Goal: Task Accomplishment & Management: Manage account settings

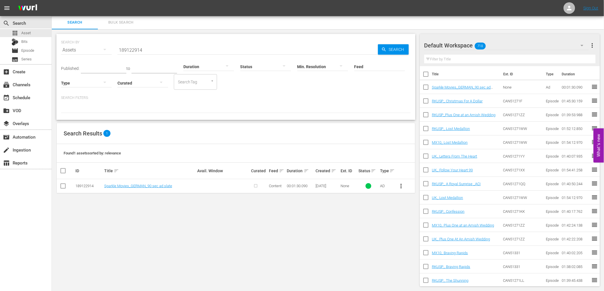
scroll to position [96, 0]
click at [143, 50] on input "189122914" at bounding box center [247, 50] width 260 height 14
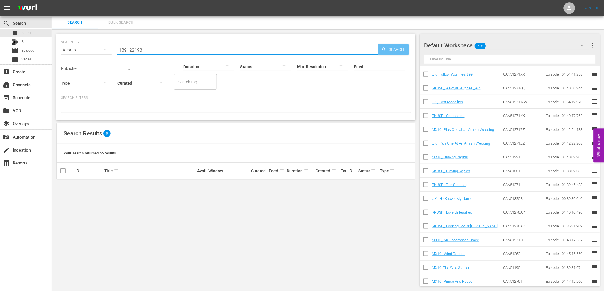
click at [391, 49] on span "Search" at bounding box center [397, 49] width 22 height 10
click at [147, 50] on input "189122193" at bounding box center [247, 50] width 260 height 14
drag, startPoint x: 143, startPoint y: 50, endPoint x: 111, endPoint y: 47, distance: 32.3
click at [111, 47] on div "SEARCH BY Search By Assets Search ID, Title, Description, Keywords, or Category…" at bounding box center [236, 46] width 350 height 21
click at [383, 47] on icon "button" at bounding box center [383, 49] width 5 height 5
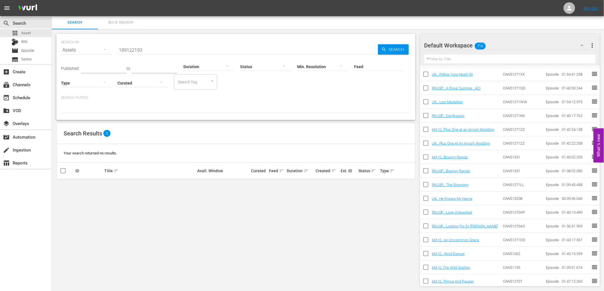
click at [159, 48] on input "189122193" at bounding box center [247, 50] width 260 height 14
type input "1"
click at [393, 49] on span "Search" at bounding box center [397, 49] width 22 height 10
click at [147, 50] on input "189122192" at bounding box center [247, 50] width 260 height 14
type input "1"
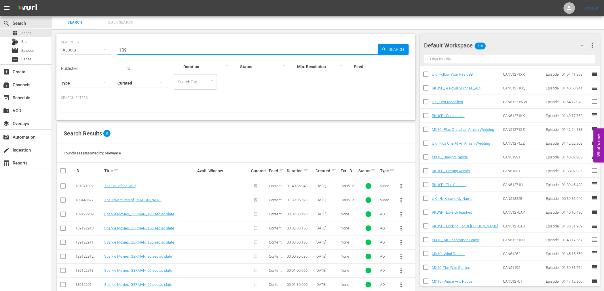
scroll to position [12, 0]
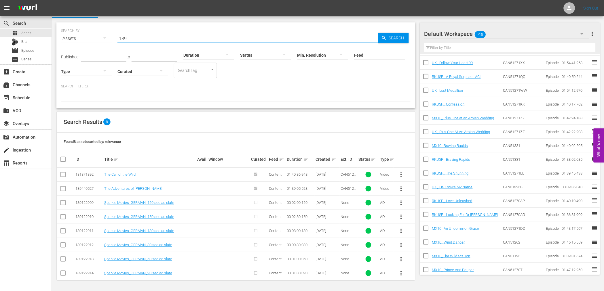
type input "189"
click at [62, 203] on input "checkbox" at bounding box center [63, 203] width 7 height 7
checkbox input "true"
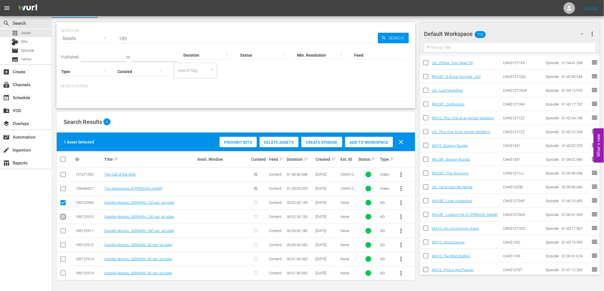
click at [63, 216] on input "checkbox" at bounding box center [63, 218] width 7 height 7
checkbox input "true"
click at [61, 231] on input "checkbox" at bounding box center [63, 232] width 7 height 7
checkbox input "true"
click at [64, 247] on input "checkbox" at bounding box center [63, 246] width 7 height 7
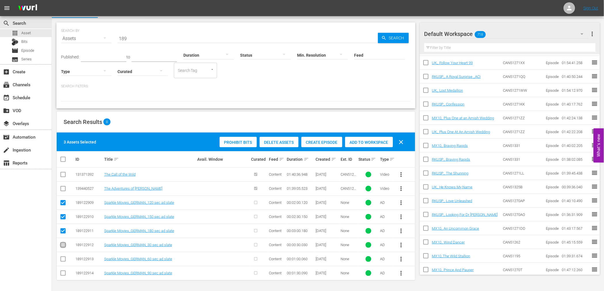
checkbox input "true"
click at [62, 259] on input "checkbox" at bounding box center [63, 260] width 7 height 7
checkbox input "true"
click at [62, 272] on input "checkbox" at bounding box center [63, 274] width 7 height 7
checkbox input "true"
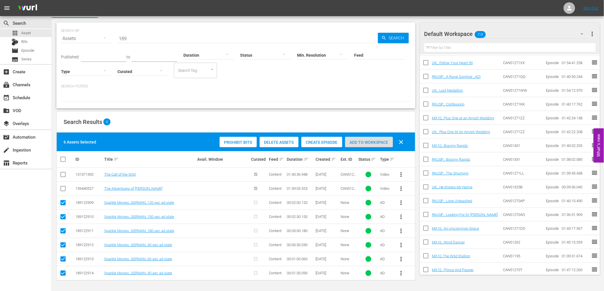
click at [365, 140] on span "Add to Workspace" at bounding box center [369, 142] width 48 height 5
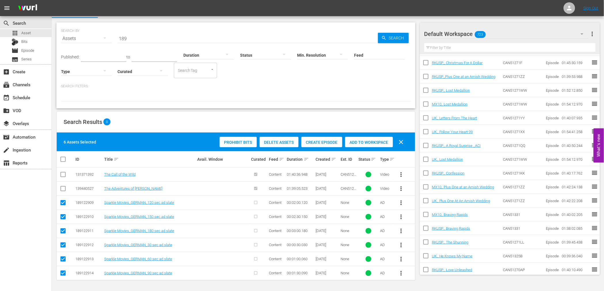
scroll to position [0, 0]
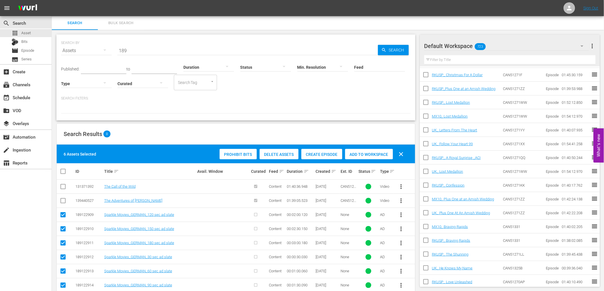
click at [580, 47] on icon "button" at bounding box center [581, 46] width 7 height 7
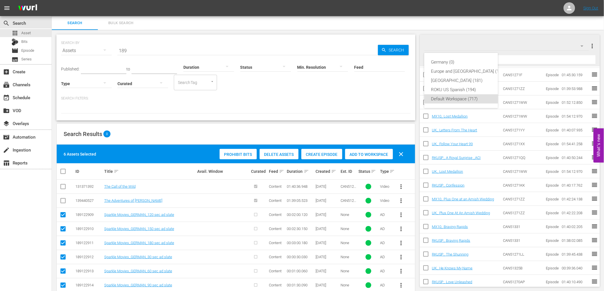
click at [551, 44] on div "Germany (0) Europe and Australia (196) Mexico (181) ROKU US Spanish (194) Defau…" at bounding box center [302, 145] width 604 height 291
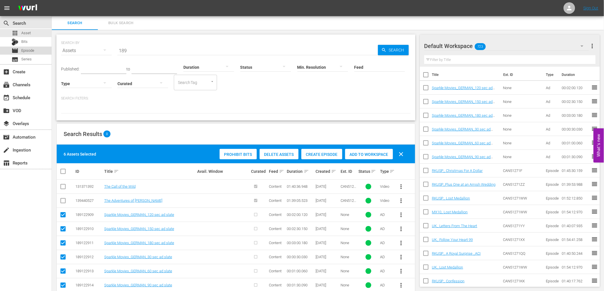
click at [31, 50] on span "Episode" at bounding box center [27, 51] width 13 height 6
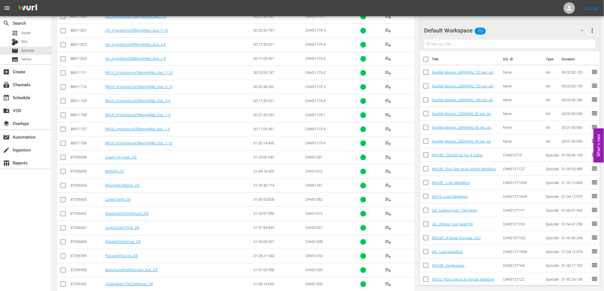
scroll to position [352, 0]
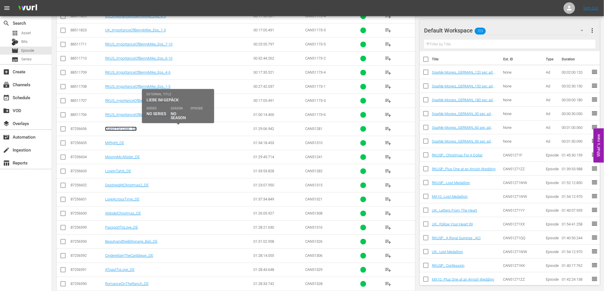
click at [113, 129] on link "Quest For Love _DE" at bounding box center [121, 129] width 32 height 4
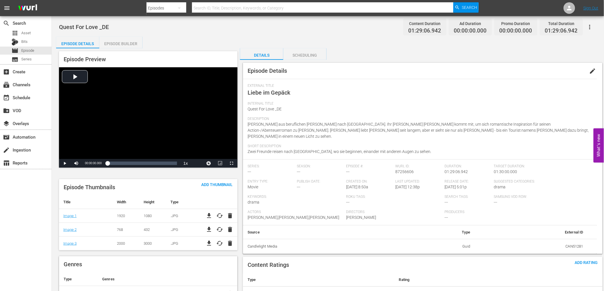
click at [124, 42] on div "Episode Builder" at bounding box center [120, 44] width 43 height 14
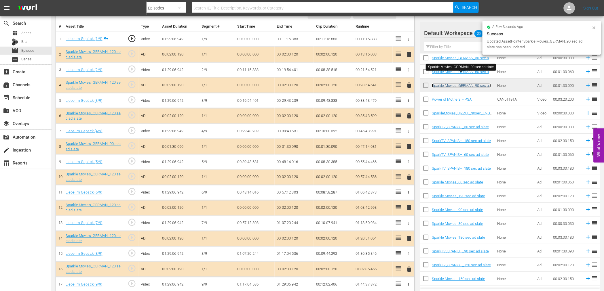
scroll to position [173, 0]
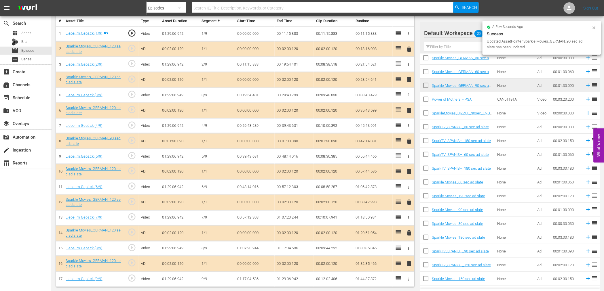
click at [409, 232] on span "delete" at bounding box center [408, 233] width 7 height 7
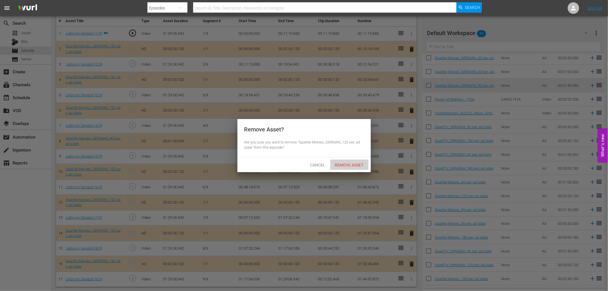
click at [347, 163] on span "Remove Asset" at bounding box center [350, 165] width 38 height 5
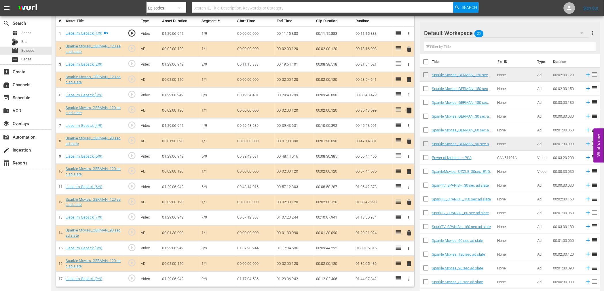
click at [409, 108] on span "delete" at bounding box center [408, 110] width 7 height 7
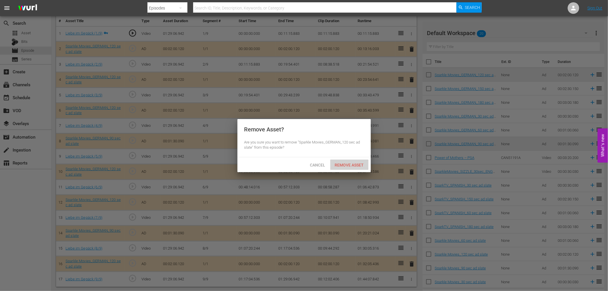
click at [350, 165] on span "Remove Asset" at bounding box center [350, 165] width 38 height 5
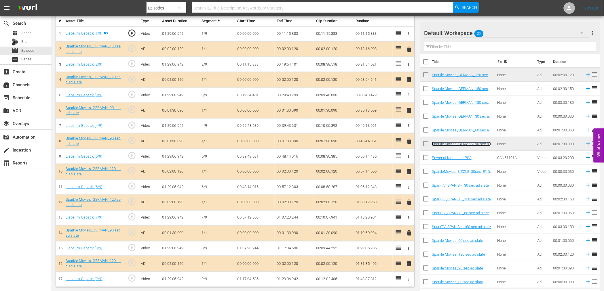
scroll to position [0, 0]
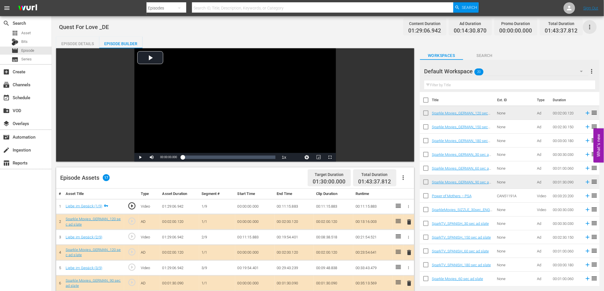
click at [590, 25] on icon "button" at bounding box center [589, 27] width 7 height 7
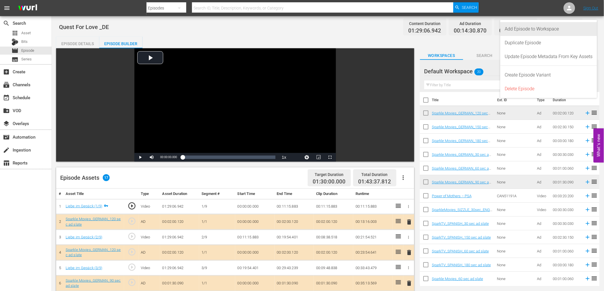
click at [518, 28] on div "Add Episode to Workspace" at bounding box center [549, 29] width 88 height 14
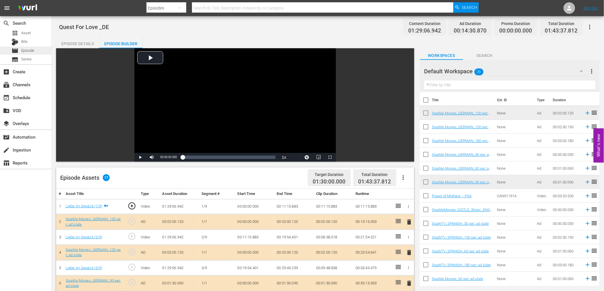
click at [32, 50] on span "Episode" at bounding box center [27, 51] width 13 height 6
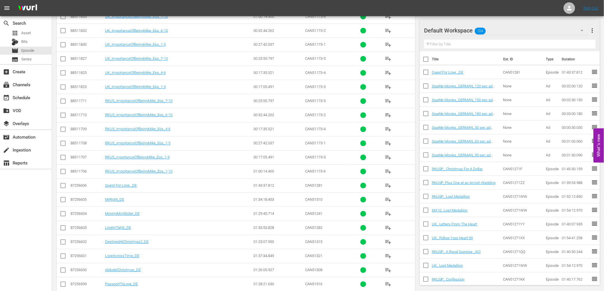
scroll to position [307, 0]
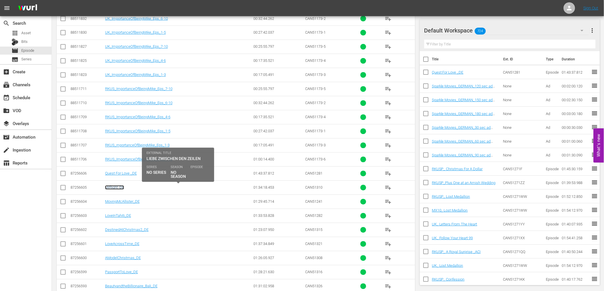
click at [113, 188] on link "MrRight_DE" at bounding box center [114, 188] width 19 height 4
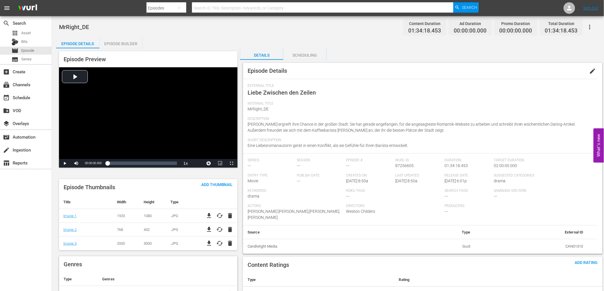
click at [594, 70] on span "edit" at bounding box center [592, 71] width 7 height 7
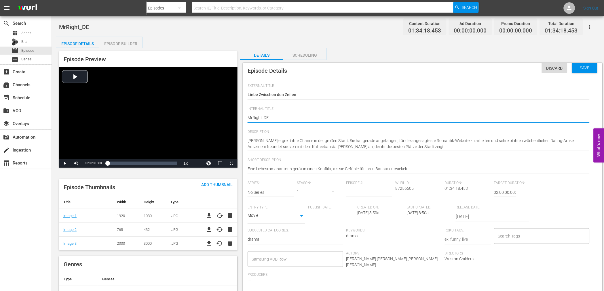
type textarea "Mr Right_DE"
click at [263, 117] on textarea "MrRight_DE" at bounding box center [418, 118] width 342 height 7
type textarea "Mr Right _DE"
click at [302, 119] on textarea "MrRight_DE" at bounding box center [418, 118] width 342 height 7
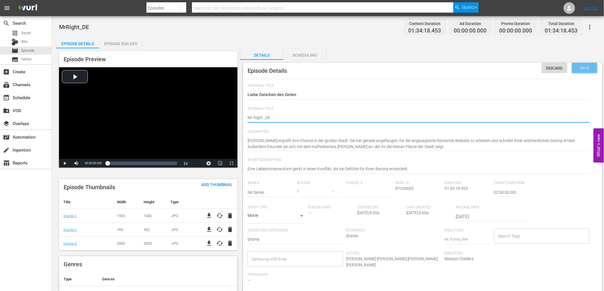
type textarea "Mr Right _DE"
click at [586, 68] on span "Save" at bounding box center [584, 68] width 19 height 5
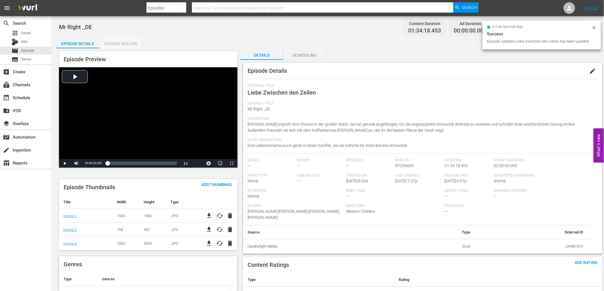
click at [116, 43] on div "Episode Builder" at bounding box center [120, 44] width 43 height 14
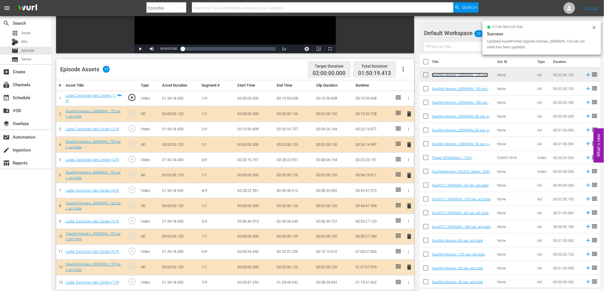
scroll to position [173, 0]
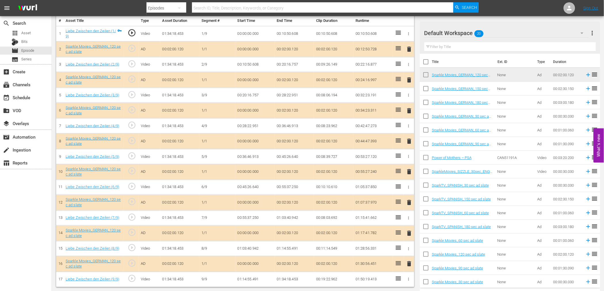
click at [408, 110] on span "delete" at bounding box center [408, 110] width 7 height 7
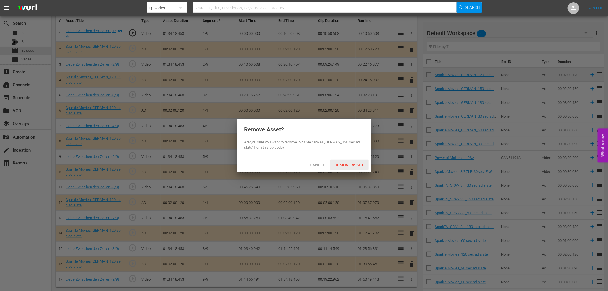
click at [350, 165] on span "Remove Asset" at bounding box center [350, 165] width 38 height 5
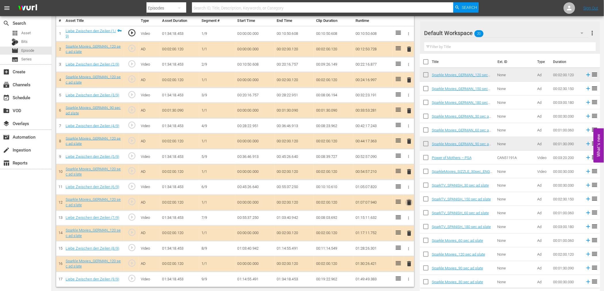
click at [407, 203] on span "delete" at bounding box center [408, 202] width 7 height 7
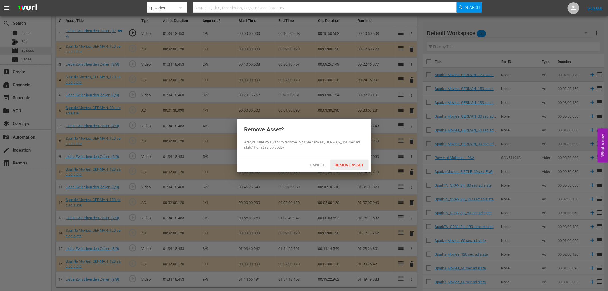
click at [353, 163] on span "Remove Asset" at bounding box center [350, 165] width 38 height 5
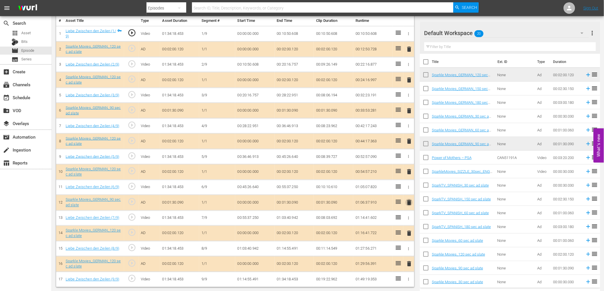
click at [408, 201] on span "delete" at bounding box center [408, 202] width 7 height 7
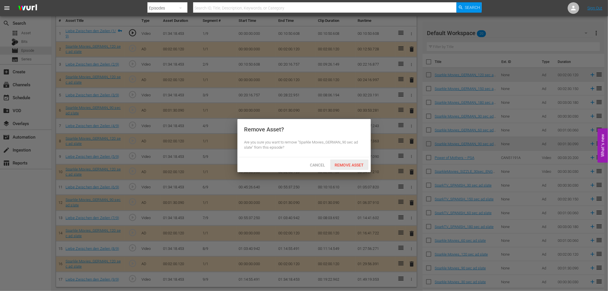
click at [349, 164] on span "Remove Asset" at bounding box center [350, 165] width 38 height 5
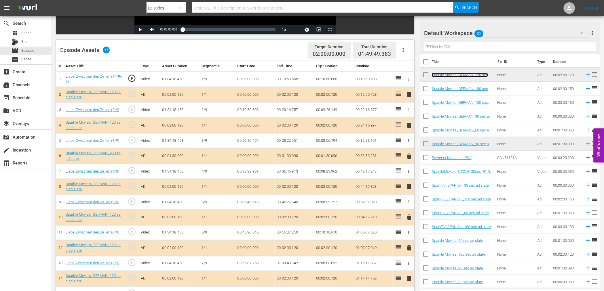
scroll to position [0, 0]
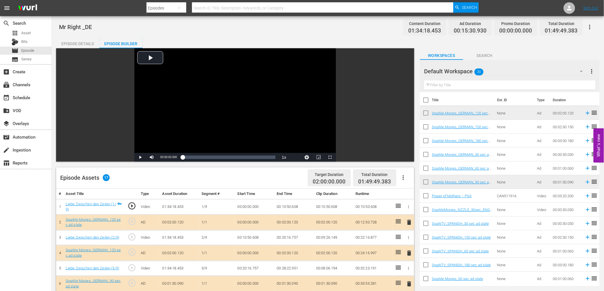
click at [589, 27] on icon "button" at bounding box center [589, 27] width 7 height 7
click at [541, 27] on div "Add Episode to Workspace" at bounding box center [549, 29] width 88 height 14
click at [588, 24] on icon "button" at bounding box center [589, 27] width 7 height 7
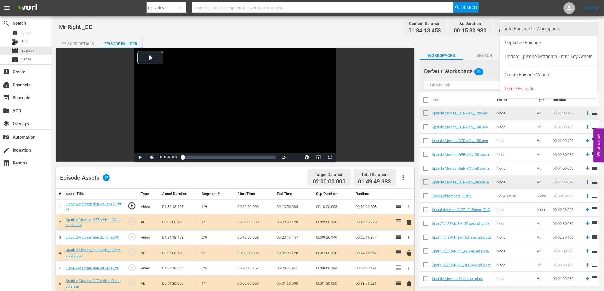
click at [527, 29] on div "Add Episode to Workspace" at bounding box center [549, 29] width 88 height 14
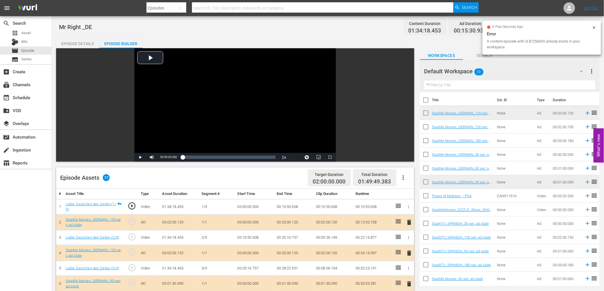
click at [302, 25] on div "Mr Right _DE Content Duration 01:34:18.453 Ad Duration 00:15:30.930 Promo Durat…" at bounding box center [327, 26] width 537 height 13
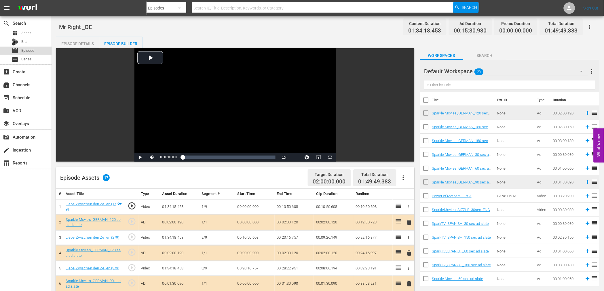
click at [37, 50] on div "movie Episode" at bounding box center [25, 51] width 51 height 8
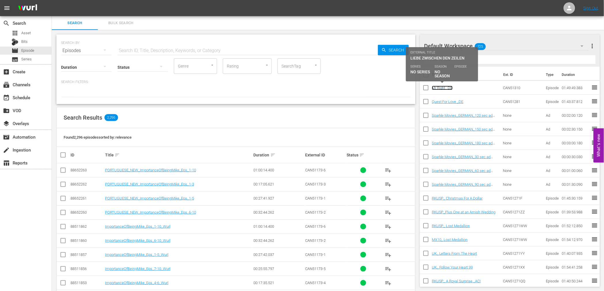
click at [433, 88] on link "Mr Right _DE" at bounding box center [442, 88] width 21 height 4
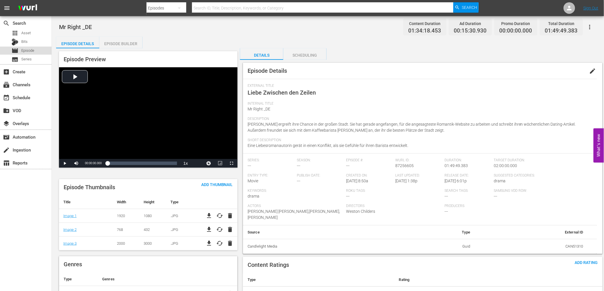
click at [31, 51] on span "Episode" at bounding box center [27, 51] width 13 height 6
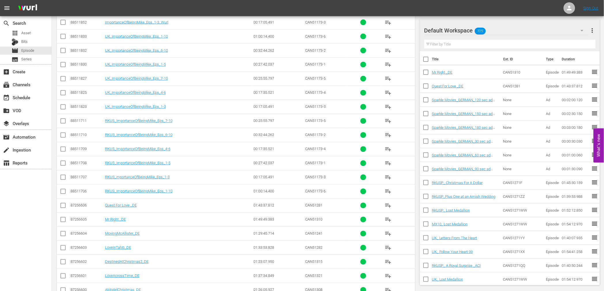
scroll to position [307, 0]
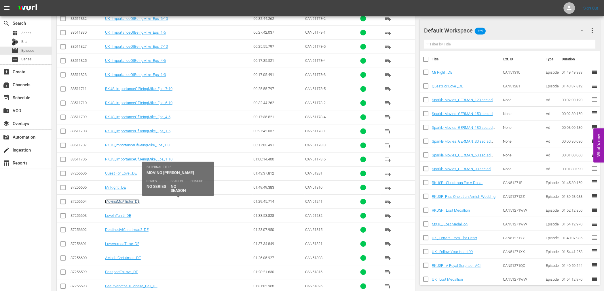
click at [121, 202] on link "MovingMcAllister_DE" at bounding box center [122, 202] width 35 height 4
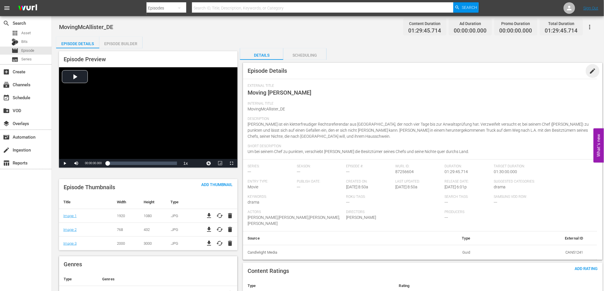
click at [593, 71] on span "edit" at bounding box center [592, 71] width 7 height 7
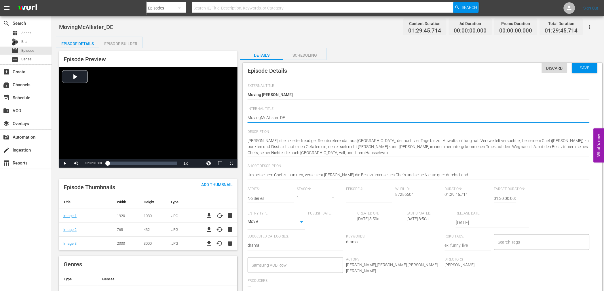
type textarea "Moving McAllister_DE"
click at [278, 117] on textarea "MovingMcAllister_DE" at bounding box center [418, 118] width 342 height 7
type textarea "Moving [PERSON_NAME] _DE"
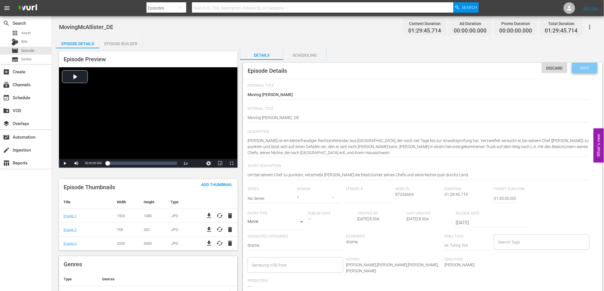
click at [587, 67] on span "Save" at bounding box center [584, 68] width 19 height 5
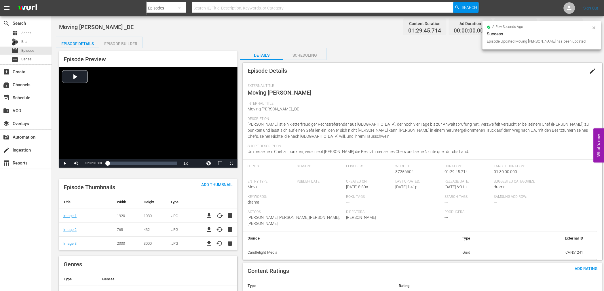
click at [122, 42] on div "Episode Builder" at bounding box center [120, 44] width 43 height 14
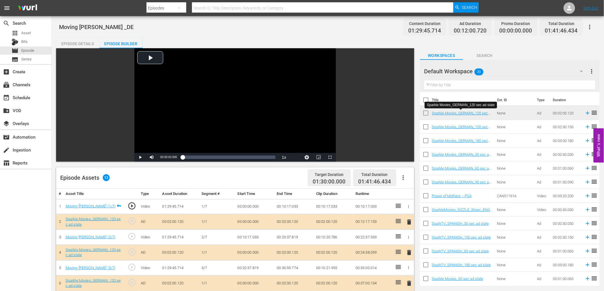
click at [408, 221] on span "delete" at bounding box center [408, 222] width 7 height 7
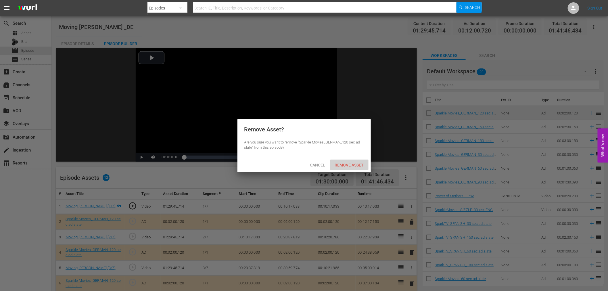
click at [350, 164] on span "Remove Asset" at bounding box center [350, 165] width 38 height 5
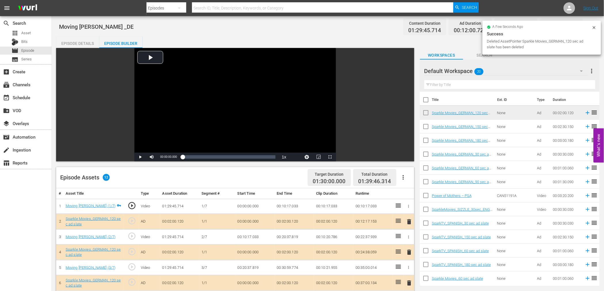
scroll to position [128, 0]
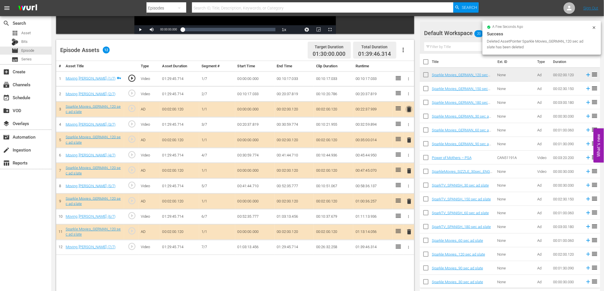
click at [409, 110] on span "delete" at bounding box center [408, 109] width 7 height 7
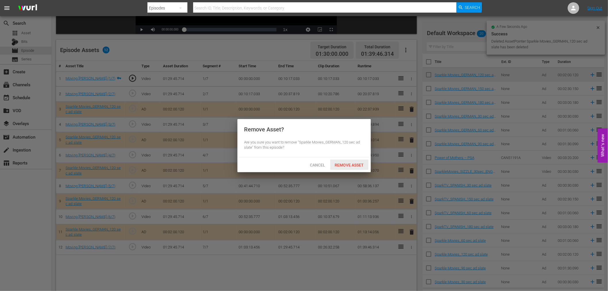
click at [346, 163] on span "Remove Asset" at bounding box center [350, 165] width 38 height 5
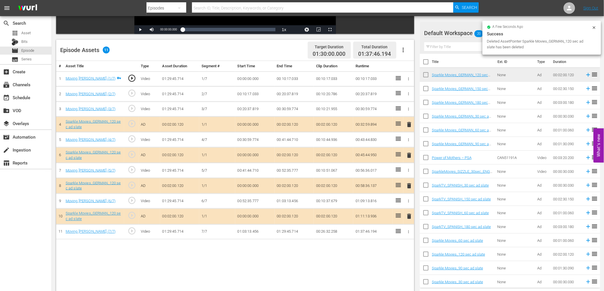
click at [409, 123] on span "delete" at bounding box center [408, 124] width 7 height 7
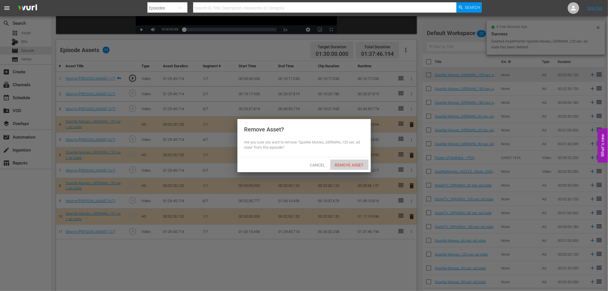
click at [356, 164] on span "Remove Asset" at bounding box center [350, 165] width 38 height 5
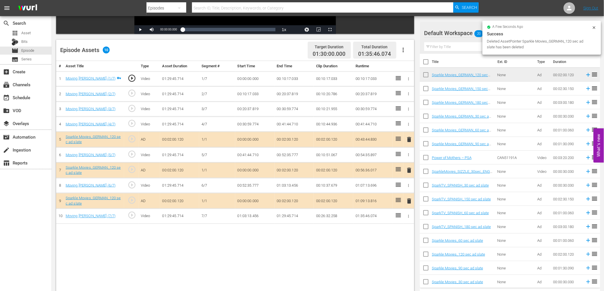
click at [409, 137] on span "delete" at bounding box center [408, 139] width 7 height 7
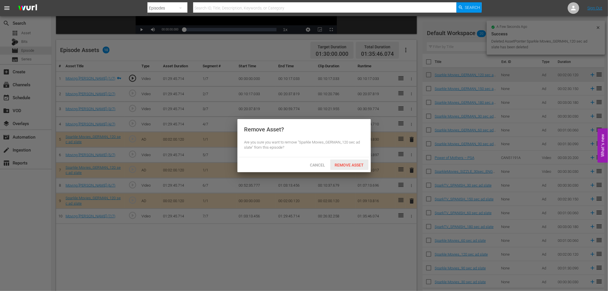
click at [347, 163] on span "Remove Asset" at bounding box center [350, 165] width 38 height 5
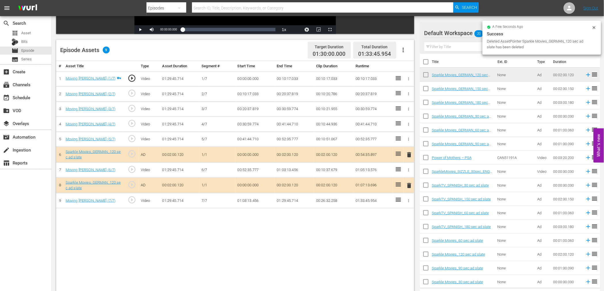
click at [408, 154] on span "delete" at bounding box center [408, 154] width 7 height 7
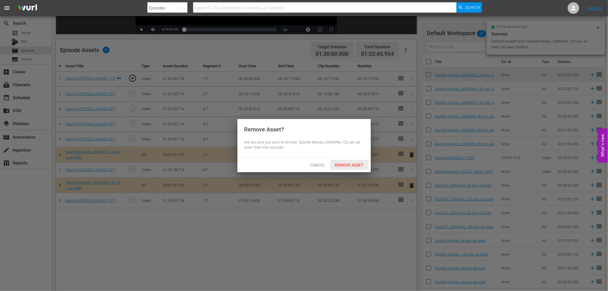
click at [344, 163] on span "Remove Asset" at bounding box center [350, 165] width 38 height 5
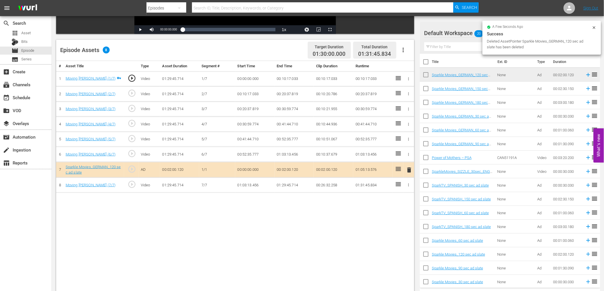
click at [408, 167] on span "delete" at bounding box center [408, 170] width 7 height 7
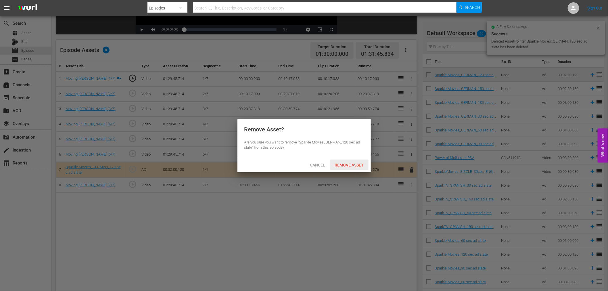
click at [348, 166] on span "Remove Asset" at bounding box center [350, 165] width 38 height 5
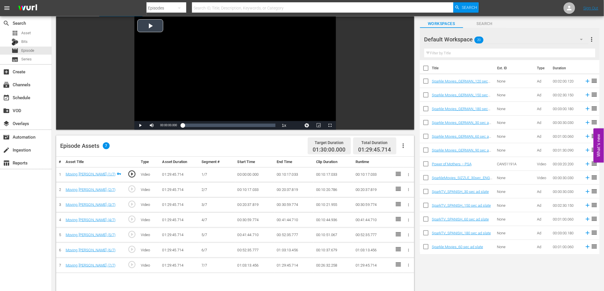
scroll to position [0, 0]
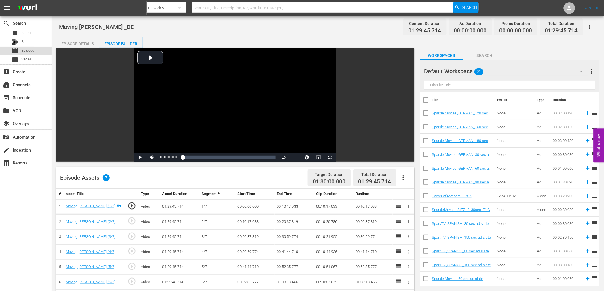
click at [29, 49] on span "Episode" at bounding box center [27, 51] width 13 height 6
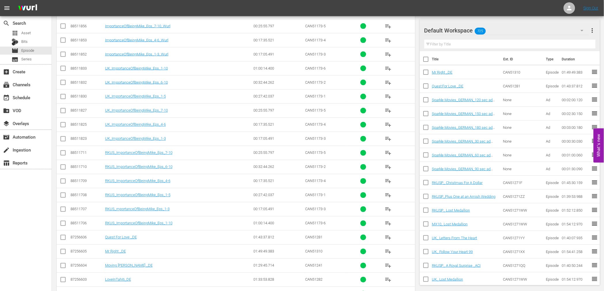
scroll to position [307, 0]
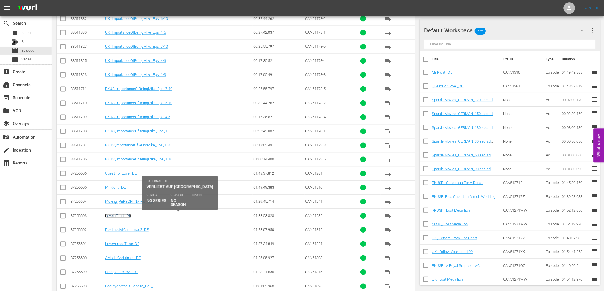
click at [116, 216] on link "LoveInTahiti_DE" at bounding box center [118, 216] width 26 height 4
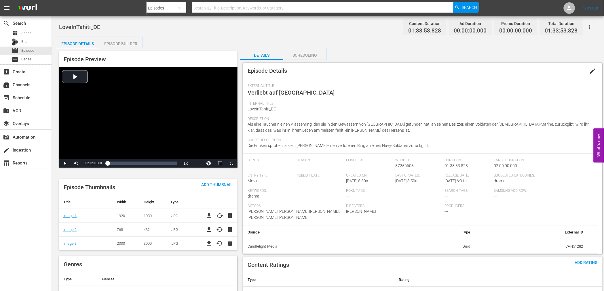
click at [589, 27] on icon "button" at bounding box center [589, 27] width 7 height 7
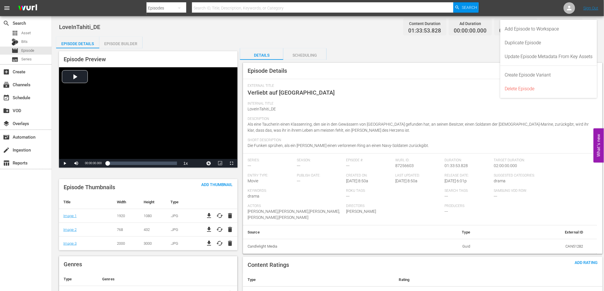
click at [351, 93] on div "External Title Verliebt auf Tahiti" at bounding box center [419, 93] width 345 height 18
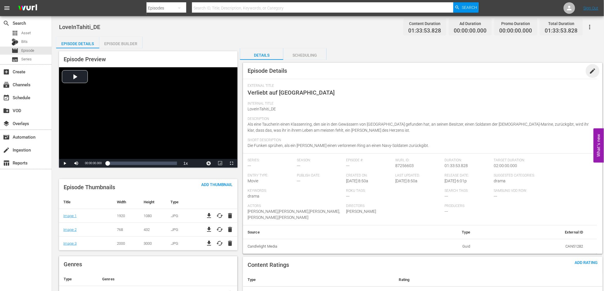
click at [593, 70] on span "edit" at bounding box center [592, 71] width 7 height 7
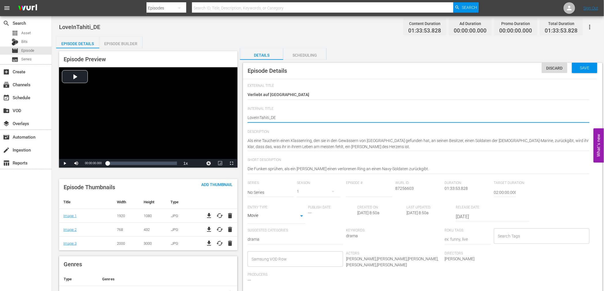
type textarea "Love InTahiti_DE"
click at [259, 117] on textarea "LoveInTahiti_DE" at bounding box center [418, 118] width 342 height 7
type textarea "Love In Tahiti_DE"
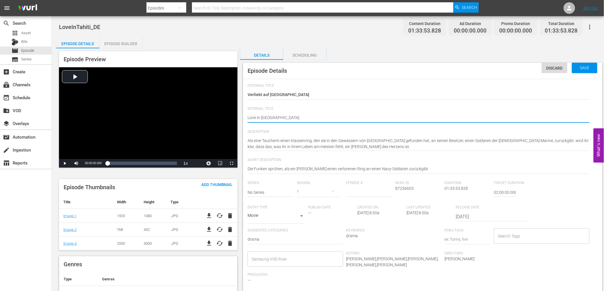
click at [271, 117] on textarea "LoveInTahiti_DE" at bounding box center [418, 118] width 342 height 7
type textarea "Love In [GEOGRAPHIC_DATA] _DE"
click at [308, 117] on textarea "LoveInTahiti_DE" at bounding box center [418, 118] width 342 height 7
type textarea "Love In [GEOGRAPHIC_DATA] _DE"
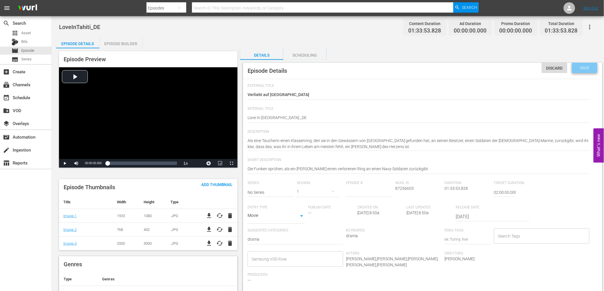
click at [582, 67] on span "Save" at bounding box center [584, 68] width 19 height 5
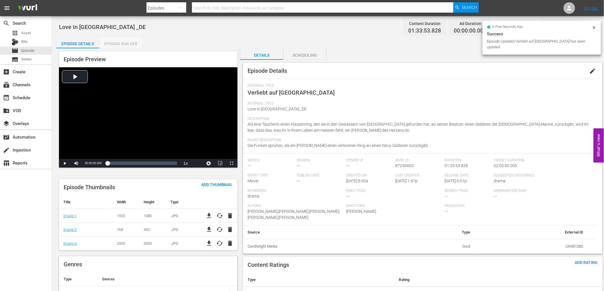
click at [123, 42] on div "Episode Builder" at bounding box center [120, 44] width 43 height 14
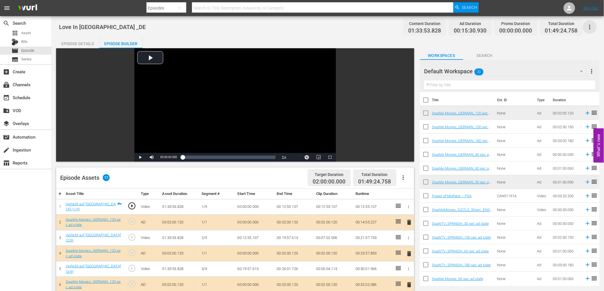
click at [591, 26] on icon "button" at bounding box center [589, 27] width 7 height 7
click at [524, 27] on div "Add Episode to Workspace" at bounding box center [549, 29] width 88 height 14
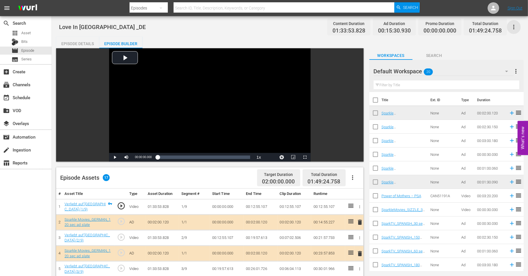
click at [513, 27] on icon "button" at bounding box center [513, 27] width 1 height 5
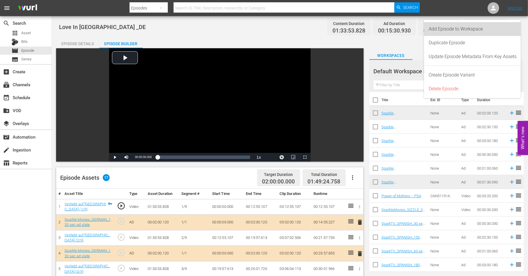
click at [444, 28] on div "Add Episode to Workspace" at bounding box center [472, 29] width 88 height 14
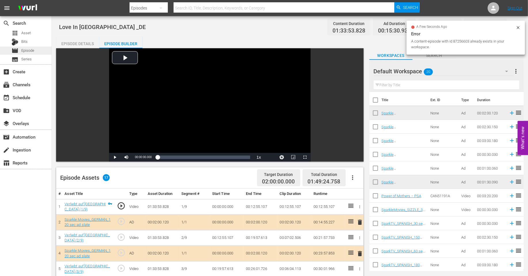
click at [29, 50] on span "Episode" at bounding box center [27, 51] width 13 height 6
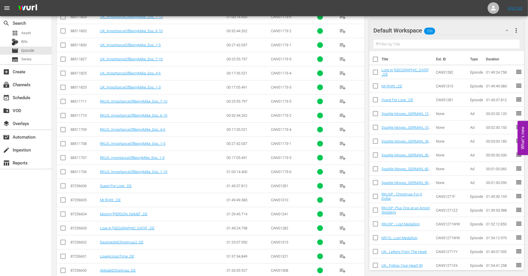
scroll to position [386, 0]
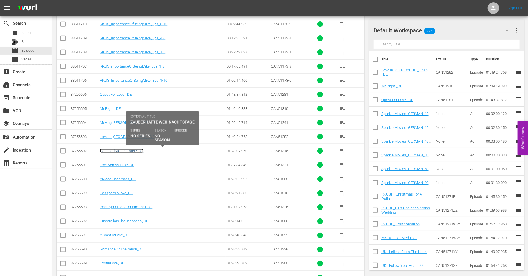
click at [119, 151] on link "DestinedAtChristmas2_DE" at bounding box center [121, 151] width 43 height 4
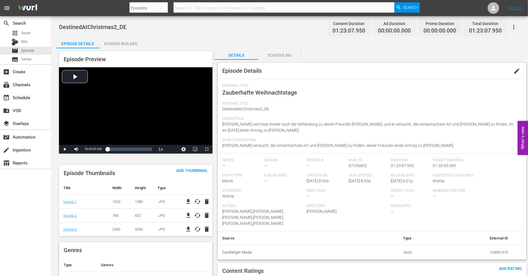
click at [518, 69] on span "edit" at bounding box center [516, 71] width 7 height 7
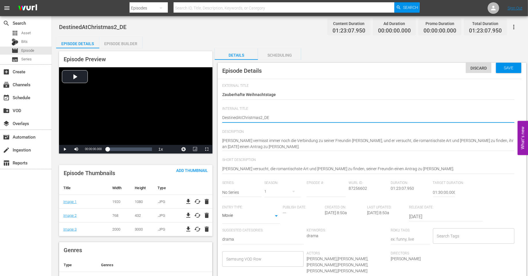
type textarea "Destined AtChristmas2_DE"
click at [242, 117] on textarea "DestinedAtChristmas2_DE" at bounding box center [368, 118] width 292 height 7
type textarea "Destined At Christmas2_DE"
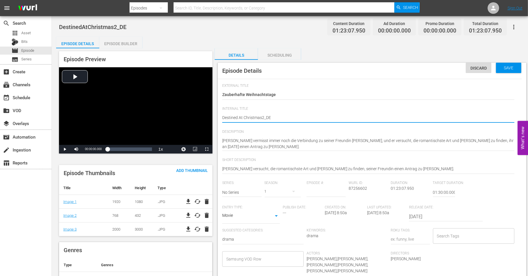
click at [261, 117] on textarea "DestinedAtChristmas2_DE" at bounding box center [368, 118] width 292 height 7
type textarea "Destined At Christmas 2_DE"
click at [266, 117] on textarea "DestinedAtChristmas2_DE" at bounding box center [368, 118] width 292 height 7
type textarea "Destined At Christmas 2 _DE"
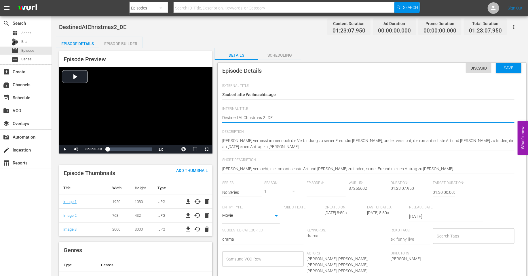
click at [299, 119] on textarea "DestinedAtChristmas2_DE" at bounding box center [368, 118] width 292 height 7
type textarea "Destined At Christmas 2 _DE"
click at [506, 68] on span "Save" at bounding box center [508, 68] width 19 height 5
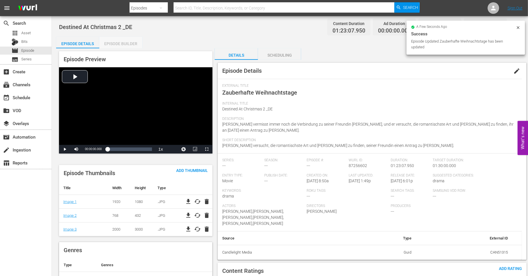
click at [125, 43] on div "Episode Builder" at bounding box center [120, 44] width 43 height 14
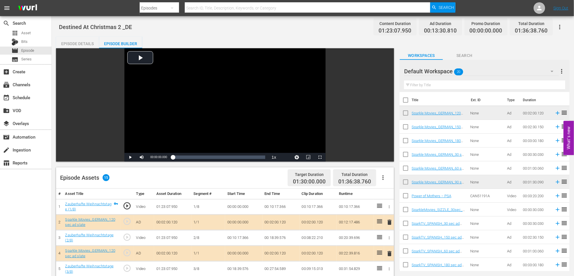
click at [560, 26] on icon "button" at bounding box center [560, 27] width 7 height 7
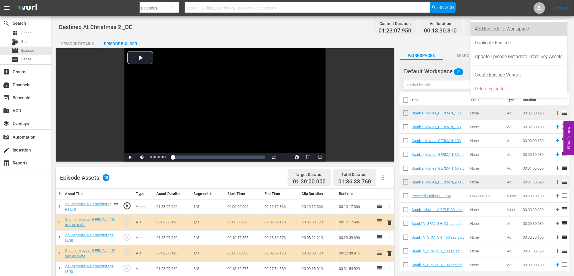
click at [521, 27] on div "Add Episode to Workspace" at bounding box center [520, 29] width 88 height 14
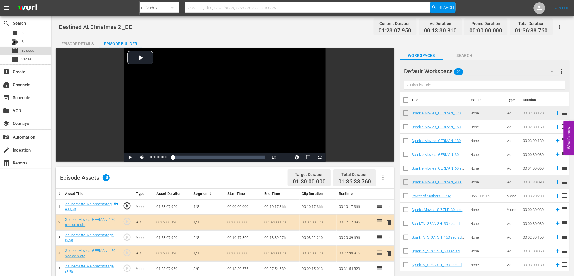
click at [35, 49] on div "movie Episode" at bounding box center [25, 51] width 51 height 8
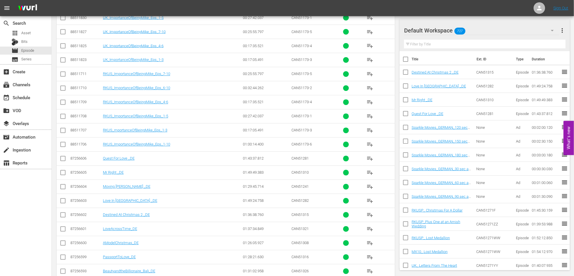
scroll to position [386, 0]
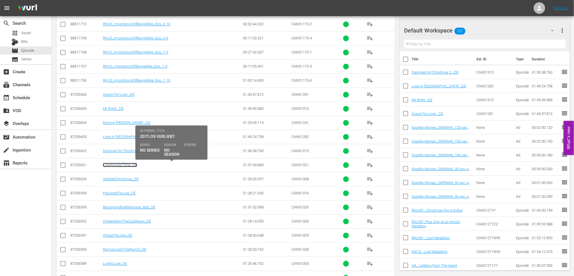
click at [113, 166] on link "LoveAcrossTime_DE" at bounding box center [120, 165] width 34 height 4
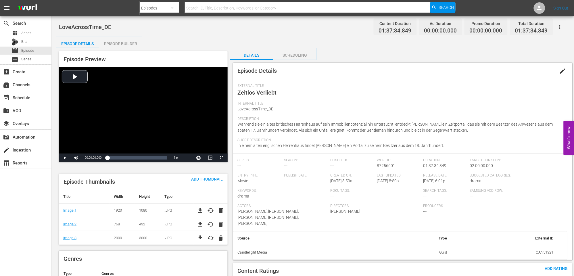
click at [562, 70] on span "edit" at bounding box center [563, 71] width 7 height 7
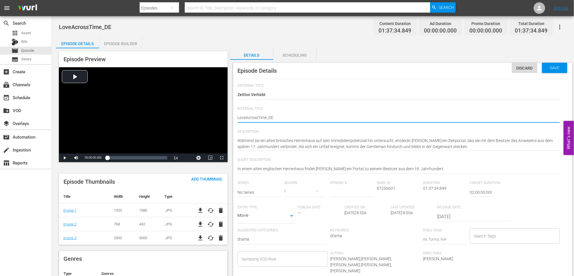
type textarea "Love AcrossTime_DE"
click at [259, 116] on textarea "LoveAcrossTime_DE" at bounding box center [399, 118] width 323 height 7
type textarea "Love Across Time_DE"
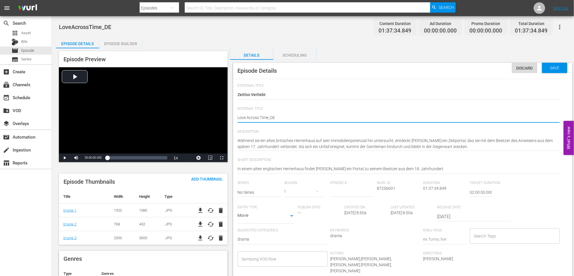
click at [269, 117] on textarea "LoveAcrossTime_DE" at bounding box center [399, 118] width 323 height 7
type textarea "Love Across Time _DE"
click at [297, 117] on textarea "LoveAcrossTime_DE" at bounding box center [399, 118] width 323 height 7
type textarea "Love Across Time _DE"
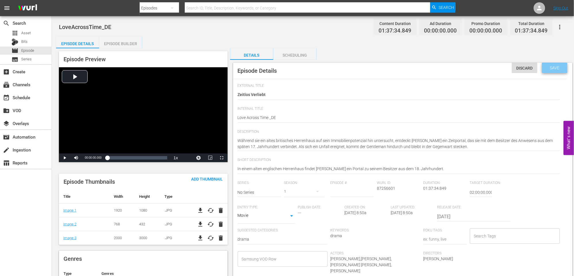
click at [554, 68] on span "Save" at bounding box center [555, 68] width 19 height 5
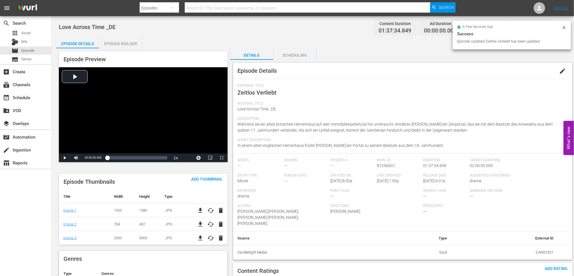
click at [119, 43] on div "Episode Builder" at bounding box center [120, 44] width 43 height 14
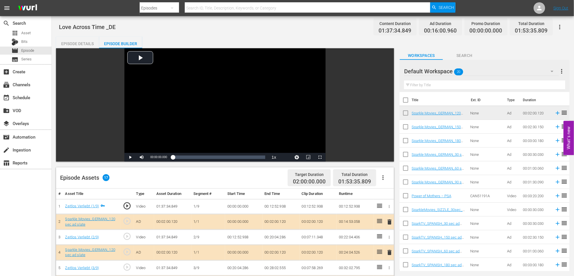
click at [560, 25] on icon "button" at bounding box center [560, 27] width 1 height 5
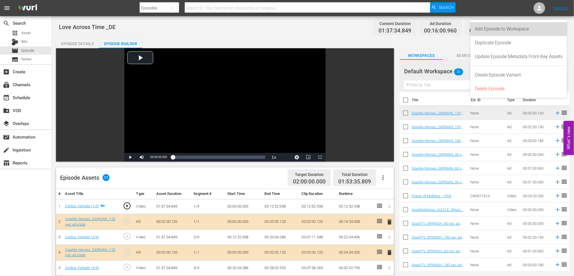
click at [507, 27] on div "Add Episode to Workspace" at bounding box center [520, 29] width 88 height 14
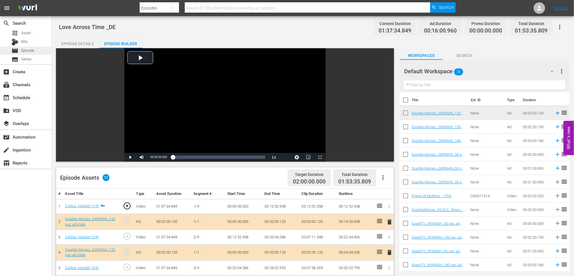
click at [35, 50] on div "movie Episode" at bounding box center [25, 51] width 51 height 8
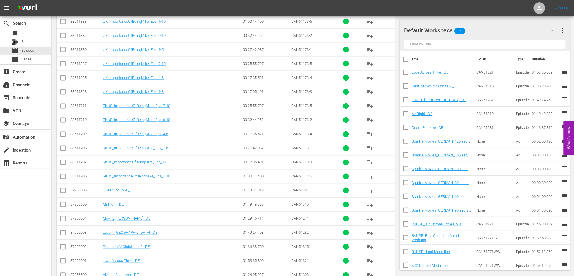
scroll to position [386, 0]
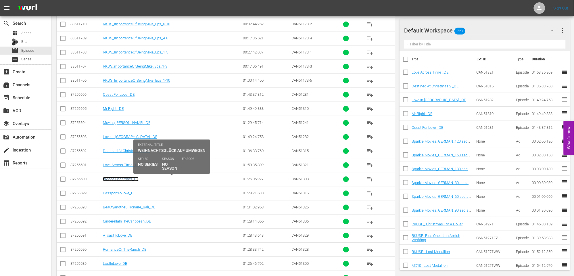
click at [123, 180] on link "AModelChristmas_DE" at bounding box center [121, 179] width 36 height 4
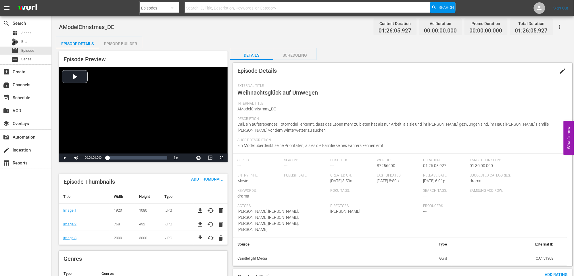
click at [564, 70] on span "edit" at bounding box center [563, 71] width 7 height 7
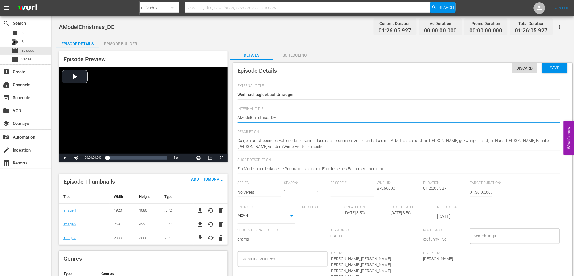
type textarea "A ModelChristmas_DE"
click at [252, 117] on textarea "AModelChristmas_DE" at bounding box center [399, 118] width 323 height 7
type textarea "A Model Christmas_DE"
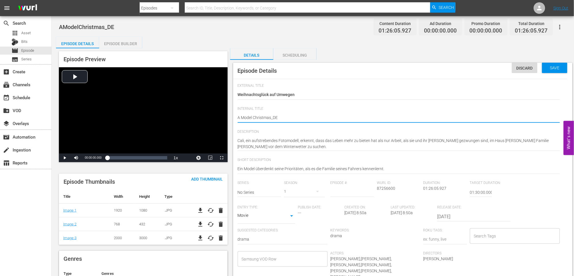
click at [271, 117] on textarea "AModelChristmas_DE" at bounding box center [399, 118] width 323 height 7
type textarea "A Model Christmas _DE"
click at [555, 66] on span "Save" at bounding box center [555, 68] width 19 height 5
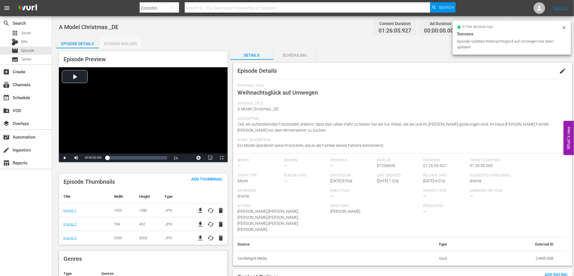
click at [118, 41] on div "Episode Builder" at bounding box center [120, 44] width 43 height 14
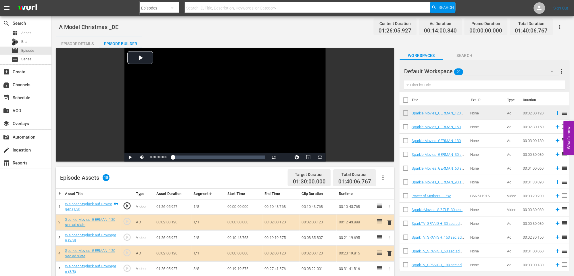
click at [562, 25] on icon "button" at bounding box center [560, 27] width 7 height 7
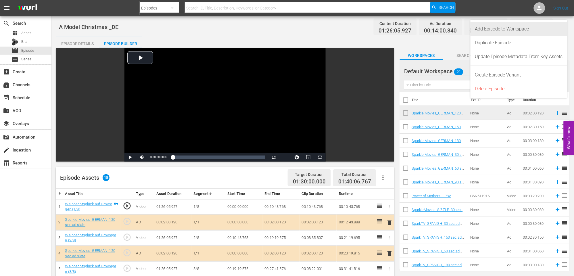
click at [517, 28] on div "Add Episode to Workspace" at bounding box center [520, 29] width 88 height 14
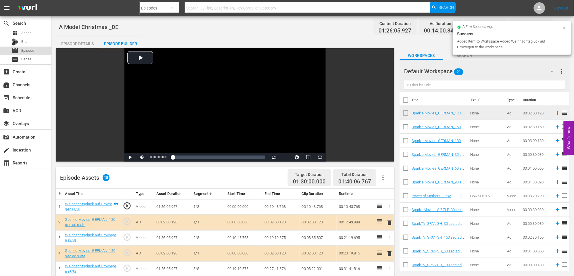
click at [35, 53] on div "movie Episode" at bounding box center [25, 51] width 51 height 8
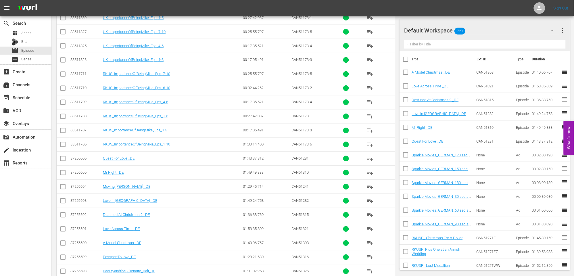
scroll to position [386, 0]
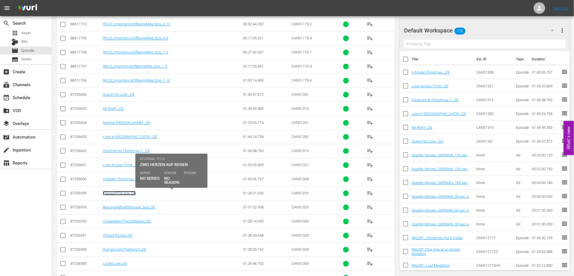
click at [122, 194] on link "PassportToLove_DE" at bounding box center [119, 193] width 33 height 4
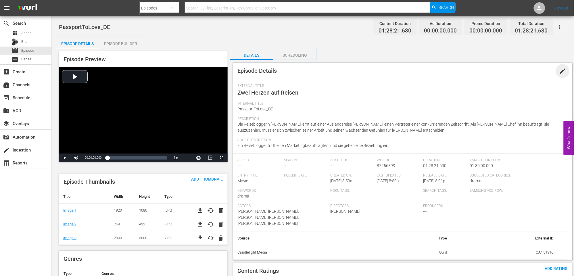
click at [563, 71] on span "edit" at bounding box center [563, 71] width 7 height 7
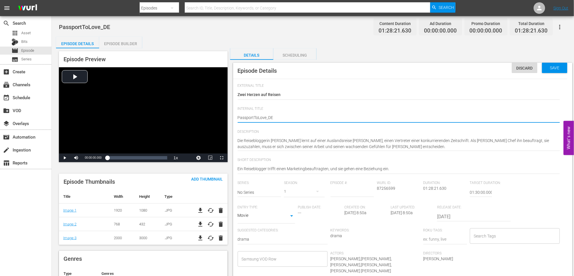
type textarea "Passport ToLove_DE"
click at [258, 116] on textarea "PassportToLove_DE" at bounding box center [399, 118] width 323 height 7
type textarea "Passport To Love_DE"
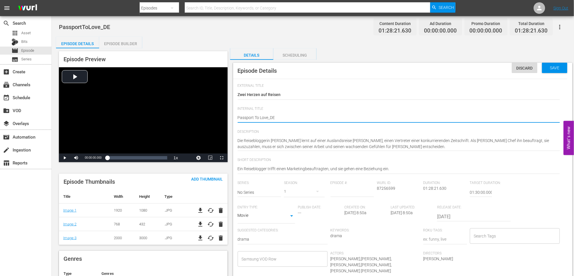
click at [269, 117] on textarea "PassportToLove_DE" at bounding box center [399, 118] width 323 height 7
type textarea "Passport To Love _DE"
click at [300, 120] on textarea "PassportToLove_DE" at bounding box center [399, 118] width 323 height 7
type textarea "Passport To Love _DE"
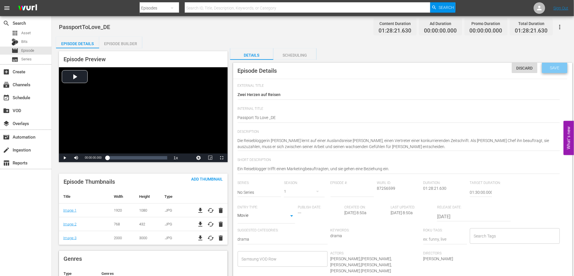
click at [551, 67] on span "Save" at bounding box center [555, 68] width 19 height 5
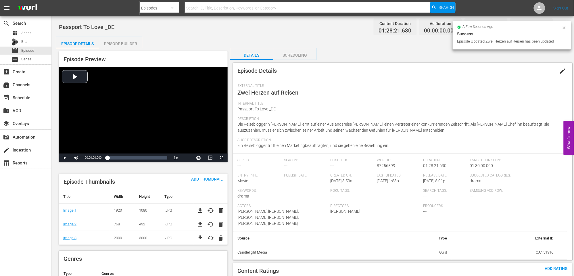
click at [118, 43] on div "Episode Builder" at bounding box center [120, 44] width 43 height 14
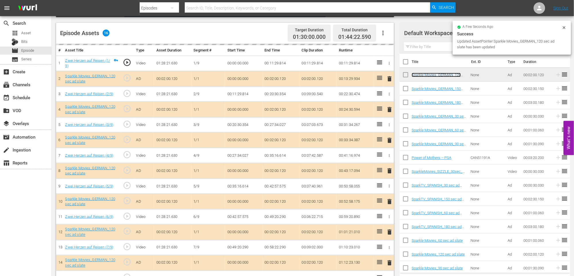
scroll to position [141, 0]
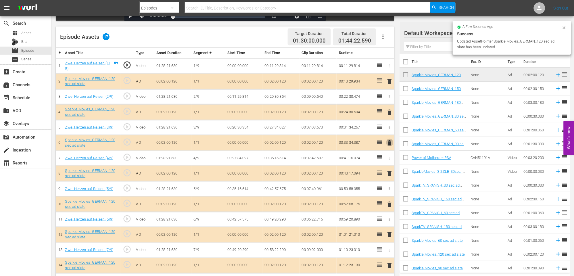
click at [389, 142] on span "delete" at bounding box center [390, 143] width 7 height 7
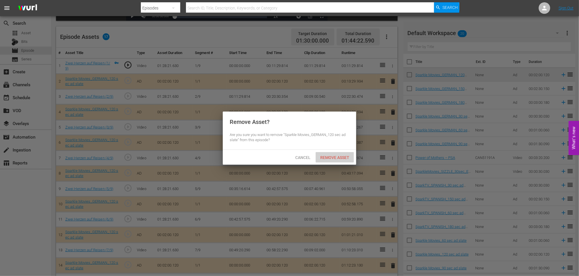
click at [331, 159] on span "Remove Asset" at bounding box center [335, 157] width 38 height 5
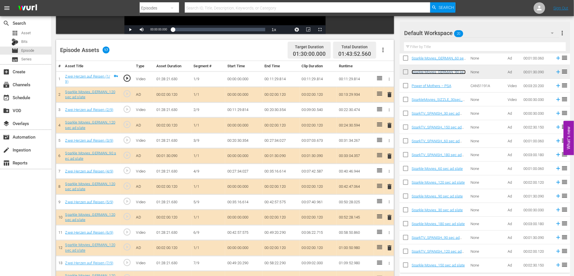
scroll to position [73, 0]
click at [389, 249] on span "delete" at bounding box center [390, 248] width 7 height 7
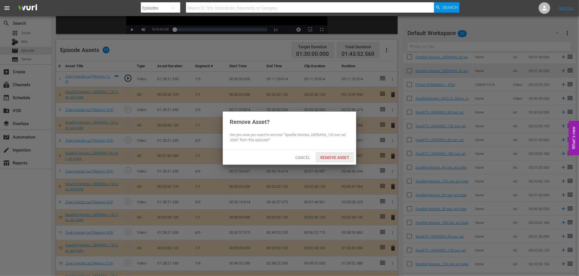
click at [334, 156] on span "Remove Asset" at bounding box center [335, 157] width 38 height 5
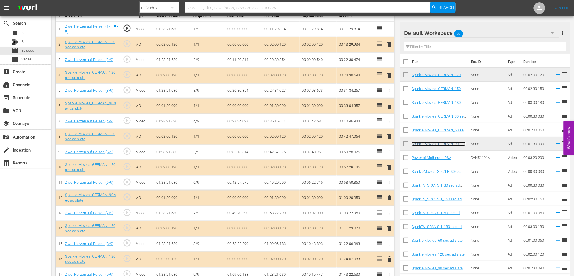
scroll to position [188, 0]
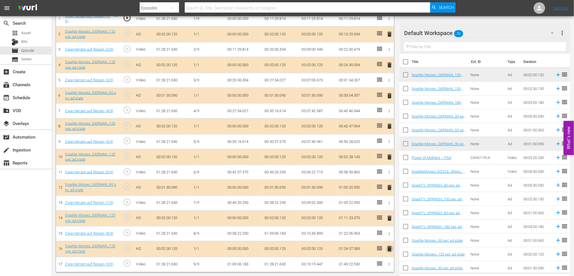
click at [390, 249] on span "delete" at bounding box center [390, 249] width 7 height 7
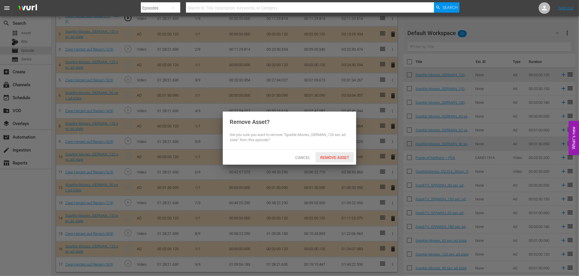
click at [335, 157] on span "Remove Asset" at bounding box center [335, 157] width 38 height 5
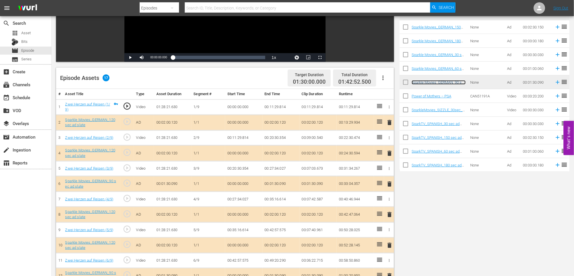
scroll to position [0, 0]
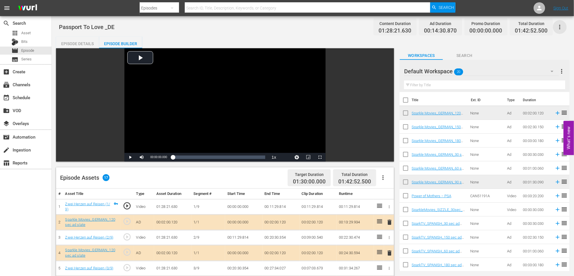
click at [560, 27] on icon "button" at bounding box center [560, 27] width 1 height 5
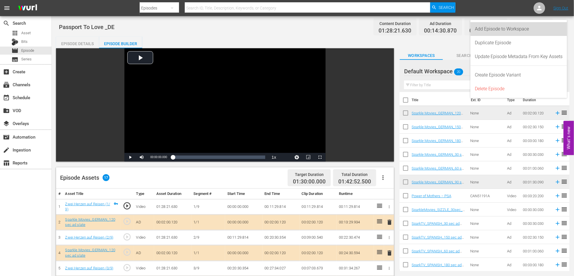
click at [508, 26] on div "Add Episode to Workspace" at bounding box center [520, 29] width 88 height 14
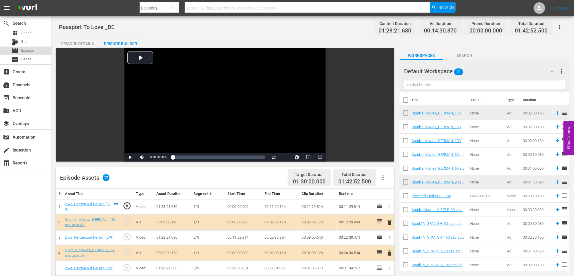
click at [36, 49] on div "movie Episode" at bounding box center [25, 51] width 51 height 8
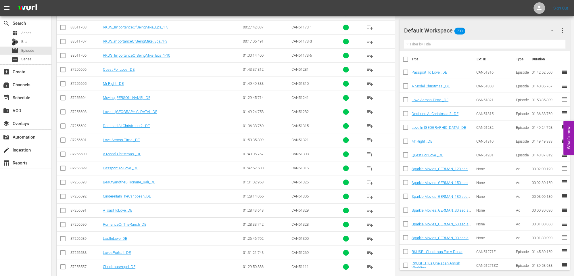
scroll to position [418, 0]
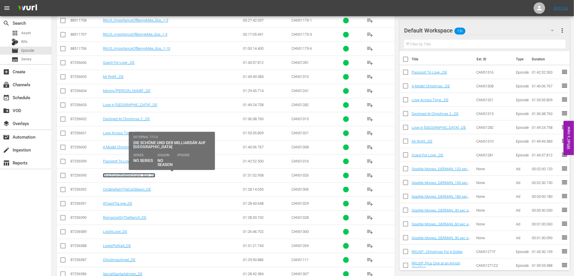
click at [133, 176] on link "BeautyandtheBillionaire_Bali_DE" at bounding box center [129, 175] width 52 height 4
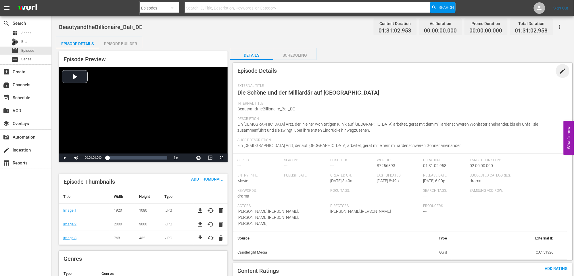
click at [561, 71] on span "edit" at bounding box center [563, 71] width 7 height 7
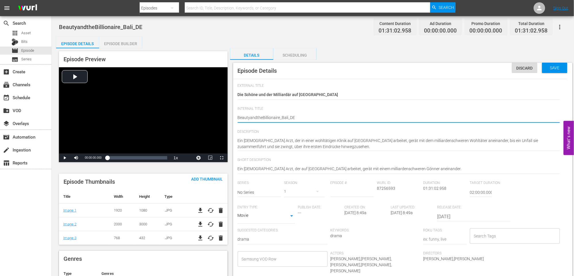
type textarea "Beauty andtheBillionaire_Bali_DE"
click at [258, 117] on textarea "BeautyandtheBillionaire_Bali_DE" at bounding box center [399, 118] width 323 height 7
type textarea "Beauty and theBillionaire_Bali_DE"
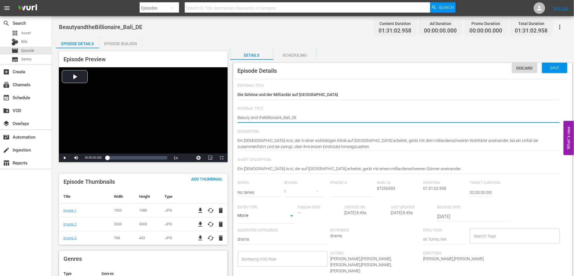
click at [263, 117] on textarea "BeautyandtheBillionaire_Bali_DE" at bounding box center [399, 118] width 323 height 7
type textarea "Beauty and the Billionaire_Bali_DE"
click at [282, 117] on textarea "BeautyandtheBillionaire_Bali_DE" at bounding box center [399, 118] width 323 height 7
type textarea "Beauty and the Billionaire _Bali_DE"
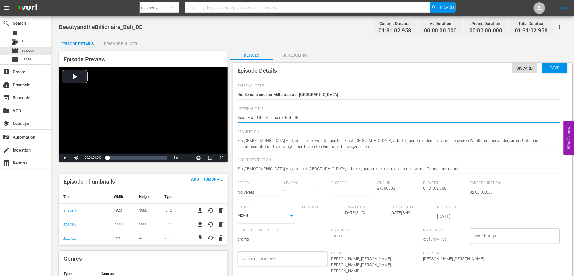
click at [337, 117] on textarea "BeautyandtheBillionaire_Bali_DE" at bounding box center [399, 118] width 323 height 7
type textarea "Beauty and the Billionaire _Bali_DE"
click at [557, 68] on span "Save" at bounding box center [555, 68] width 19 height 5
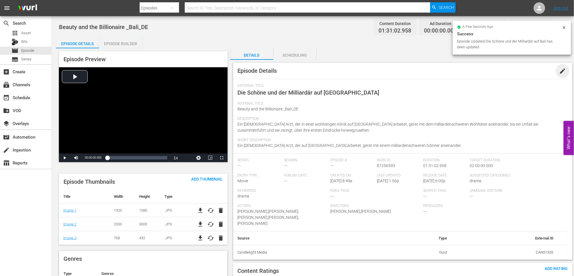
click at [564, 70] on span "edit" at bounding box center [563, 71] width 7 height 7
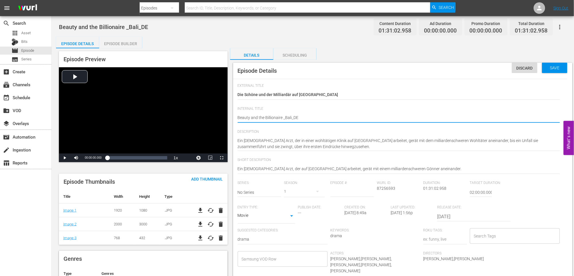
type textarea "Beauty and the Billionaire _Bali _DE"
click at [324, 113] on div "Beauty and the Billionaire _Bali_DE Beauty and the Billionaire _Bali_DE" at bounding box center [399, 118] width 323 height 14
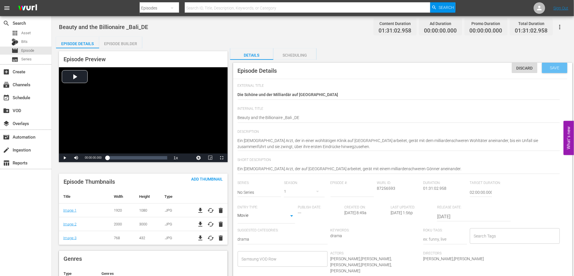
click at [551, 68] on span "Save" at bounding box center [555, 68] width 19 height 5
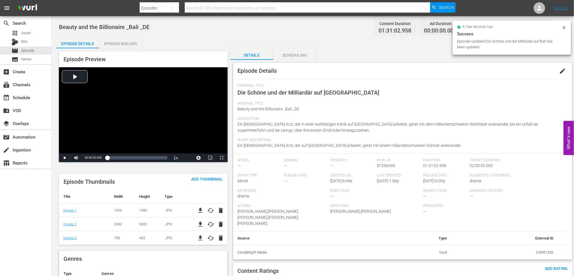
click at [128, 44] on div "Episode Builder" at bounding box center [120, 44] width 43 height 14
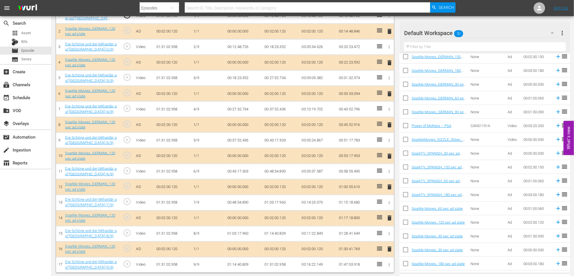
scroll to position [193, 0]
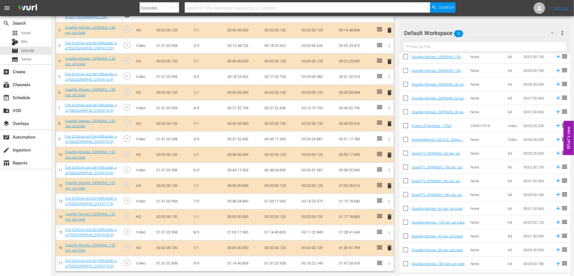
click at [390, 93] on span "delete" at bounding box center [390, 92] width 7 height 7
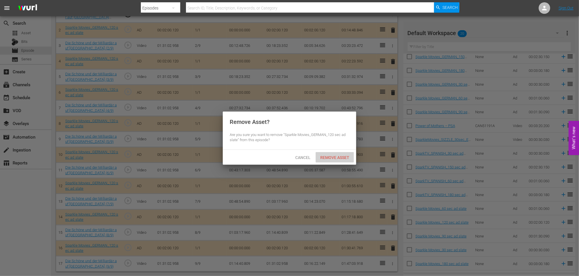
click at [335, 159] on span "Remove Asset" at bounding box center [335, 157] width 38 height 5
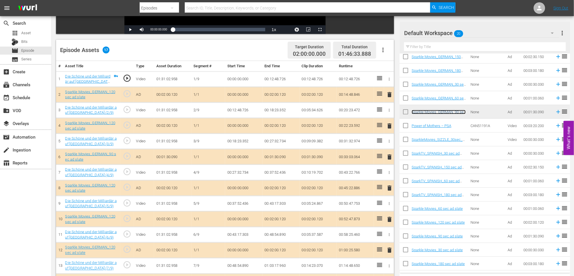
scroll to position [192, 0]
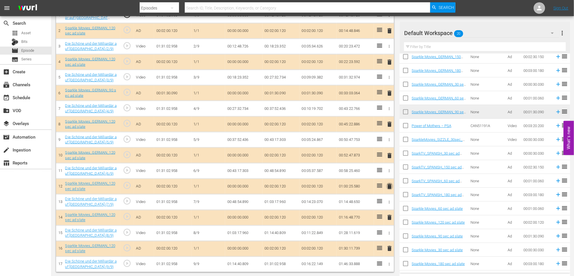
click at [389, 188] on span "delete" at bounding box center [390, 186] width 7 height 7
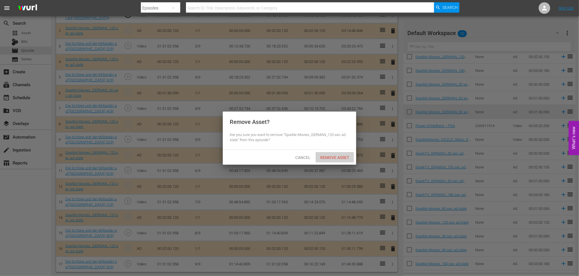
click at [334, 157] on span "Remove Asset" at bounding box center [335, 157] width 38 height 5
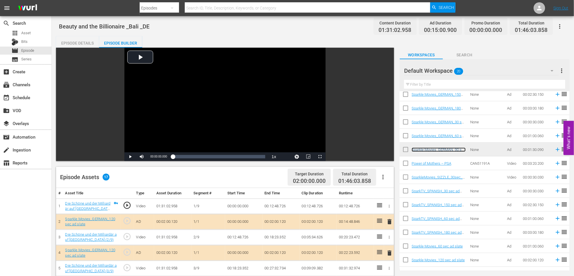
scroll to position [0, 0]
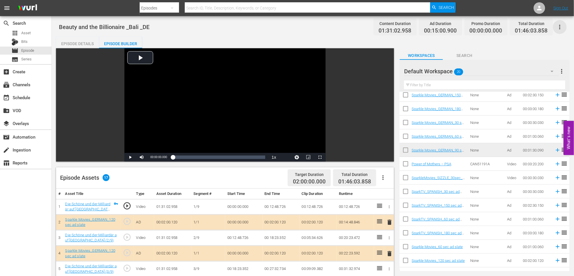
click at [560, 26] on icon "button" at bounding box center [560, 27] width 7 height 7
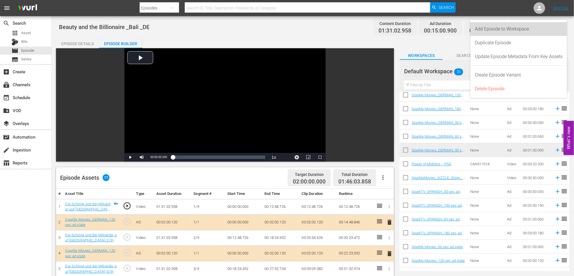
click at [518, 28] on div "Add Episode to Workspace" at bounding box center [520, 29] width 88 height 14
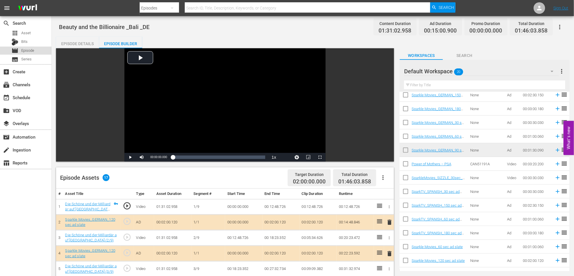
click at [34, 49] on span "Episode" at bounding box center [27, 51] width 13 height 6
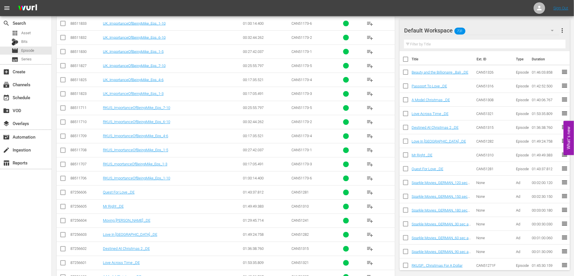
scroll to position [352, 0]
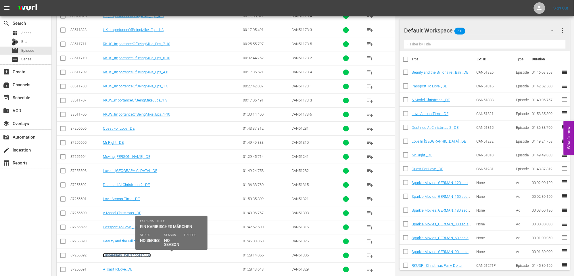
click at [123, 257] on link "CinderellaInTheCaribbean_DE" at bounding box center [127, 255] width 48 height 4
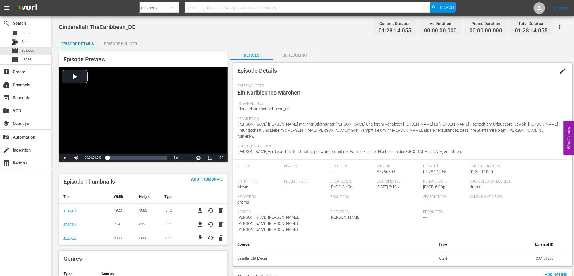
click at [564, 69] on span "edit" at bounding box center [563, 71] width 7 height 7
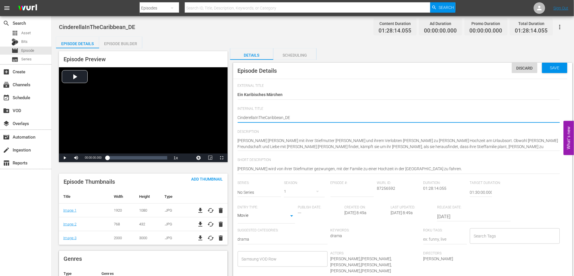
type textarea "Cinderella InTheCaribbean_DE"
click at [259, 117] on textarea "CinderellaInTheCaribbean_DE" at bounding box center [399, 118] width 323 height 7
type textarea "Cinderella In TheCaribbean_DE"
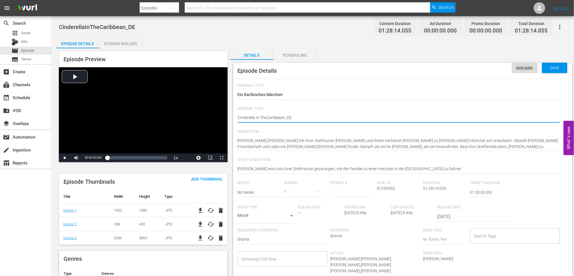
click at [267, 117] on textarea "CinderellaInTheCaribbean_DE" at bounding box center [399, 118] width 323 height 7
type textarea "Cinderella In The Caribbean_DE"
click at [286, 117] on textarea "CinderellaInTheCaribbean_DE" at bounding box center [399, 118] width 323 height 7
type textarea "Cinderella In The Caribbean _DE"
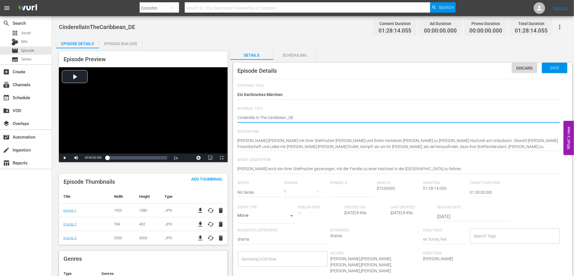
click at [326, 116] on textarea "CinderellaInTheCaribbean_DE" at bounding box center [399, 118] width 323 height 7
type textarea "Cinderella In The Caribbean _DE"
click at [557, 66] on span "Save" at bounding box center [555, 68] width 19 height 5
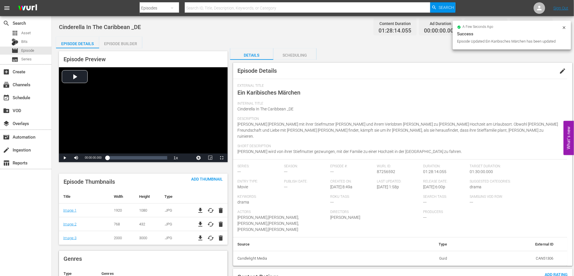
click at [121, 41] on div "Episode Builder" at bounding box center [120, 44] width 43 height 14
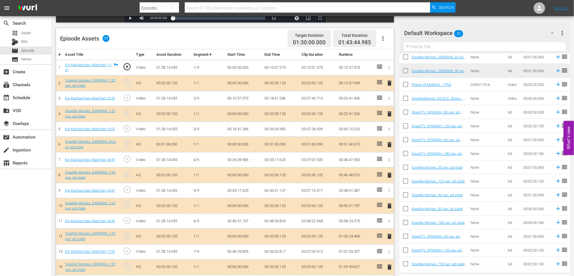
scroll to position [124, 0]
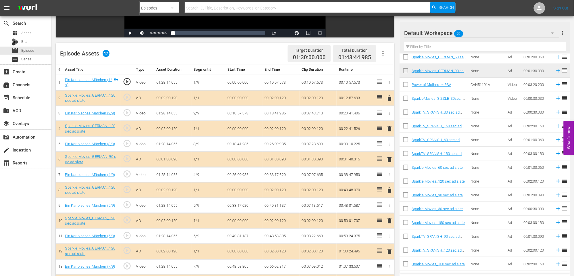
click at [390, 251] on span "delete" at bounding box center [390, 251] width 7 height 7
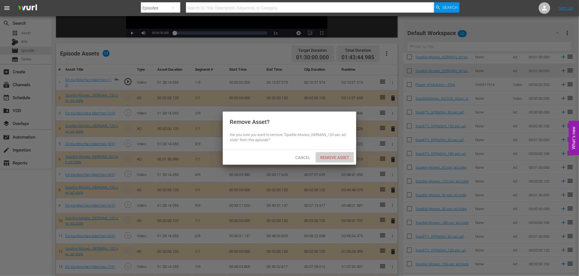
click at [335, 156] on span "Remove Asset" at bounding box center [335, 157] width 38 height 5
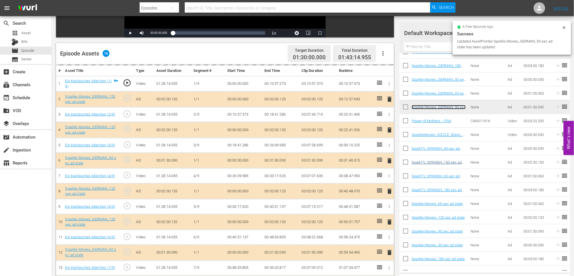
scroll to position [0, 0]
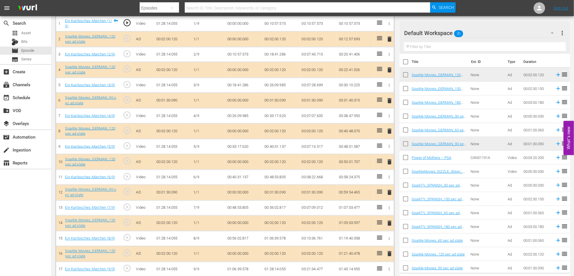
scroll to position [188, 0]
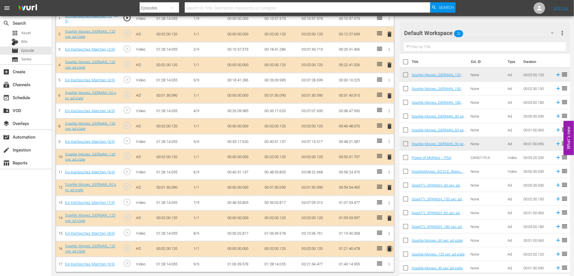
click at [389, 249] on span "delete" at bounding box center [390, 249] width 7 height 7
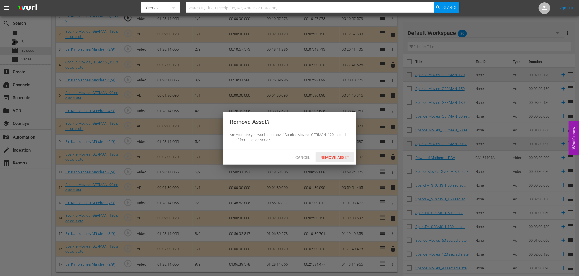
click at [340, 156] on span "Remove Asset" at bounding box center [335, 157] width 38 height 5
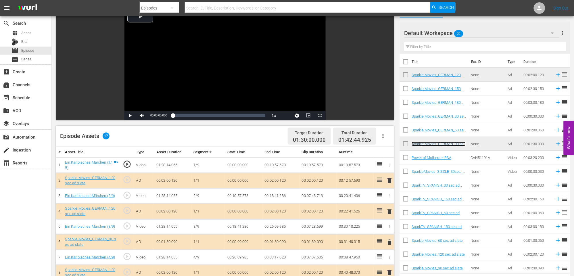
scroll to position [0, 0]
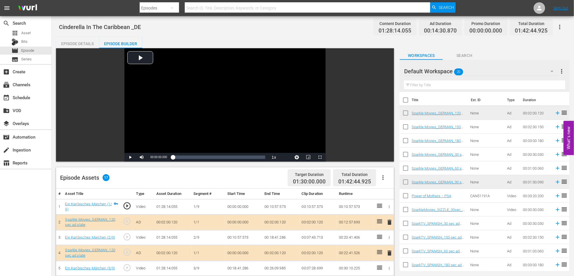
click at [560, 27] on icon "button" at bounding box center [560, 27] width 7 height 7
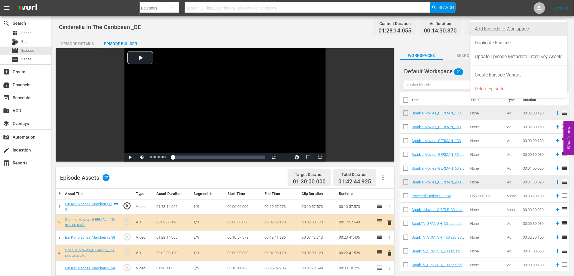
click at [516, 29] on div "Add Episode to Workspace" at bounding box center [520, 29] width 88 height 14
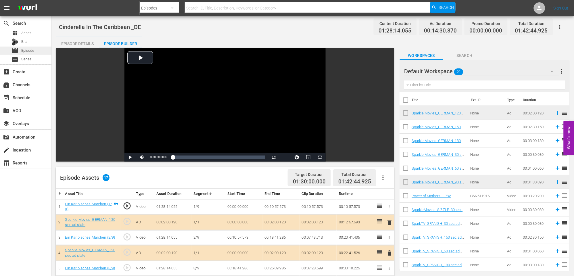
click at [38, 51] on div "movie Episode" at bounding box center [25, 51] width 51 height 8
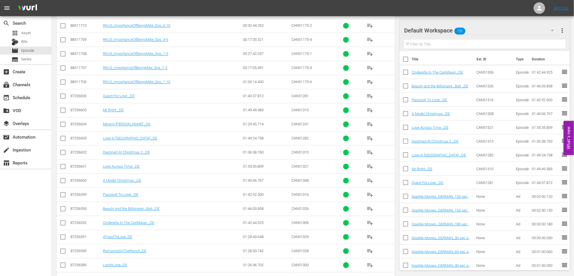
scroll to position [354, 0]
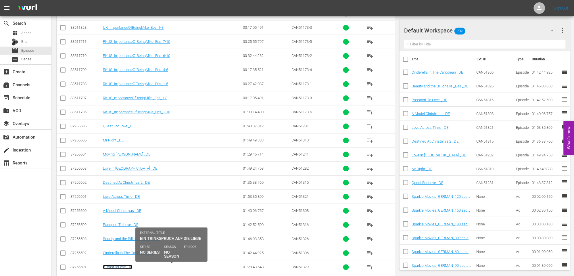
click at [117, 269] on link "AToastToLove_DE" at bounding box center [117, 267] width 29 height 4
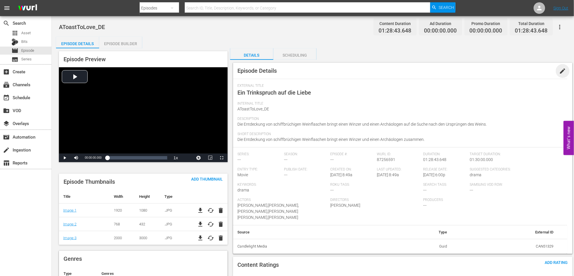
click at [563, 71] on span "edit" at bounding box center [563, 71] width 7 height 7
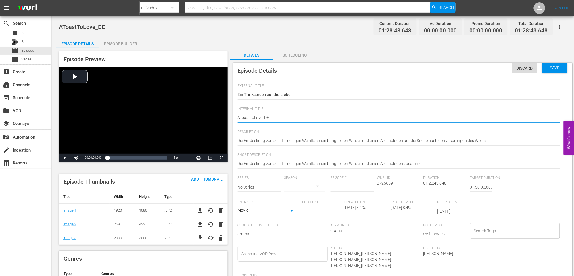
click at [240, 117] on textarea "AToastToLove_DE" at bounding box center [399, 118] width 323 height 7
type textarea "A ToastToLove_DE"
click at [251, 117] on textarea "AToastToLove_DE" at bounding box center [399, 118] width 323 height 7
type textarea "A Toast ToLove_DE"
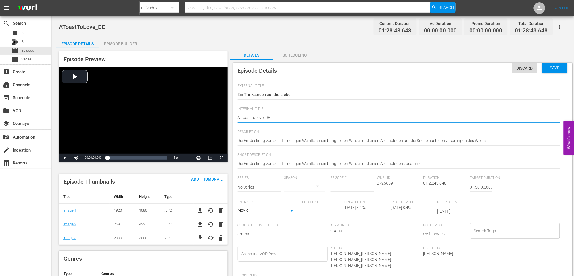
type textarea "A Toast ToLove_DE"
click at [257, 117] on textarea "AToastToLove_DE" at bounding box center [399, 118] width 323 height 7
type textarea "A Toast To Love_DE"
click at [266, 116] on textarea "AToastToLove_DE" at bounding box center [399, 118] width 323 height 7
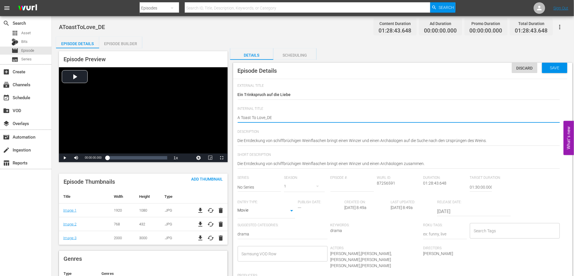
type textarea "A Toast To Love _DE"
drag, startPoint x: 301, startPoint y: 119, endPoint x: 344, endPoint y: 112, distance: 43.3
click at [301, 118] on textarea "AToastToLove_DE" at bounding box center [399, 118] width 323 height 7
type textarea "A Toast To Love _DE"
click at [549, 66] on span "Save" at bounding box center [555, 68] width 19 height 5
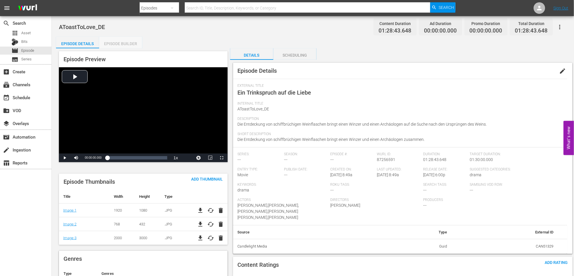
click at [124, 44] on div "Episode Builder" at bounding box center [120, 44] width 43 height 14
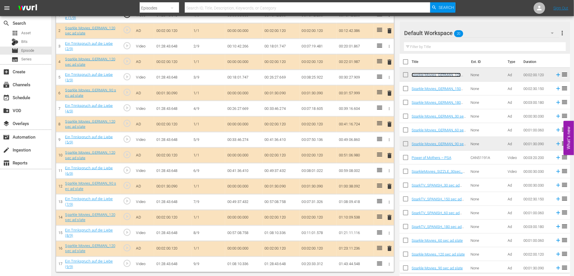
scroll to position [193, 0]
click at [389, 249] on span "delete" at bounding box center [390, 248] width 7 height 7
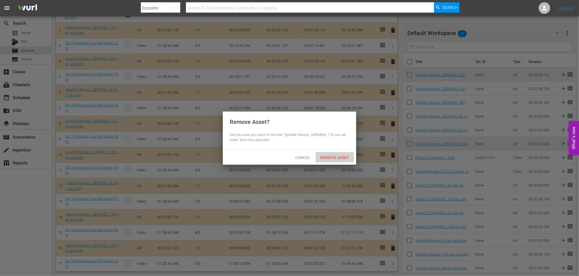
click at [333, 156] on span "Remove Asset" at bounding box center [335, 157] width 38 height 5
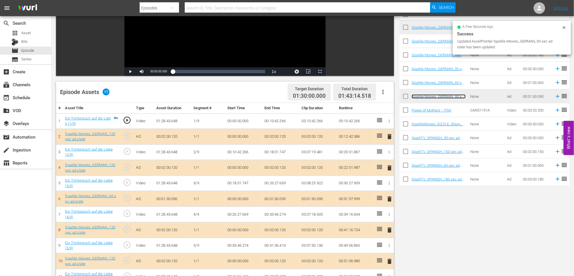
scroll to position [0, 0]
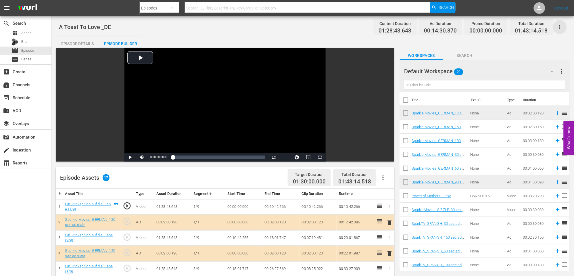
click at [561, 27] on icon "button" at bounding box center [560, 27] width 7 height 7
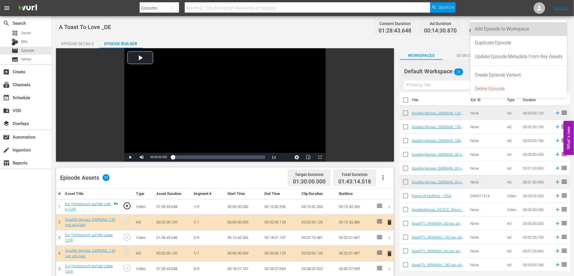
click at [518, 26] on div "Add Episode to Workspace" at bounding box center [520, 29] width 88 height 14
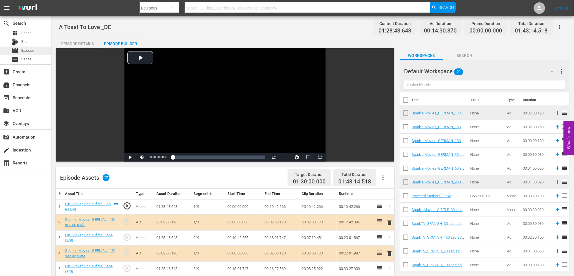
click at [32, 48] on span "Episode" at bounding box center [27, 51] width 13 height 6
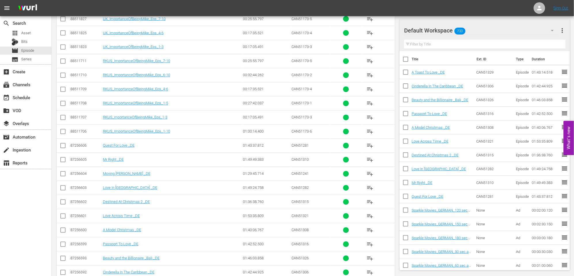
scroll to position [386, 0]
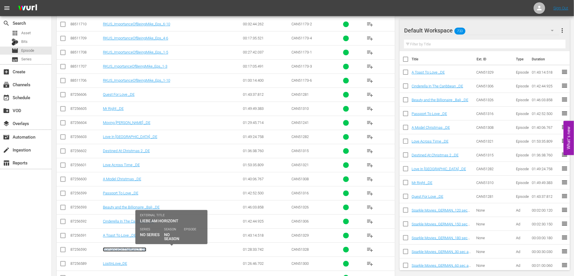
click at [127, 251] on link "RomanceOnTheRanch_DE" at bounding box center [124, 249] width 43 height 4
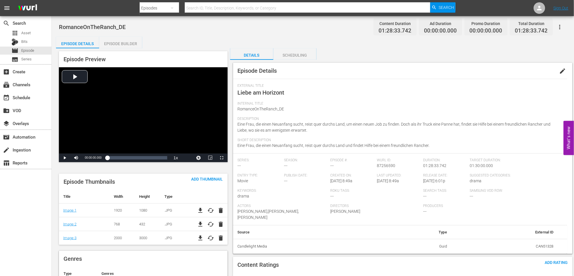
click at [564, 70] on span "edit" at bounding box center [563, 71] width 7 height 7
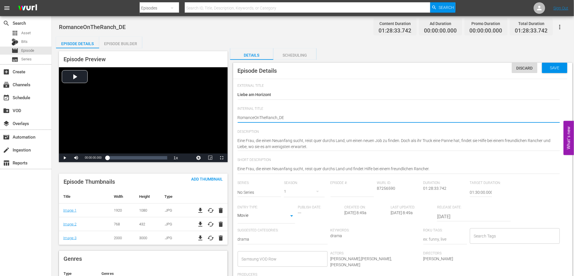
type textarea "Romance OnTheRanch_DE"
click at [260, 116] on textarea "RomanceOnTheRanch_DE" at bounding box center [399, 118] width 323 height 7
type textarea "Romance On TheRanch_DE"
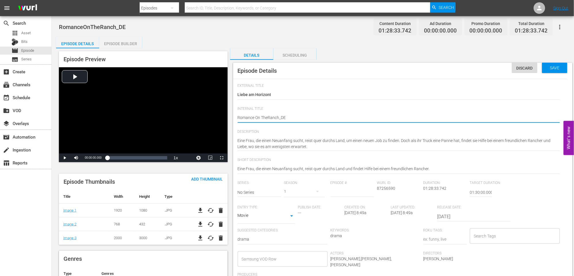
click at [268, 116] on textarea "RomanceOnTheRanch_DE" at bounding box center [399, 118] width 323 height 7
type textarea "Romance On The Ranch_DE"
click at [280, 117] on textarea "RomanceOnTheRanch_DE" at bounding box center [399, 118] width 323 height 7
type textarea "Romance On The Ranch _DE"
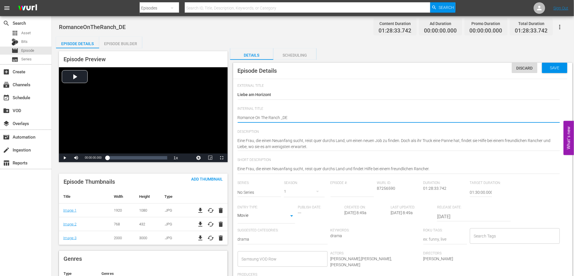
type textarea "Romance On The Ranch _DE"
click at [331, 114] on div "RomanceOnTheRanch_DE RomanceOnTheRanch_DE" at bounding box center [399, 118] width 323 height 14
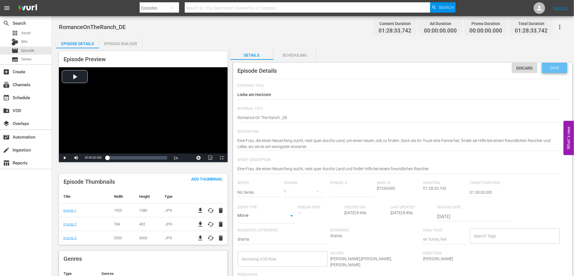
click at [556, 65] on div "Save" at bounding box center [555, 68] width 25 height 10
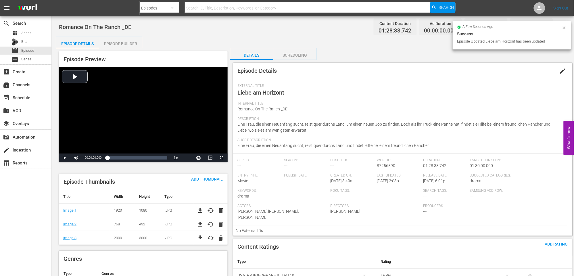
click at [123, 41] on div "Episode Builder" at bounding box center [120, 44] width 43 height 14
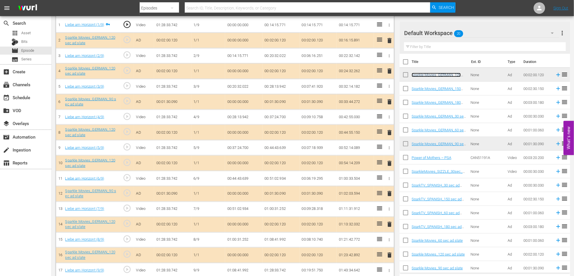
scroll to position [188, 0]
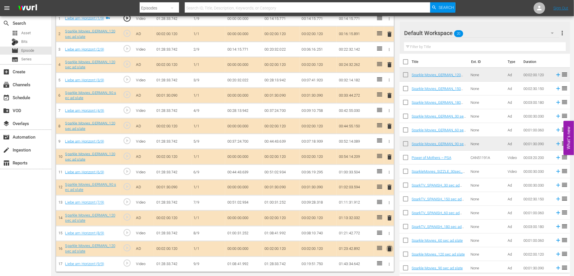
click at [388, 248] on span "delete" at bounding box center [390, 249] width 7 height 7
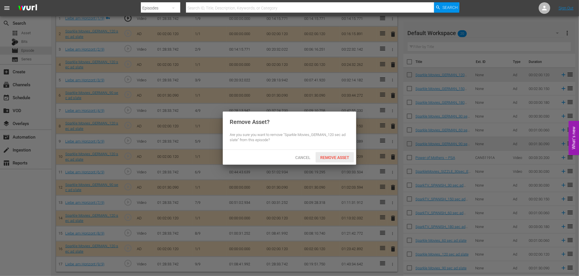
click at [339, 156] on span "Remove Asset" at bounding box center [335, 157] width 38 height 5
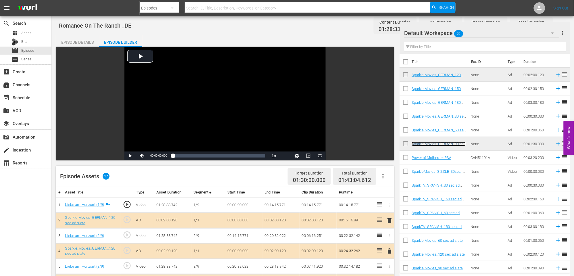
scroll to position [0, 0]
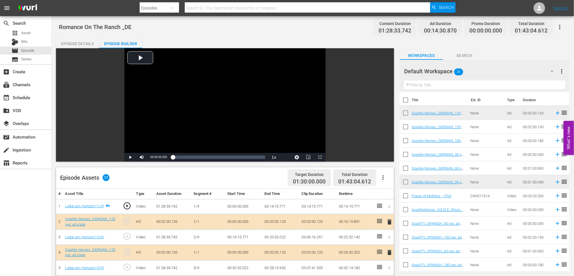
click at [561, 26] on icon "button" at bounding box center [560, 27] width 7 height 7
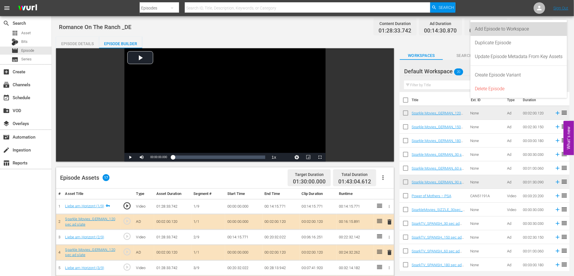
click at [492, 27] on div "Add Episode to Workspace" at bounding box center [520, 29] width 88 height 14
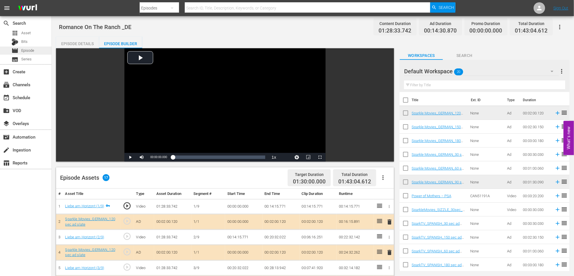
click at [30, 50] on span "Episode" at bounding box center [27, 51] width 13 height 6
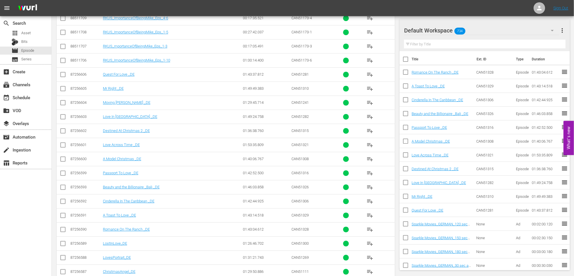
scroll to position [418, 0]
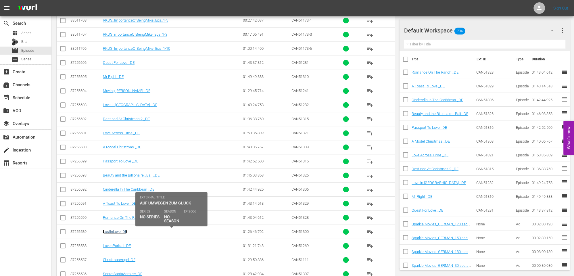
click at [115, 232] on link "LostInLove_DE" at bounding box center [115, 232] width 24 height 4
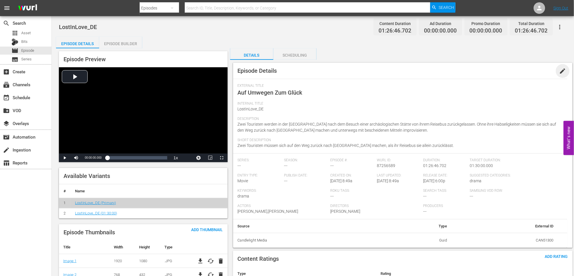
click at [566, 70] on span "edit" at bounding box center [563, 71] width 7 height 7
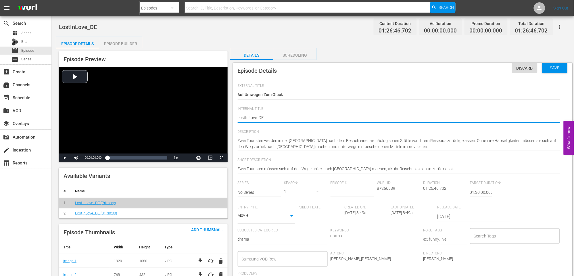
type textarea "Lost InLove_DE"
click at [250, 116] on textarea "LostInLove_DE" at bounding box center [399, 118] width 323 height 7
type textarea "Lost In Love_DE"
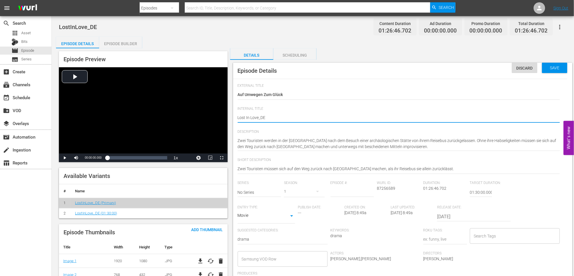
click at [259, 116] on textarea "LostInLove_DE" at bounding box center [399, 118] width 323 height 7
type textarea "Lost In Love _DE"
click at [299, 119] on textarea "LostInLove_DE" at bounding box center [399, 118] width 323 height 7
type textarea "Lost In Love _DE"
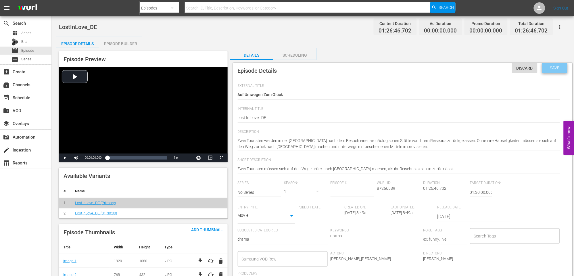
click at [554, 66] on span "Save" at bounding box center [555, 68] width 19 height 5
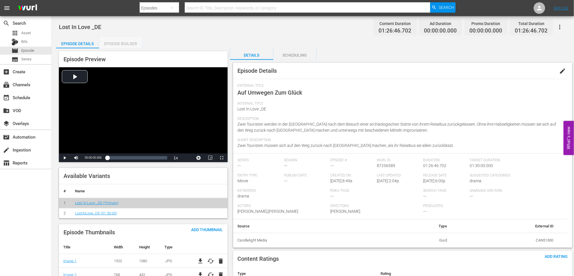
click at [123, 42] on div "Episode Builder" at bounding box center [120, 44] width 43 height 14
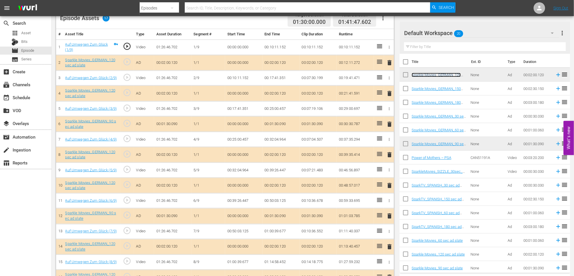
scroll to position [188, 0]
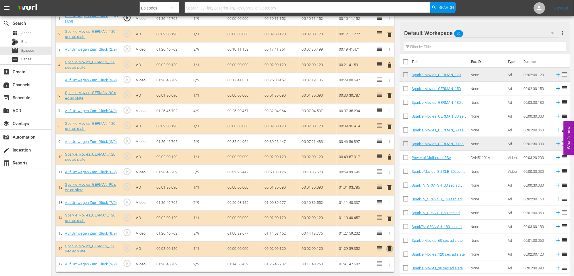
click at [391, 247] on span "delete" at bounding box center [390, 249] width 7 height 7
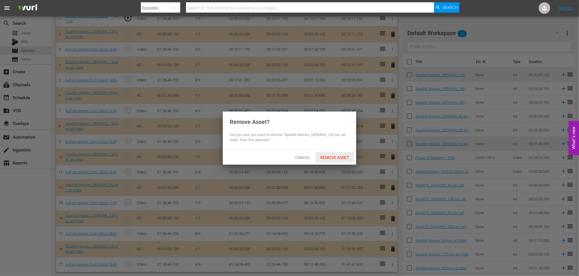
click at [336, 157] on span "Remove Asset" at bounding box center [335, 157] width 38 height 5
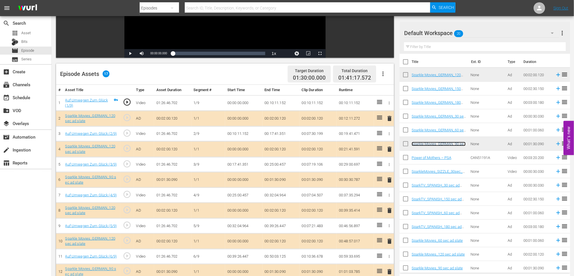
scroll to position [92, 0]
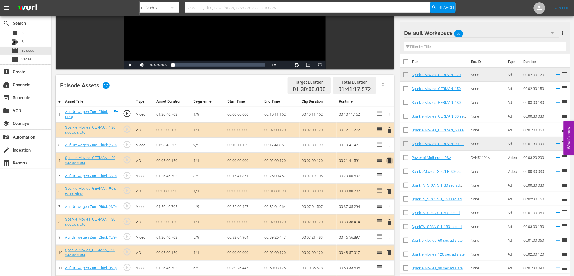
click at [391, 161] on span "delete" at bounding box center [390, 160] width 7 height 7
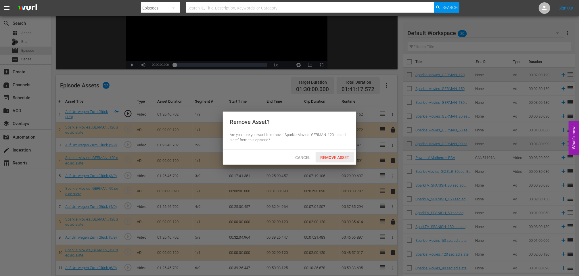
click at [334, 156] on span "Remove Asset" at bounding box center [335, 157] width 38 height 5
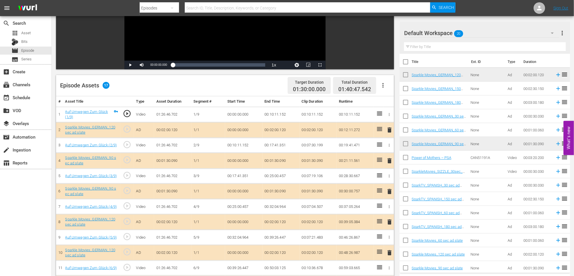
click at [389, 190] on span "delete" at bounding box center [390, 191] width 7 height 7
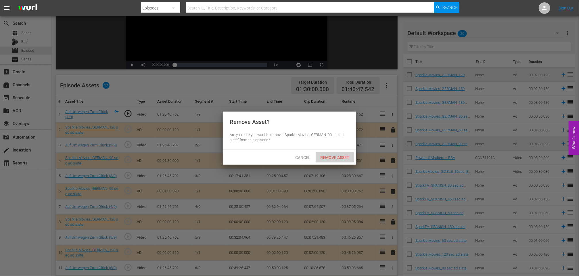
click at [335, 157] on span "Remove Asset" at bounding box center [335, 157] width 38 height 5
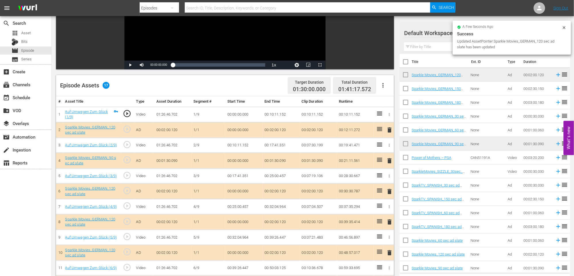
click at [390, 193] on span "delete" at bounding box center [390, 191] width 7 height 7
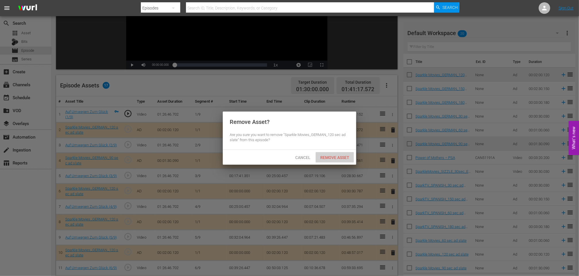
click at [340, 155] on span "Remove Asset" at bounding box center [335, 157] width 38 height 5
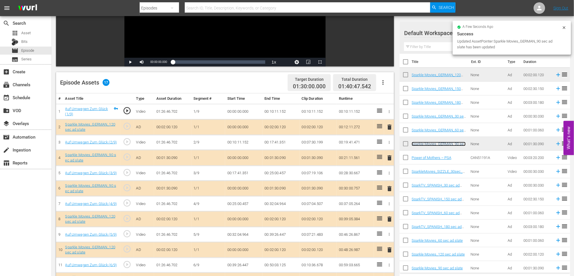
scroll to position [96, 0]
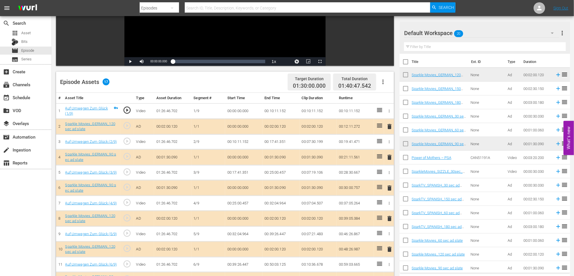
click at [389, 188] on span "delete" at bounding box center [390, 188] width 7 height 7
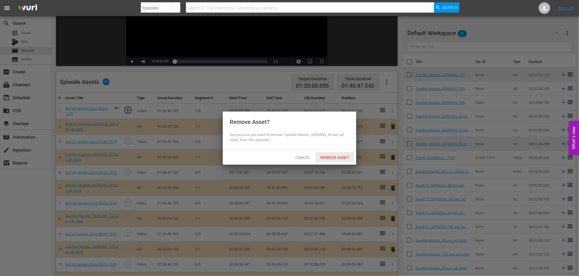
click at [337, 157] on span "Remove Asset" at bounding box center [335, 157] width 38 height 5
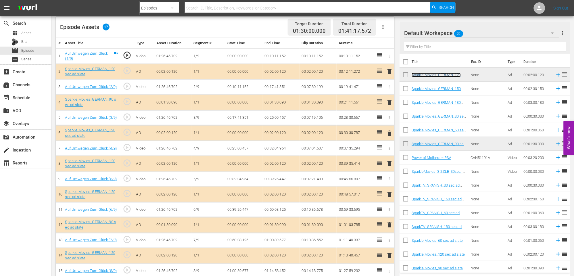
scroll to position [160, 0]
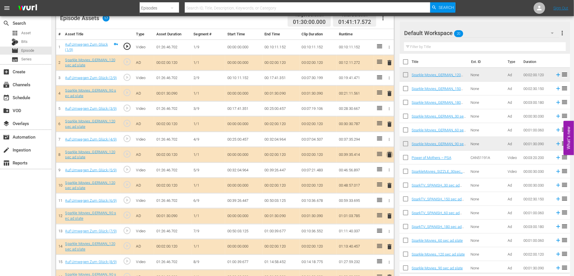
click at [390, 153] on span "delete" at bounding box center [390, 154] width 7 height 7
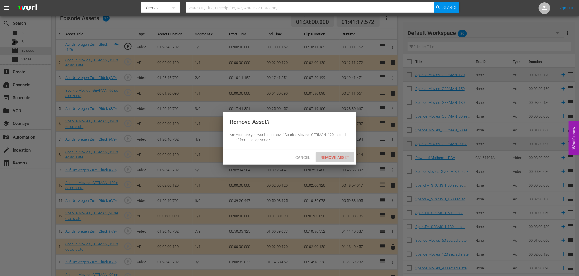
click at [332, 157] on span "Remove Asset" at bounding box center [335, 157] width 38 height 5
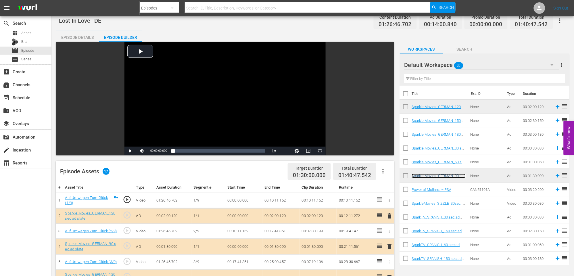
scroll to position [0, 0]
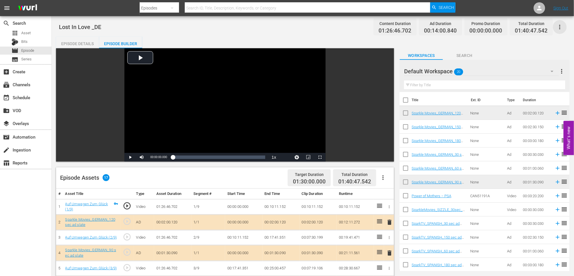
click at [561, 28] on icon "button" at bounding box center [560, 27] width 7 height 7
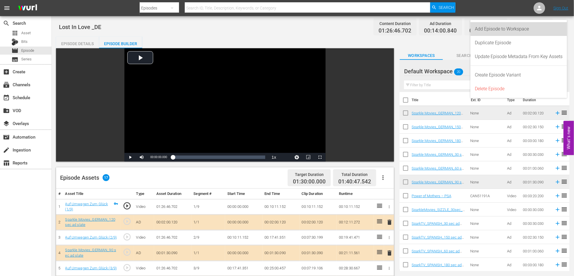
click at [502, 27] on div "Add Episode to Workspace" at bounding box center [520, 29] width 88 height 14
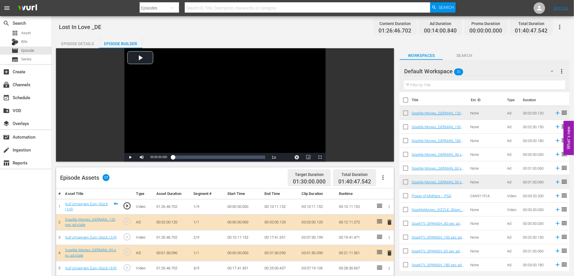
click at [560, 26] on icon "button" at bounding box center [560, 27] width 1 height 5
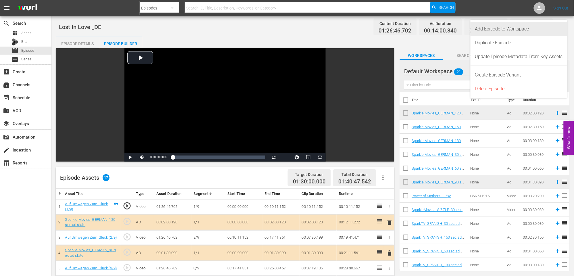
click at [513, 30] on div "Add Episode to Workspace" at bounding box center [520, 29] width 88 height 14
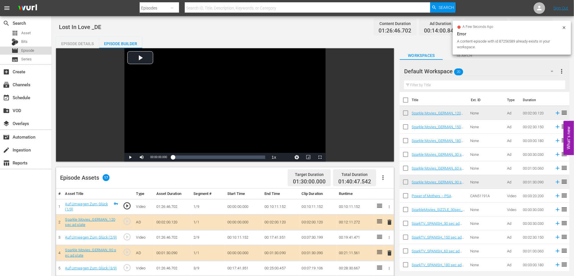
click at [28, 48] on span "Episode" at bounding box center [27, 51] width 13 height 6
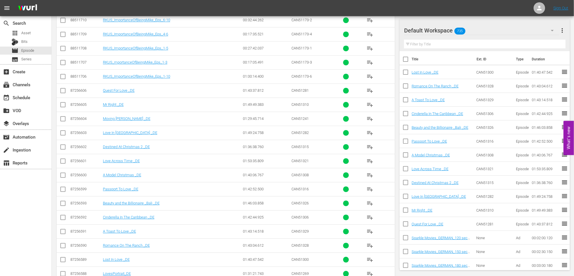
scroll to position [418, 0]
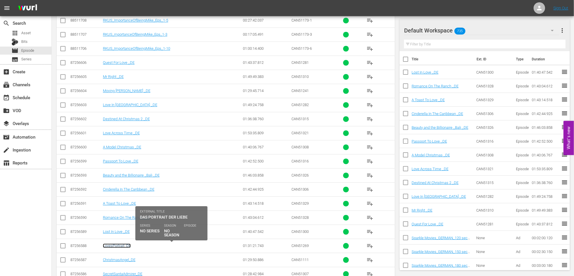
click at [117, 245] on link "LovesPortrait_DE" at bounding box center [117, 246] width 28 height 4
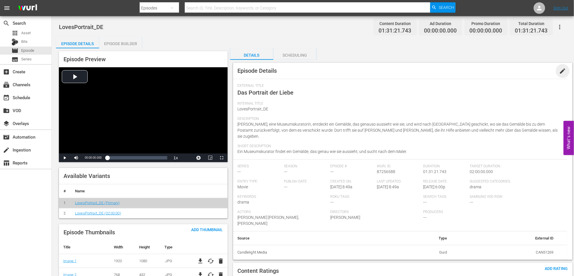
click at [562, 70] on span "edit" at bounding box center [563, 71] width 7 height 7
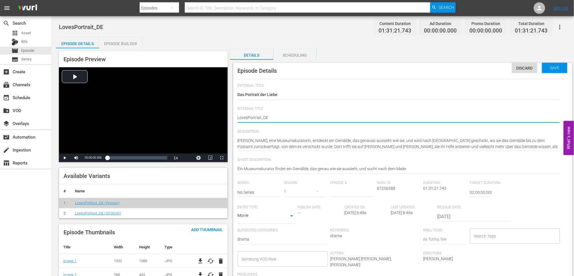
type textarea "Loves Portrait_DE"
click at [262, 117] on textarea "LovesPortrait_DE" at bounding box center [399, 118] width 323 height 7
type textarea "Loves Portrait _DE"
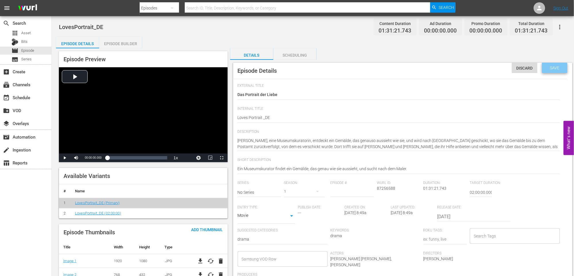
click at [554, 66] on span "Save" at bounding box center [555, 68] width 19 height 5
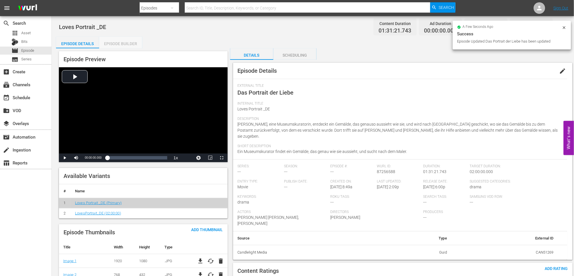
click at [121, 41] on div "Episode Builder" at bounding box center [120, 44] width 43 height 14
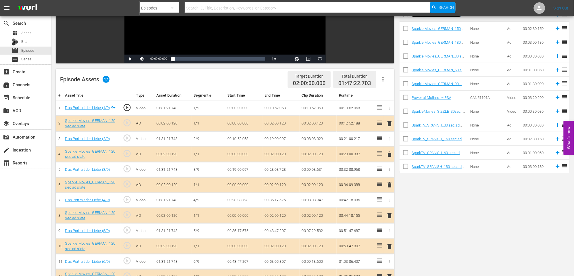
scroll to position [160, 0]
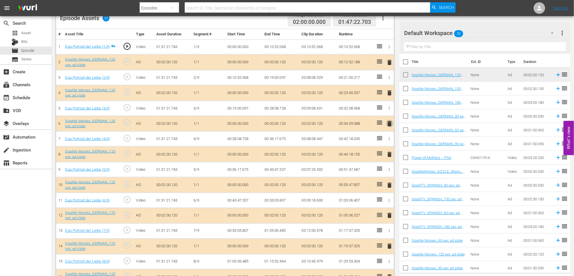
click at [390, 123] on span "delete" at bounding box center [390, 123] width 7 height 7
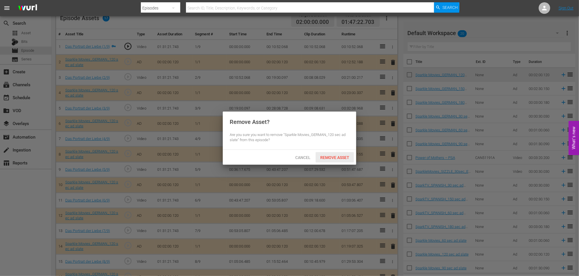
click at [328, 157] on span "Remove Asset" at bounding box center [335, 157] width 38 height 5
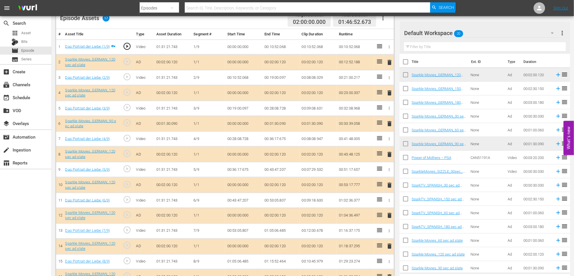
click at [390, 216] on span "delete" at bounding box center [390, 215] width 7 height 7
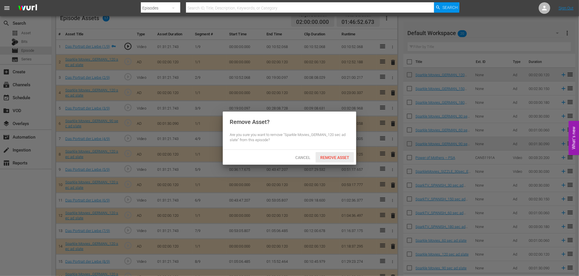
click at [339, 158] on span "Remove Asset" at bounding box center [335, 157] width 38 height 5
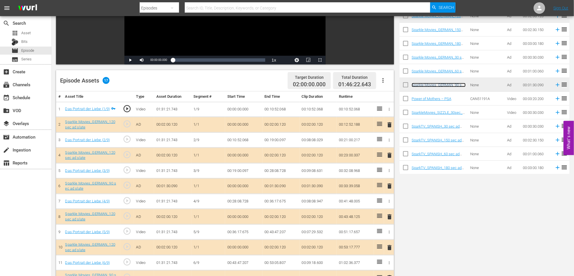
scroll to position [0, 0]
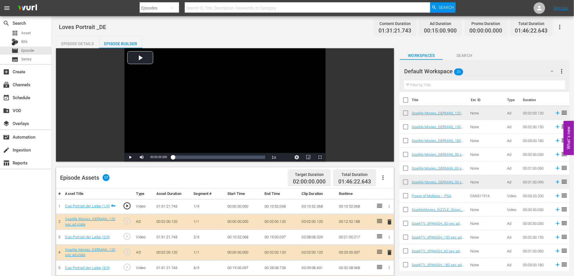
click at [562, 27] on icon "button" at bounding box center [560, 27] width 7 height 7
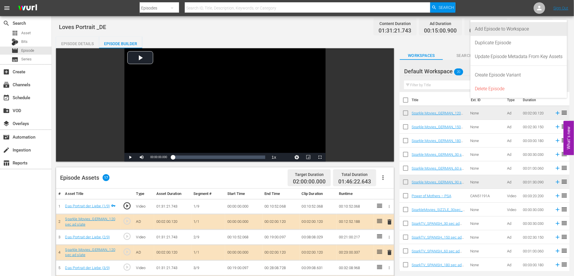
click at [518, 29] on div "Add Episode to Workspace" at bounding box center [520, 29] width 88 height 14
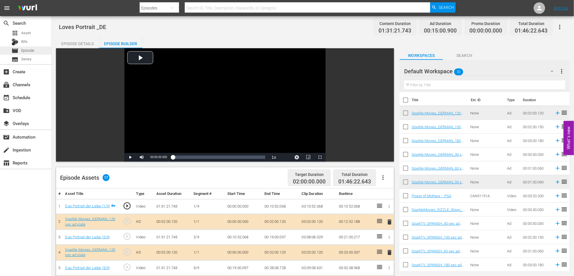
click at [30, 49] on span "Episode" at bounding box center [27, 51] width 13 height 6
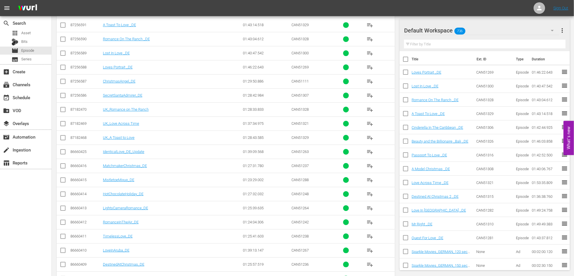
scroll to position [594, 0]
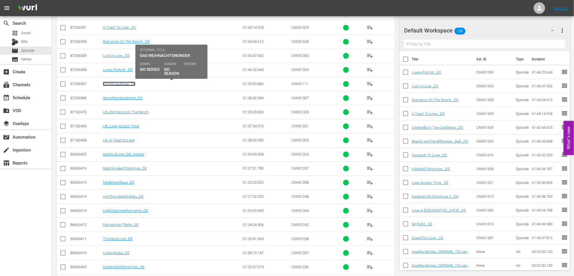
click at [111, 84] on link "ChristmasAngel_DE" at bounding box center [119, 84] width 33 height 4
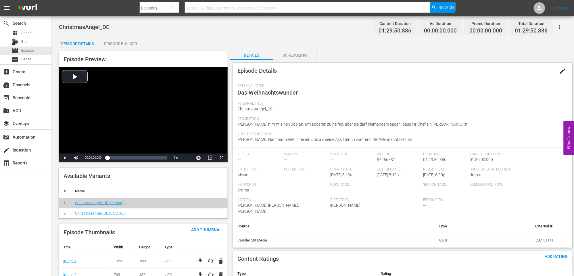
click at [562, 71] on span "edit" at bounding box center [563, 71] width 7 height 7
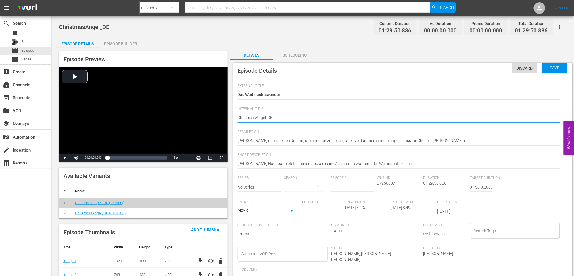
type textarea "Christmas Angel_DE"
click at [267, 117] on textarea "ChristmasAngel_DE" at bounding box center [399, 118] width 323 height 7
type textarea "Christmas Angel _DE"
click at [297, 119] on textarea "ChristmasAngel_DE" at bounding box center [399, 118] width 323 height 7
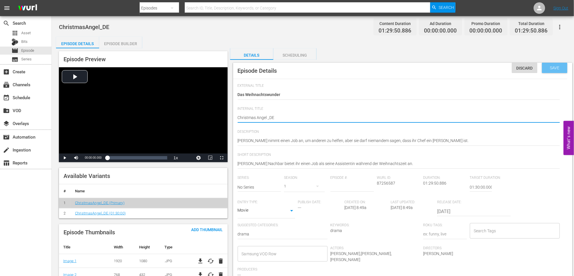
type textarea "Christmas Angel _DE"
click at [552, 69] on span "Save" at bounding box center [555, 68] width 19 height 5
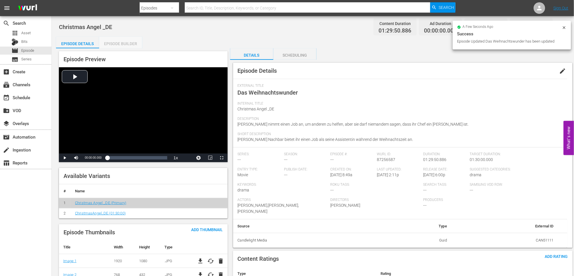
click at [120, 43] on div "Episode Builder" at bounding box center [120, 44] width 43 height 14
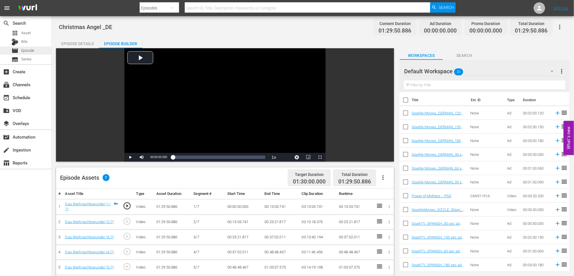
click at [34, 51] on span "Episode" at bounding box center [27, 51] width 13 height 6
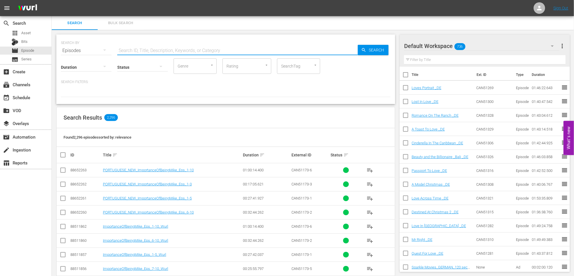
click at [127, 49] on input "text" at bounding box center [237, 51] width 241 height 14
type input "tuscany"
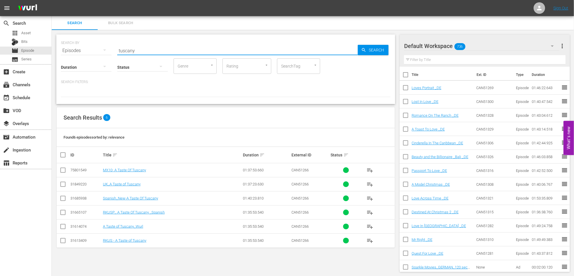
scroll to position [1, 0]
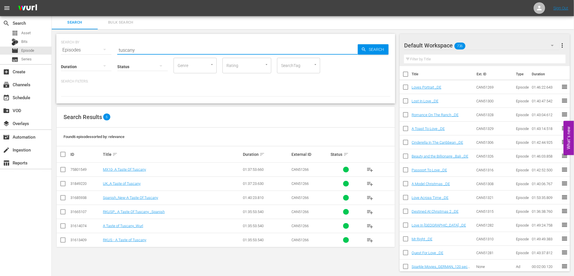
drag, startPoint x: 142, startPoint y: 50, endPoint x: 106, endPoint y: 48, distance: 36.0
click at [106, 48] on div "SEARCH BY Search By Episodes Search ID, Title, Description, Keywords, or Catego…" at bounding box center [226, 46] width 330 height 21
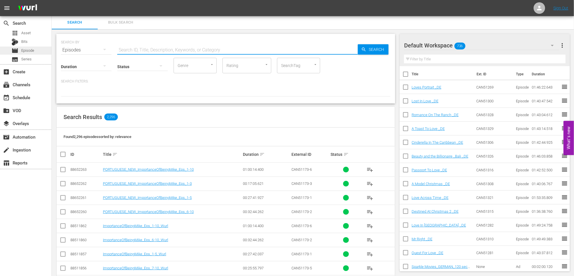
click at [36, 51] on div "movie Episode" at bounding box center [25, 51] width 51 height 8
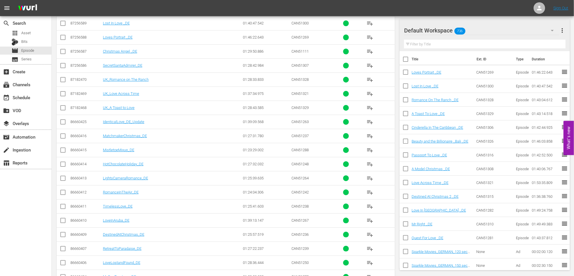
scroll to position [626, 0]
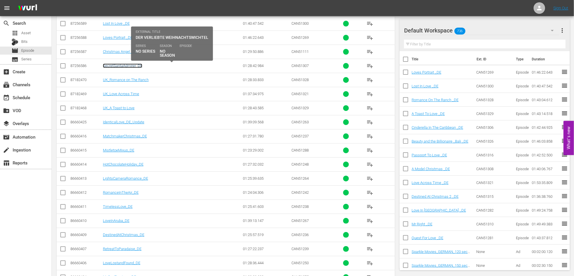
click at [117, 67] on link "SecretSantaAdmirer_DE" at bounding box center [122, 66] width 39 height 4
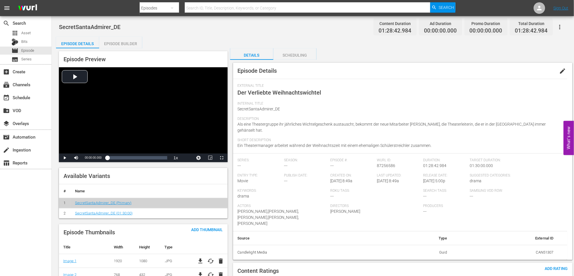
click at [563, 69] on span "edit" at bounding box center [563, 71] width 7 height 7
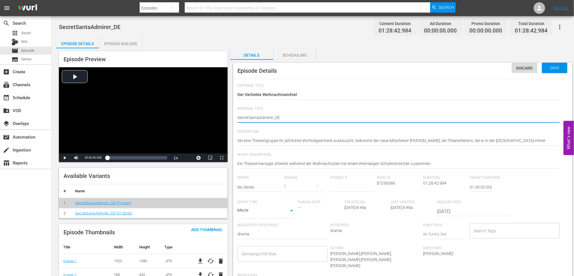
type textarea "Secret SantaAdmirer_DE"
click at [261, 117] on textarea "SecretSantaAdmirer_DE" at bounding box center [399, 118] width 323 height 7
type textarea "Secret Santa Admirer_DE"
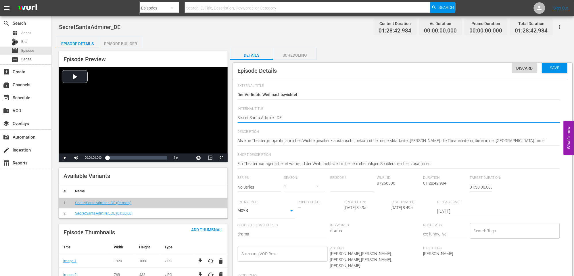
click at [274, 117] on textarea "SecretSantaAdmirer_DE" at bounding box center [399, 118] width 323 height 7
type textarea "Secret Santa Admire r_DE"
type textarea "Secret Santa Admirer_DE"
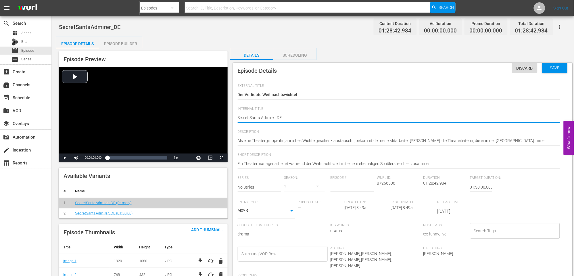
click at [275, 117] on textarea "SecretSantaAdmirer_DE" at bounding box center [399, 118] width 323 height 7
type textarea "Secret Santa Admirer _DE"
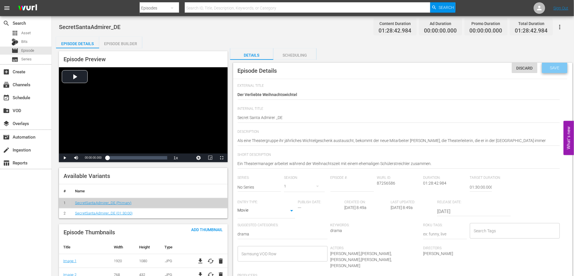
click at [551, 66] on span "Save" at bounding box center [555, 68] width 19 height 5
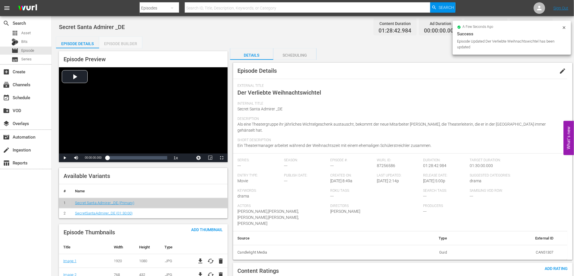
click at [118, 44] on div "Episode Builder" at bounding box center [120, 44] width 43 height 14
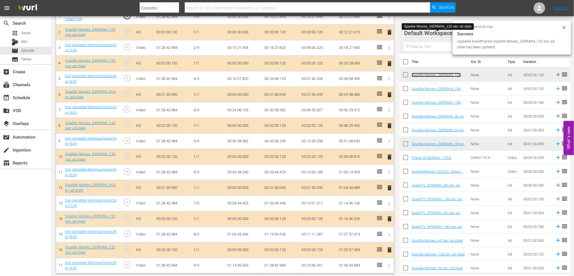
scroll to position [193, 0]
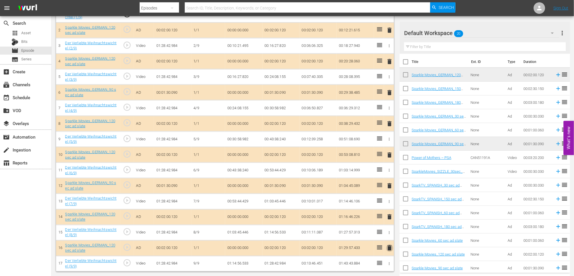
click at [389, 246] on span "delete" at bounding box center [390, 248] width 7 height 7
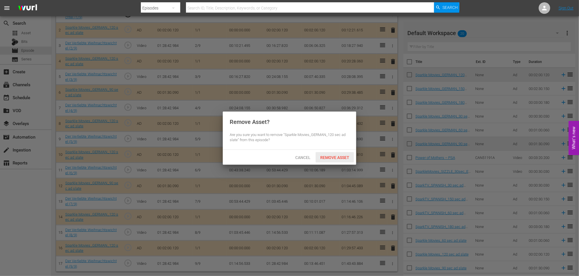
click at [338, 157] on span "Remove Asset" at bounding box center [335, 157] width 38 height 5
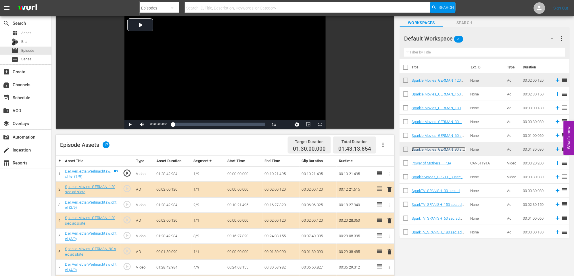
scroll to position [0, 0]
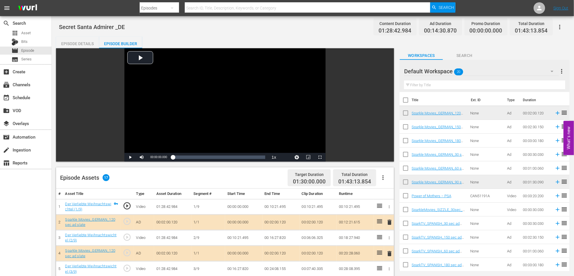
click at [559, 26] on icon "button" at bounding box center [560, 27] width 7 height 7
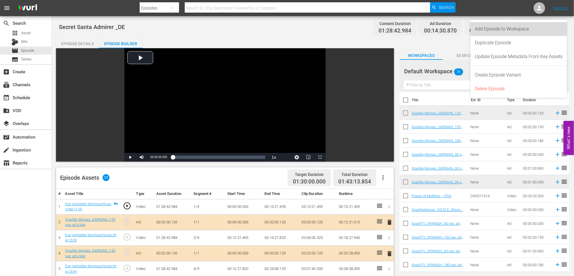
click at [486, 28] on div "Add Episode to Workspace" at bounding box center [520, 29] width 88 height 14
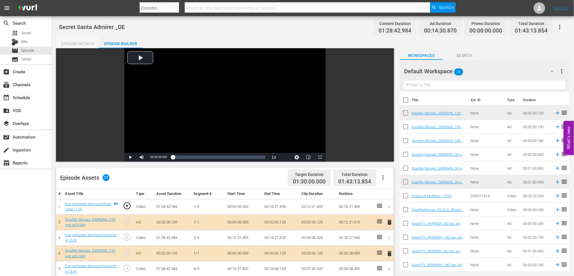
click at [81, 45] on div "Episode Details" at bounding box center [77, 44] width 43 height 14
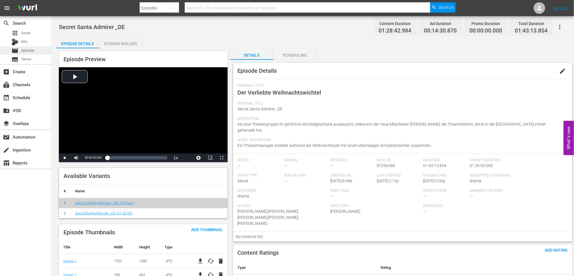
click at [32, 51] on span "Episode" at bounding box center [27, 51] width 13 height 6
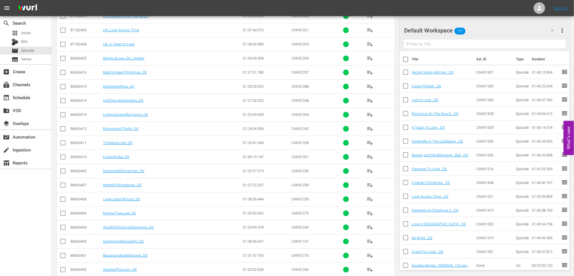
scroll to position [658, 0]
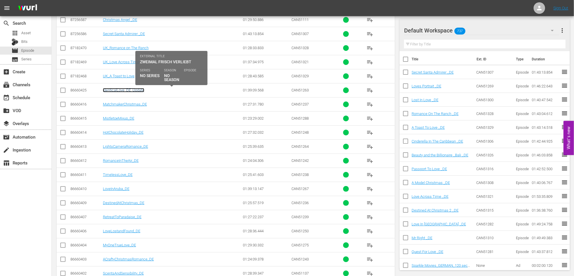
click at [117, 90] on link "IdenticalLove_DE_Update" at bounding box center [123, 90] width 41 height 4
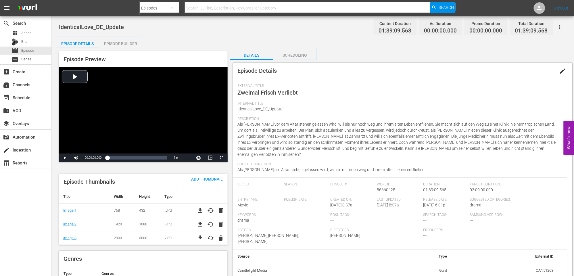
click at [560, 72] on span "edit" at bounding box center [563, 71] width 7 height 7
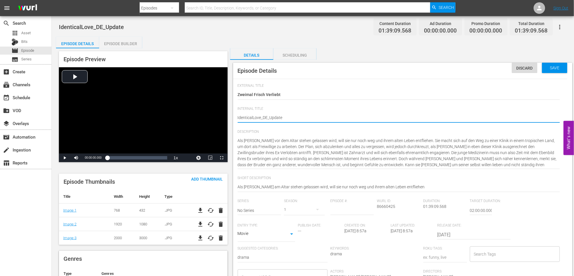
type textarea "Identical Love_DE_Update"
click at [262, 116] on textarea "IdenticalLove_DE_Update" at bounding box center [399, 118] width 323 height 7
type textarea "Identical Love _DE_Update"
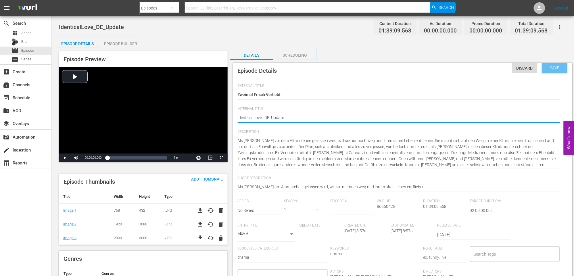
click at [552, 66] on span "Save" at bounding box center [555, 68] width 19 height 5
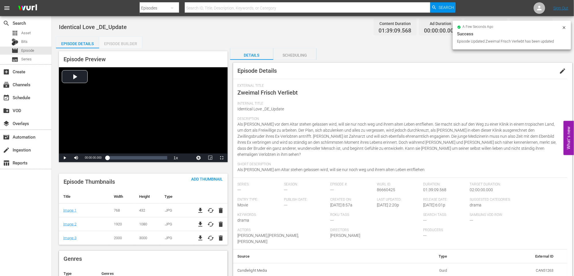
click at [124, 44] on div "Episode Builder" at bounding box center [120, 44] width 43 height 14
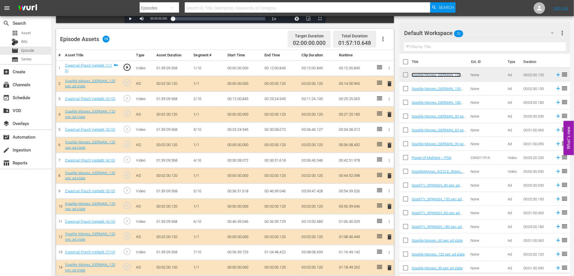
scroll to position [139, 0]
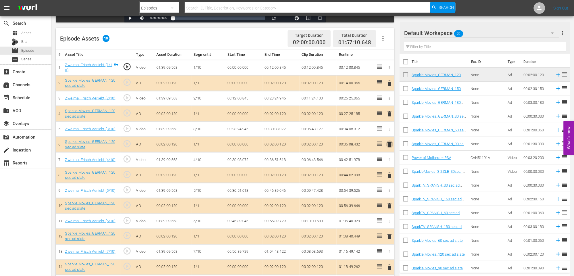
click at [390, 145] on span "delete" at bounding box center [390, 144] width 7 height 7
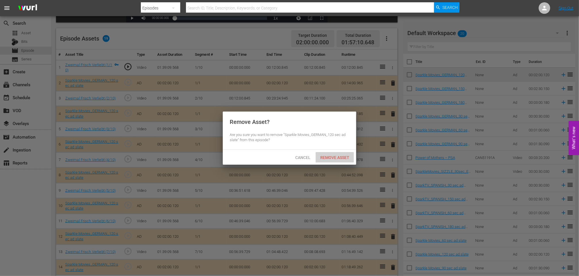
click at [334, 156] on span "Remove Asset" at bounding box center [335, 157] width 38 height 5
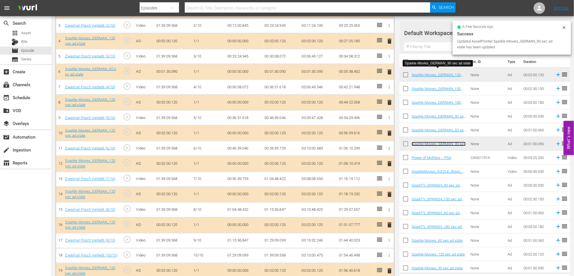
scroll to position [219, 0]
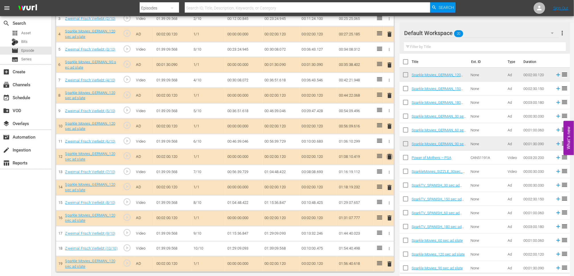
click at [391, 157] on span "delete" at bounding box center [390, 157] width 7 height 7
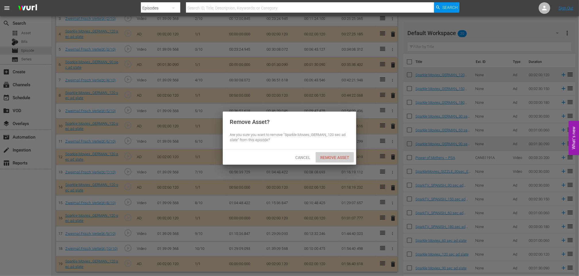
click at [341, 156] on span "Remove Asset" at bounding box center [335, 157] width 38 height 5
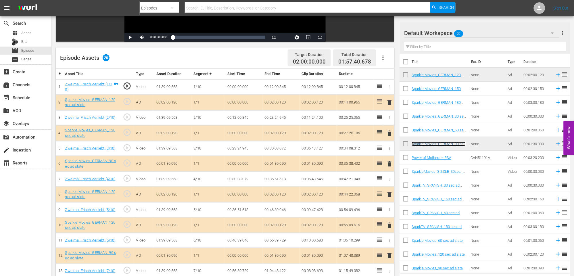
scroll to position [128, 0]
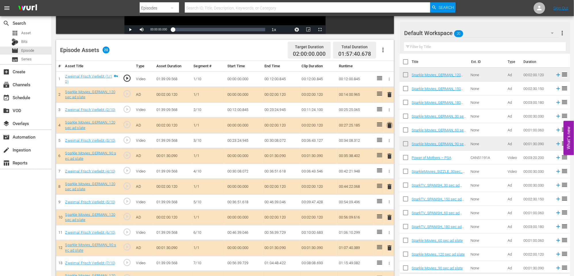
click at [389, 123] on span "delete" at bounding box center [390, 125] width 7 height 7
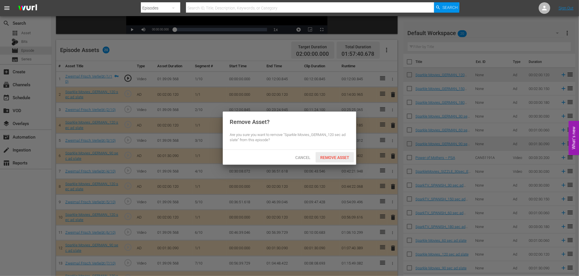
click at [330, 157] on span "Remove Asset" at bounding box center [335, 157] width 38 height 5
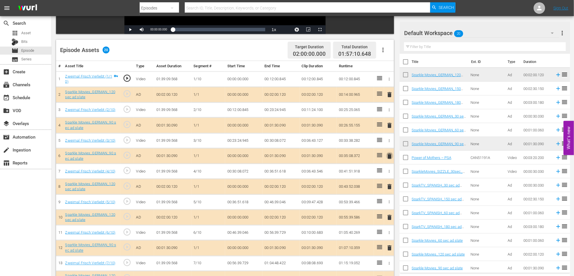
click at [389, 156] on span "delete" at bounding box center [390, 156] width 7 height 7
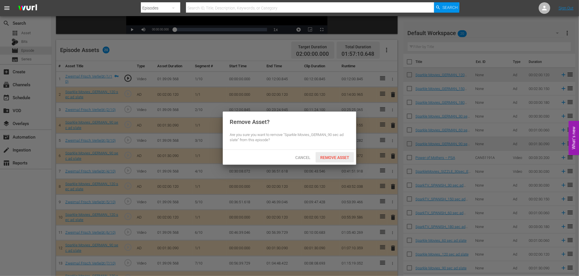
click at [333, 157] on span "Remove Asset" at bounding box center [335, 157] width 38 height 5
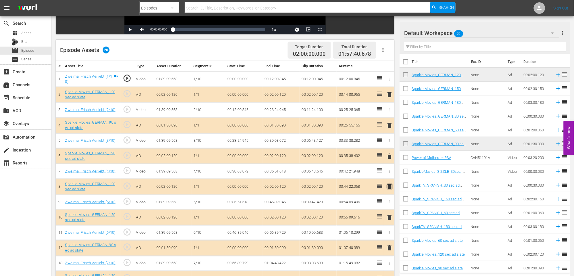
click at [389, 186] on span "delete" at bounding box center [390, 186] width 7 height 7
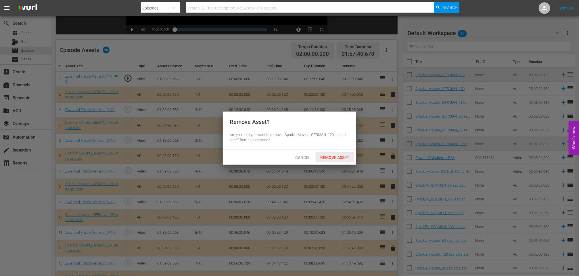
click at [338, 156] on span "Remove Asset" at bounding box center [335, 157] width 38 height 5
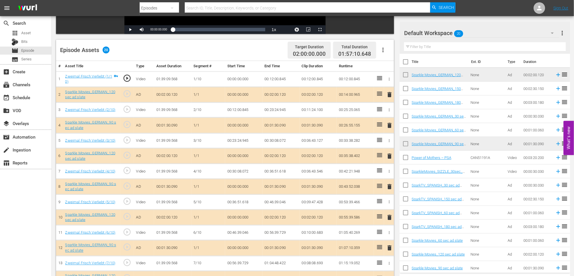
click at [390, 125] on span "delete" at bounding box center [390, 125] width 7 height 7
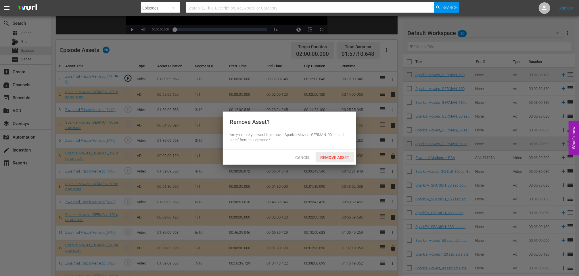
click at [340, 156] on span "Remove Asset" at bounding box center [335, 157] width 38 height 5
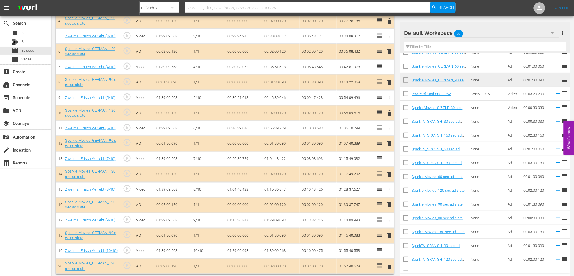
scroll to position [234, 0]
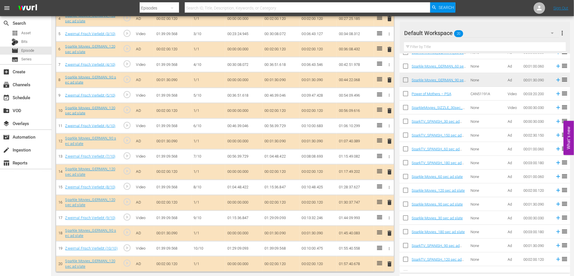
click at [390, 203] on span "delete" at bounding box center [390, 202] width 7 height 7
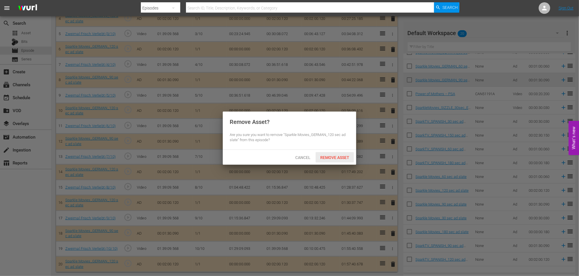
click at [341, 158] on span "Remove Asset" at bounding box center [335, 157] width 38 height 5
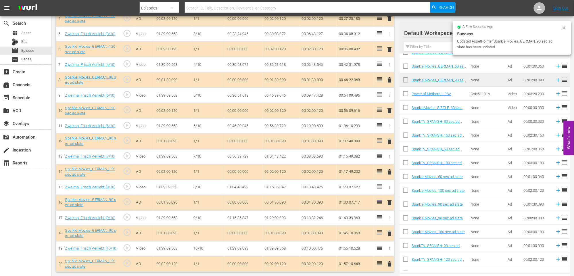
click at [389, 262] on span "delete" at bounding box center [390, 264] width 7 height 7
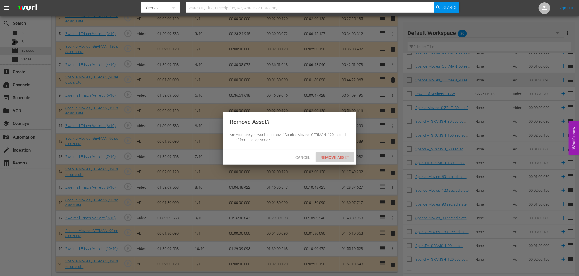
click at [331, 156] on span "Remove Asset" at bounding box center [335, 157] width 38 height 5
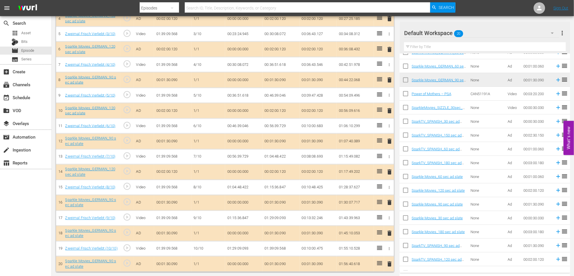
click at [390, 264] on span "delete" at bounding box center [390, 264] width 7 height 7
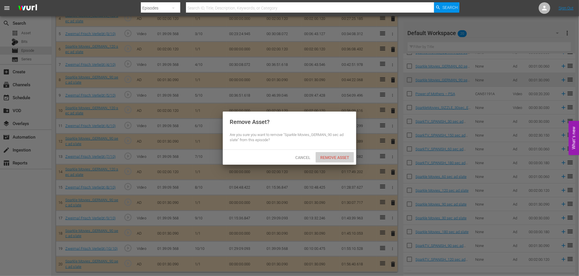
click at [330, 156] on span "Remove Asset" at bounding box center [335, 157] width 38 height 5
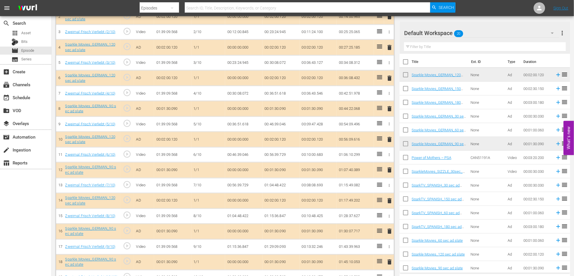
scroll to position [219, 0]
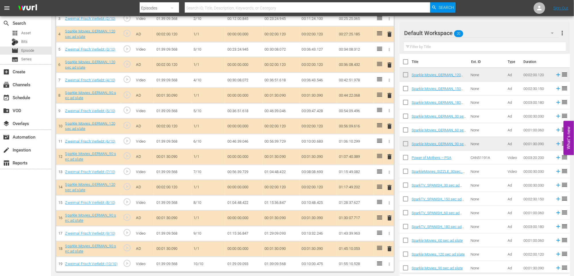
click at [390, 250] on span "delete" at bounding box center [390, 249] width 7 height 7
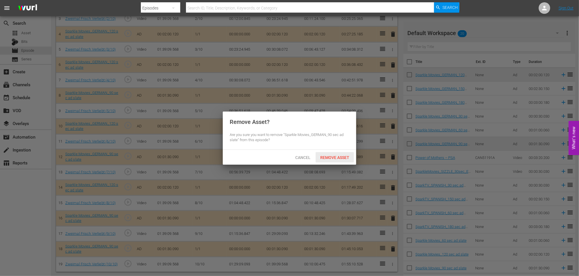
click at [331, 157] on span "Remove Asset" at bounding box center [335, 157] width 38 height 5
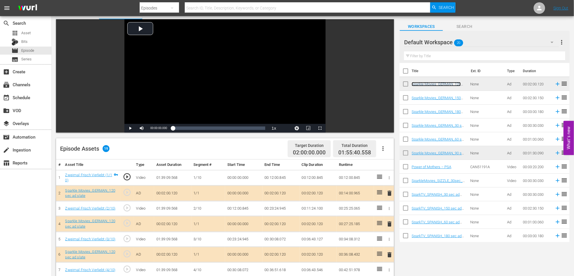
scroll to position [0, 0]
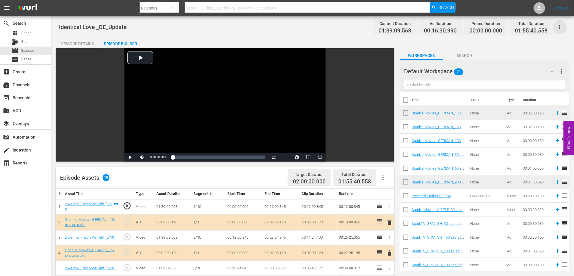
click at [560, 29] on icon "button" at bounding box center [560, 27] width 7 height 7
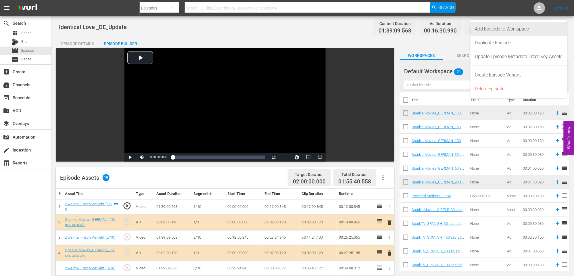
click at [513, 29] on div "Add Episode to Workspace" at bounding box center [520, 29] width 88 height 14
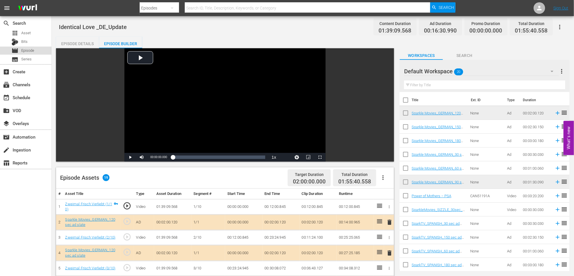
click at [30, 50] on span "Episode" at bounding box center [27, 51] width 13 height 6
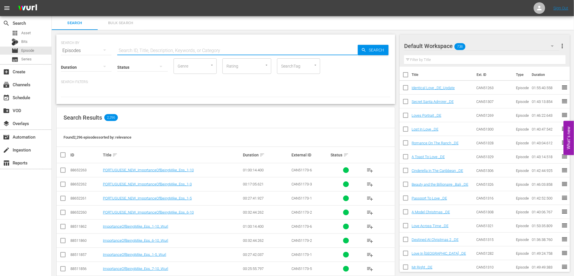
click at [140, 47] on input "text" at bounding box center [237, 51] width 241 height 14
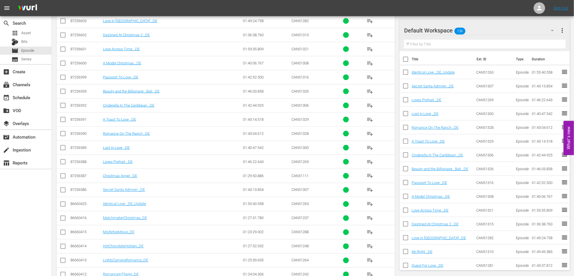
scroll to position [255, 0]
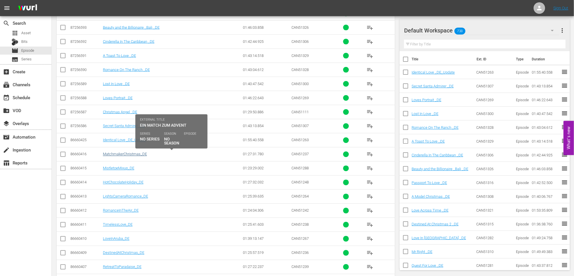
type input "DE"
click at [123, 155] on link "MatchmakerChristmas_DE" at bounding box center [125, 154] width 44 height 4
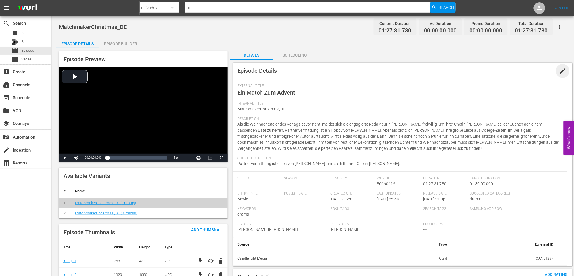
click at [564, 70] on span "edit" at bounding box center [563, 71] width 7 height 7
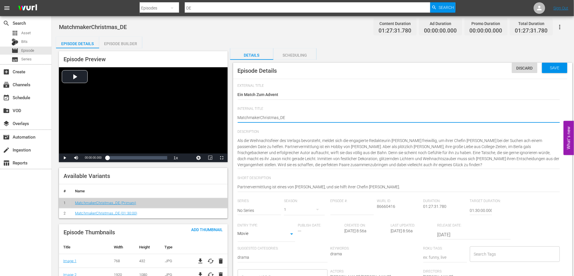
type textarea "Matchmaker Christmas_DE"
click at [278, 117] on textarea "MatchmakerChristmas_DE" at bounding box center [399, 118] width 323 height 7
type textarea "Matchmaker Christmas _DE"
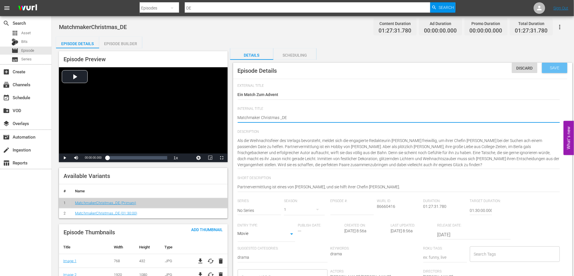
click at [562, 69] on span "Save" at bounding box center [555, 68] width 19 height 5
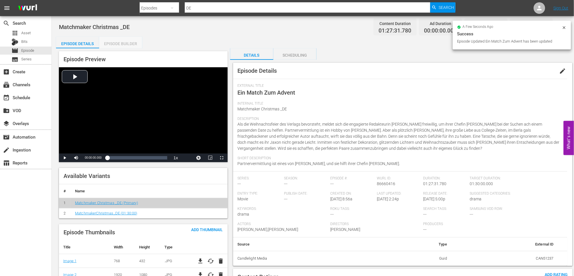
click at [115, 41] on div "Episode Builder" at bounding box center [120, 44] width 43 height 14
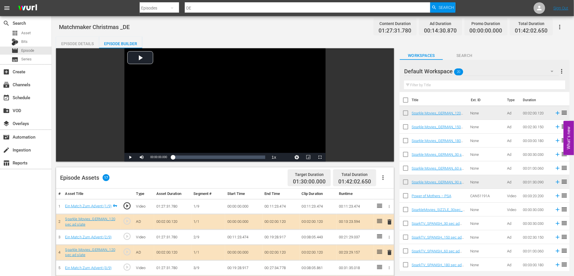
click at [560, 25] on icon "button" at bounding box center [560, 27] width 1 height 5
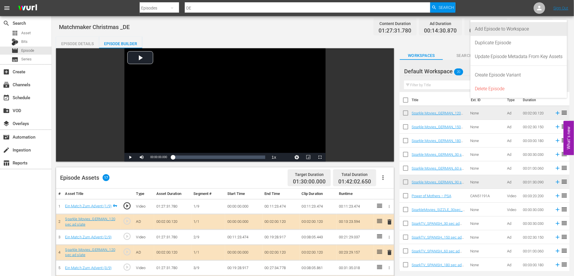
click at [514, 27] on div "Add Episode to Workspace" at bounding box center [520, 29] width 88 height 14
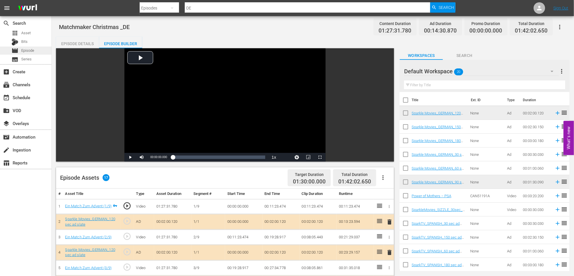
click at [33, 51] on span "Episode" at bounding box center [27, 51] width 13 height 6
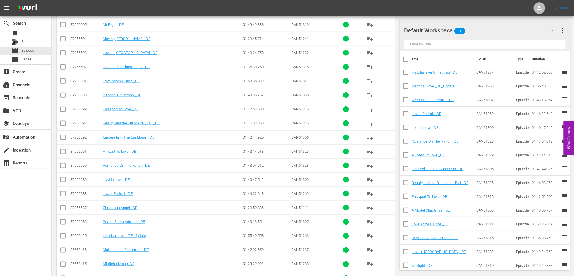
scroll to position [192, 0]
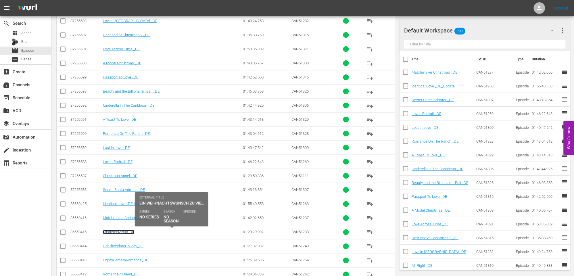
click at [117, 232] on link "MistletoeMixup_DE" at bounding box center [118, 232] width 31 height 4
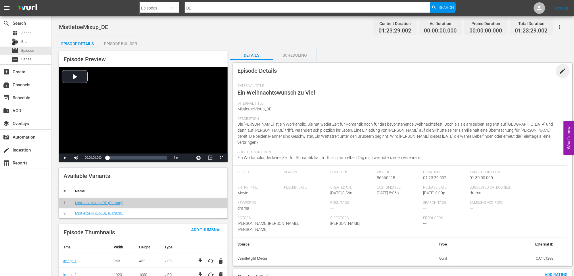
click at [562, 71] on span "edit" at bounding box center [563, 71] width 7 height 7
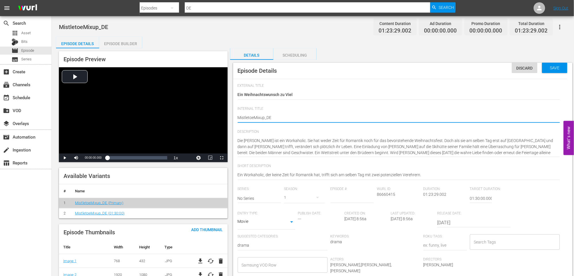
type textarea "Mistletoe Mixup_DE"
click at [266, 117] on textarea "MistletoeMixup_DE" at bounding box center [399, 118] width 323 height 7
type textarea "Mistletoe Mixup _DE"
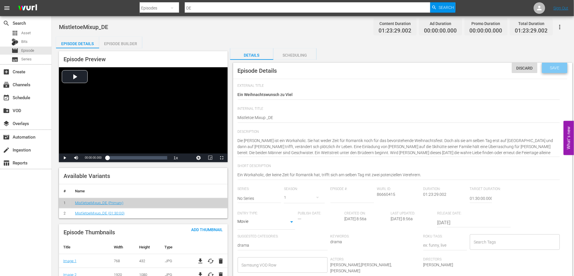
click at [557, 69] on span "Save" at bounding box center [555, 68] width 19 height 5
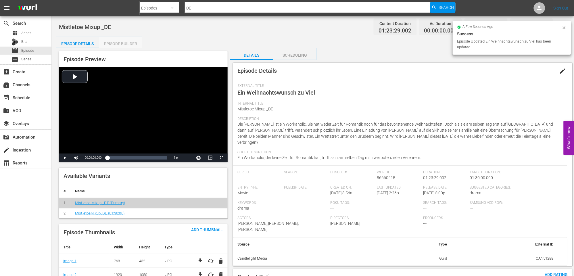
click at [123, 43] on div "Episode Builder" at bounding box center [120, 44] width 43 height 14
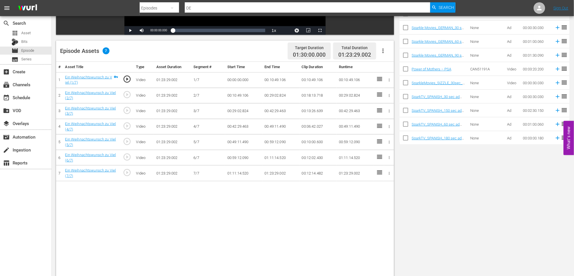
scroll to position [128, 0]
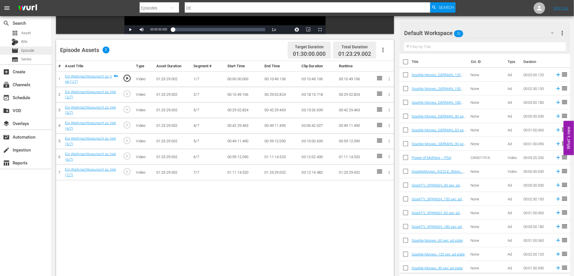
click at [32, 49] on span "Episode" at bounding box center [27, 51] width 13 height 6
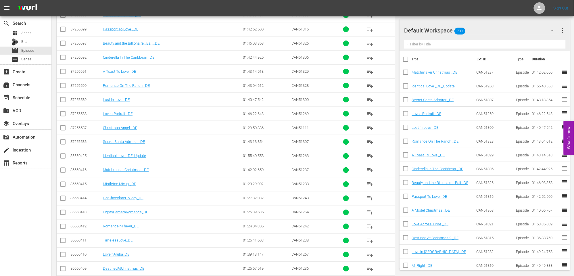
scroll to position [255, 0]
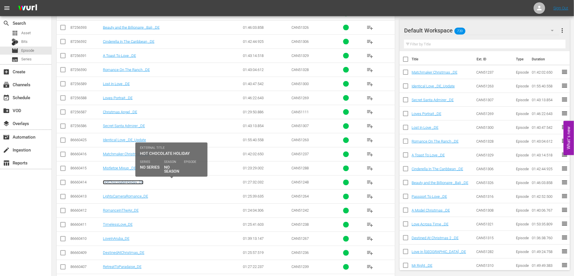
click at [120, 183] on link "HotChocolateHoliday_DE" at bounding box center [123, 182] width 41 height 4
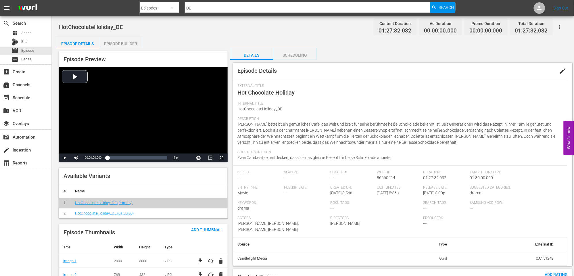
click at [565, 72] on span "edit" at bounding box center [563, 71] width 7 height 7
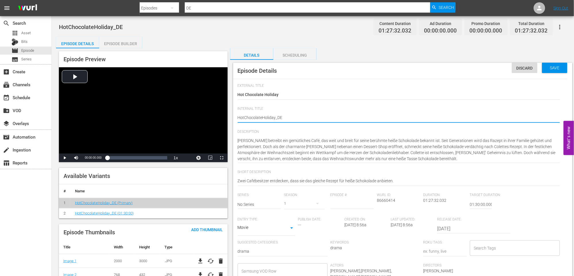
type textarea "Ho tChocolateHoliday_DE"
type textarea "HotChocolateHoliday_DE"
click at [245, 117] on textarea "HotChocolateHoliday_DE" at bounding box center [399, 118] width 323 height 7
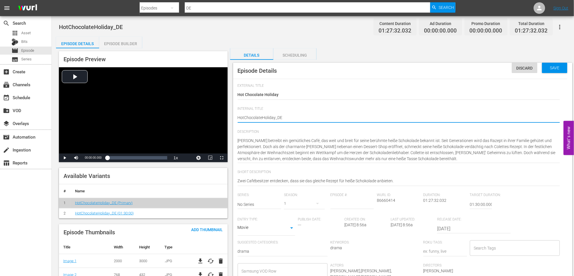
type textarea "Hot ChocolateHoliday_DE"
click at [262, 116] on textarea "HotChocolateHoliday_DE" at bounding box center [399, 118] width 323 height 7
type textarea "Hot Chocolate Holiday_DE"
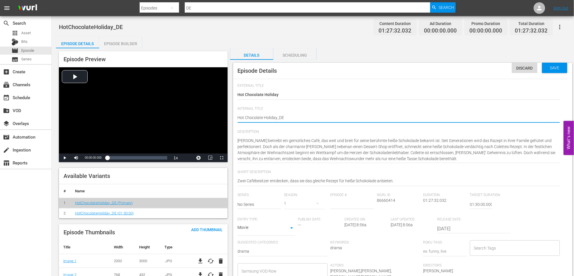
click at [276, 117] on textarea "HotChocolateHoliday_DE" at bounding box center [399, 118] width 323 height 7
type textarea "Hot Chocolate Holiday _DE"
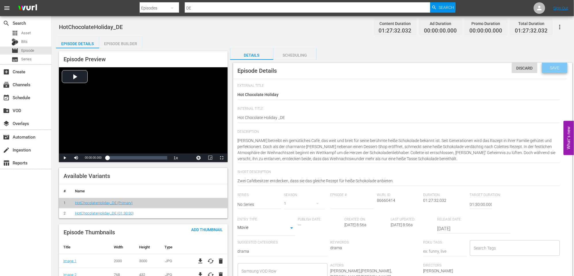
click at [556, 66] on span "Save" at bounding box center [555, 68] width 19 height 5
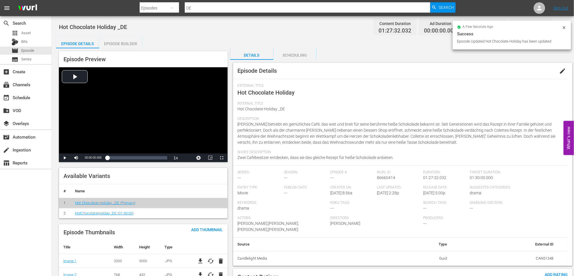
click at [124, 42] on div "Episode Builder" at bounding box center [120, 44] width 43 height 14
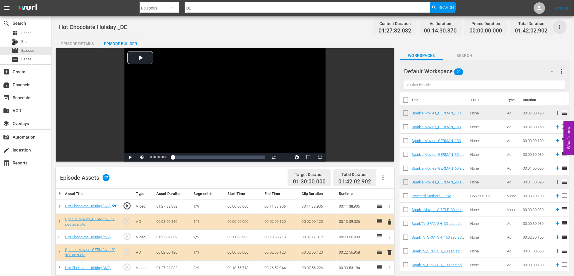
click at [560, 28] on icon "button" at bounding box center [560, 27] width 7 height 7
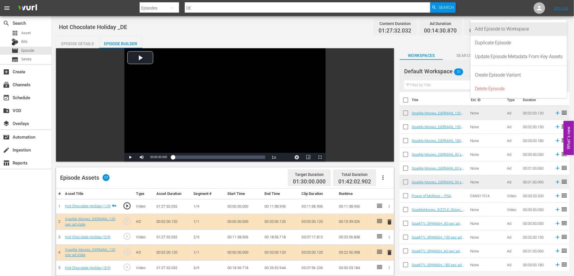
click at [499, 28] on div "Add Episode to Workspace" at bounding box center [520, 29] width 88 height 14
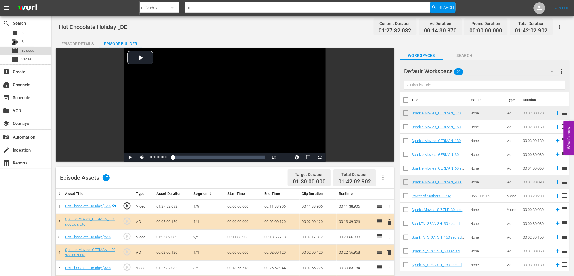
click at [33, 49] on span "Episode" at bounding box center [27, 51] width 13 height 6
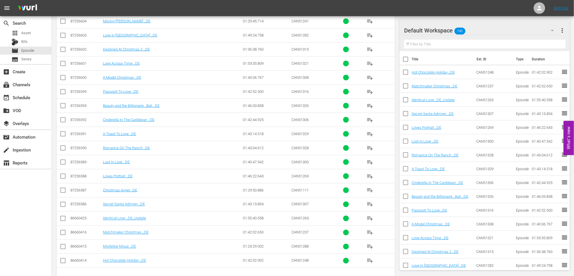
scroll to position [192, 0]
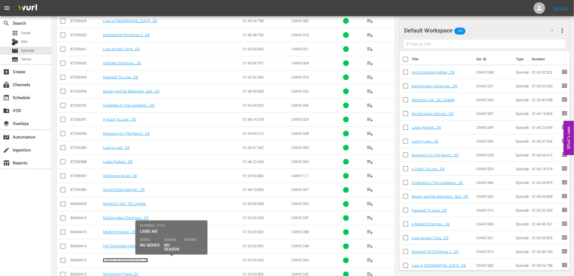
click at [121, 262] on link "LightsCameraRomance_DE" at bounding box center [125, 260] width 45 height 4
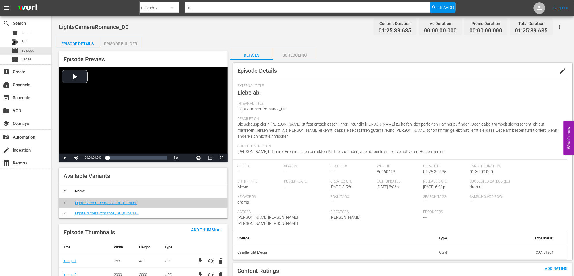
click at [560, 70] on span "edit" at bounding box center [563, 71] width 7 height 7
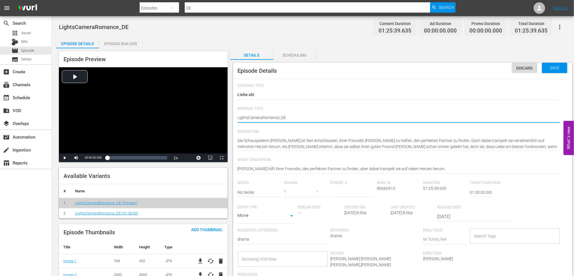
type textarea "Lights CameraRomance_DE"
click at [263, 117] on textarea "LightsCameraRomance_DE" at bounding box center [399, 118] width 323 height 7
type textarea "Lights Camera Romance_DE"
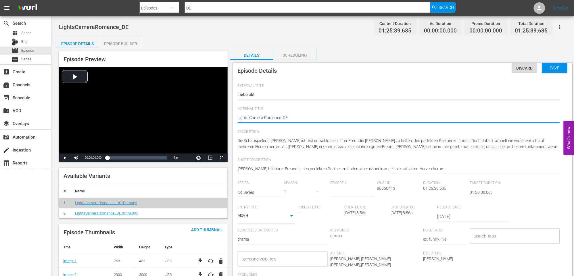
click at [281, 117] on textarea "LightsCameraRomance_DE" at bounding box center [399, 118] width 323 height 7
type textarea "Lights Camera Romance _DE"
click at [323, 115] on textarea "LightsCameraRomance_DE" at bounding box center [399, 118] width 323 height 7
type textarea "Lights Camera Romance _DE"
click at [556, 68] on span "Save" at bounding box center [555, 68] width 19 height 5
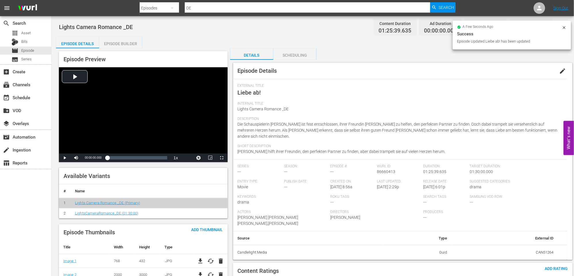
click at [117, 42] on div "Episode Builder" at bounding box center [120, 44] width 43 height 14
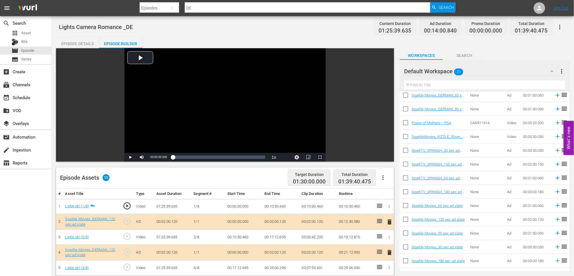
click at [559, 27] on icon "button" at bounding box center [560, 27] width 7 height 7
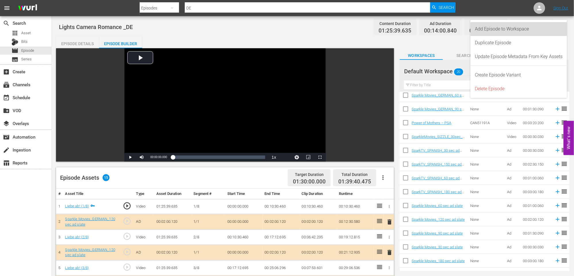
click at [526, 29] on div "Add Episode to Workspace" at bounding box center [520, 29] width 88 height 14
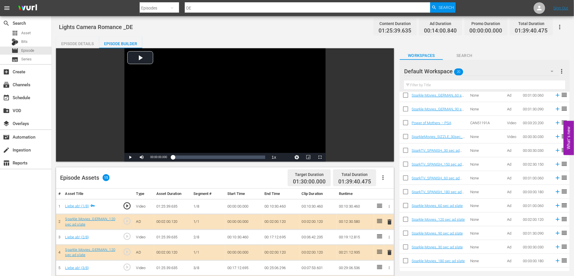
click at [559, 26] on icon "button" at bounding box center [560, 27] width 7 height 7
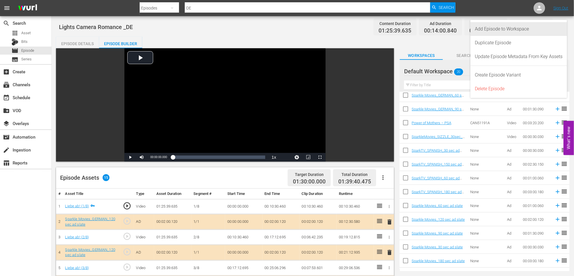
click at [504, 31] on div "Add Episode to Workspace" at bounding box center [520, 29] width 88 height 14
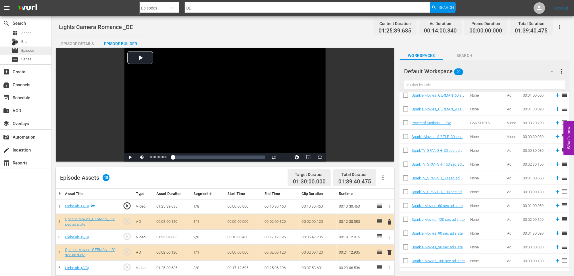
click at [31, 50] on span "Episode" at bounding box center [27, 51] width 13 height 6
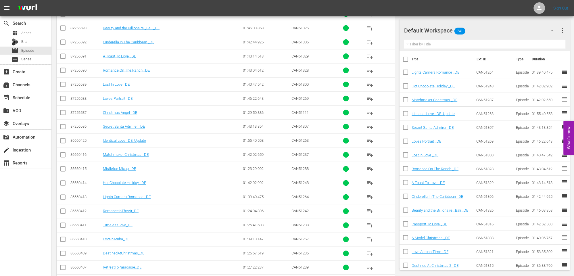
scroll to position [255, 0]
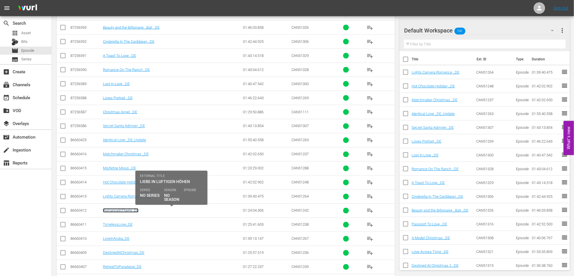
click at [119, 210] on link "RomanceInTheAir_DE" at bounding box center [121, 211] width 36 height 4
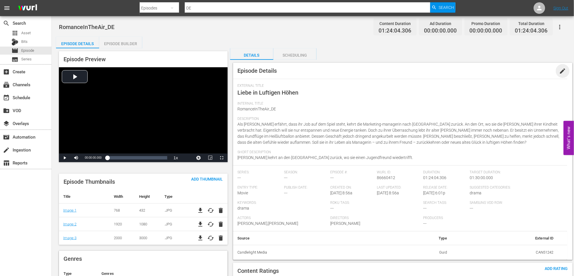
click at [564, 73] on span "edit" at bounding box center [563, 71] width 7 height 7
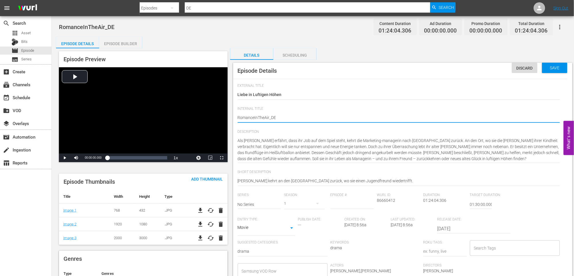
type textarea "Romance InTheAir_DE"
click at [259, 117] on textarea "RomanceInTheAir_DE" at bounding box center [399, 118] width 323 height 7
type textarea "Romance In TheAir_DE"
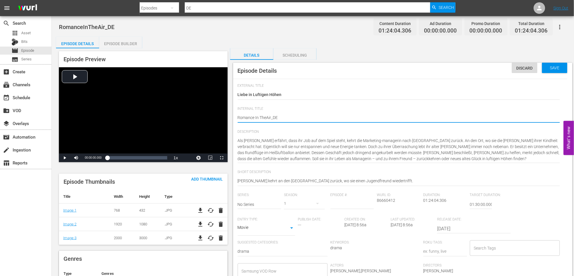
click at [266, 117] on textarea "RomanceInTheAir_DE" at bounding box center [399, 118] width 323 height 7
type textarea "Romance In The Air_DE"
click at [310, 118] on textarea "RomanceInTheAir_DE" at bounding box center [399, 118] width 323 height 7
click at [272, 117] on textarea "RomanceInTheAir_DE" at bounding box center [399, 118] width 323 height 7
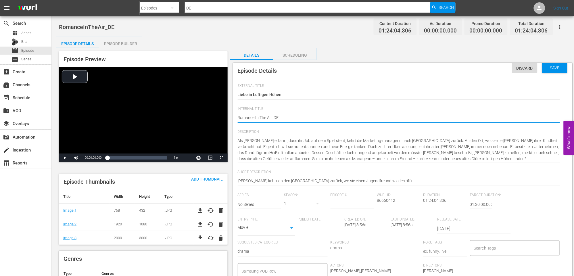
type textarea "Romance In The Air _DE"
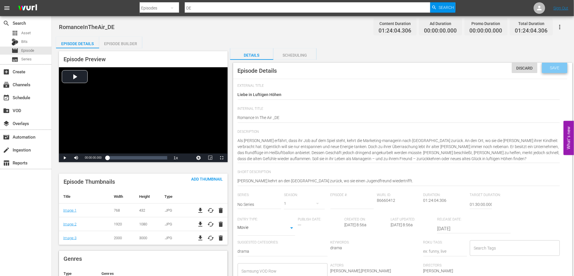
click at [557, 69] on span "Save" at bounding box center [555, 68] width 19 height 5
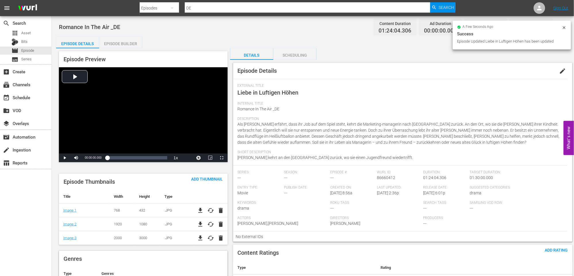
click at [125, 45] on div "Episode Builder" at bounding box center [120, 44] width 43 height 14
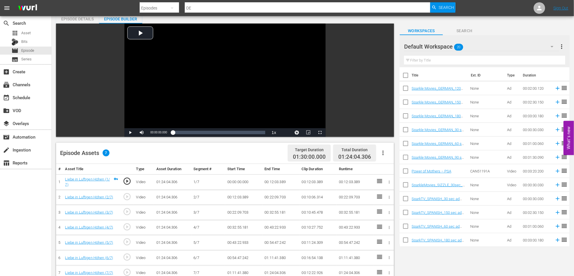
scroll to position [96, 0]
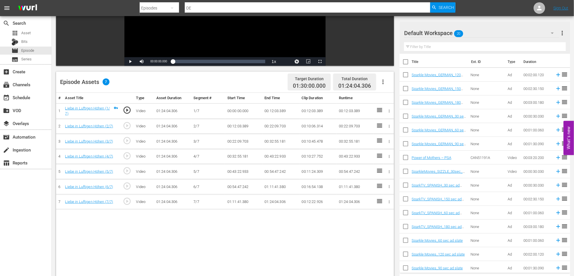
click at [157, 122] on td "01:24:04.306" at bounding box center [172, 126] width 37 height 15
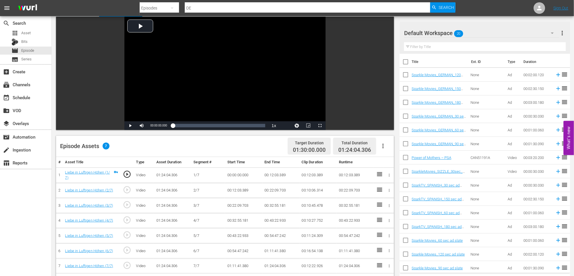
scroll to position [0, 0]
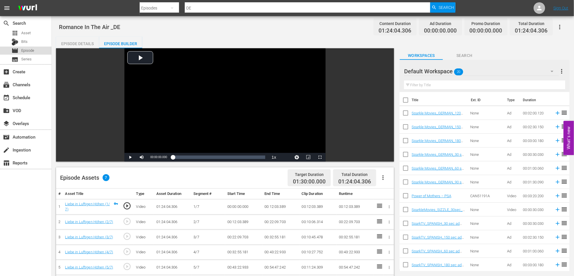
click at [30, 51] on span "Episode" at bounding box center [27, 51] width 13 height 6
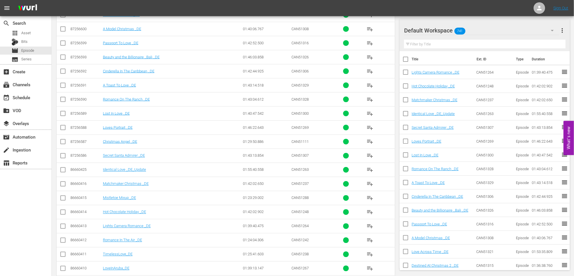
scroll to position [258, 0]
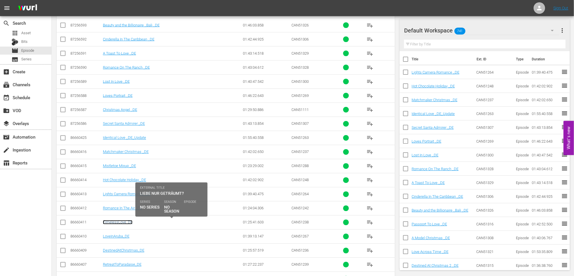
click at [118, 224] on link "TimelessLove_DE" at bounding box center [118, 222] width 30 height 4
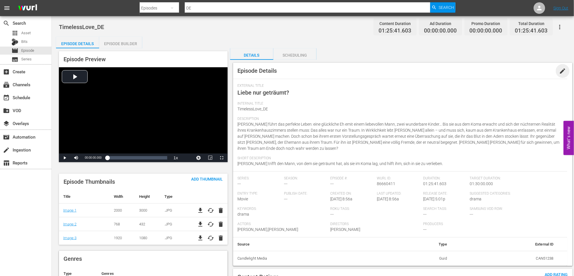
click at [566, 69] on span "edit" at bounding box center [563, 71] width 7 height 7
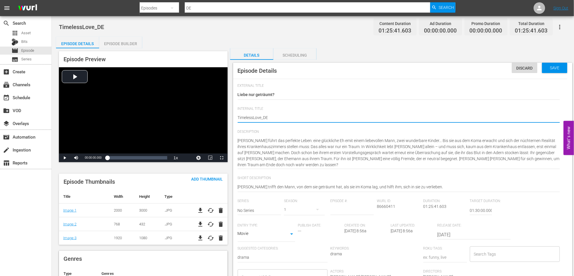
type textarea "Timeless Love_DE"
click at [263, 117] on textarea "TimelessLove_DE" at bounding box center [399, 118] width 323 height 7
type textarea "Timeless Love _DE"
click at [328, 115] on textarea "TimelessLove_DE" at bounding box center [399, 118] width 323 height 7
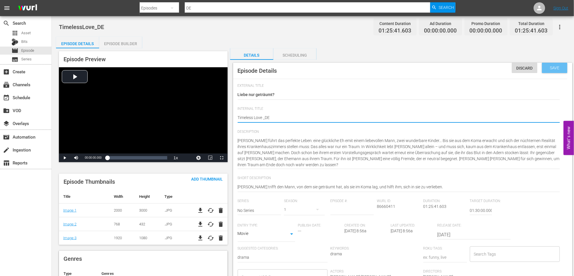
type textarea "Timeless Love _DE"
click at [555, 66] on span "Save" at bounding box center [555, 68] width 19 height 5
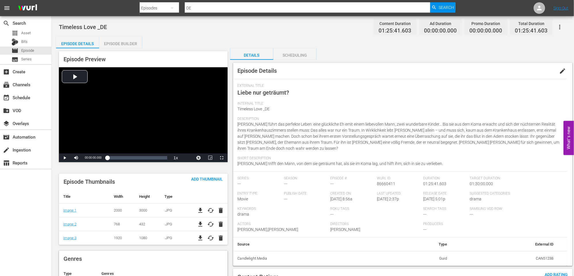
click at [118, 44] on div "Episode Builder" at bounding box center [120, 44] width 43 height 14
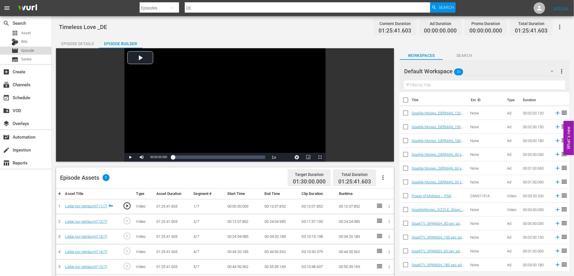
click at [33, 50] on span "Episode" at bounding box center [27, 51] width 13 height 6
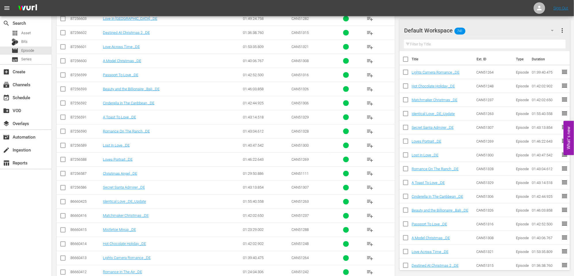
scroll to position [258, 0]
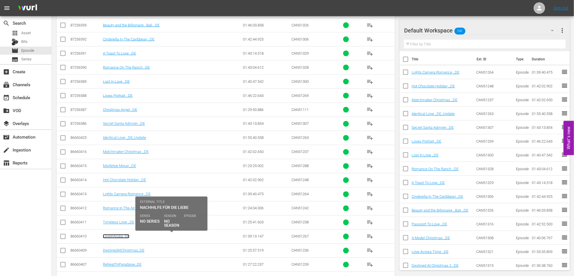
click at [117, 237] on link "LoveInAruba_DE" at bounding box center [116, 236] width 26 height 4
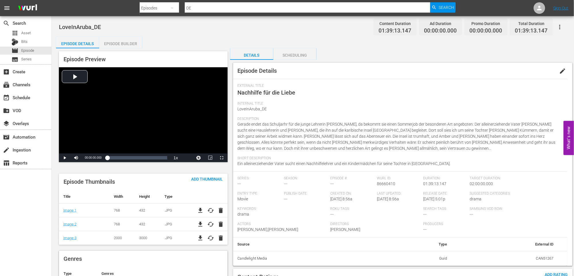
click at [563, 69] on span "edit" at bounding box center [563, 71] width 7 height 7
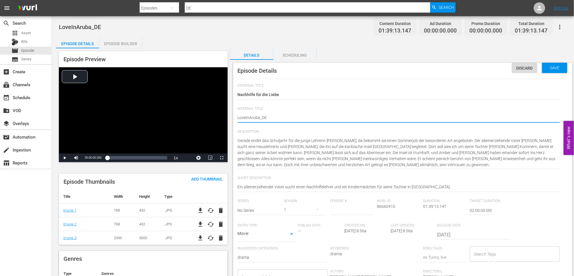
type textarea "Love InAruba_DE"
click at [249, 117] on textarea "LoveInAruba_DE" at bounding box center [399, 118] width 323 height 7
type textarea "Love In Aruba_DE"
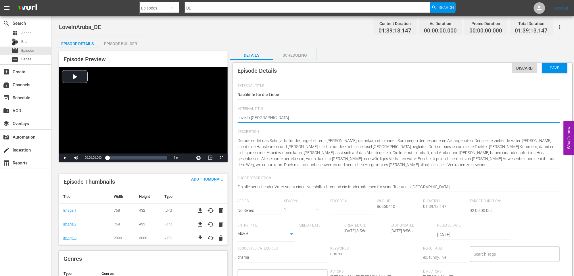
click at [261, 117] on textarea "LoveInAruba_DE" at bounding box center [399, 118] width 323 height 7
type textarea "Love In [GEOGRAPHIC_DATA] _DE"
click at [314, 117] on textarea "LoveInAruba_DE" at bounding box center [399, 118] width 323 height 7
type textarea "Love In [GEOGRAPHIC_DATA] _DE"
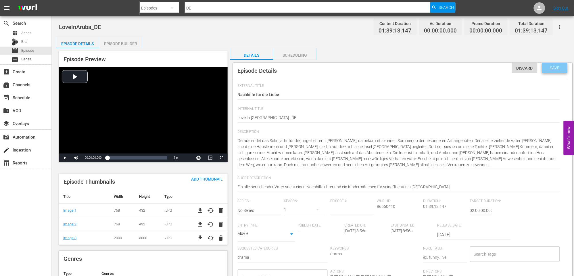
click at [558, 67] on span "Save" at bounding box center [555, 68] width 19 height 5
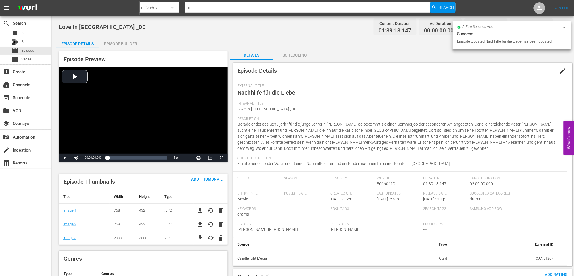
click at [118, 42] on div "Episode Builder" at bounding box center [120, 44] width 43 height 14
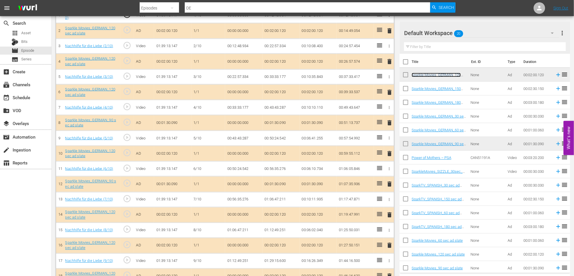
scroll to position [219, 0]
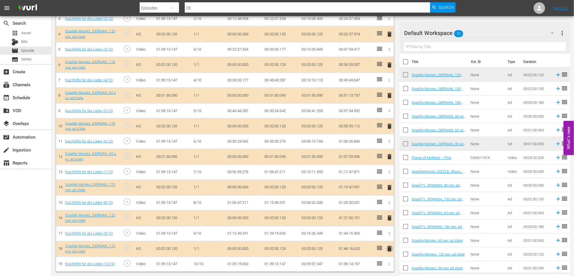
click at [390, 249] on span "delete" at bounding box center [390, 249] width 7 height 7
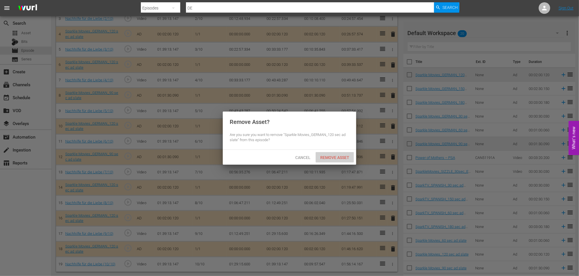
click at [335, 156] on span "Remove Asset" at bounding box center [335, 157] width 38 height 5
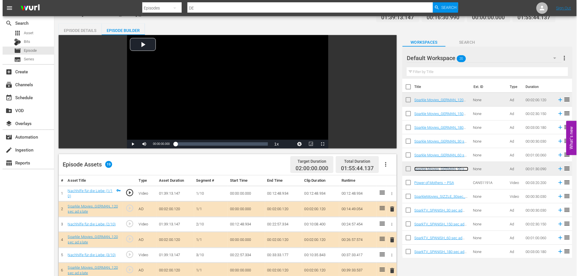
scroll to position [0, 0]
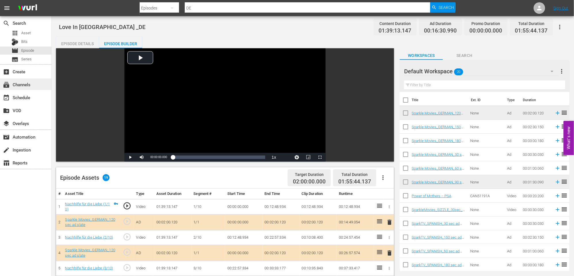
click at [24, 85] on div "subscriptions Channels" at bounding box center [16, 83] width 32 height 5
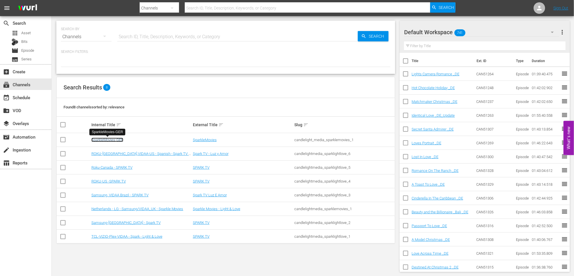
click at [104, 139] on link "SparkleMovies-GER" at bounding box center [107, 140] width 32 height 4
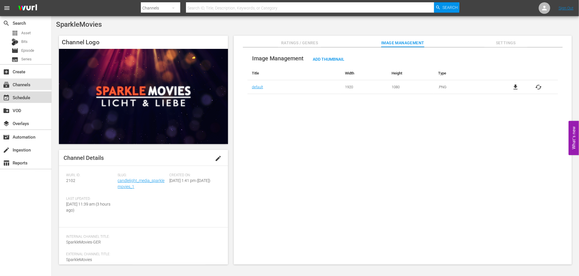
click at [26, 96] on div "event_available Schedule" at bounding box center [16, 96] width 32 height 5
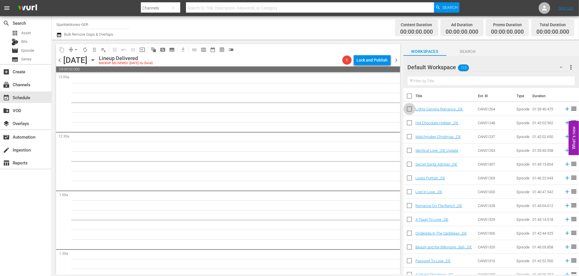
click at [409, 109] on input "checkbox" at bounding box center [410, 110] width 12 height 12
checkbox input "true"
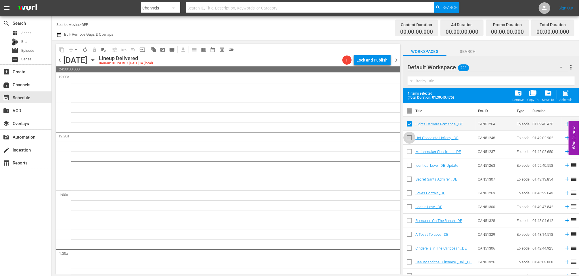
click at [410, 139] on input "checkbox" at bounding box center [410, 139] width 12 height 12
checkbox input "true"
click at [410, 151] on input "checkbox" at bounding box center [410, 153] width 12 height 12
checkbox input "true"
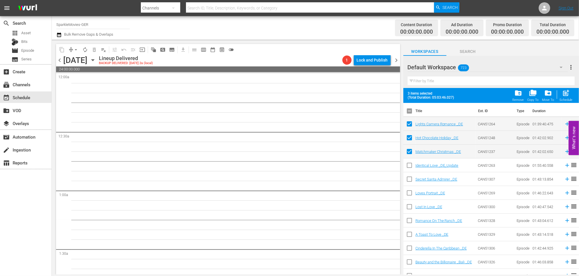
click at [409, 166] on input "checkbox" at bounding box center [410, 167] width 12 height 12
checkbox input "true"
click at [410, 179] on input "checkbox" at bounding box center [410, 180] width 12 height 12
checkbox input "true"
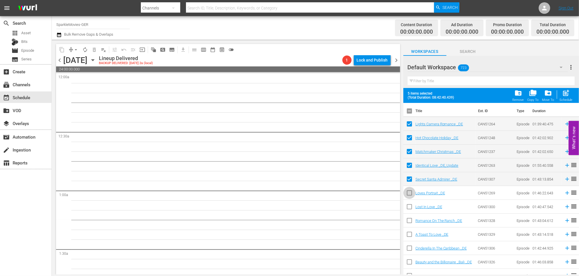
click at [409, 192] on input "checkbox" at bounding box center [410, 194] width 12 height 12
checkbox input "true"
click at [409, 207] on input "checkbox" at bounding box center [410, 208] width 12 height 12
checkbox input "true"
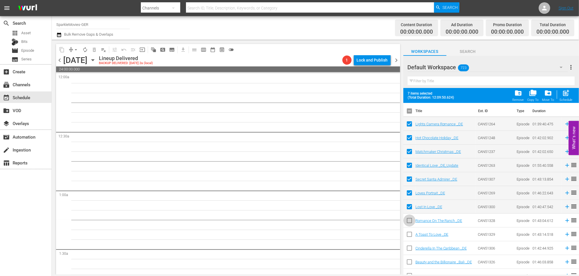
click at [409, 220] on input "checkbox" at bounding box center [410, 222] width 12 height 12
checkbox input "true"
click at [409, 234] on input "checkbox" at bounding box center [410, 236] width 12 height 12
checkbox input "true"
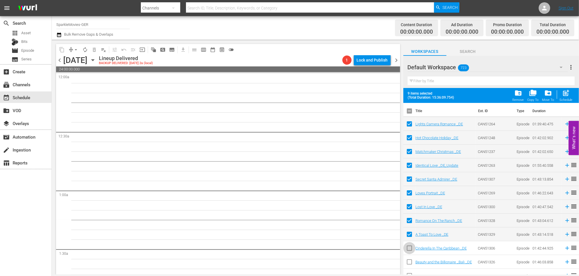
click at [410, 249] on input "checkbox" at bounding box center [410, 249] width 12 height 12
checkbox input "true"
click at [408, 261] on input "checkbox" at bounding box center [410, 263] width 12 height 12
checkbox input "true"
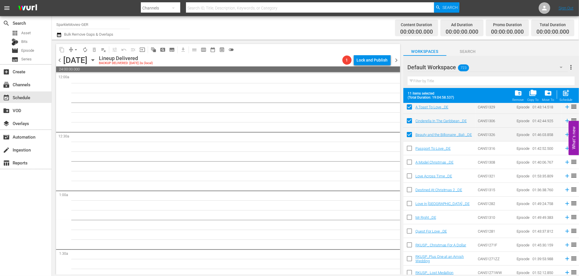
scroll to position [128, 0]
click at [411, 148] on input "checkbox" at bounding box center [410, 149] width 12 height 12
checkbox input "true"
click at [409, 162] on input "checkbox" at bounding box center [410, 163] width 12 height 12
checkbox input "true"
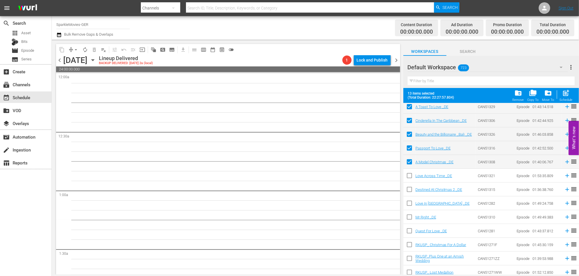
click at [410, 175] on input "checkbox" at bounding box center [410, 177] width 12 height 12
checkbox input "true"
click at [409, 189] on input "checkbox" at bounding box center [410, 191] width 12 height 12
checkbox input "true"
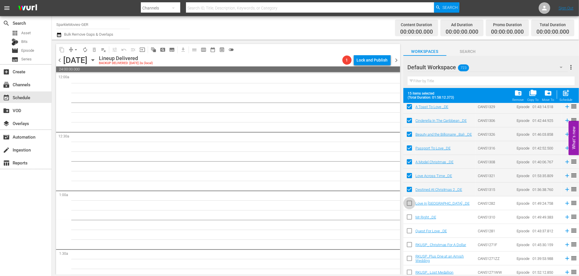
click at [410, 204] on input "checkbox" at bounding box center [410, 204] width 12 height 12
checkbox input "true"
click at [409, 216] on input "checkbox" at bounding box center [410, 218] width 12 height 12
checkbox input "true"
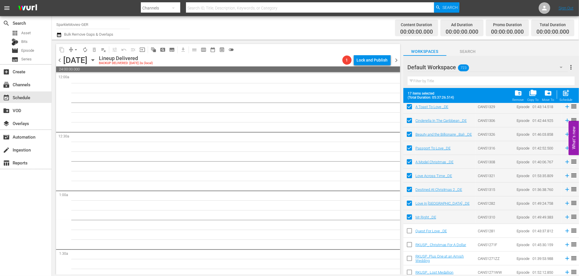
click at [409, 230] on input "checkbox" at bounding box center [410, 232] width 12 height 12
checkbox input "true"
click at [560, 67] on icon "button" at bounding box center [561, 67] width 7 height 7
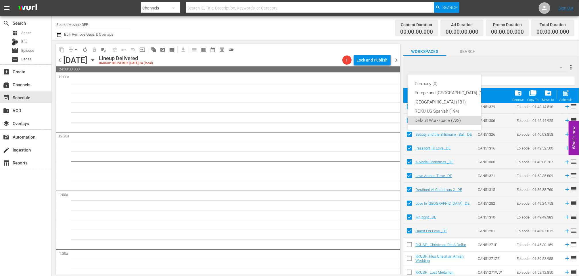
click at [528, 49] on div "Germany (0) Europe and Australia (196) Mexico (181) ROKU US Spanish (194) Defau…" at bounding box center [289, 138] width 579 height 276
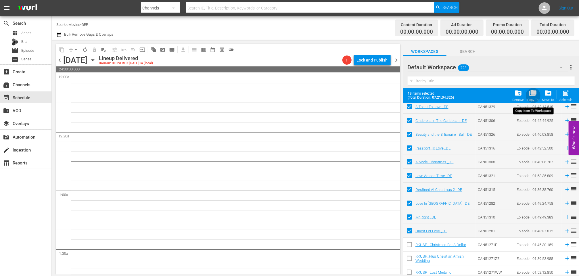
click at [535, 93] on span "folder_copy" at bounding box center [534, 93] width 8 height 8
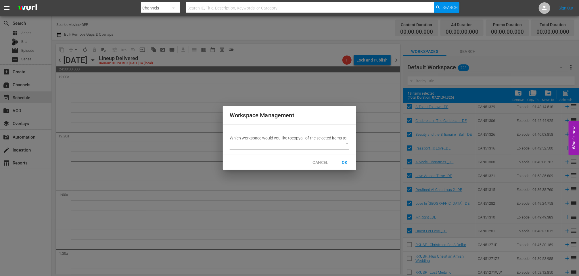
click at [347, 143] on body "menu Search By Channels Search ID, Title, Description, Keywords, or Category Se…" at bounding box center [289, 138] width 579 height 276
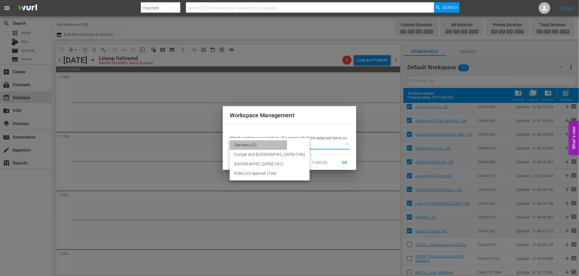
click at [237, 144] on li "Germany (0)" at bounding box center [270, 144] width 80 height 9
type input "3600"
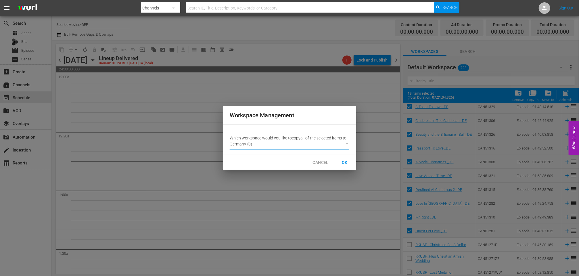
click at [343, 163] on span "OK" at bounding box center [344, 162] width 9 height 7
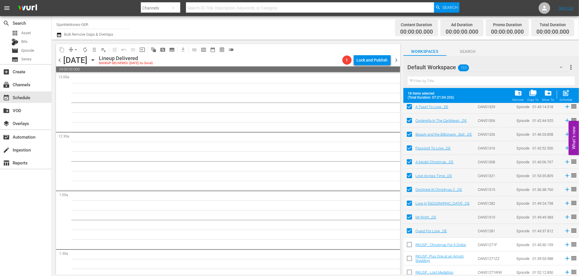
checkbox input "false"
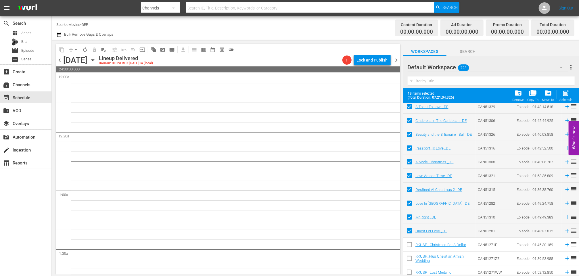
checkbox input "false"
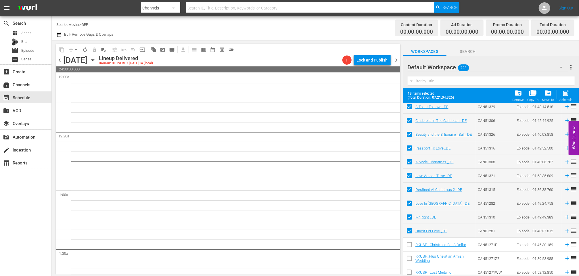
checkbox input "false"
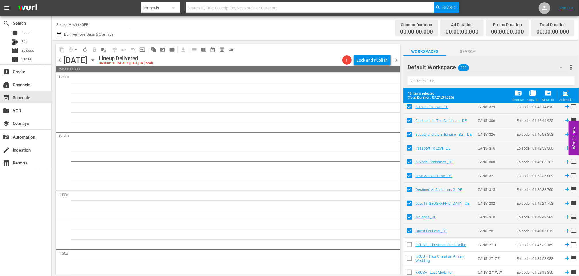
checkbox input "false"
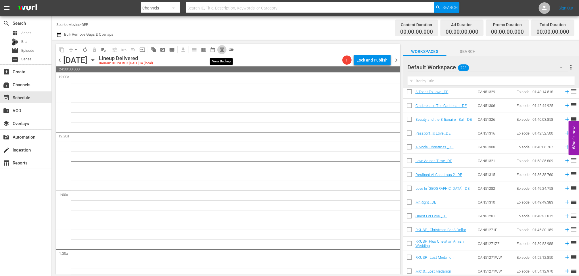
click at [220, 49] on span "preview_outlined" at bounding box center [222, 50] width 6 height 6
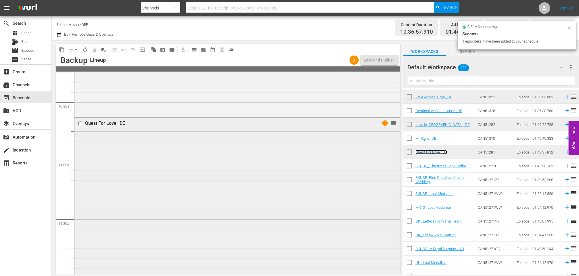
scroll to position [1310, 0]
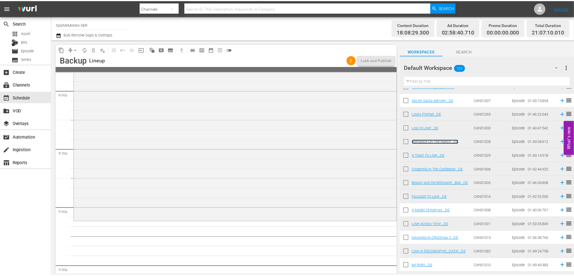
scroll to position [2333, 0]
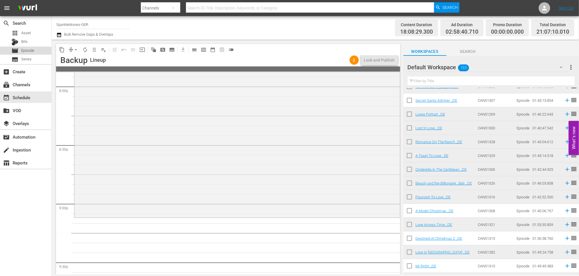
click at [28, 51] on span "Episode" at bounding box center [27, 51] width 13 height 6
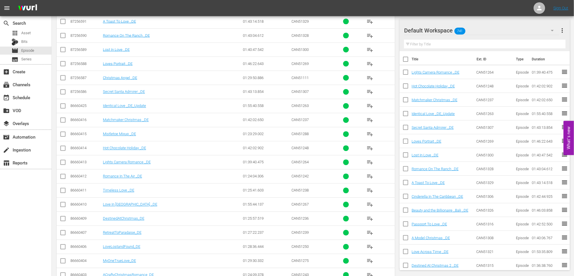
scroll to position [319, 0]
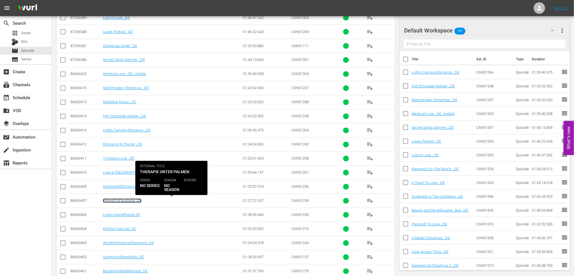
click at [122, 202] on link "RetreatToParadaise_DE" at bounding box center [122, 201] width 39 height 4
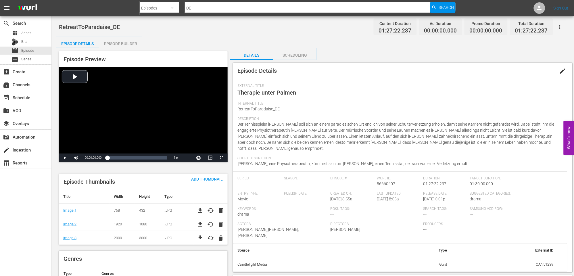
click at [565, 71] on span "edit" at bounding box center [563, 71] width 7 height 7
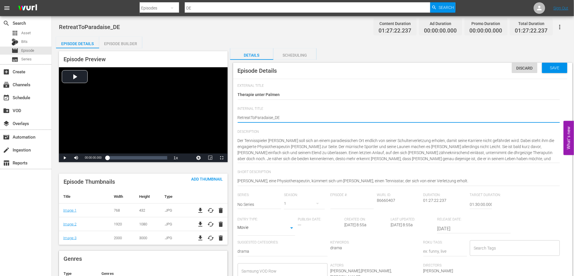
type textarea "Retreat ToParadaise_DE"
click at [255, 117] on textarea "RetreatToParadaise_DE" at bounding box center [399, 118] width 323 height 7
type textarea "Retreat To Paradaise_DE"
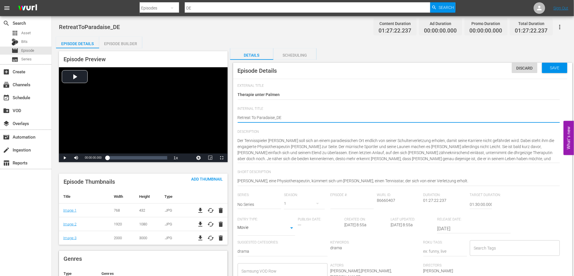
click at [274, 117] on textarea "RetreatToParadaise_DE" at bounding box center [399, 118] width 323 height 7
type textarea "Retreat To Paradaise _DE"
click at [269, 117] on textarea "RetreatToParadaise_DE" at bounding box center [399, 118] width 323 height 7
type textarea "Retreat To Paradise _DE"
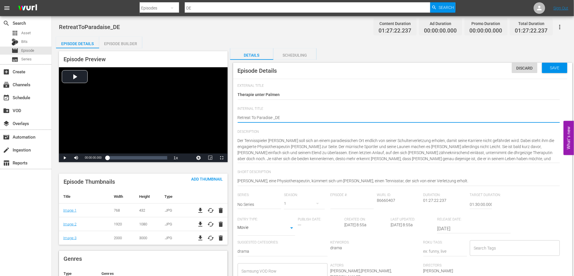
click at [305, 118] on textarea "RetreatToParadaise_DE" at bounding box center [399, 118] width 323 height 7
type textarea "Retreat To Paradise _DE"
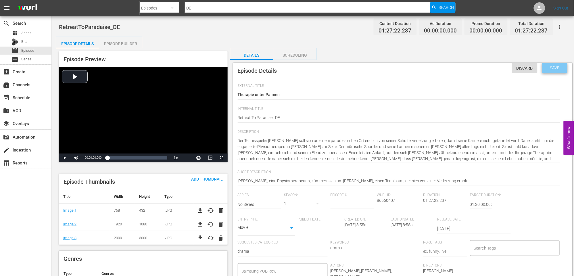
click at [557, 67] on span "Save" at bounding box center [555, 68] width 19 height 5
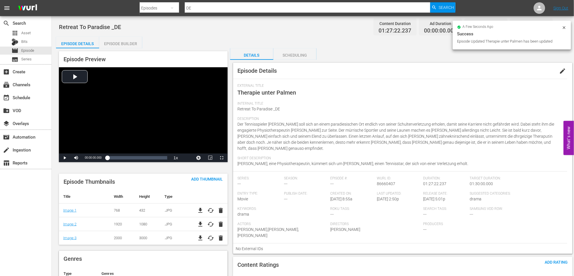
click at [124, 43] on div "Episode Builder" at bounding box center [120, 44] width 43 height 14
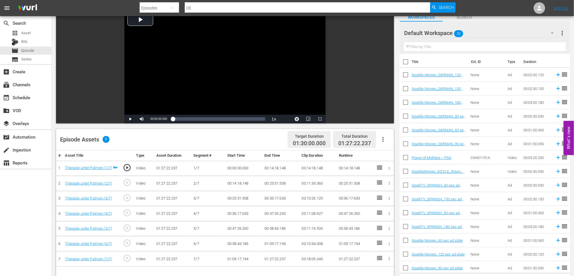
scroll to position [128, 0]
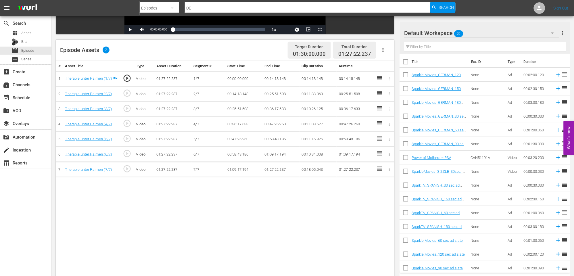
click at [44, 194] on div "search Search apps Asset Bits movie Episode subtitles Series add_box Create sub…" at bounding box center [26, 154] width 52 height 276
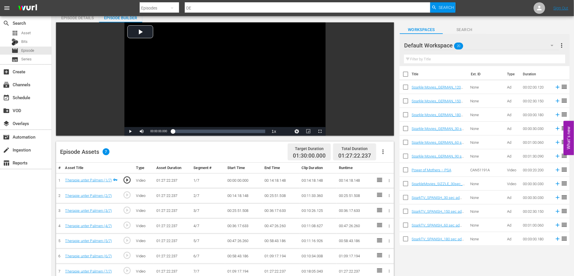
scroll to position [0, 0]
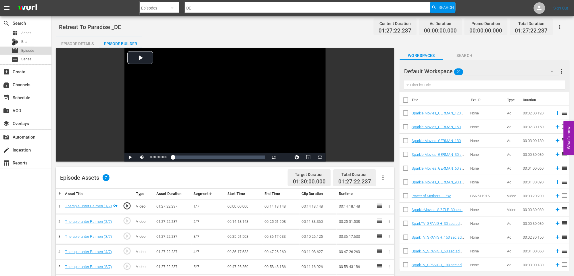
click at [30, 49] on span "Episode" at bounding box center [27, 51] width 13 height 6
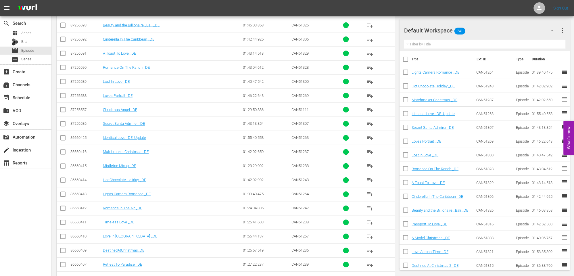
scroll to position [287, 0]
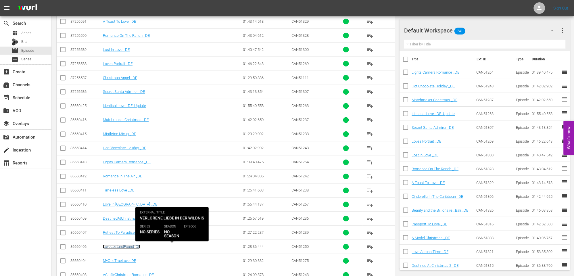
click at [129, 247] on link "LoveLostandFound_DE" at bounding box center [121, 247] width 37 height 4
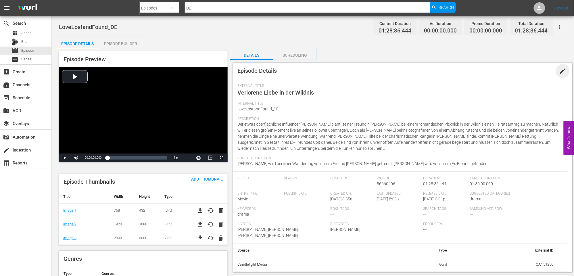
click at [566, 70] on span "edit" at bounding box center [563, 71] width 7 height 7
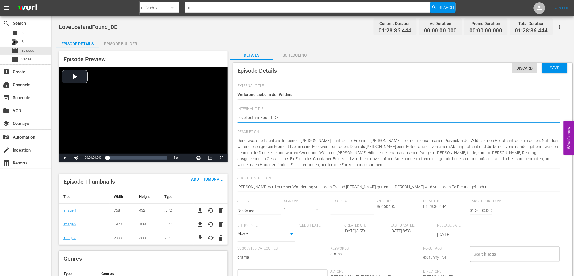
type textarea "Love LostandFound_DE"
click at [255, 117] on textarea "LoveLostandFound_DE" at bounding box center [399, 118] width 323 height 7
type textarea "Love Lost andFound_DE"
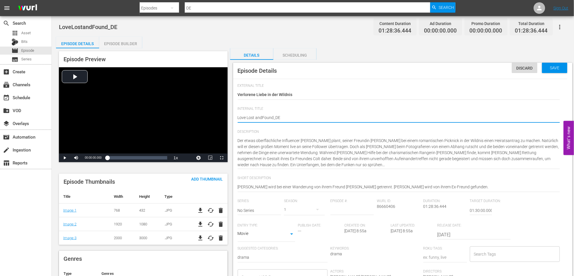
click at [263, 117] on textarea "LoveLostandFound_DE" at bounding box center [399, 118] width 323 height 7
type textarea "Love Lost and Found_DE"
click at [274, 116] on textarea "LoveLostandFound_DE" at bounding box center [399, 118] width 323 height 7
type textarea "Love Lost and Found _DE"
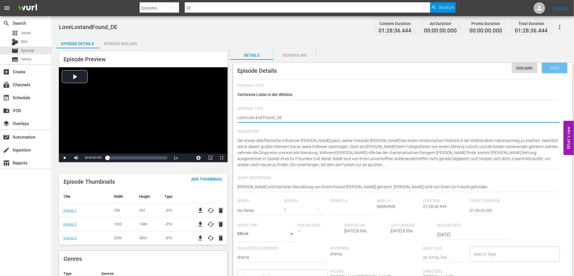
type textarea "Love Lost and Found _DE"
click at [554, 68] on span "Save" at bounding box center [555, 68] width 19 height 5
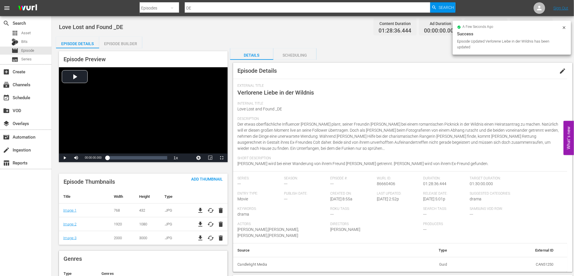
click at [123, 43] on div "Episode Builder" at bounding box center [120, 44] width 43 height 14
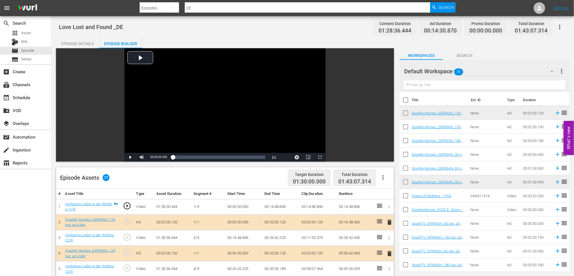
click at [560, 23] on button "button" at bounding box center [560, 27] width 14 height 14
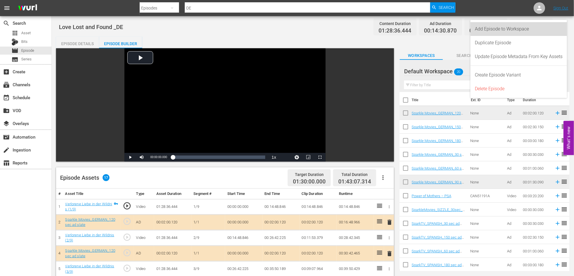
click at [506, 26] on div "Add Episode to Workspace" at bounding box center [520, 29] width 88 height 14
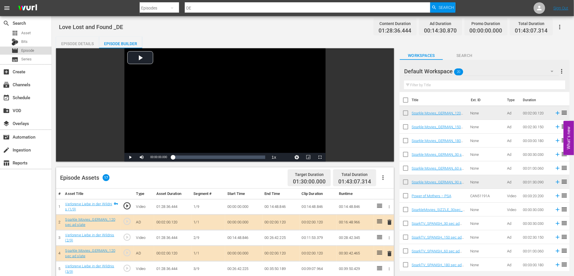
click at [32, 50] on span "Episode" at bounding box center [27, 51] width 13 height 6
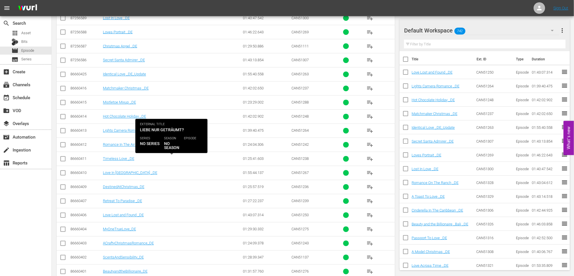
scroll to position [319, 0]
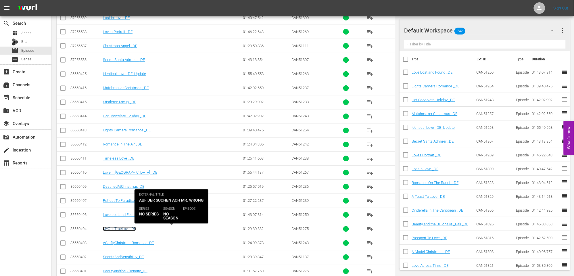
click at [121, 230] on link "MyOneTrueLove_DE" at bounding box center [119, 229] width 33 height 4
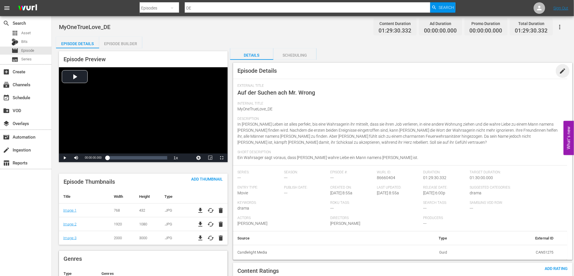
click at [566, 71] on span "edit" at bounding box center [563, 71] width 7 height 7
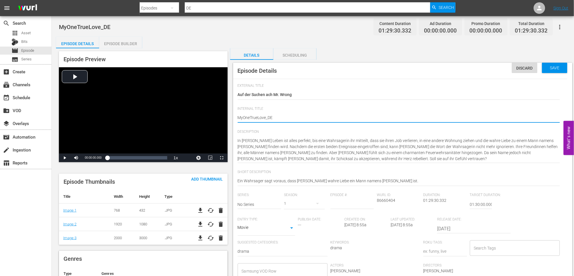
type textarea "My OneTrueLove_DE"
click at [251, 117] on textarea "MyOneTrueLove_DE" at bounding box center [399, 118] width 323 height 7
type textarea "My One TrueLove_DE"
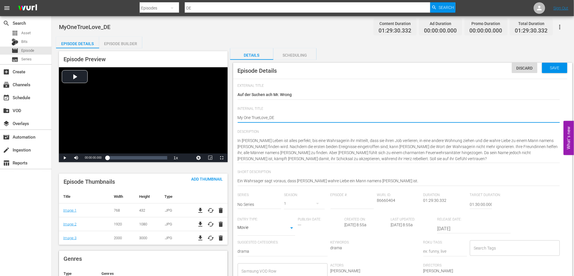
click at [260, 117] on textarea "MyOneTrueLove_DE" at bounding box center [399, 118] width 323 height 7
type textarea "My One True Love_DE"
click at [269, 117] on textarea "MyOneTrueLove_DE" at bounding box center [399, 118] width 323 height 7
type textarea "My One True Love _DE"
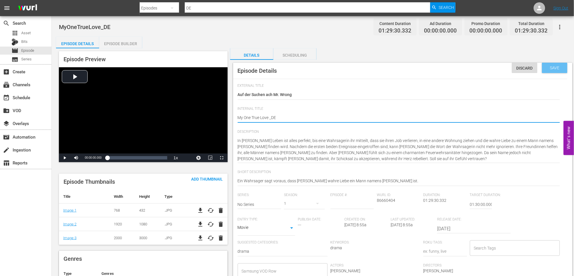
type textarea "My One True Love _DE"
click at [560, 69] on span "Save" at bounding box center [555, 68] width 19 height 5
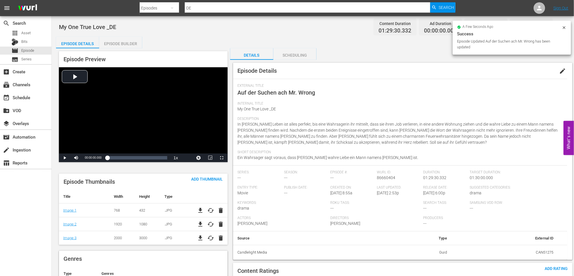
click at [125, 44] on div "Episode Builder" at bounding box center [120, 44] width 43 height 14
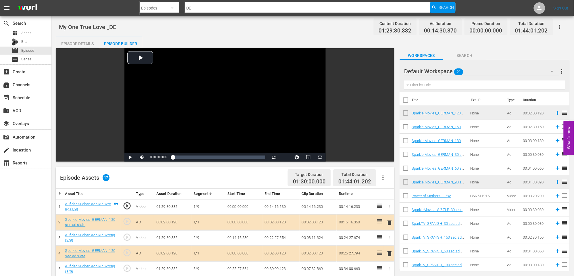
click at [563, 25] on icon "button" at bounding box center [560, 27] width 7 height 7
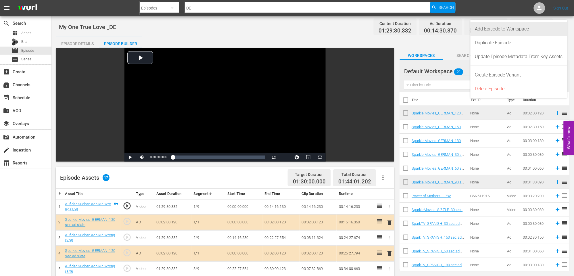
click at [520, 28] on div "Add Episode to Workspace" at bounding box center [520, 29] width 88 height 14
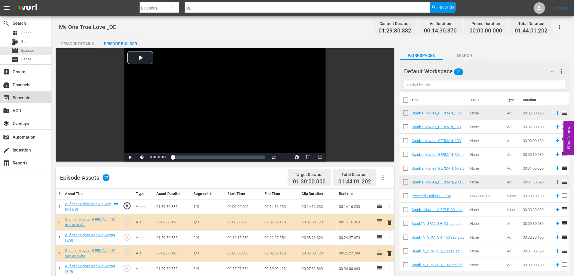
click at [28, 97] on div "event_available Schedule" at bounding box center [16, 96] width 32 height 5
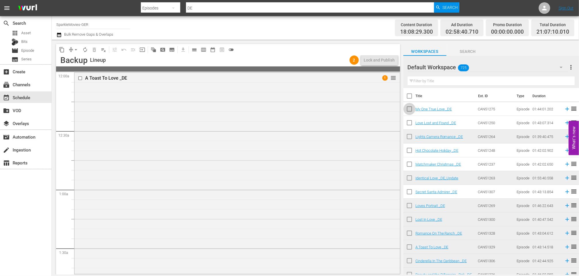
click at [411, 110] on input "checkbox" at bounding box center [410, 110] width 12 height 12
checkbox input "true"
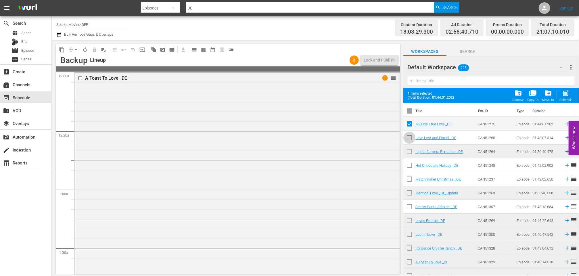
click at [409, 137] on input "checkbox" at bounding box center [410, 139] width 12 height 12
checkbox input "true"
click at [534, 93] on span "folder_copy" at bounding box center [534, 93] width 8 height 8
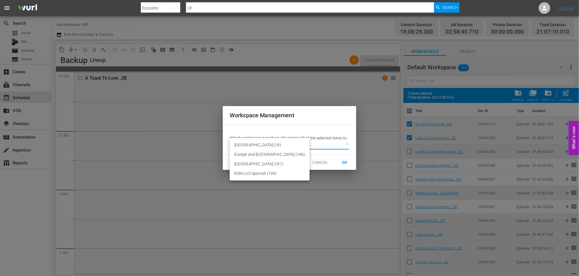
click at [348, 144] on body "menu Search By Episodes Search ID, Title, Description, Keywords, or Category DE…" at bounding box center [289, 138] width 579 height 276
click at [244, 144] on li "Germany (18)" at bounding box center [270, 144] width 80 height 9
type input "3600"
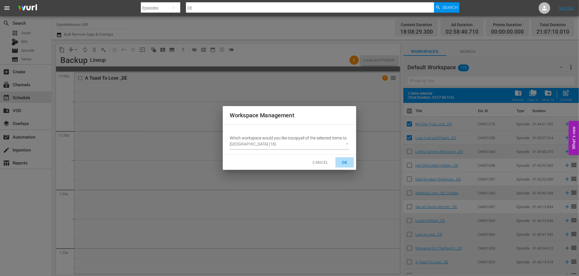
click at [345, 163] on span "OK" at bounding box center [344, 162] width 9 height 7
checkbox input "false"
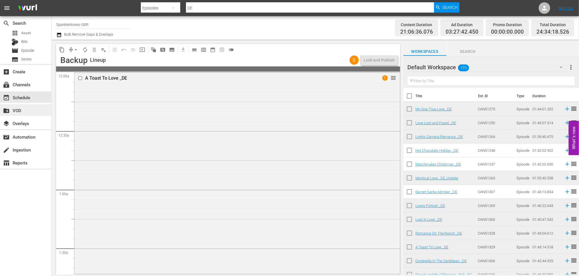
click at [18, 109] on div "create_new_folder VOD" at bounding box center [16, 109] width 32 height 5
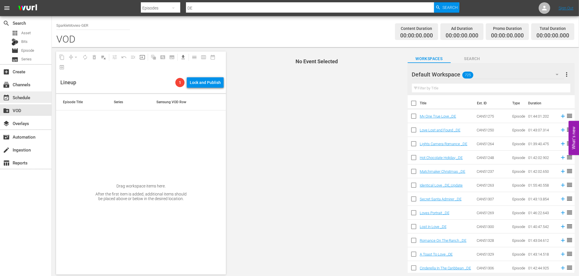
click at [23, 96] on div "event_available Schedule" at bounding box center [16, 96] width 32 height 5
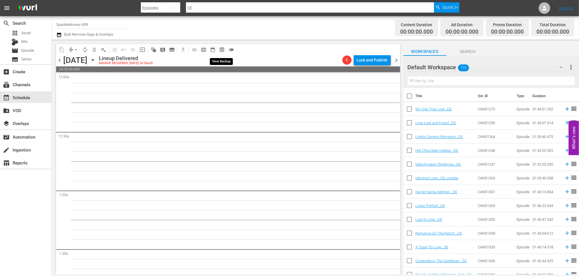
click at [221, 49] on span "preview_outlined" at bounding box center [222, 50] width 6 height 6
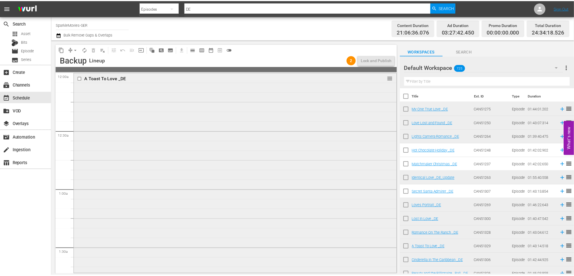
scroll to position [192, 0]
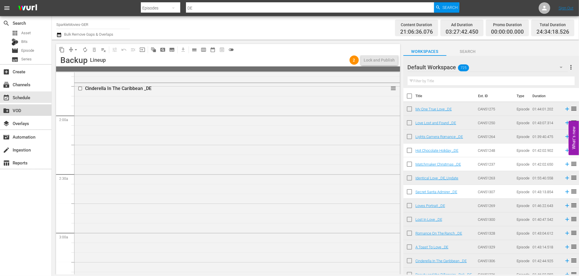
click at [24, 110] on div "create_new_folder VOD" at bounding box center [16, 109] width 32 height 5
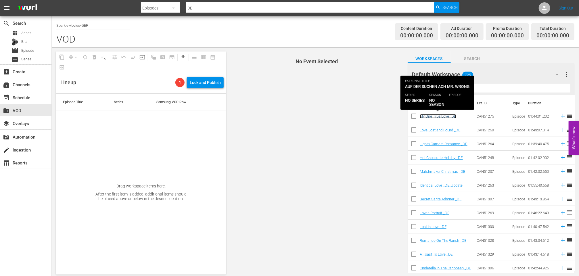
click at [446, 116] on link "My One True Love _DE" at bounding box center [438, 116] width 37 height 4
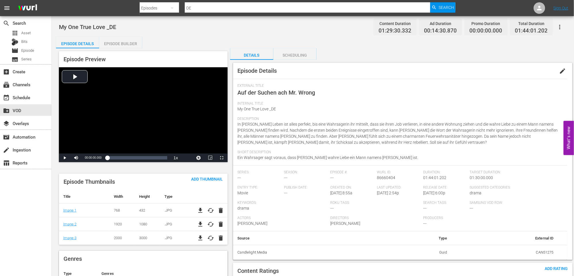
click at [561, 70] on span "edit" at bounding box center [563, 71] width 7 height 7
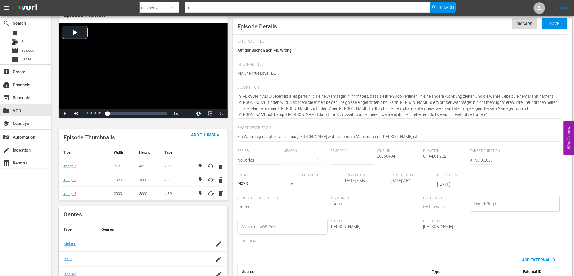
scroll to position [64, 0]
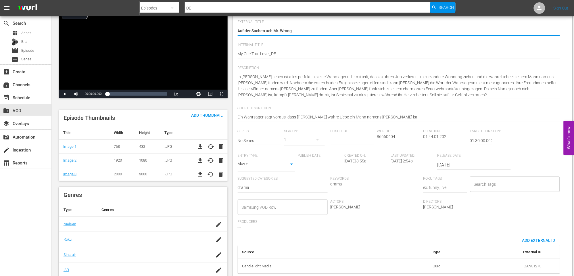
click at [265, 208] on input "Samsung VOD Row" at bounding box center [278, 207] width 76 height 10
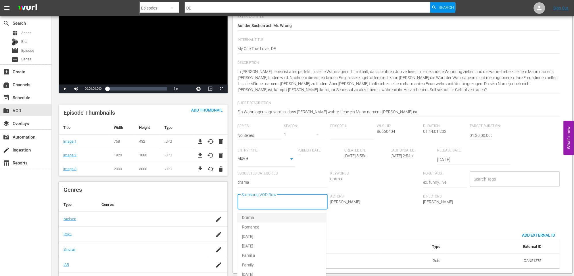
scroll to position [96, 0]
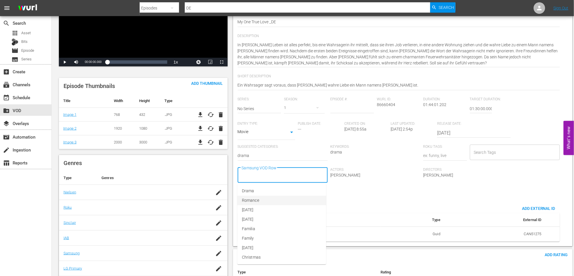
click at [254, 200] on span "Romance" at bounding box center [250, 201] width 17 height 6
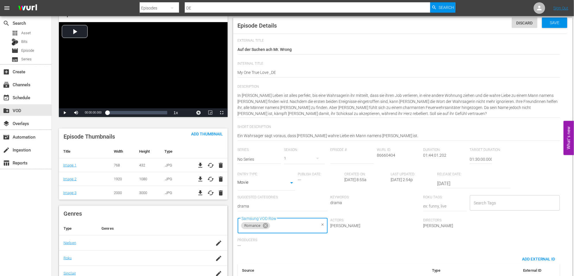
scroll to position [0, 0]
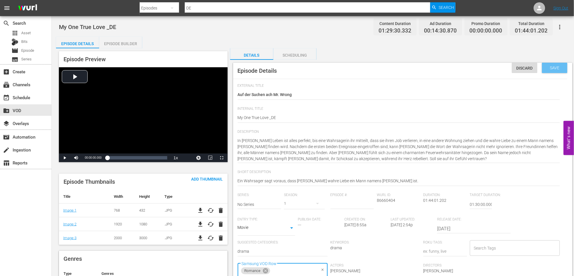
click at [557, 68] on span "Save" at bounding box center [555, 68] width 19 height 5
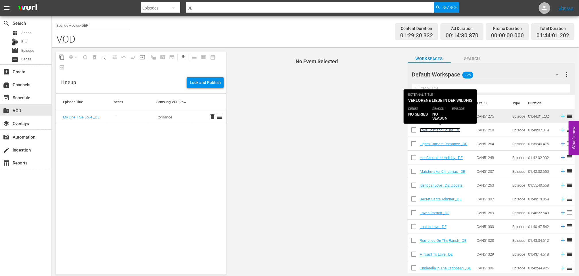
click at [438, 129] on link "Love Lost and Found _DE" at bounding box center [440, 130] width 41 height 4
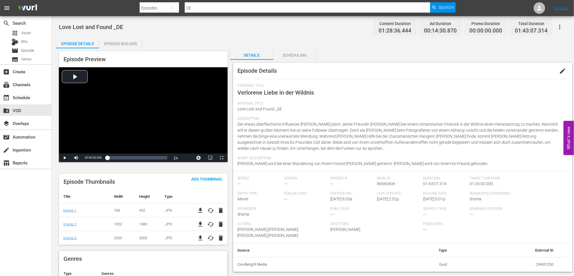
click at [563, 70] on span "edit" at bounding box center [563, 71] width 7 height 7
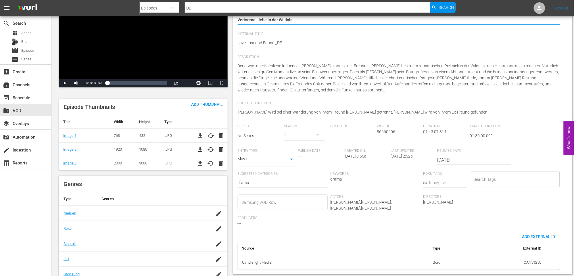
scroll to position [96, 0]
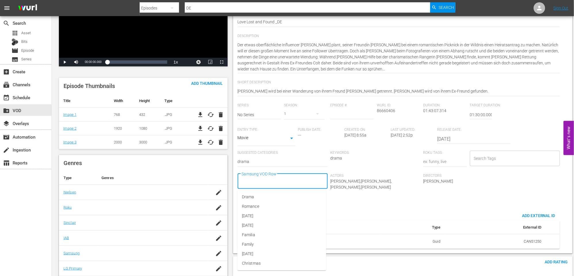
click at [263, 182] on input "Samsung VOD Row" at bounding box center [278, 181] width 76 height 10
click at [257, 205] on span "Romance" at bounding box center [250, 207] width 17 height 6
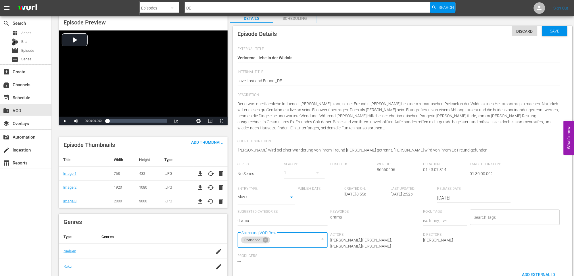
scroll to position [0, 0]
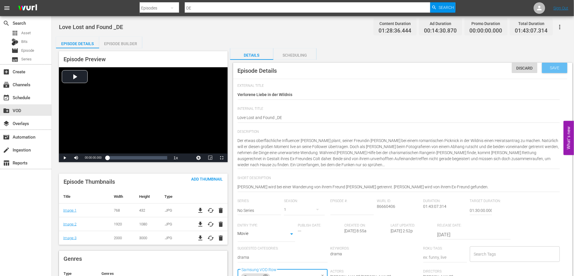
click at [551, 68] on span "Save" at bounding box center [555, 68] width 19 height 5
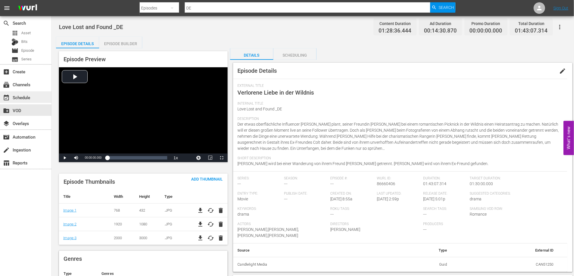
click at [24, 96] on div "event_available Schedule" at bounding box center [16, 96] width 32 height 5
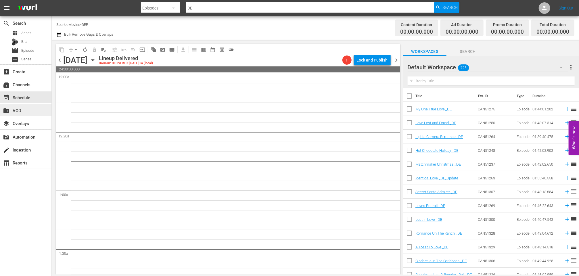
click at [18, 110] on div "create_new_folder VOD" at bounding box center [16, 109] width 32 height 5
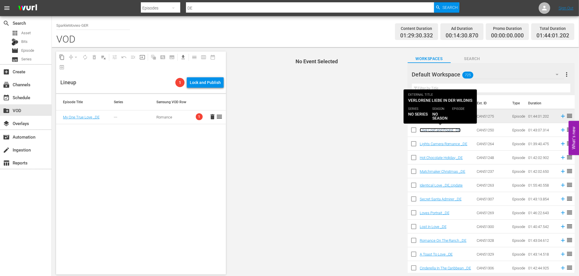
click at [442, 130] on link "Love Lost and Found _DE" at bounding box center [440, 130] width 41 height 4
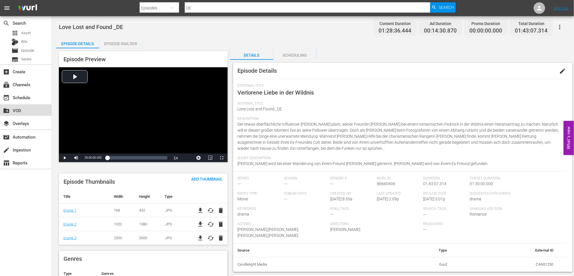
click at [25, 110] on div "create_new_folder VOD" at bounding box center [16, 109] width 32 height 5
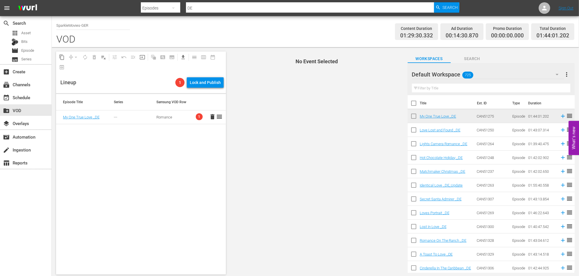
click at [98, 151] on div "Episode Title Series Samsung VOD Row My One True Love _DE --- Romance 1 delete …" at bounding box center [141, 184] width 170 height 181
click at [91, 148] on div "Episode Title Series Samsung VOD Row My One True Love _DE --- Romance 1 delete …" at bounding box center [141, 184] width 170 height 181
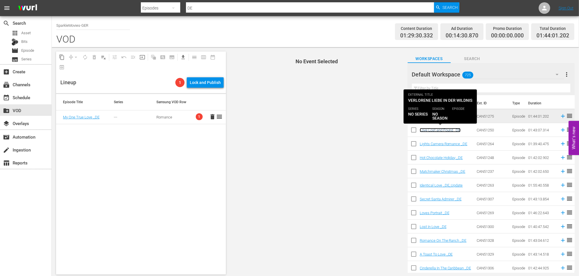
click at [441, 130] on link "Love Lost and Found _DE" at bounding box center [440, 130] width 41 height 4
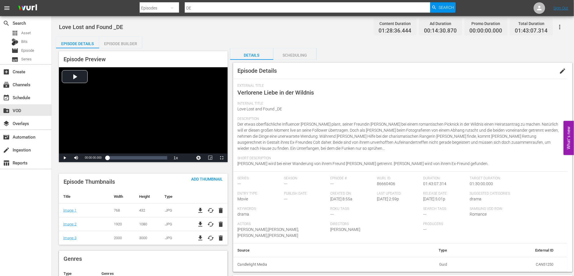
click at [205, 32] on div "Love Lost and Found _DE Content Duration 01:28:36.444 Ad Duration 00:14:30.870 …" at bounding box center [313, 26] width 508 height 13
click at [24, 110] on div "create_new_folder VOD" at bounding box center [16, 109] width 32 height 5
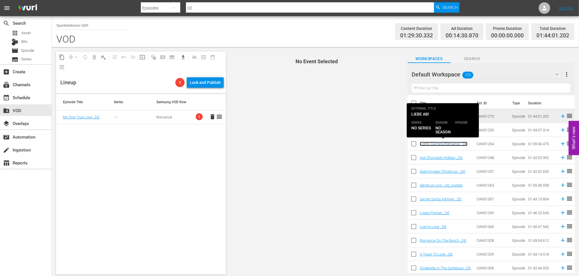
click at [441, 142] on link "Lights Camera Romance _DE" at bounding box center [444, 144] width 48 height 4
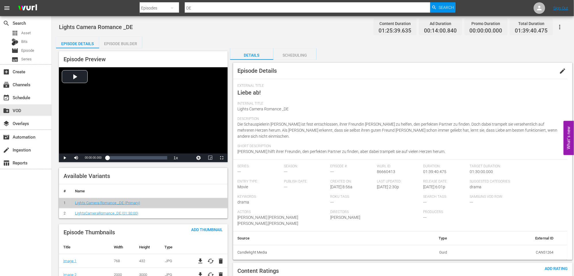
click at [564, 69] on span "edit" at bounding box center [563, 71] width 7 height 7
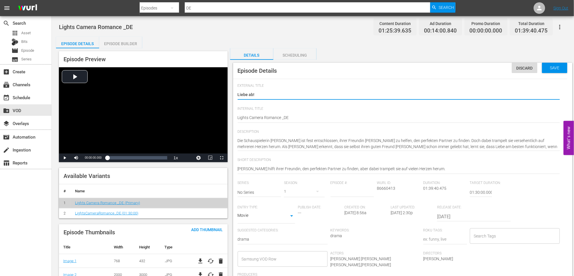
click at [254, 259] on input "Samsung VOD Row" at bounding box center [278, 259] width 76 height 10
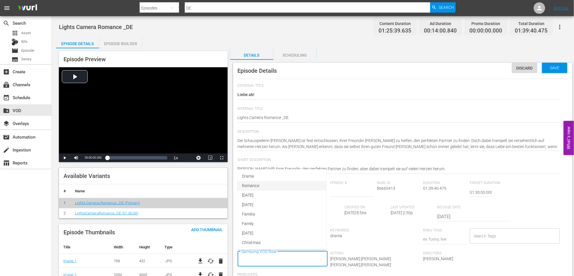
click at [255, 186] on span "Romance" at bounding box center [250, 186] width 17 height 6
click at [559, 64] on div "Save" at bounding box center [555, 68] width 25 height 10
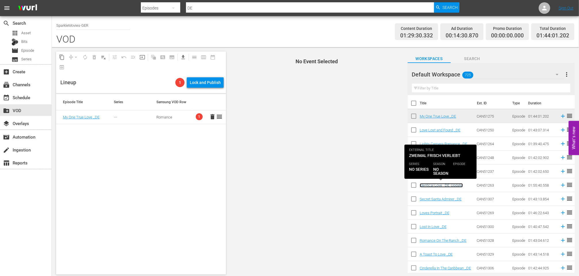
click at [438, 185] on link "Identical Love _DE_Update" at bounding box center [441, 185] width 43 height 4
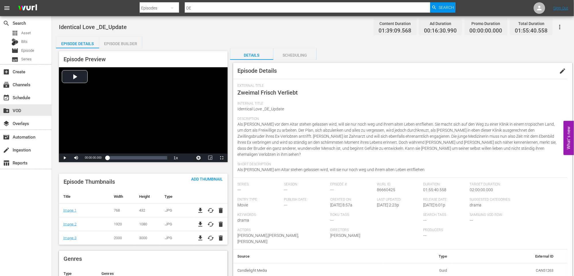
click at [563, 71] on span "edit" at bounding box center [563, 71] width 7 height 7
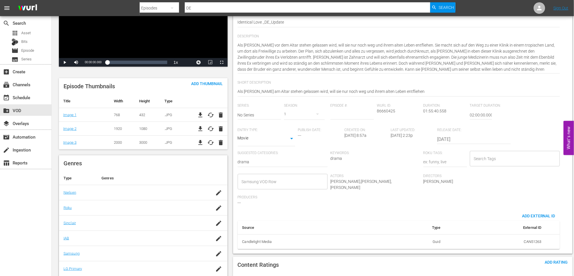
scroll to position [96, 0]
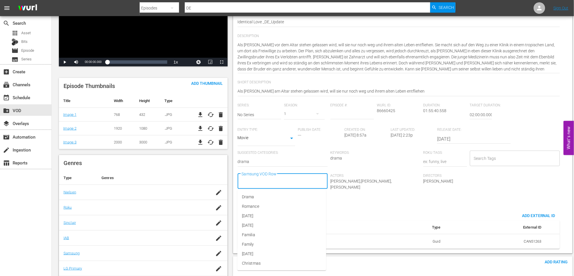
click at [256, 180] on input "Samsung VOD Row" at bounding box center [278, 181] width 76 height 10
click at [255, 206] on span "Romance" at bounding box center [250, 207] width 17 height 6
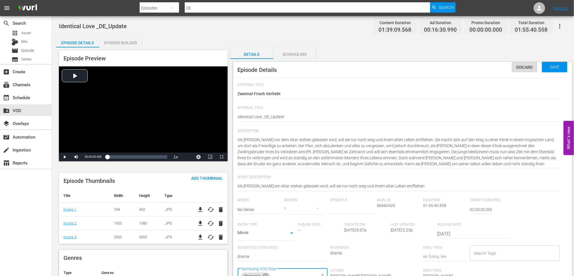
scroll to position [0, 0]
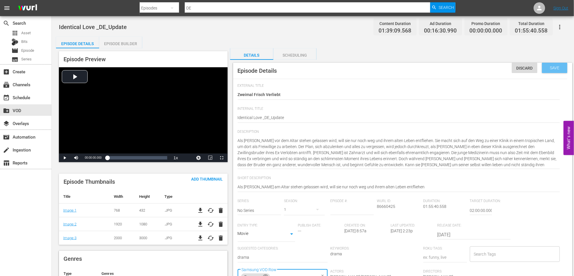
click at [557, 66] on span "Save" at bounding box center [555, 68] width 19 height 5
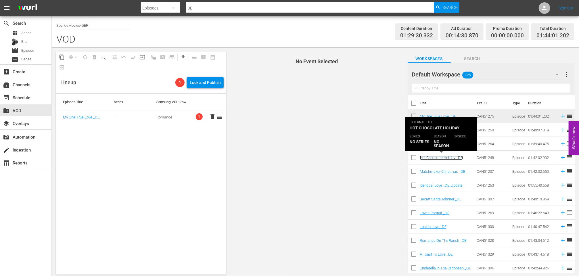
click at [438, 157] on link "Hot Chocolate Holiday _DE" at bounding box center [441, 158] width 43 height 4
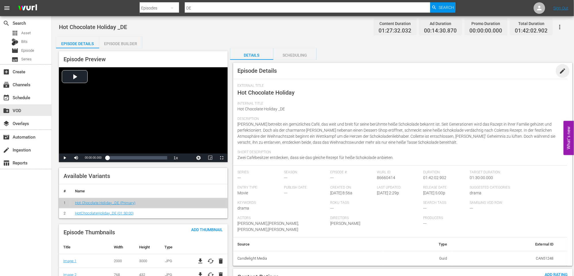
click at [562, 70] on span "edit" at bounding box center [563, 71] width 7 height 7
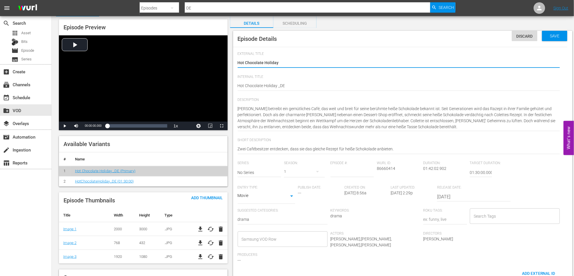
scroll to position [96, 0]
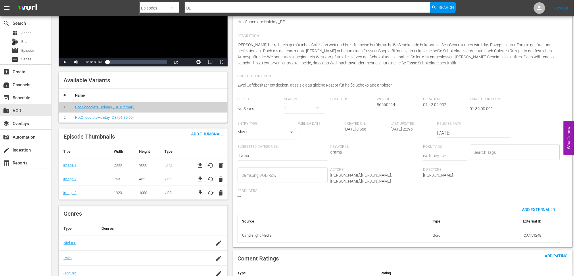
click at [266, 176] on input "Samsung VOD Row" at bounding box center [278, 175] width 76 height 10
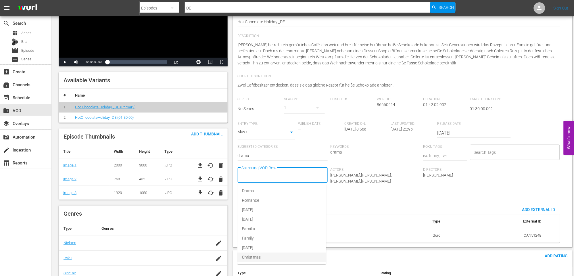
click at [253, 257] on span "Christmas" at bounding box center [251, 258] width 19 height 6
click at [330, 203] on div "Series: No Series Season: 1 Episode #: Wurl ID: 86660414 Duration: 01:42:02.902…" at bounding box center [401, 150] width 326 height 107
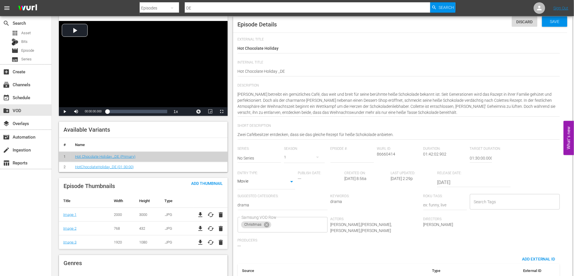
scroll to position [0, 0]
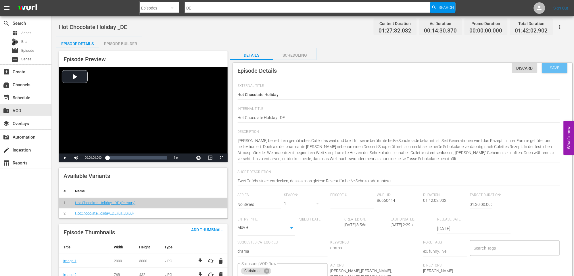
click at [560, 68] on span "Save" at bounding box center [555, 68] width 19 height 5
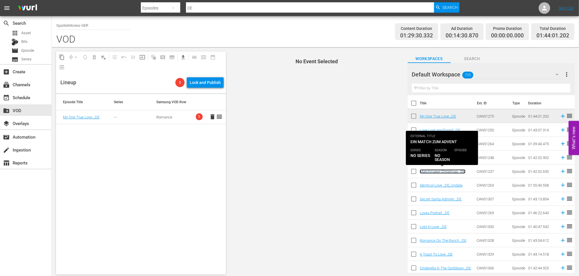
click at [442, 170] on link "Matchmaker Christmas _DE" at bounding box center [443, 171] width 46 height 4
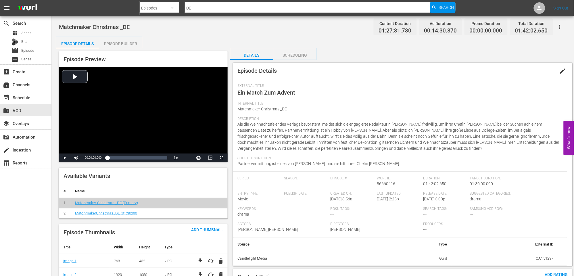
click at [564, 71] on span "edit" at bounding box center [563, 71] width 7 height 7
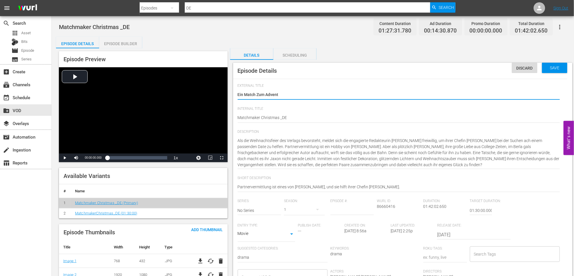
scroll to position [96, 0]
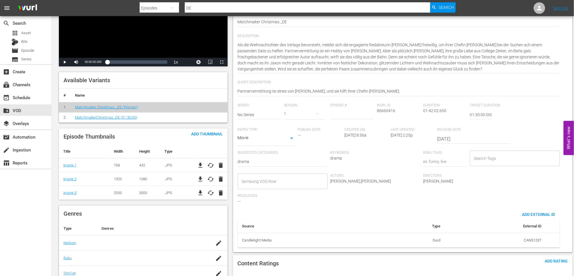
click at [260, 181] on input "Samsung VOD Row" at bounding box center [278, 181] width 76 height 10
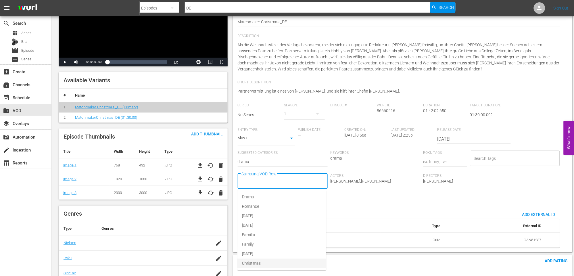
click at [257, 263] on span "Christmas" at bounding box center [251, 264] width 19 height 6
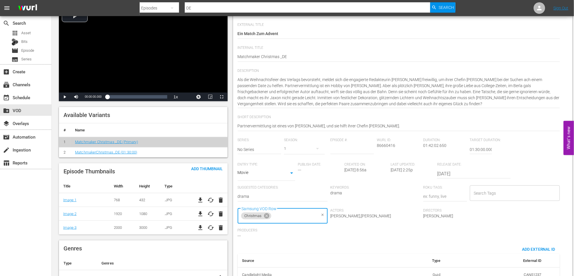
scroll to position [0, 0]
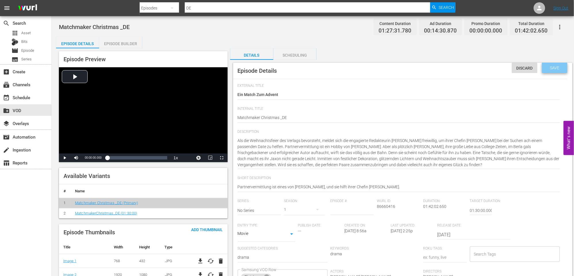
click at [552, 66] on span "Save" at bounding box center [555, 68] width 19 height 5
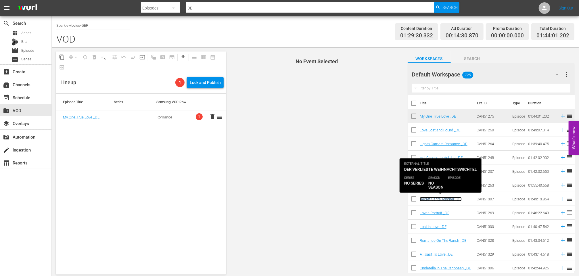
click at [441, 199] on link "Secret Santa Admirer _DE" at bounding box center [441, 199] width 42 height 4
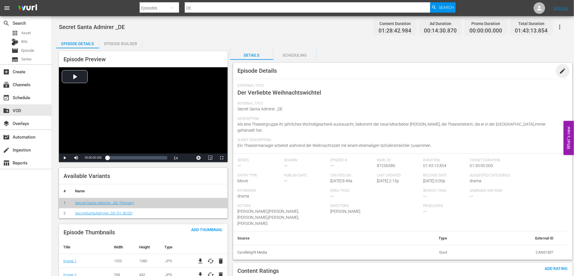
click at [561, 68] on span "edit" at bounding box center [563, 71] width 7 height 7
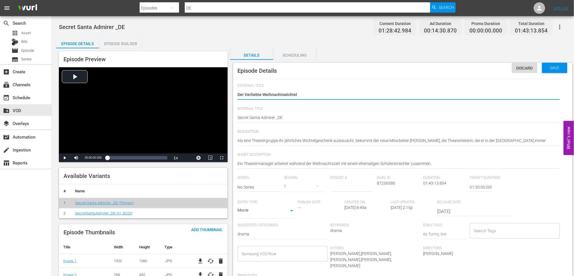
click at [277, 255] on input "Samsung VOD Row" at bounding box center [278, 254] width 76 height 10
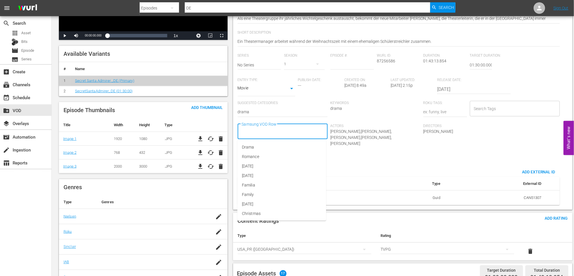
scroll to position [128, 0]
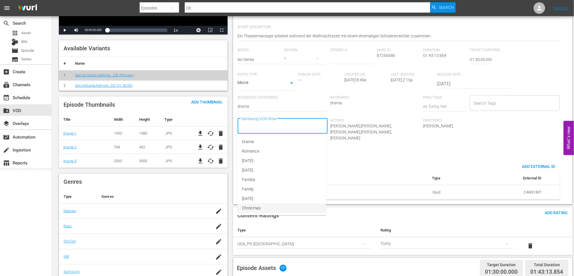
click at [257, 207] on span "Christmas" at bounding box center [251, 208] width 19 height 6
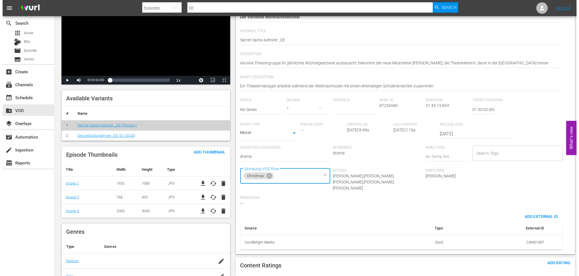
scroll to position [0, 0]
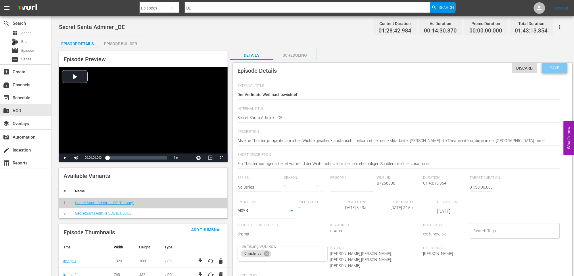
click at [559, 66] on span "Save" at bounding box center [555, 68] width 19 height 5
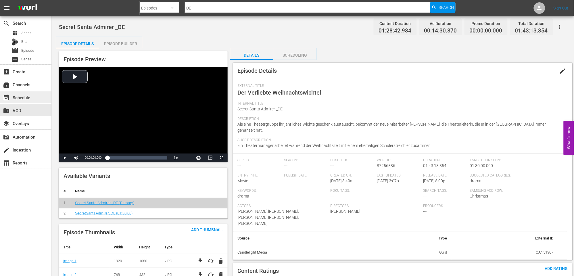
click at [27, 96] on div "event_available Schedule" at bounding box center [16, 96] width 32 height 5
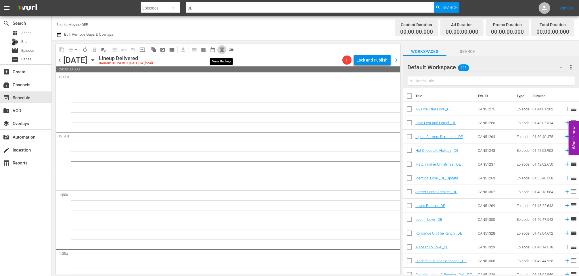
click at [220, 48] on span "preview_outlined" at bounding box center [222, 50] width 6 height 6
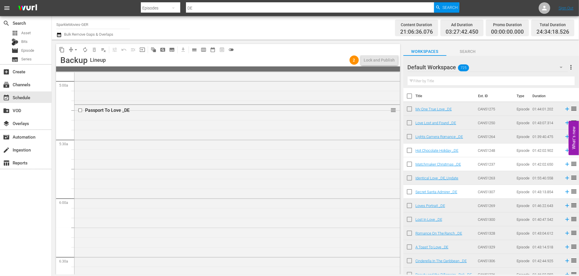
scroll to position [639, 0]
click at [77, 49] on span "arrow_drop_down" at bounding box center [76, 50] width 6 height 6
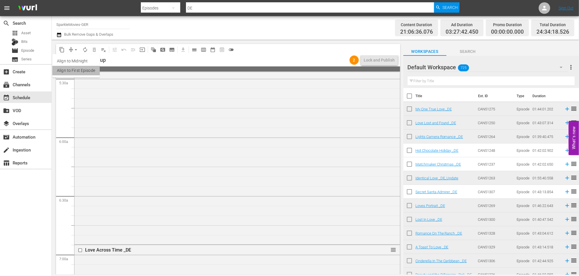
click at [85, 71] on li "Align to First Episode" at bounding box center [75, 70] width 47 height 9
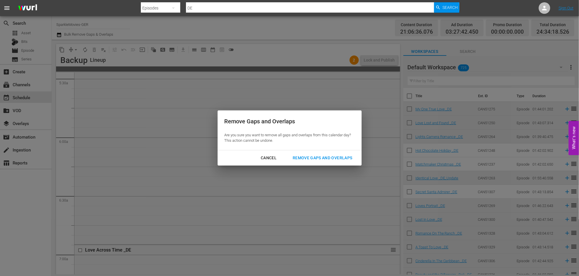
click at [320, 157] on div "Remove Gaps and Overlaps" at bounding box center [322, 157] width 69 height 7
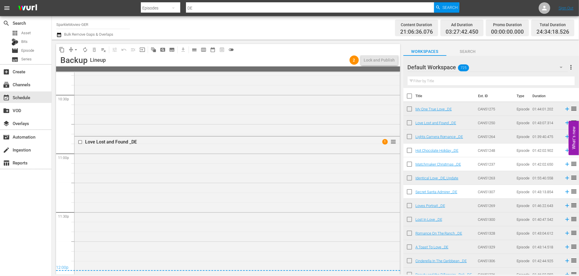
scroll to position [2682, 0]
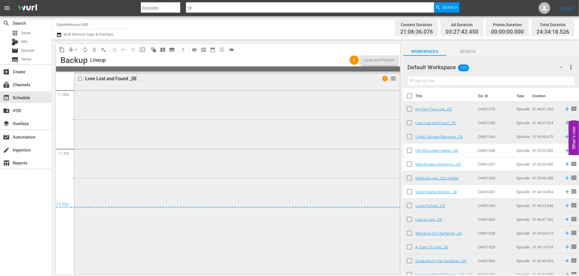
click at [382, 79] on span "1" at bounding box center [384, 78] width 5 height 5
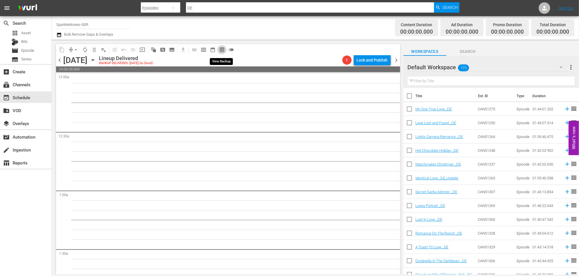
click at [221, 49] on span "preview_outlined" at bounding box center [222, 50] width 6 height 6
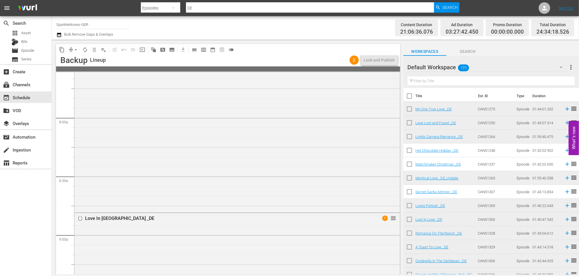
scroll to position [990, 0]
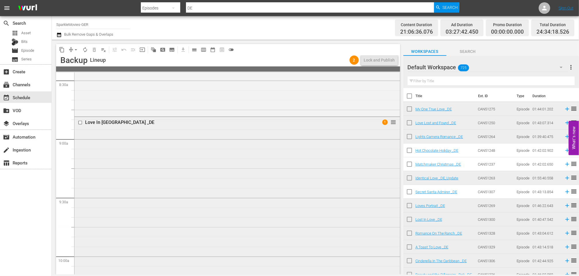
click at [382, 123] on span "1" at bounding box center [384, 122] width 5 height 5
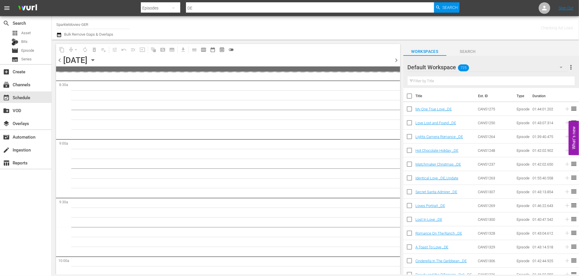
scroll to position [1009, 0]
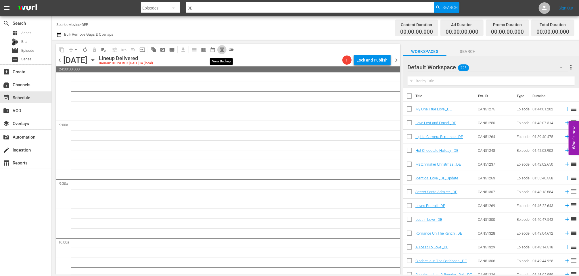
click at [222, 49] on span "preview_outlined" at bounding box center [222, 50] width 6 height 6
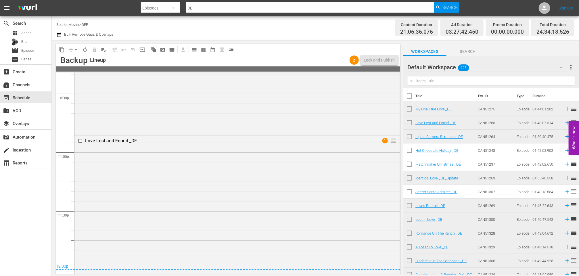
scroll to position [2682, 0]
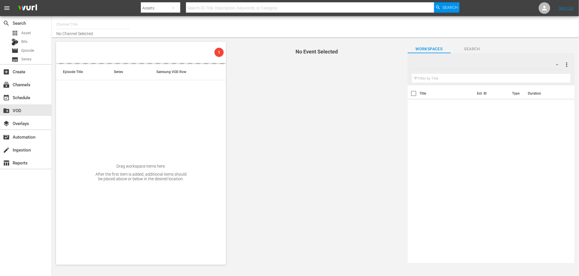
type input "SparkleMovies-GER (2102)"
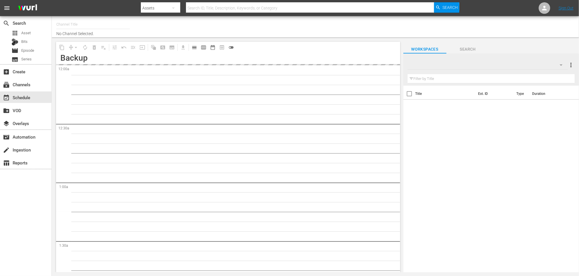
type input "SparkleMovies-GER (2102)"
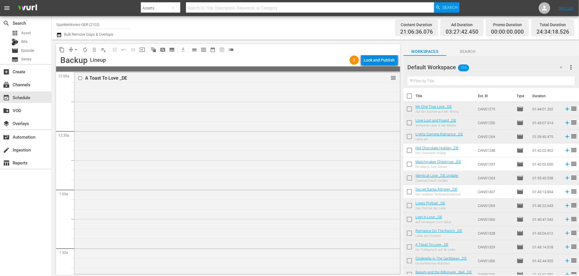
click at [385, 58] on div "Lock and Publish" at bounding box center [379, 60] width 31 height 10
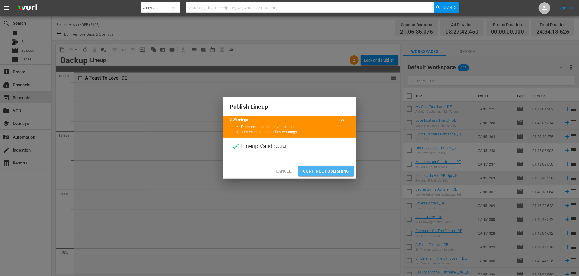
click at [335, 169] on span "Continue Publishing" at bounding box center [326, 171] width 46 height 7
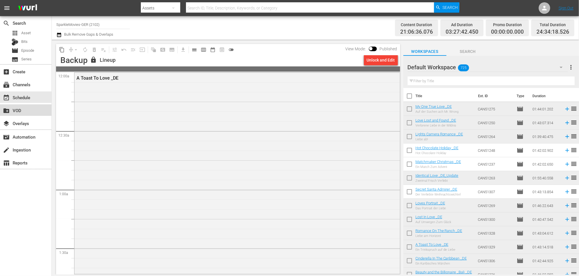
click at [25, 111] on div "create_new_folder VOD" at bounding box center [16, 109] width 32 height 5
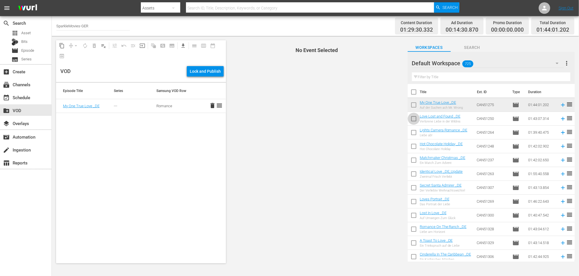
click at [414, 119] on input "checkbox" at bounding box center [414, 120] width 12 height 12
checkbox input "true"
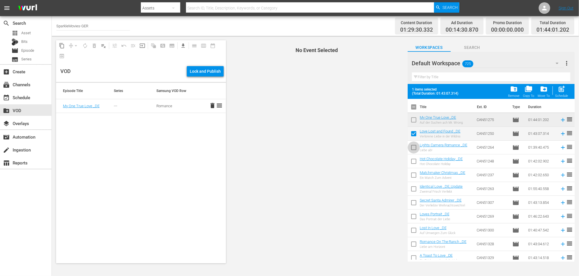
click at [412, 148] on input "checkbox" at bounding box center [414, 149] width 12 height 12
checkbox input "true"
click at [413, 188] on input "checkbox" at bounding box center [414, 190] width 12 height 12
checkbox input "true"
click at [413, 203] on input "checkbox" at bounding box center [414, 204] width 12 height 12
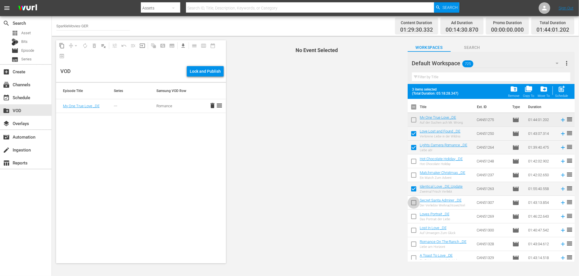
checkbox input "true"
click at [415, 220] on input "checkbox" at bounding box center [414, 218] width 12 height 12
checkbox input "true"
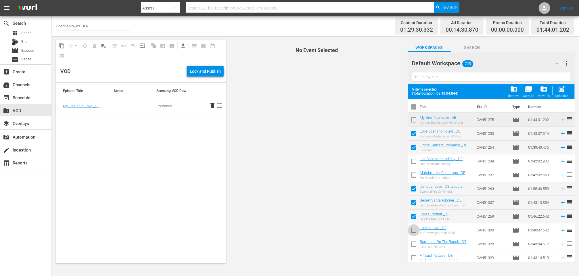
click at [413, 231] on input "checkbox" at bounding box center [414, 232] width 12 height 12
checkbox input "true"
click at [413, 242] on input "checkbox" at bounding box center [414, 245] width 12 height 12
checkbox input "true"
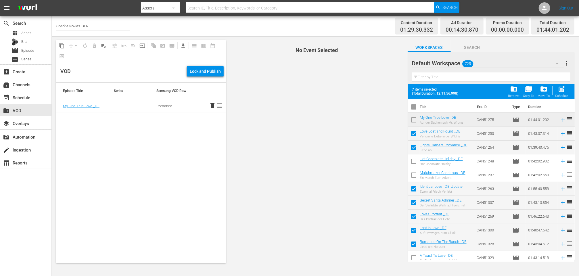
click at [415, 132] on input "checkbox" at bounding box center [414, 135] width 12 height 12
checkbox input "false"
click at [413, 146] on input "checkbox" at bounding box center [414, 149] width 12 height 12
checkbox input "false"
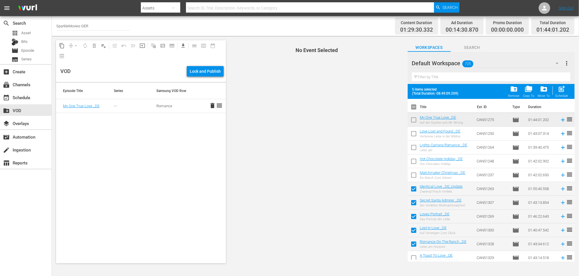
click at [413, 189] on input "checkbox" at bounding box center [414, 190] width 12 height 12
checkbox input "false"
drag, startPoint x: 415, startPoint y: 200, endPoint x: 412, endPoint y: 207, distance: 8.0
click at [415, 200] on input "checkbox" at bounding box center [414, 204] width 12 height 12
checkbox input "false"
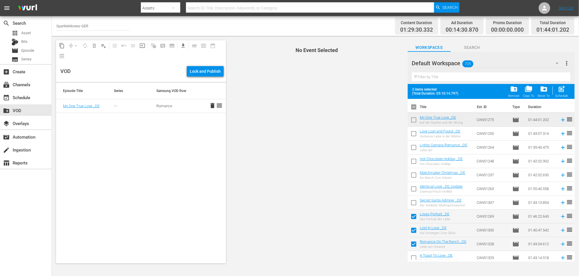
click at [415, 216] on input "checkbox" at bounding box center [414, 218] width 12 height 12
checkbox input "false"
click at [414, 229] on input "checkbox" at bounding box center [414, 232] width 12 height 12
checkbox input "false"
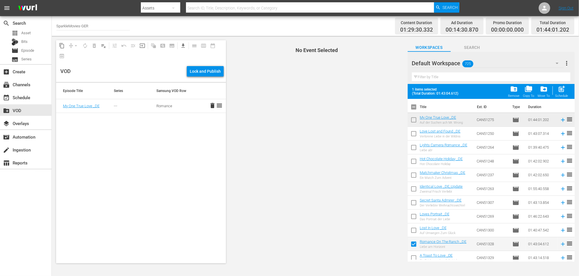
click at [412, 244] on input "checkbox" at bounding box center [414, 245] width 12 height 12
checkbox input "false"
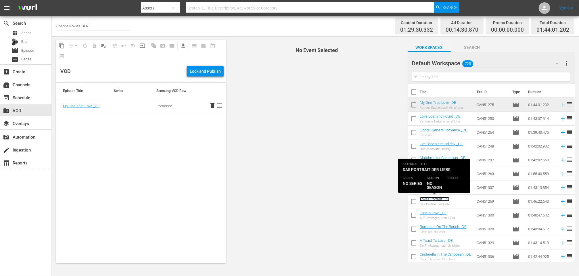
click at [432, 199] on link "Loves Portrait _DE" at bounding box center [435, 199] width 30 height 4
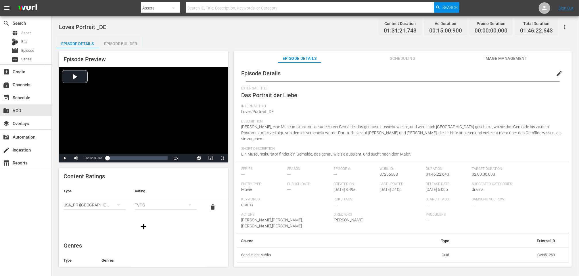
click at [556, 73] on span "edit" at bounding box center [559, 73] width 7 height 7
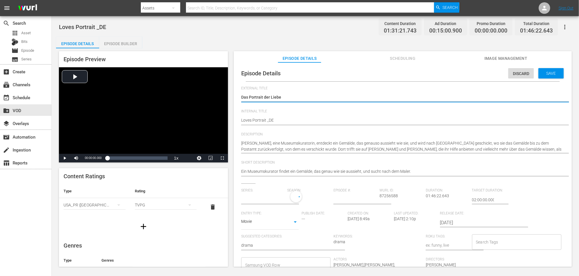
type input "No Series"
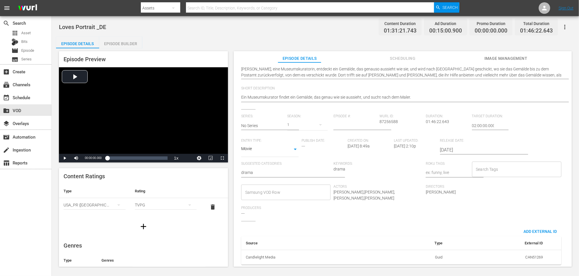
scroll to position [79, 0]
click at [260, 188] on input "Samsung VOD Row" at bounding box center [282, 192] width 76 height 10
click at [259, 113] on span "Romance" at bounding box center [254, 115] width 17 height 6
click at [341, 230] on div "Source Type External ID Candlelight Media Guid CAN51269" at bounding box center [401, 245] width 320 height 39
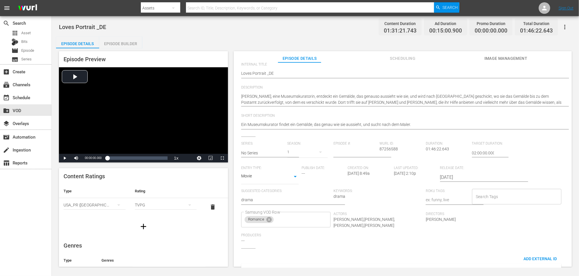
scroll to position [0, 0]
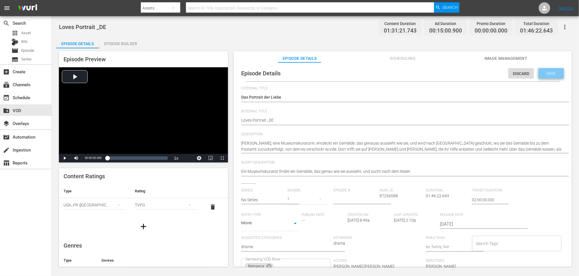
click at [552, 71] on span "Save" at bounding box center [551, 73] width 19 height 5
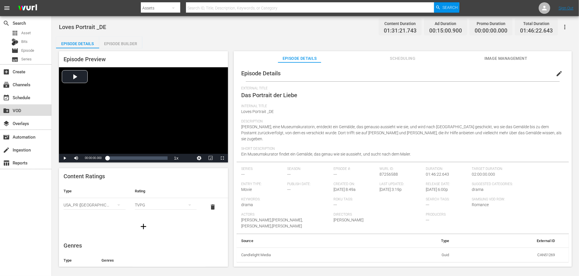
click at [22, 110] on div "create_new_folder VOD" at bounding box center [16, 109] width 32 height 5
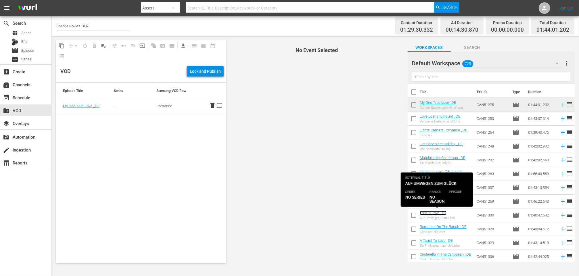
click at [433, 213] on link "Lost In Love _DE" at bounding box center [433, 213] width 27 height 4
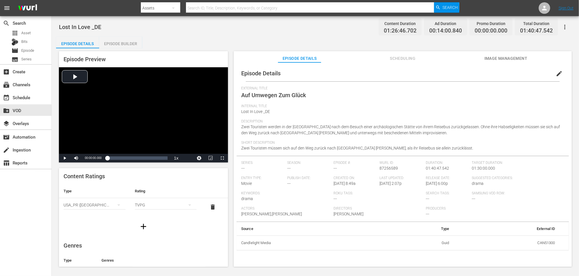
click at [556, 72] on span "edit" at bounding box center [559, 73] width 7 height 7
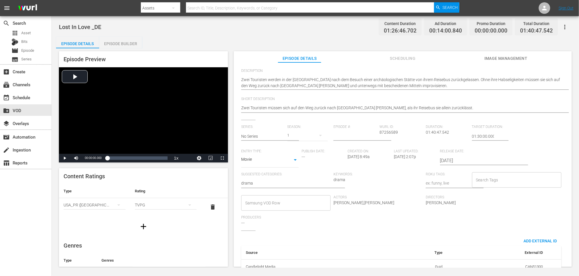
scroll to position [64, 0]
click at [276, 203] on input "Samsung VOD Row" at bounding box center [282, 203] width 76 height 10
click at [261, 129] on span "Romance" at bounding box center [254, 130] width 17 height 6
click at [395, 230] on div "Series: No Series Season: 1 Episode #: Wurl ID: 87256589 Duration: 01:40:47.542…" at bounding box center [402, 178] width 323 height 106
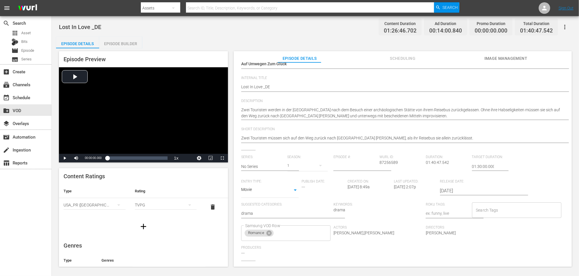
scroll to position [0, 0]
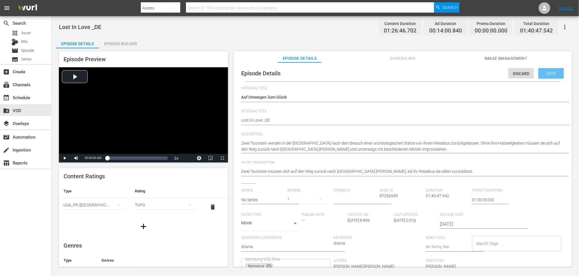
click at [548, 72] on span "Save" at bounding box center [551, 73] width 19 height 5
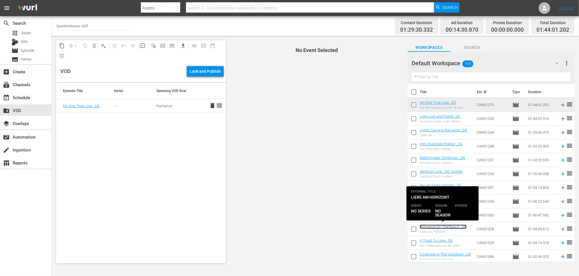
click at [448, 226] on link "Romance On The Ranch _DE" at bounding box center [443, 227] width 47 height 4
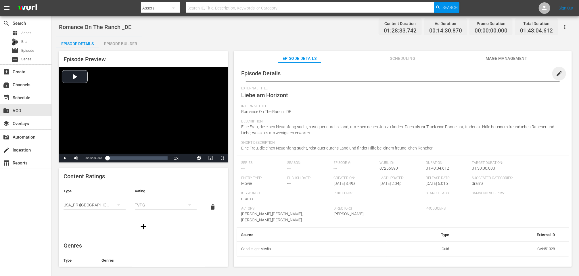
click at [557, 73] on span "edit" at bounding box center [559, 73] width 7 height 7
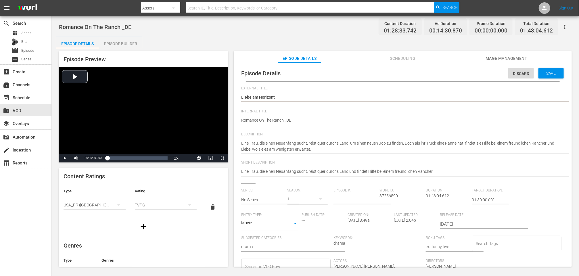
scroll to position [79, 0]
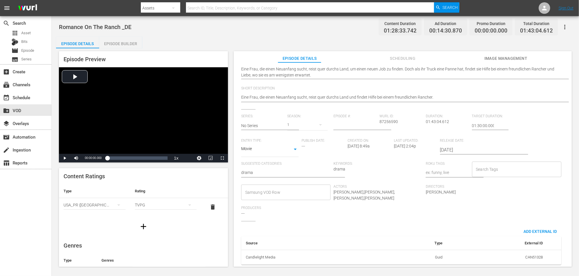
click at [263, 187] on input "Samsung VOD Row" at bounding box center [282, 192] width 76 height 10
click at [261, 114] on span "Romance" at bounding box center [254, 115] width 17 height 6
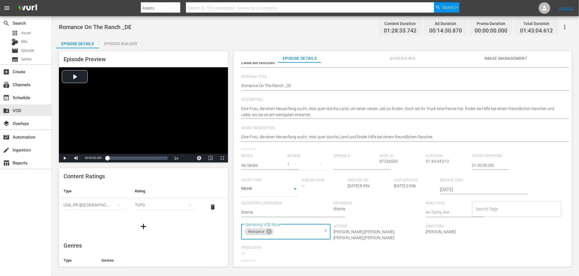
scroll to position [0, 0]
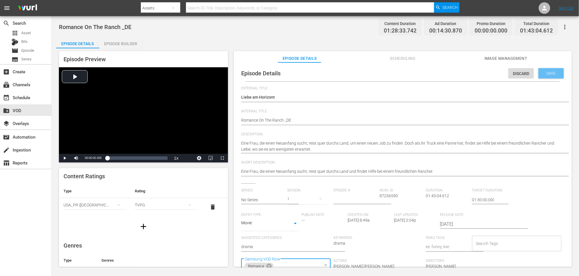
click at [551, 72] on span "Save" at bounding box center [551, 73] width 19 height 5
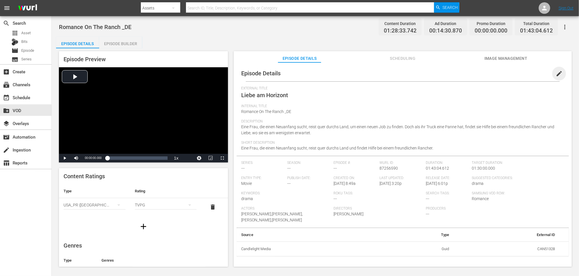
click at [556, 73] on span "edit" at bounding box center [559, 73] width 7 height 7
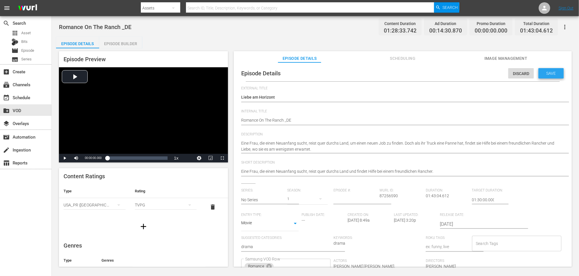
click at [554, 73] on span "Save" at bounding box center [551, 73] width 19 height 5
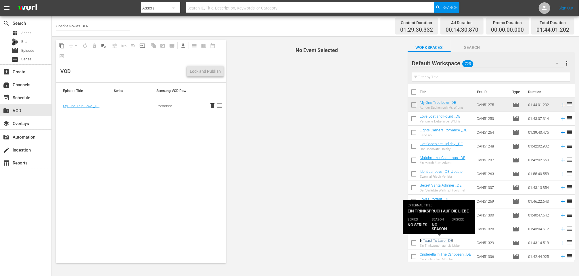
click at [436, 239] on link "A Toast To Love _DE" at bounding box center [436, 240] width 33 height 4
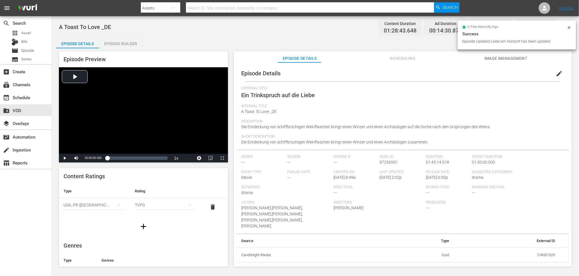
click at [556, 71] on span "edit" at bounding box center [559, 73] width 7 height 7
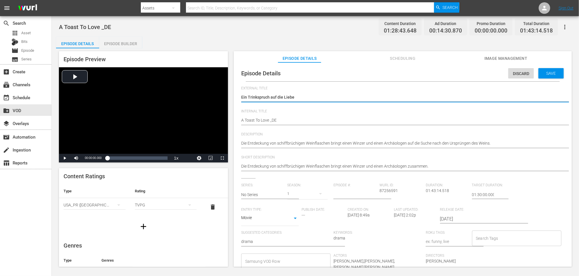
scroll to position [64, 0]
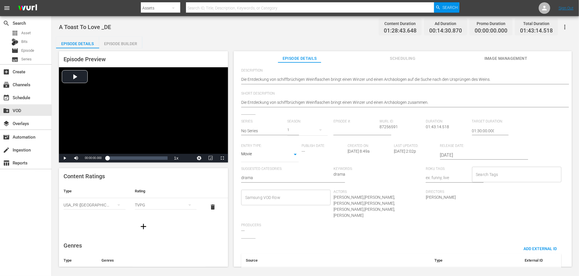
click at [280, 199] on input "Samsung VOD Row" at bounding box center [282, 197] width 76 height 10
click at [260, 123] on span "Romance" at bounding box center [254, 124] width 17 height 6
click at [350, 235] on div "External Title Ein Trinkspruch auf die Liebe Ein Trinkspruch auf die Liebe Inte…" at bounding box center [402, 154] width 323 height 264
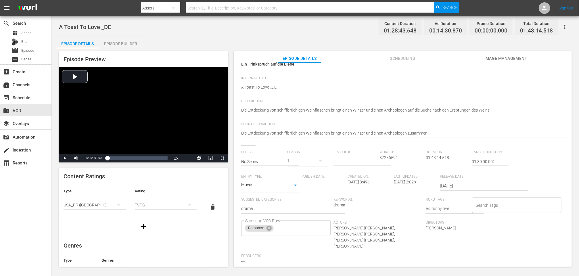
scroll to position [0, 0]
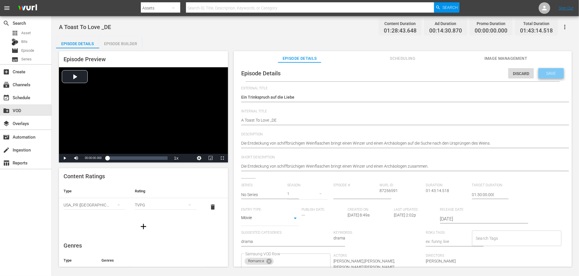
click at [552, 72] on span "Save" at bounding box center [551, 73] width 19 height 5
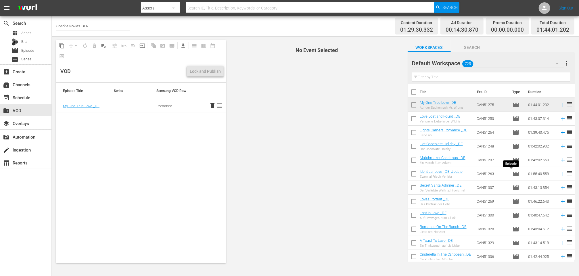
scroll to position [64, 0]
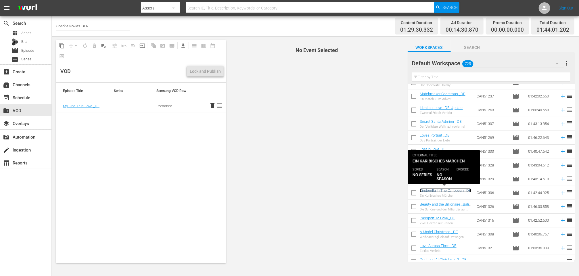
click at [442, 190] on link "Cinderella In The Caribbean _DE" at bounding box center [445, 190] width 51 height 4
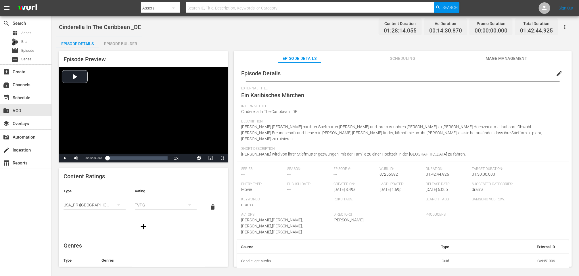
click at [556, 72] on span "edit" at bounding box center [559, 73] width 7 height 7
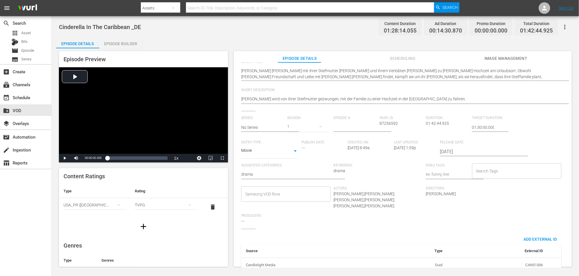
scroll to position [79, 0]
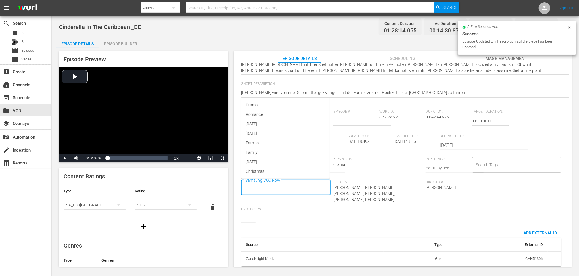
click at [271, 189] on input "Samsung VOD Row" at bounding box center [282, 188] width 76 height 10
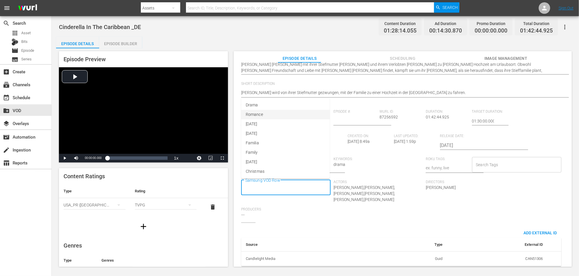
click at [256, 113] on span "Romance" at bounding box center [254, 115] width 17 height 6
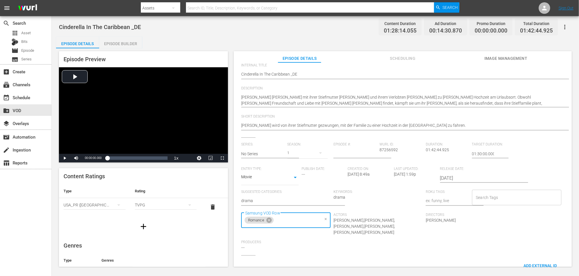
scroll to position [0, 0]
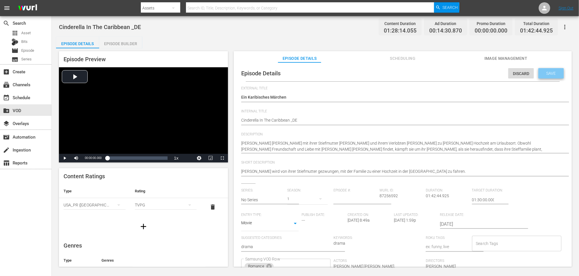
click at [556, 71] on span "Save" at bounding box center [551, 73] width 19 height 5
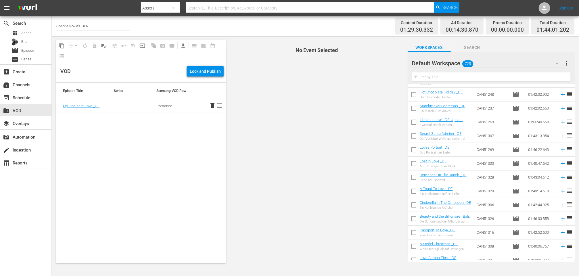
scroll to position [64, 0]
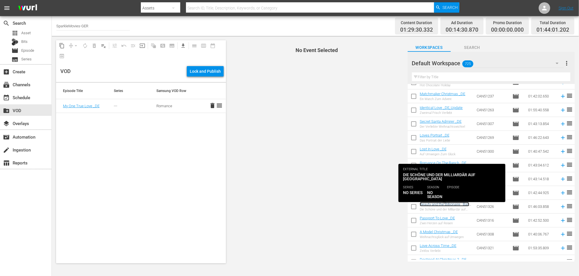
click at [432, 205] on link "Beauty and the Billionaire _Bali _DE" at bounding box center [444, 206] width 49 height 9
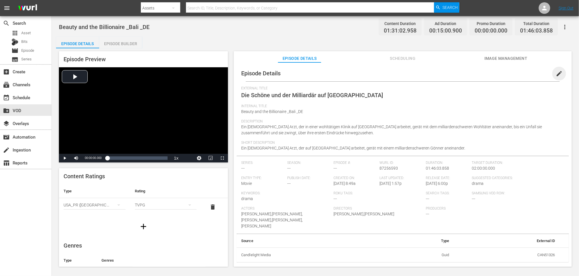
click at [557, 74] on span "edit" at bounding box center [559, 73] width 7 height 7
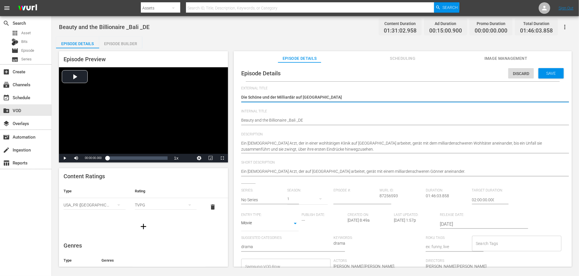
scroll to position [79, 0]
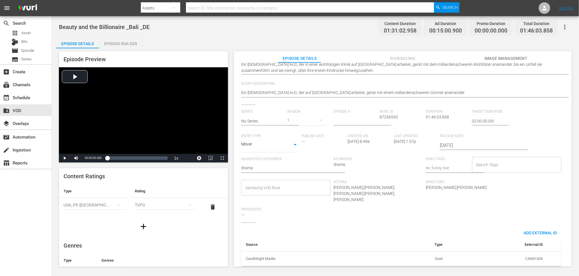
click at [263, 188] on input "Samsung VOD Row" at bounding box center [282, 188] width 76 height 10
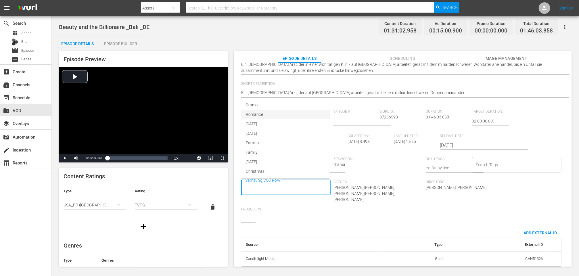
click at [255, 114] on span "Romance" at bounding box center [254, 115] width 17 height 6
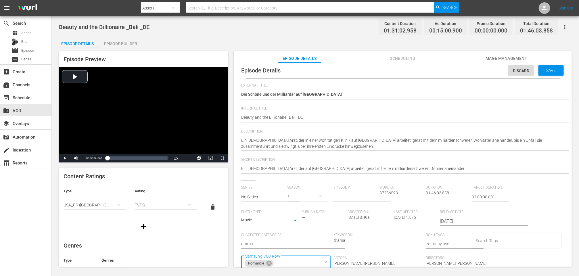
scroll to position [0, 0]
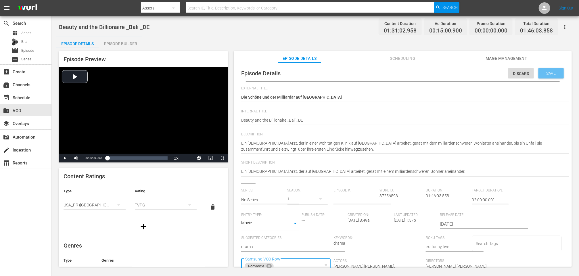
click at [549, 73] on span "Save" at bounding box center [551, 73] width 19 height 5
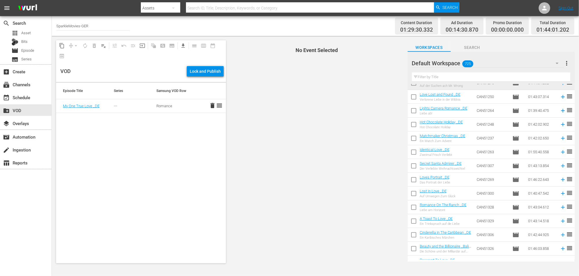
scroll to position [64, 0]
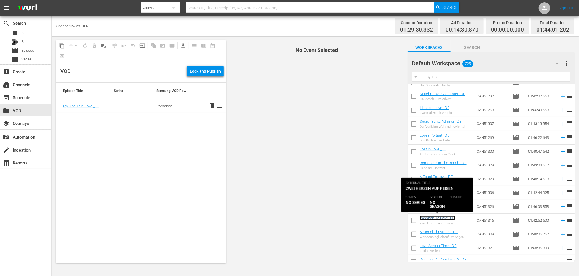
click at [438, 217] on link "Passport To Love _DE" at bounding box center [437, 218] width 35 height 4
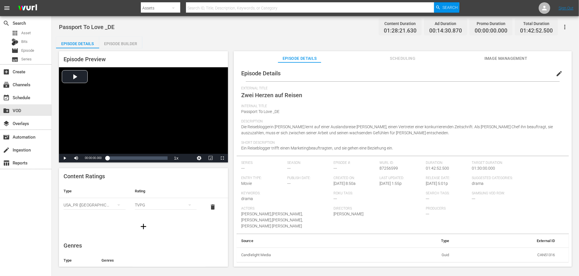
click at [557, 72] on span "edit" at bounding box center [559, 73] width 7 height 7
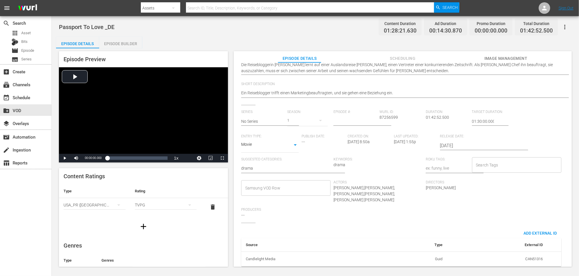
scroll to position [79, 0]
click at [259, 188] on input "Samsung VOD Row" at bounding box center [282, 188] width 76 height 10
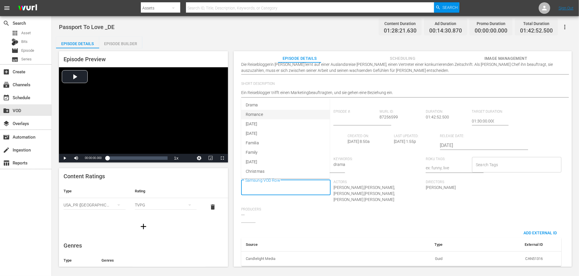
click at [263, 112] on li "Romance" at bounding box center [285, 114] width 89 height 9
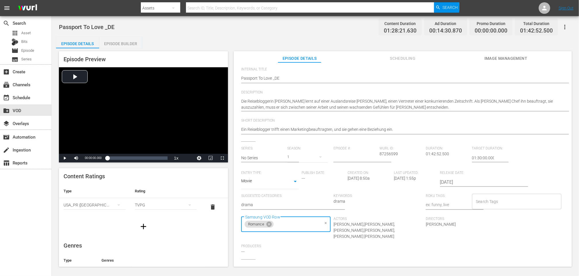
scroll to position [0, 0]
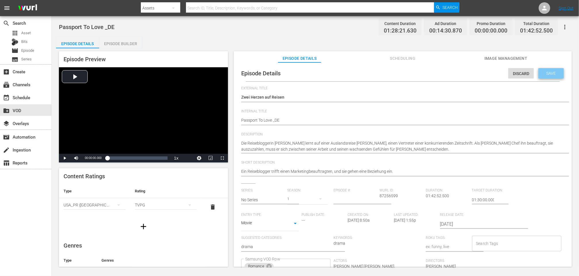
click at [542, 72] on span "Save" at bounding box center [551, 73] width 19 height 5
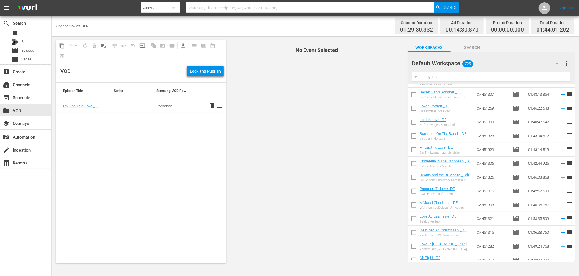
scroll to position [96, 0]
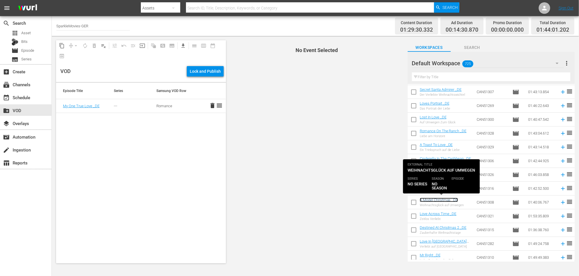
click at [436, 199] on link "A Model Christmas _DE" at bounding box center [439, 200] width 38 height 4
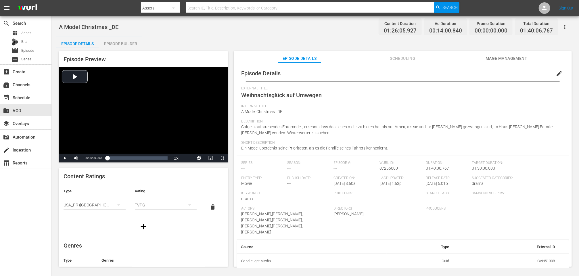
click at [556, 73] on span "edit" at bounding box center [559, 73] width 7 height 7
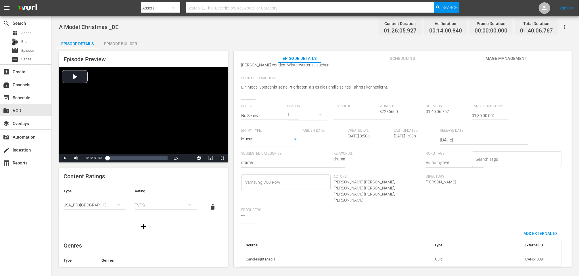
scroll to position [85, 0]
click at [263, 180] on input "Samsung VOD Row" at bounding box center [282, 182] width 76 height 10
click at [264, 263] on span "Christmas" at bounding box center [255, 264] width 19 height 6
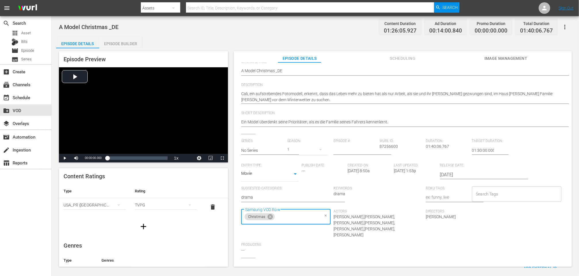
scroll to position [0, 0]
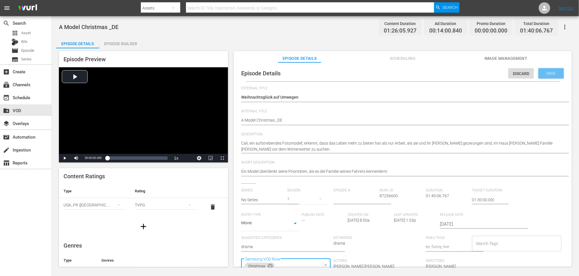
click at [549, 71] on span "Save" at bounding box center [551, 73] width 19 height 5
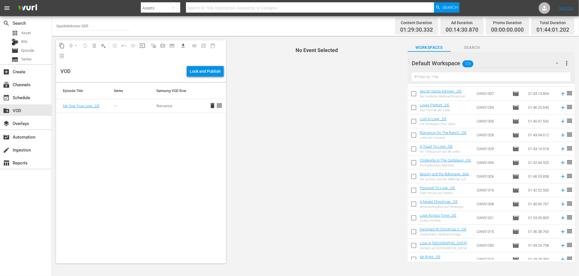
scroll to position [96, 0]
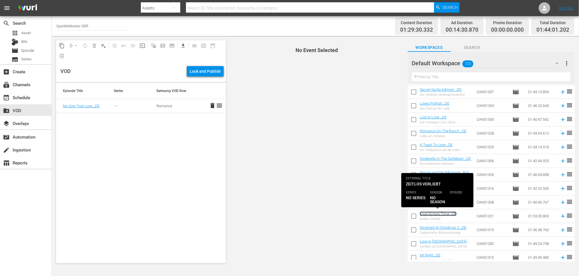
click at [433, 214] on link "Love Across Time _DE" at bounding box center [438, 214] width 37 height 4
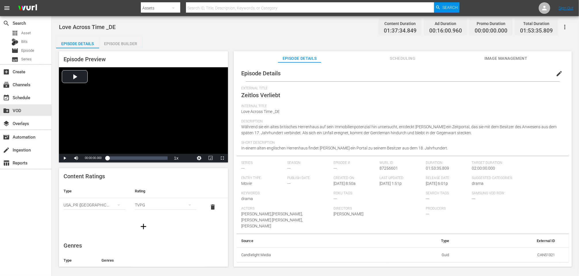
click at [556, 73] on span "edit" at bounding box center [559, 73] width 7 height 7
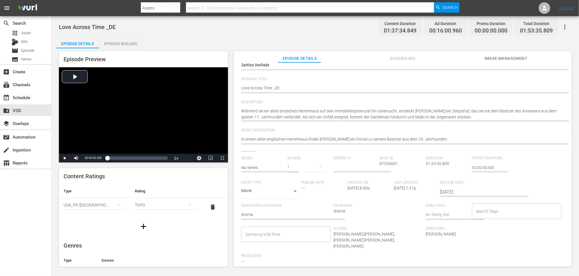
scroll to position [79, 0]
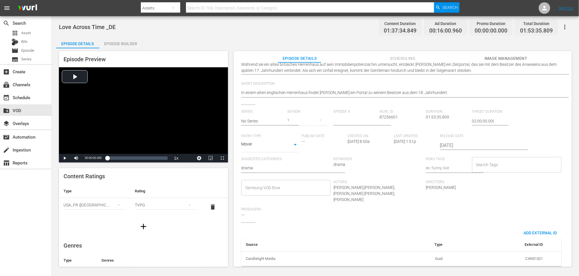
click at [269, 187] on input "Samsung VOD Row" at bounding box center [282, 188] width 76 height 10
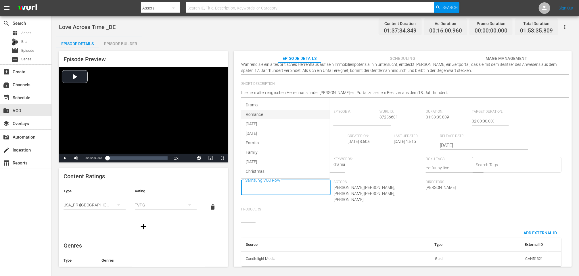
click at [261, 112] on span "Romance" at bounding box center [254, 115] width 17 height 6
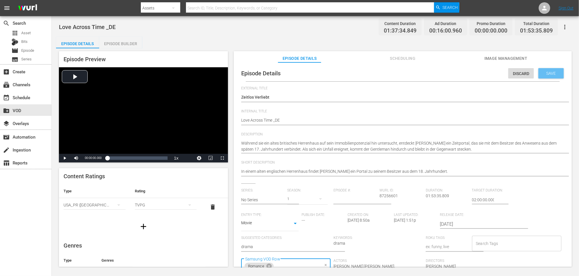
click at [551, 72] on span "Save" at bounding box center [551, 73] width 19 height 5
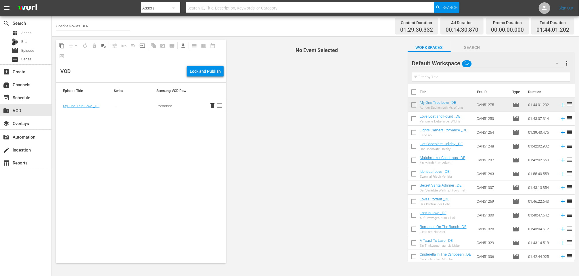
scroll to position [160, 0]
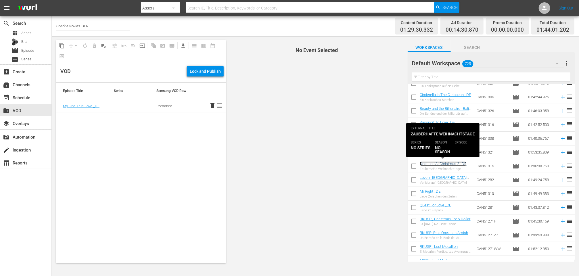
click at [439, 163] on link "Destined At Christmas 2 _DE" at bounding box center [443, 164] width 47 height 4
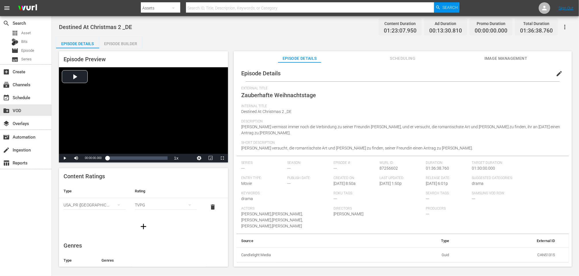
click at [558, 72] on span "edit" at bounding box center [559, 73] width 7 height 7
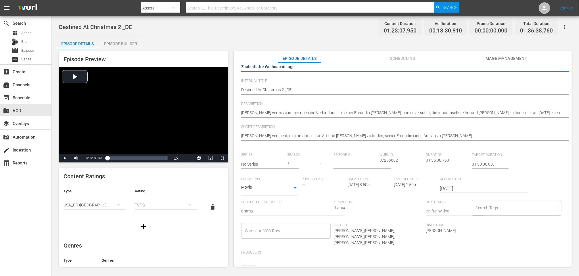
scroll to position [74, 0]
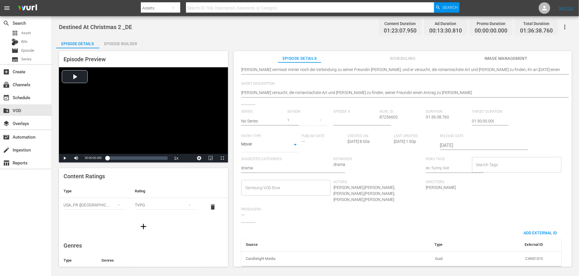
click at [260, 187] on input "Samsung VOD Row" at bounding box center [282, 188] width 76 height 10
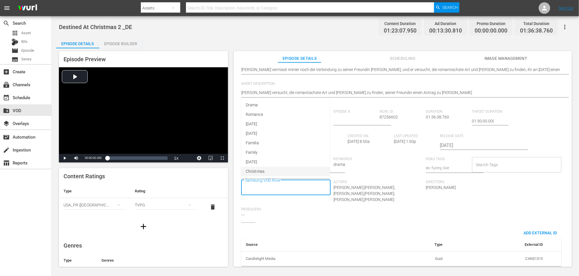
click at [261, 171] on span "Christmas" at bounding box center [255, 172] width 19 height 6
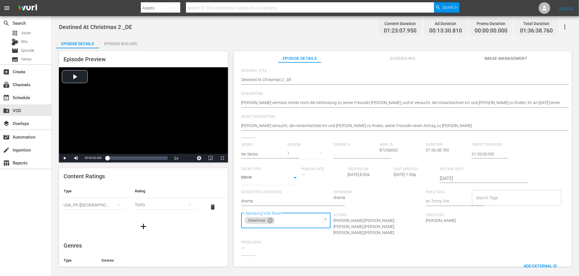
scroll to position [0, 0]
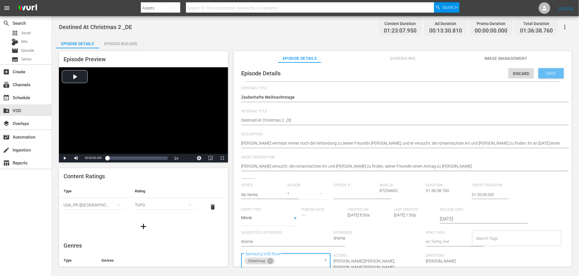
click at [548, 71] on span "Save" at bounding box center [551, 73] width 19 height 5
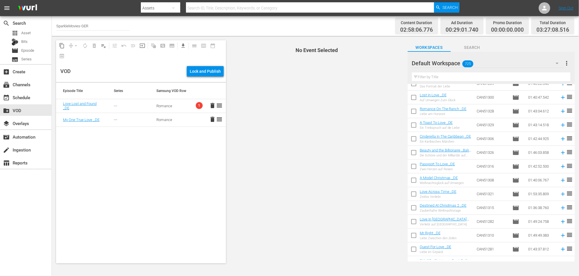
scroll to position [128, 0]
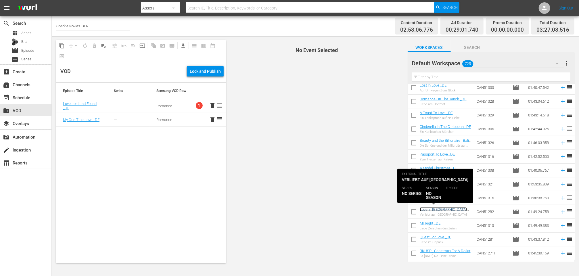
click at [432, 209] on link "Love In [GEOGRAPHIC_DATA] _DE" at bounding box center [443, 211] width 47 height 9
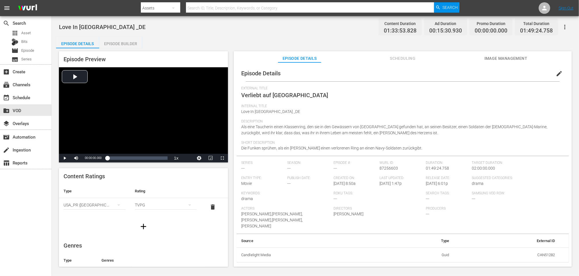
click at [557, 73] on span "edit" at bounding box center [559, 73] width 7 height 7
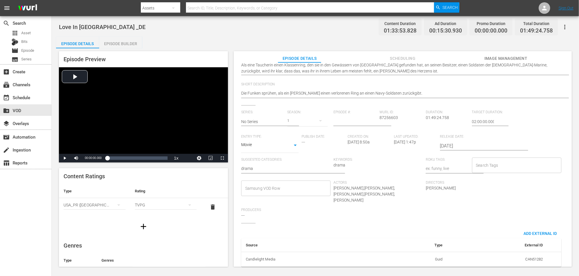
scroll to position [79, 0]
click at [262, 188] on input "Samsung VOD Row" at bounding box center [282, 188] width 76 height 10
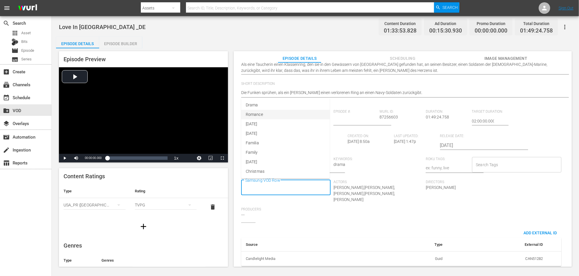
click at [258, 110] on li "Romance" at bounding box center [285, 114] width 89 height 9
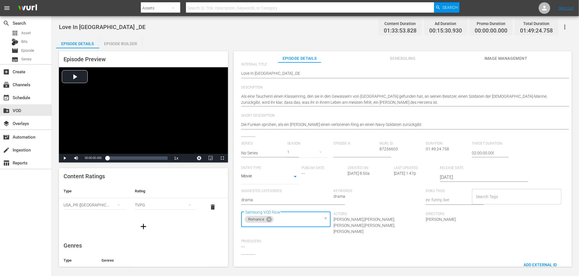
scroll to position [0, 0]
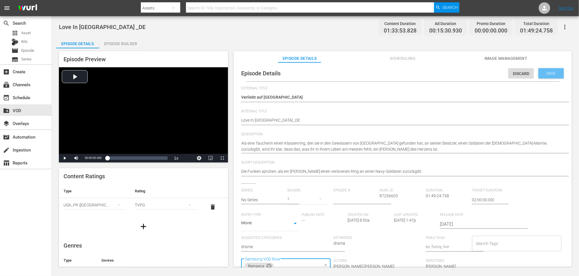
click at [548, 73] on span "Save" at bounding box center [551, 73] width 19 height 5
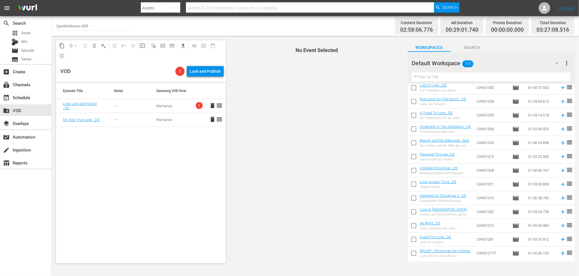
scroll to position [192, 0]
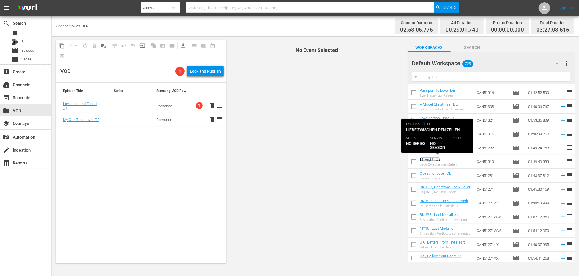
click at [429, 160] on link "Mr Right _DE" at bounding box center [430, 159] width 21 height 4
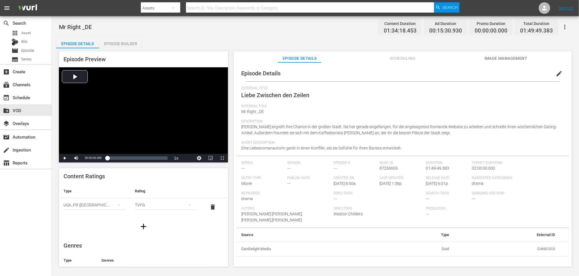
click at [556, 71] on span "edit" at bounding box center [559, 73] width 7 height 7
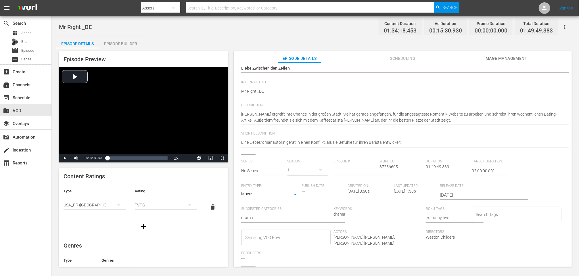
scroll to position [79, 0]
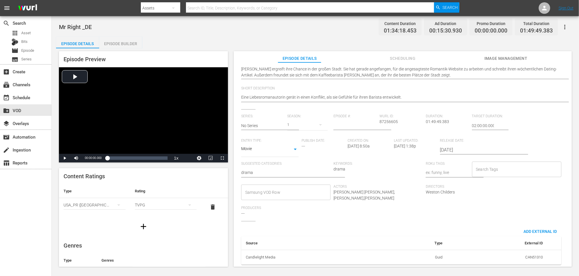
click at [268, 187] on input "Samsung VOD Row" at bounding box center [282, 192] width 76 height 10
click at [261, 114] on span "Romance" at bounding box center [254, 115] width 17 height 6
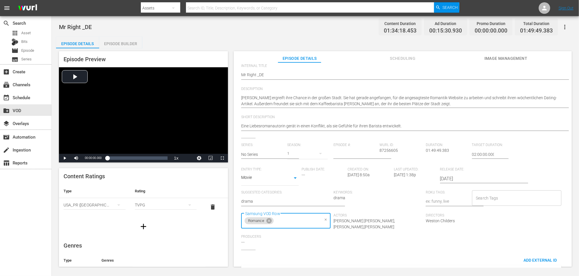
scroll to position [0, 0]
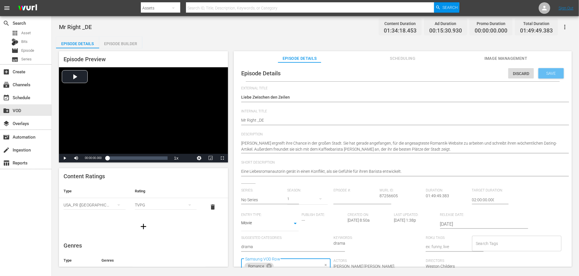
click at [548, 71] on span "Save" at bounding box center [551, 73] width 19 height 5
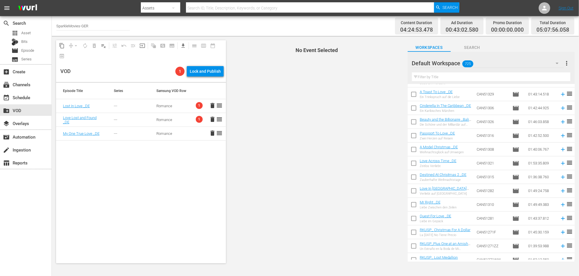
scroll to position [160, 0]
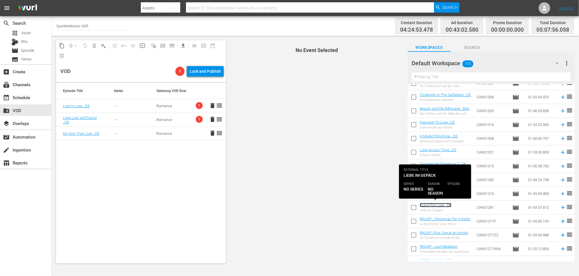
click at [439, 205] on link "Quest For Love _DE" at bounding box center [436, 205] width 32 height 4
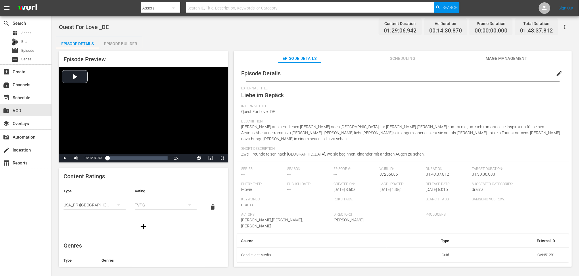
click at [557, 72] on span "edit" at bounding box center [559, 73] width 7 height 7
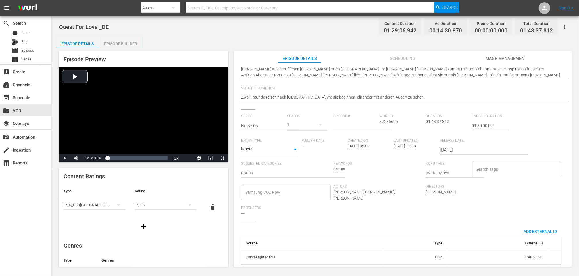
scroll to position [78, 0]
click at [277, 190] on input "Samsung VOD Row" at bounding box center [282, 192] width 76 height 10
click at [263, 114] on li "Romance" at bounding box center [285, 115] width 89 height 9
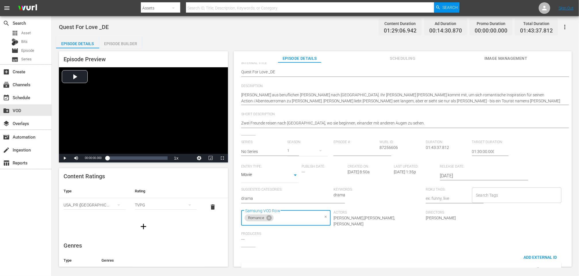
scroll to position [0, 0]
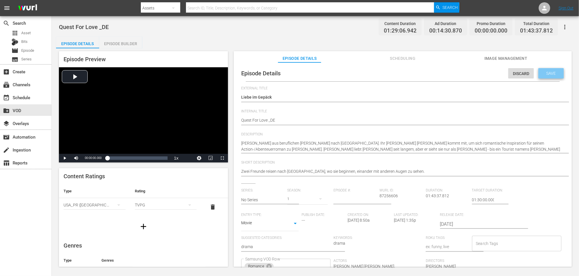
click at [550, 72] on span "Save" at bounding box center [551, 73] width 19 height 5
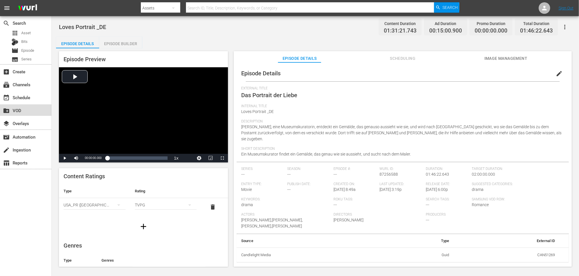
click at [18, 109] on div "create_new_folder VOD" at bounding box center [16, 109] width 32 height 5
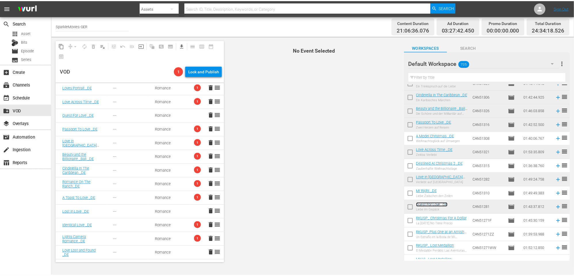
scroll to position [29, 0]
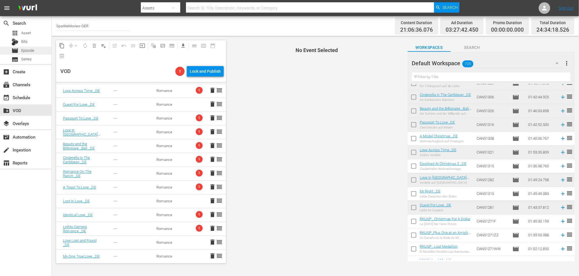
click at [33, 51] on span "Episode" at bounding box center [27, 51] width 13 height 6
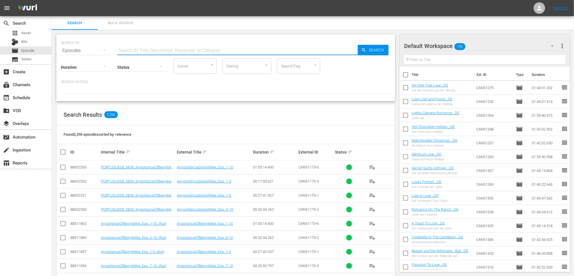
click at [130, 49] on input "text" at bounding box center [237, 51] width 241 height 14
type input "DE"
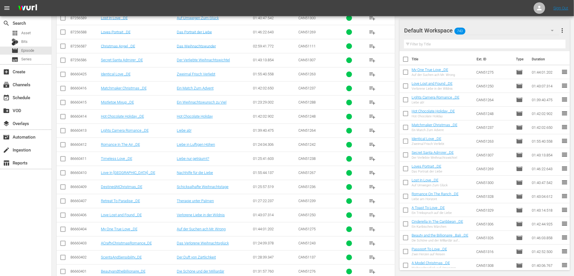
scroll to position [319, 0]
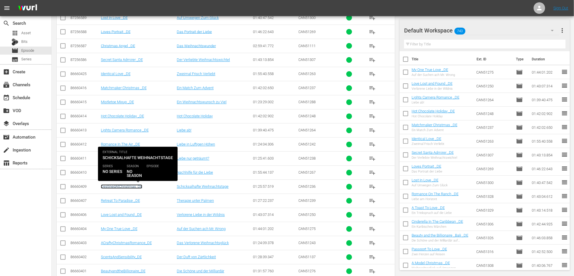
click at [126, 187] on link "DestinedAtChristmas_DE" at bounding box center [121, 187] width 41 height 4
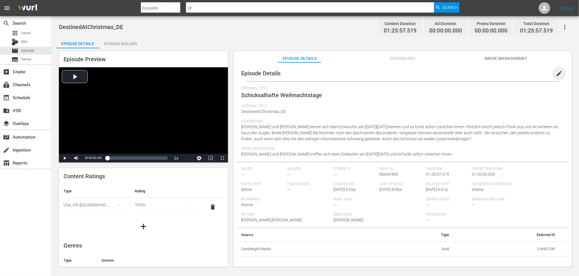
click at [557, 72] on span "edit" at bounding box center [559, 73] width 7 height 7
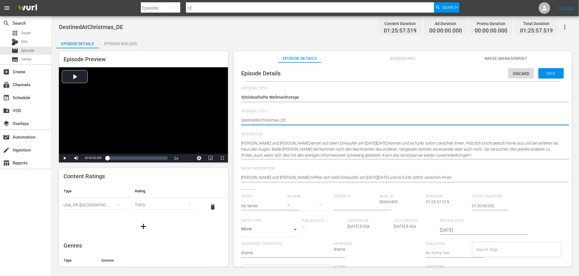
type textarea "Destined AtChristmas_DE"
click at [262, 119] on textarea "DestinedAtChristmas_DE" at bounding box center [401, 120] width 320 height 7
type textarea "Destined At Christmas_DE"
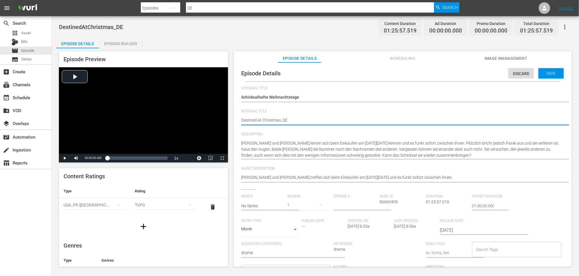
click at [280, 119] on textarea "DestinedAtChristmas_DE" at bounding box center [401, 120] width 320 height 7
type textarea "Destined At Christmas _DE"
click at [350, 120] on textarea "DestinedAtChristmas_DE" at bounding box center [401, 120] width 320 height 7
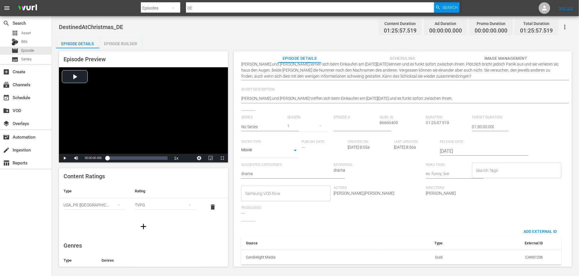
type textarea "Destined At Christmas _DE"
click at [266, 188] on input "Samsung VOD Row" at bounding box center [282, 193] width 76 height 10
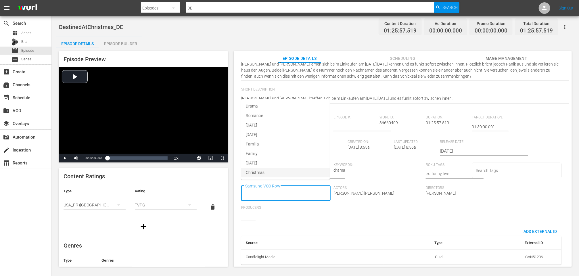
click at [258, 171] on span "Christmas" at bounding box center [255, 173] width 19 height 6
click at [332, 219] on div "External Title Schicksalhafte Weihnachtstage Schicksalhafte Weihnachtstage Inte…" at bounding box center [402, 138] width 323 height 262
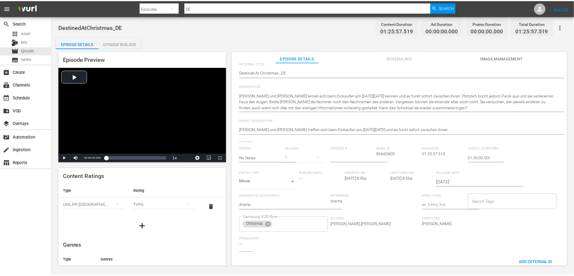
scroll to position [0, 0]
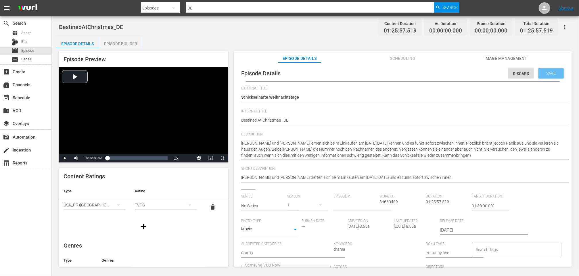
click at [549, 73] on span "Save" at bounding box center [551, 73] width 19 height 5
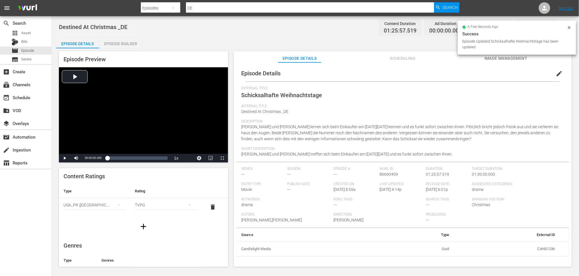
click at [114, 44] on div "Episode Builder" at bounding box center [120, 44] width 43 height 14
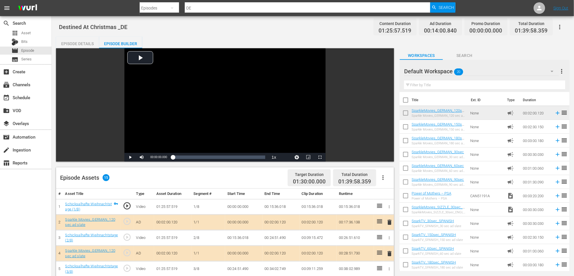
click at [560, 26] on icon "button" at bounding box center [560, 27] width 1 height 5
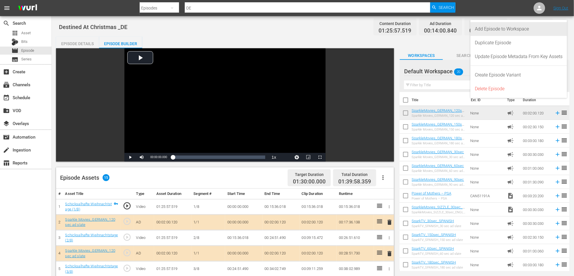
click at [525, 28] on div "Add Episode to Workspace" at bounding box center [520, 29] width 88 height 14
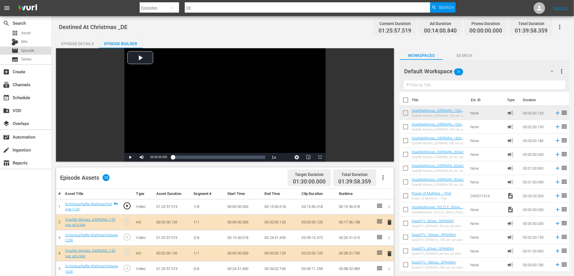
click at [30, 50] on span "Episode" at bounding box center [27, 51] width 13 height 6
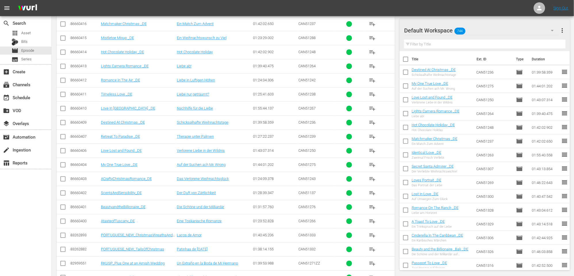
scroll to position [383, 0]
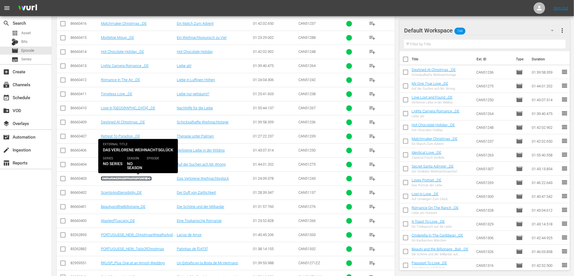
click at [120, 179] on link "ACraftyChristmasRomance_DE" at bounding box center [126, 178] width 51 height 4
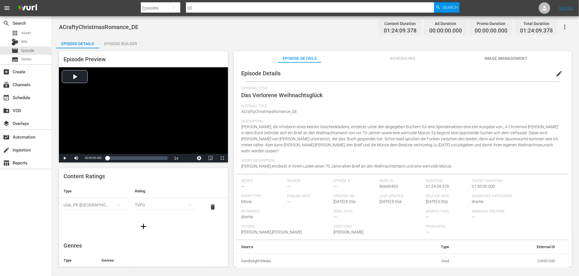
click at [556, 73] on span "edit" at bounding box center [559, 73] width 7 height 7
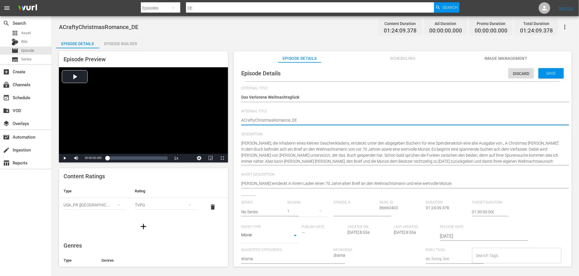
type textarea "A CraftyChristmasRomance_DE"
click at [255, 119] on textarea "ACraftyChristmasRomance_DE" at bounding box center [401, 120] width 320 height 7
type textarea "A Crafty ChristmasRomance_DE"
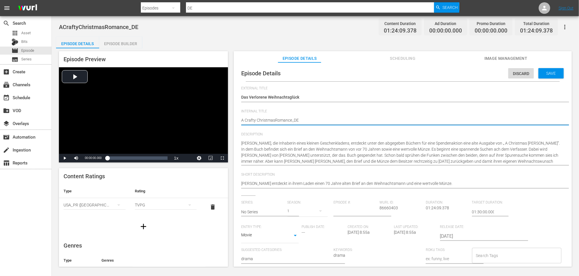
click at [274, 119] on textarea "ACraftyChristmasRomance_DE" at bounding box center [401, 120] width 320 height 7
type textarea "A Crafty Christmas Romance_DE"
click at [292, 119] on textarea "ACraftyChristmasRomance_DE" at bounding box center [401, 120] width 320 height 7
type textarea "A Crafty Christmas Romance _DE"
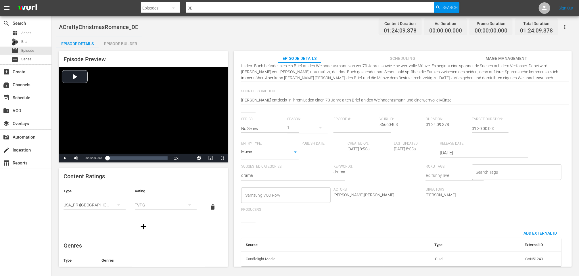
scroll to position [90, 0]
type textarea "A Crafty Christmas Romance _DE"
click at [270, 188] on input "Samsung VOD Row" at bounding box center [282, 193] width 76 height 10
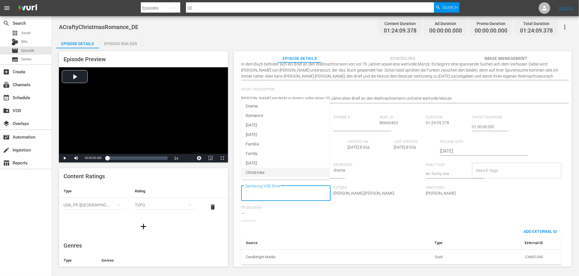
click at [257, 173] on span "Christmas" at bounding box center [255, 173] width 19 height 6
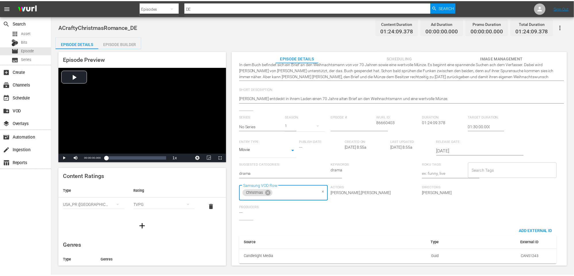
scroll to position [0, 0]
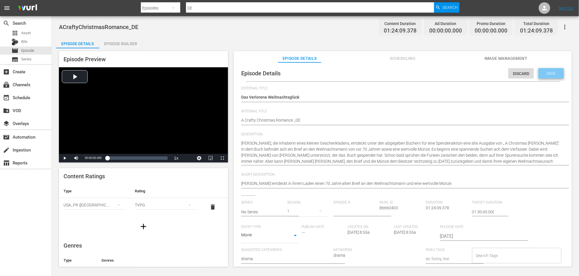
click at [549, 73] on span "Save" at bounding box center [551, 73] width 19 height 5
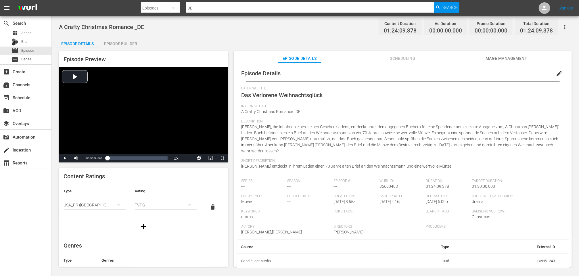
click at [119, 43] on div "Episode Builder" at bounding box center [120, 44] width 43 height 14
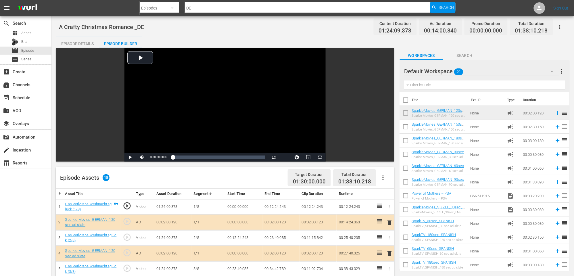
click at [562, 26] on icon "button" at bounding box center [560, 27] width 7 height 7
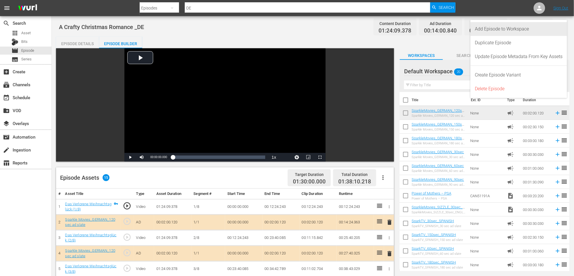
click at [531, 27] on div "Add Episode to Workspace" at bounding box center [520, 29] width 88 height 14
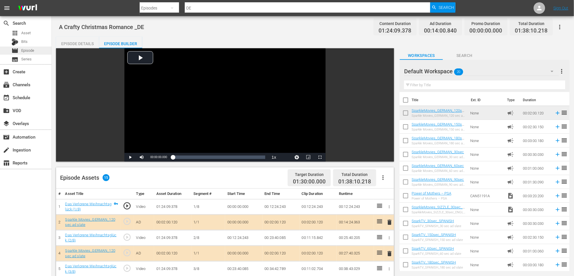
click at [26, 48] on span "Episode" at bounding box center [27, 51] width 13 height 6
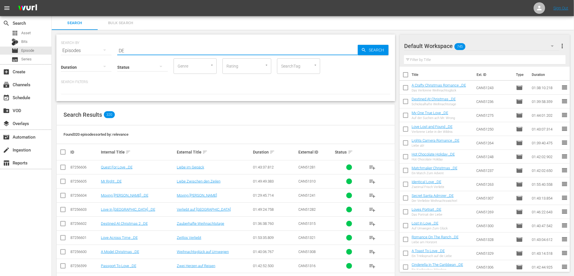
drag, startPoint x: 278, startPoint y: 53, endPoint x: 299, endPoint y: 46, distance: 22.7
click at [278, 53] on input "DE" at bounding box center [237, 51] width 241 height 14
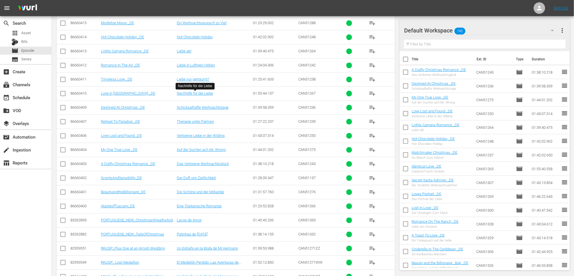
scroll to position [415, 0]
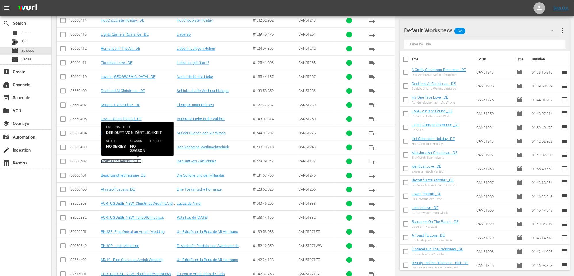
click at [120, 161] on link "ScentsAndSensibility_DE" at bounding box center [121, 161] width 41 height 4
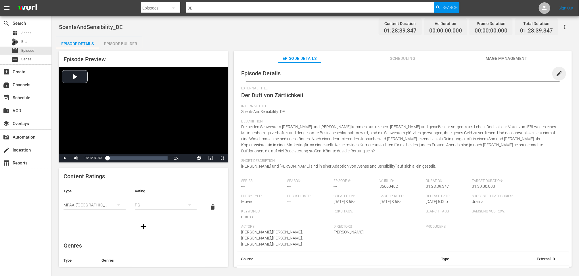
click at [557, 72] on span "edit" at bounding box center [559, 73] width 7 height 7
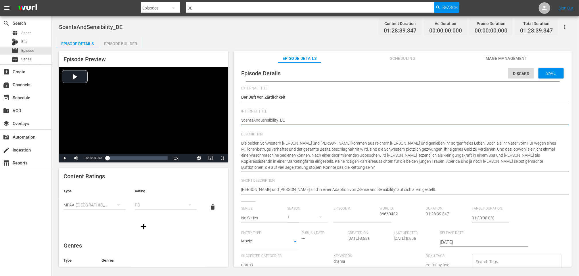
type textarea "Scents AndSensibility_DE"
click at [261, 120] on textarea "ScentsAndSensibility_DE" at bounding box center [401, 120] width 320 height 7
type textarea "Scents And Sensibility_DE"
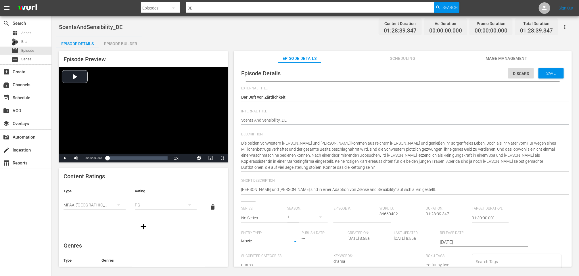
click at [280, 119] on textarea "ScentsAndSensibility_DE" at bounding box center [401, 120] width 320 height 7
type textarea "Scents And Sensibility _DE"
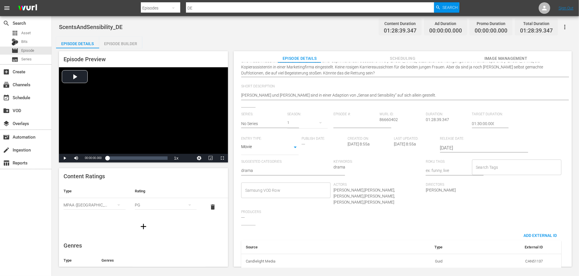
scroll to position [97, 0]
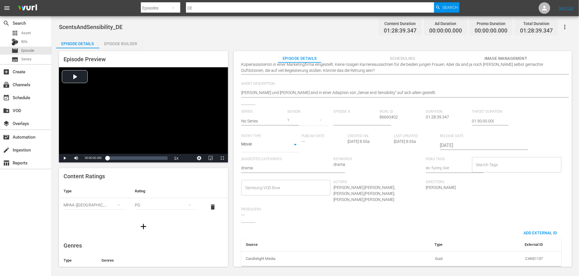
type textarea "Scents And Sensibility _DE"
click at [265, 189] on input "Samsung VOD Row" at bounding box center [282, 188] width 76 height 10
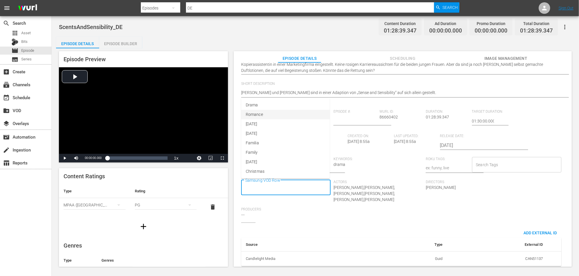
click at [259, 114] on span "Romance" at bounding box center [254, 115] width 17 height 6
click at [343, 211] on div "Series: No Series Season: 1 Episode #: Wurl ID: 86660402 Duration: 01:28:39.347…" at bounding box center [402, 166] width 323 height 113
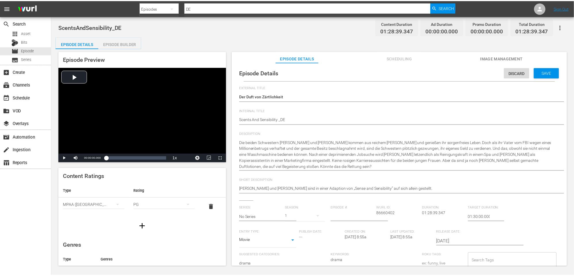
scroll to position [0, 0]
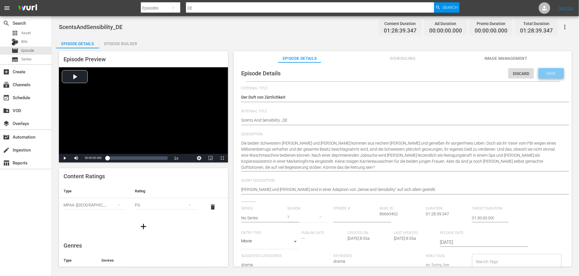
click at [548, 71] on span "Save" at bounding box center [551, 73] width 19 height 5
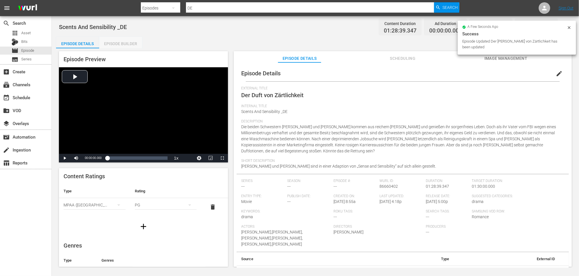
click at [126, 42] on div "Episode Builder" at bounding box center [120, 44] width 43 height 14
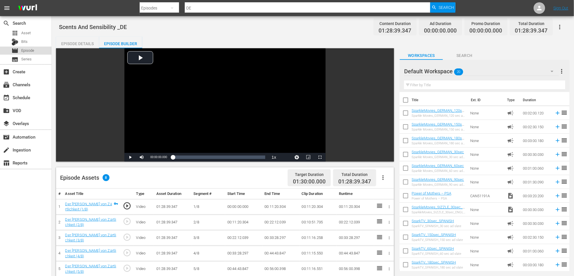
click at [29, 48] on span "Episode" at bounding box center [27, 51] width 13 height 6
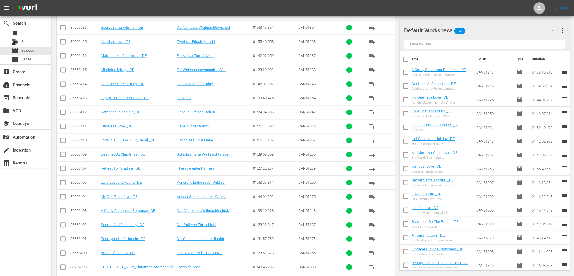
scroll to position [383, 0]
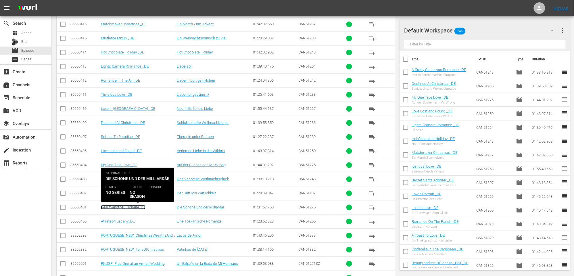
click at [121, 207] on link "BeautyandtheBillionaire_DE" at bounding box center [123, 207] width 45 height 4
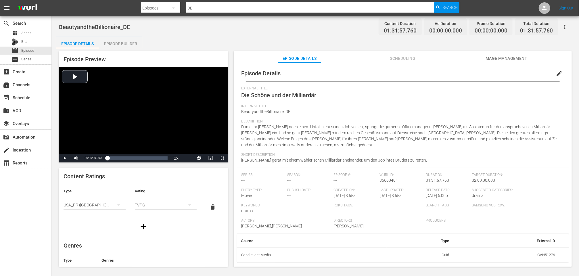
click at [557, 72] on span "edit" at bounding box center [559, 73] width 7 height 7
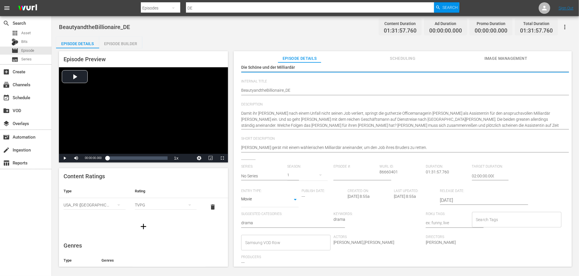
scroll to position [84, 0]
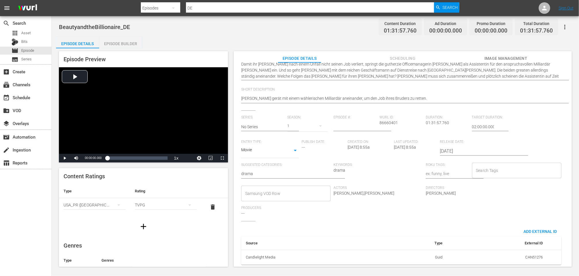
click at [262, 191] on input "Samsung VOD Row" at bounding box center [282, 193] width 76 height 10
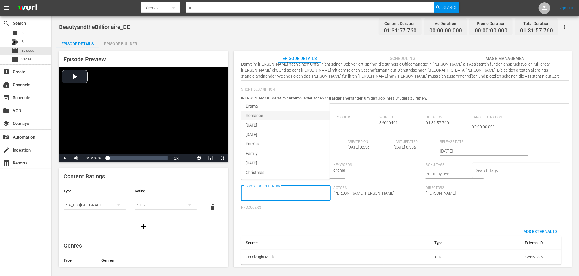
click at [256, 114] on span "Romance" at bounding box center [254, 116] width 17 height 6
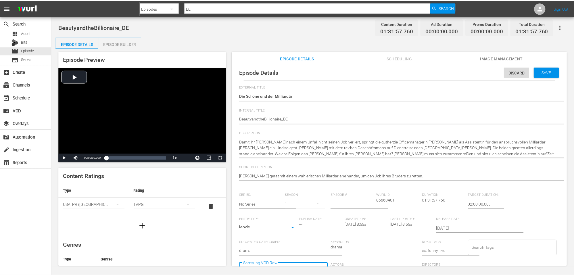
scroll to position [0, 0]
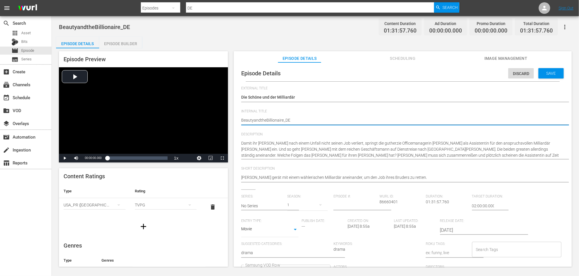
type textarea "Beauty andtheBillionaire_DE"
click at [261, 119] on textarea "BeautyandtheBillionaire_DE" at bounding box center [401, 120] width 320 height 7
type textarea "Beauty and theBillionaire_DE"
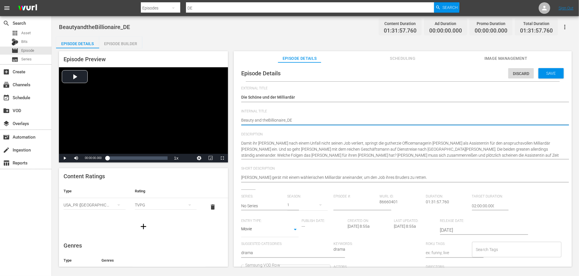
click at [268, 120] on textarea "BeautyandtheBillionaire_DE" at bounding box center [401, 120] width 320 height 7
type textarea "Beauty and the Billionaire_DE"
click at [285, 119] on textarea "BeautyandtheBillionaire_DE" at bounding box center [401, 120] width 320 height 7
type textarea "Beauty and the Billionaire _DE"
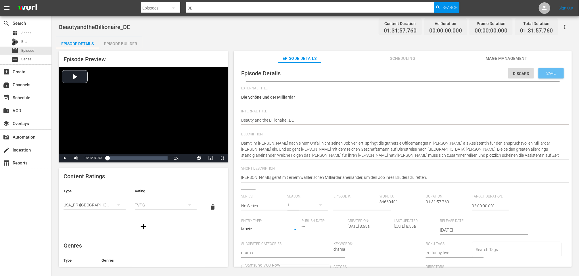
type textarea "Beauty and the Billionaire _DE"
click at [547, 71] on span "Save" at bounding box center [551, 73] width 19 height 5
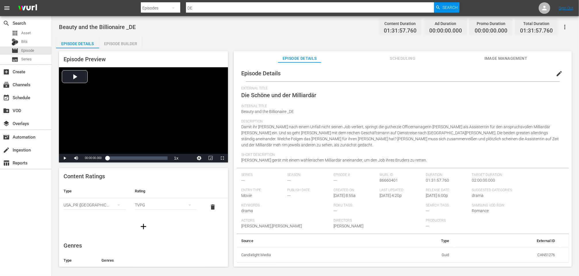
click at [126, 43] on div "Episode Builder" at bounding box center [120, 44] width 43 height 14
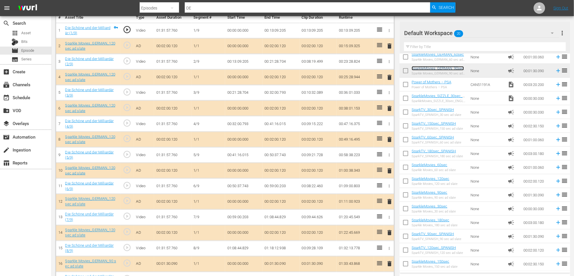
scroll to position [193, 0]
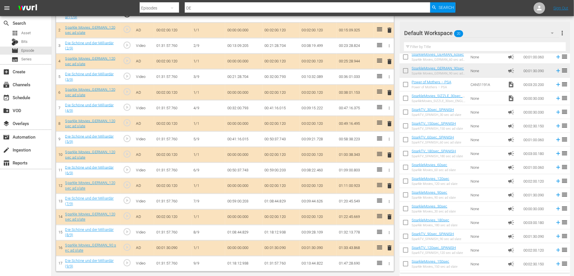
click at [390, 154] on span "delete" at bounding box center [390, 155] width 7 height 7
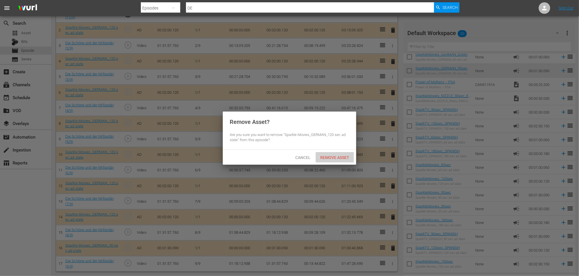
click at [329, 155] on span "Remove Asset" at bounding box center [335, 157] width 38 height 5
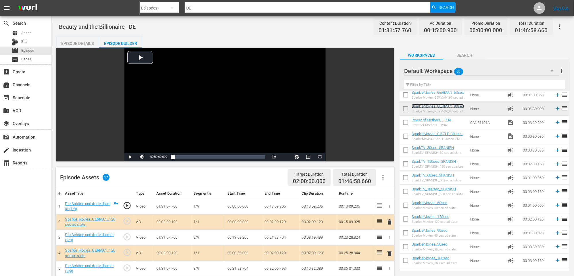
scroll to position [0, 0]
click at [561, 25] on icon "button" at bounding box center [560, 27] width 1 height 5
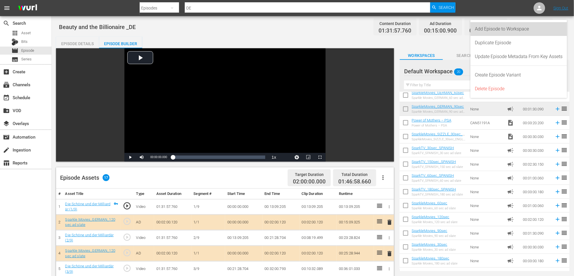
click at [509, 28] on div "Add Episode to Workspace" at bounding box center [520, 29] width 88 height 14
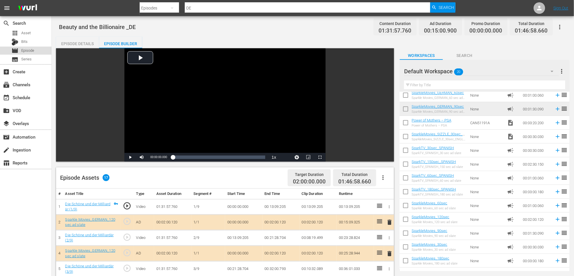
click at [36, 51] on div "movie Episode" at bounding box center [25, 51] width 51 height 8
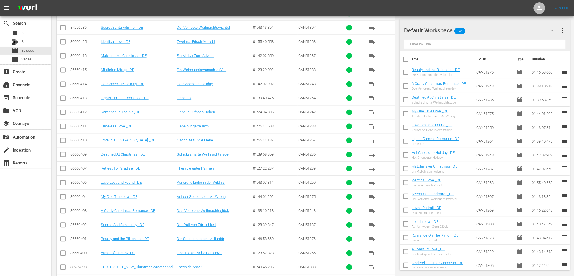
scroll to position [415, 0]
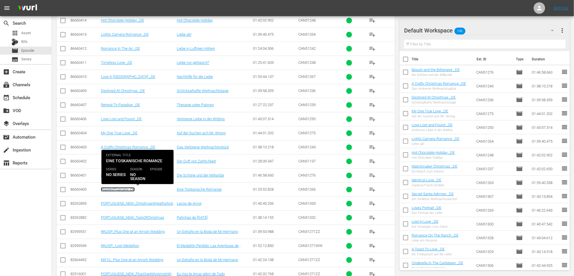
click at [120, 190] on link "AtasteofTuscany_DE" at bounding box center [118, 189] width 34 height 4
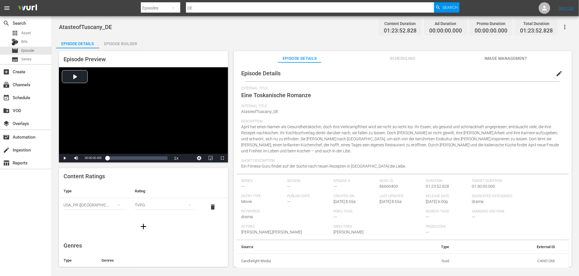
click at [556, 73] on span "edit" at bounding box center [559, 73] width 7 height 7
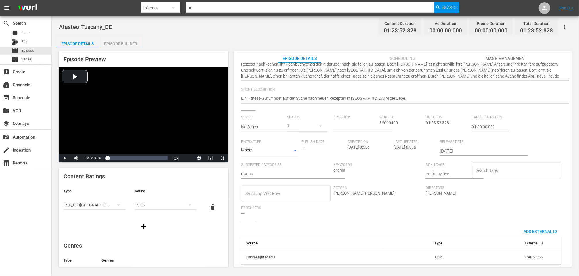
scroll to position [90, 0]
click at [258, 188] on input "Samsung VOD Row" at bounding box center [282, 193] width 76 height 10
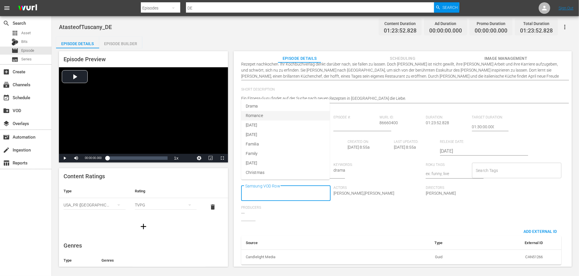
click at [264, 113] on li "Romance" at bounding box center [285, 115] width 89 height 9
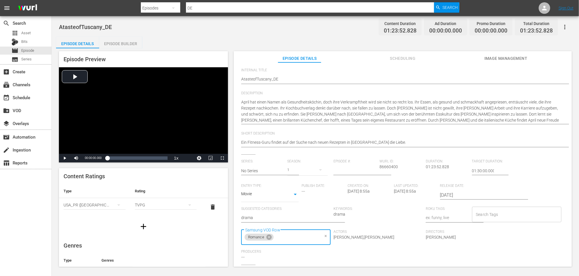
scroll to position [26, 0]
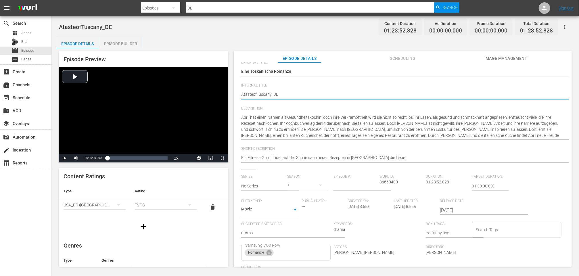
type textarea "A tasteofTuscany_DE"
click at [246, 93] on textarea "AtasteofTuscany_DE" at bounding box center [401, 94] width 320 height 7
type textarea "A asteofTuscany_DE"
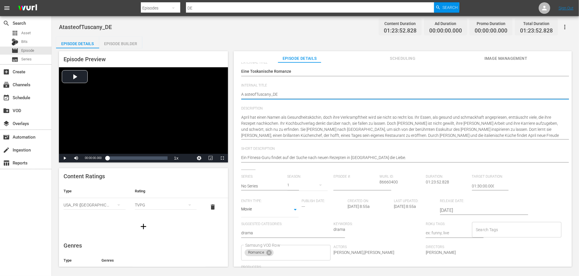
type textarea "A TasteofTuscany_DE"
click at [254, 93] on textarea "AtasteofTuscany_DE" at bounding box center [401, 94] width 320 height 7
type textarea "A Taste ofTuscany_DE"
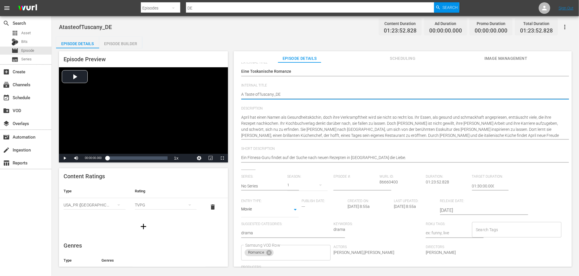
click at [259, 93] on textarea "AtasteofTuscany_DE" at bounding box center [401, 94] width 320 height 7
type textarea "A Taste of Tuscany_DE"
click at [274, 93] on textarea "AtasteofTuscany_DE" at bounding box center [401, 94] width 320 height 7
type textarea "A Taste of Tuscany _DE"
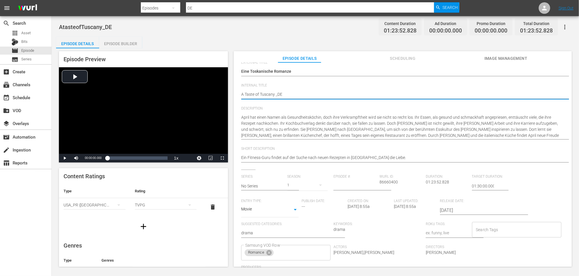
click at [312, 91] on textarea "AtasteofTuscany_DE" at bounding box center [401, 94] width 320 height 7
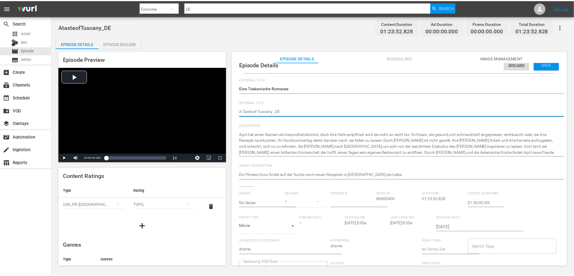
scroll to position [0, 0]
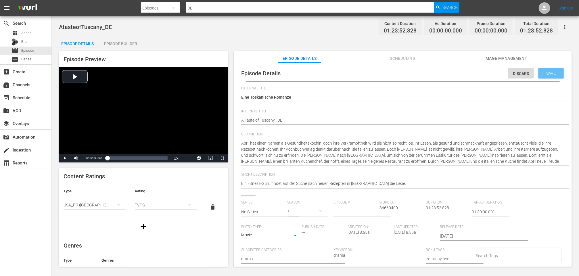
type textarea "A Taste of Tuscany _DE"
click at [546, 72] on span "Save" at bounding box center [551, 73] width 19 height 5
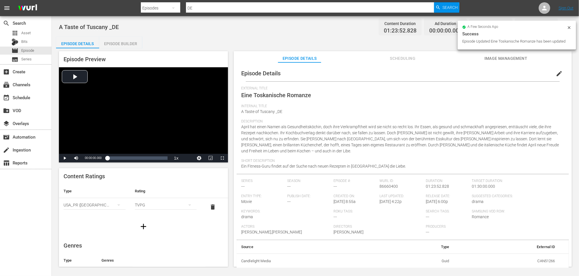
click at [120, 43] on div "Episode Builder" at bounding box center [120, 44] width 43 height 14
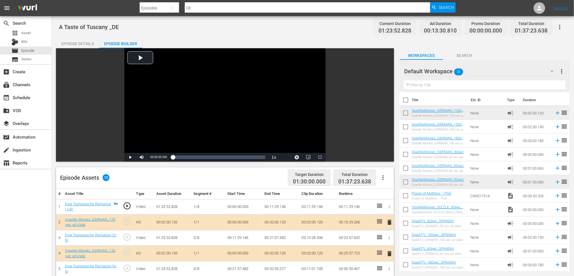
click at [562, 23] on button "button" at bounding box center [560, 27] width 14 height 14
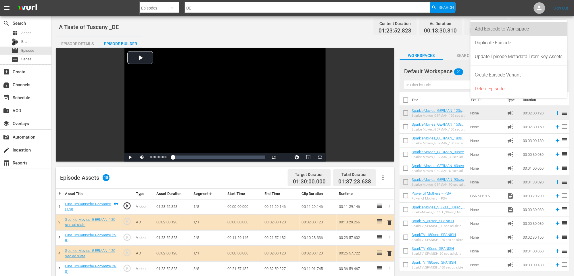
click at [503, 29] on div "Add Episode to Workspace" at bounding box center [520, 29] width 88 height 14
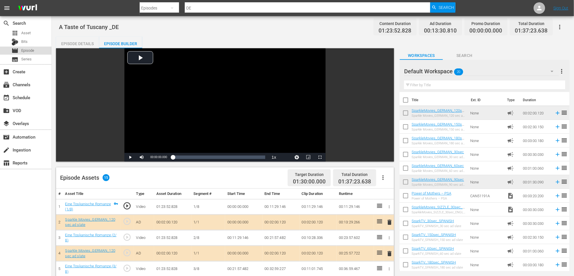
click at [26, 48] on span "Episode" at bounding box center [27, 51] width 13 height 6
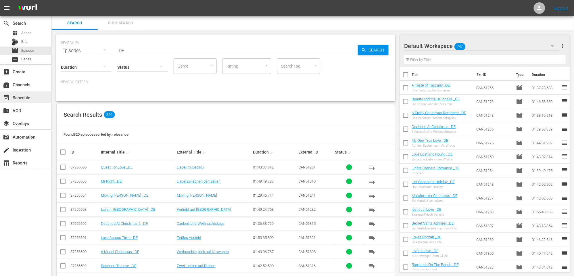
click at [24, 99] on div "event_available Schedule" at bounding box center [16, 96] width 32 height 5
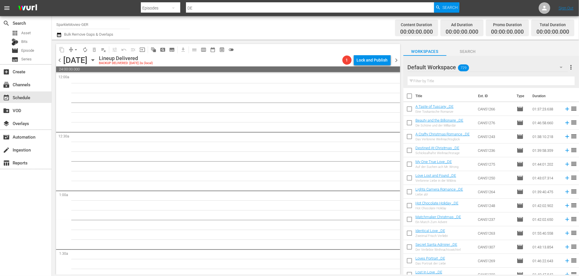
click at [409, 108] on input "checkbox" at bounding box center [410, 110] width 12 height 12
checkbox input "true"
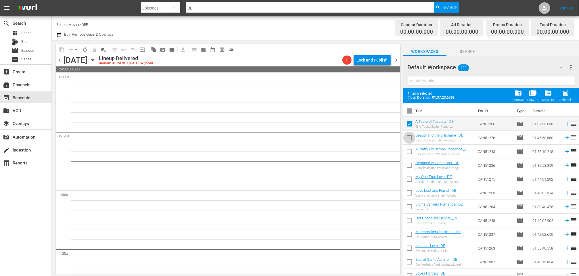
click at [409, 139] on input "checkbox" at bounding box center [410, 139] width 12 height 12
checkbox input "true"
click at [410, 153] on input "checkbox" at bounding box center [410, 153] width 12 height 12
checkbox input "true"
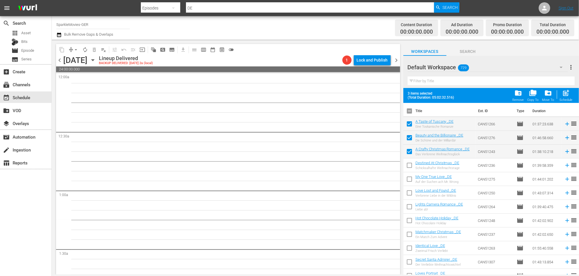
click at [410, 166] on input "checkbox" at bounding box center [410, 167] width 12 height 12
checkbox input "true"
click at [534, 92] on span "folder_copy" at bounding box center [534, 93] width 8 height 8
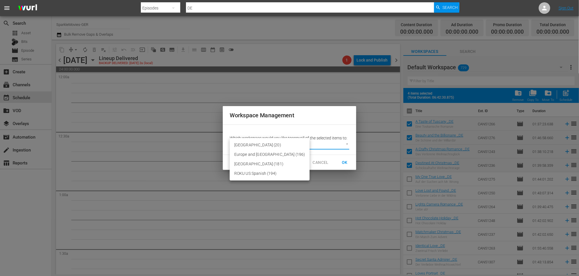
click at [347, 144] on body "menu Search By Episodes Search ID, Title, Description, Keywords, or Category DE…" at bounding box center [289, 138] width 579 height 276
click at [242, 144] on li "Germany (20)" at bounding box center [270, 144] width 80 height 9
type input "3600"
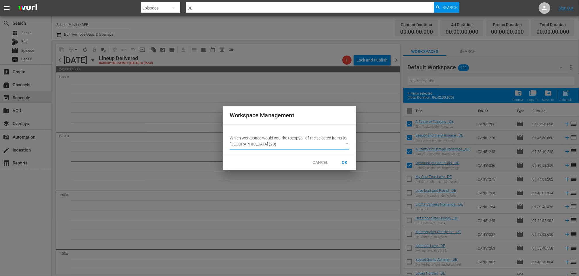
click at [344, 163] on span "OK" at bounding box center [344, 162] width 9 height 7
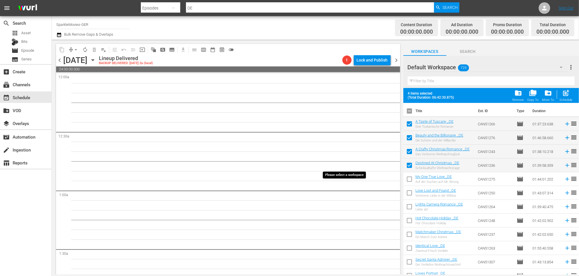
checkbox input "false"
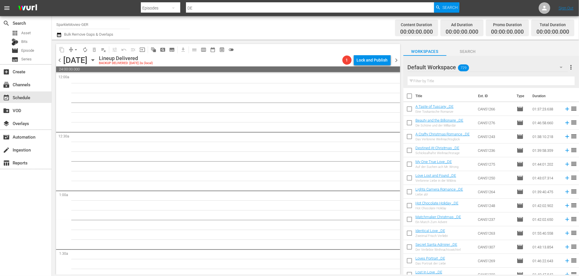
drag, startPoint x: 280, startPoint y: 37, endPoint x: 287, endPoint y: 34, distance: 7.1
click at [280, 37] on div "Channel Title SparkleMovies-GER Bulk Remove Gaps & Overlaps" at bounding box center [197, 28] width 283 height 21
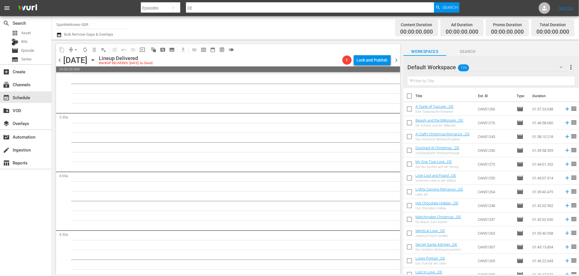
scroll to position [288, 0]
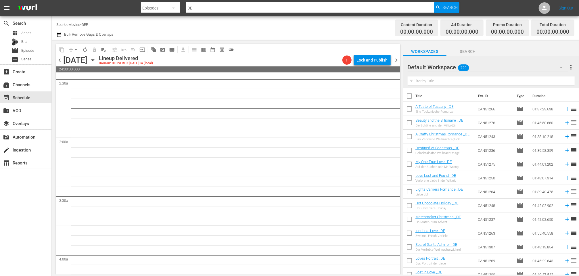
click at [562, 66] on icon "button" at bounding box center [561, 67] width 7 height 7
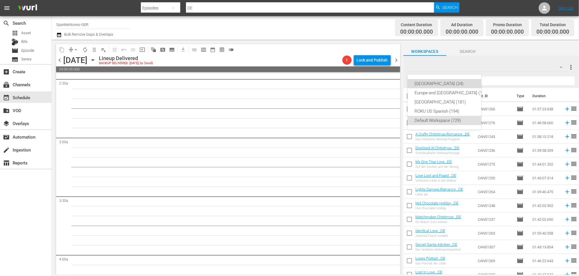
click at [430, 83] on div "Germany (24)" at bounding box center [452, 83] width 74 height 9
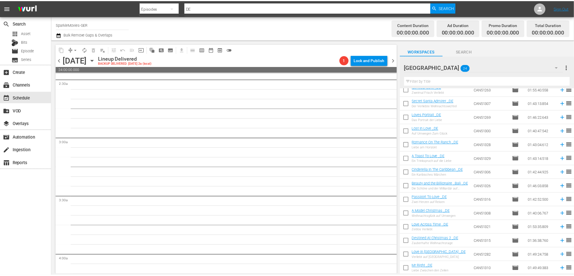
scroll to position [158, 0]
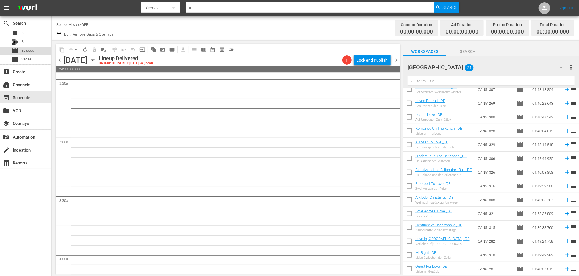
click at [28, 49] on span "Episode" at bounding box center [27, 51] width 13 height 6
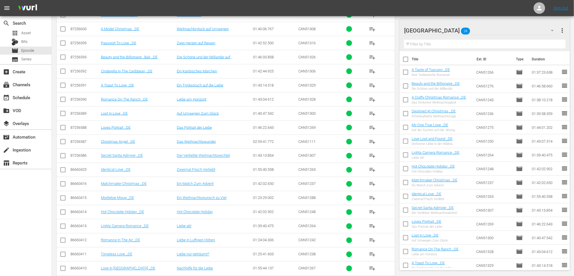
scroll to position [255, 0]
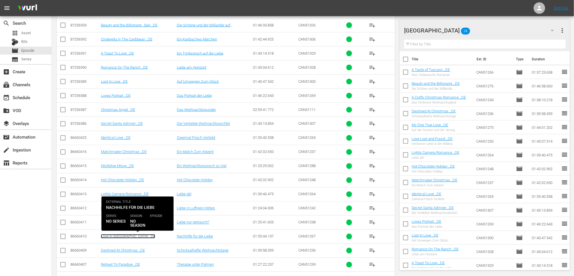
click at [115, 237] on link "Love In [GEOGRAPHIC_DATA] _DE" at bounding box center [128, 236] width 54 height 4
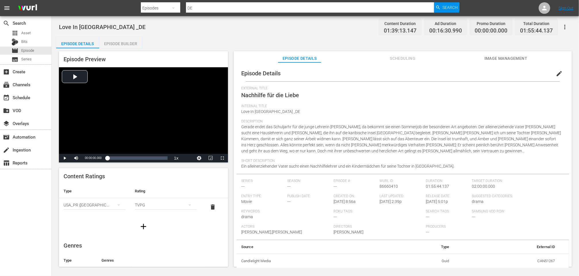
click at [558, 73] on span "edit" at bounding box center [559, 73] width 7 height 7
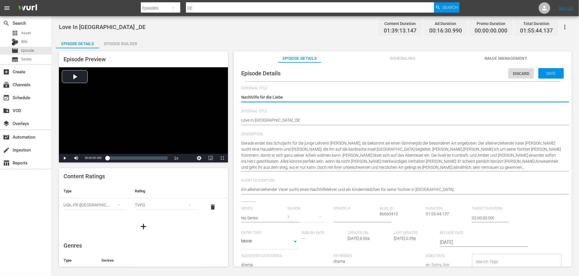
scroll to position [96, 0]
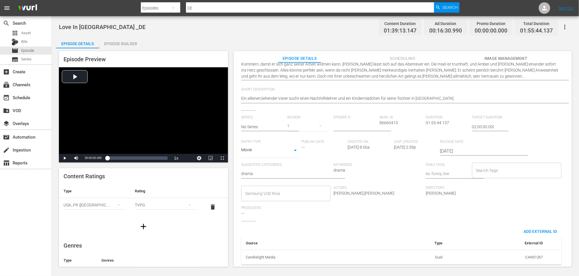
click at [278, 189] on input "Samsung VOD Row" at bounding box center [282, 193] width 76 height 10
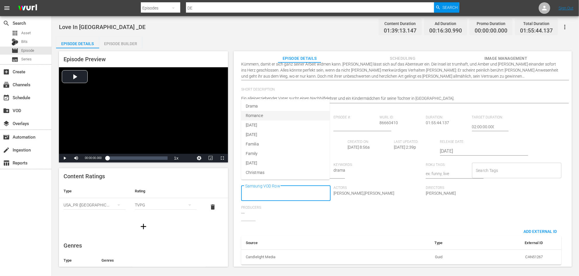
click at [259, 113] on span "Romance" at bounding box center [254, 116] width 17 height 6
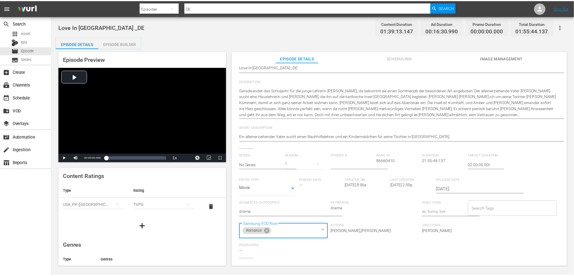
scroll to position [0, 0]
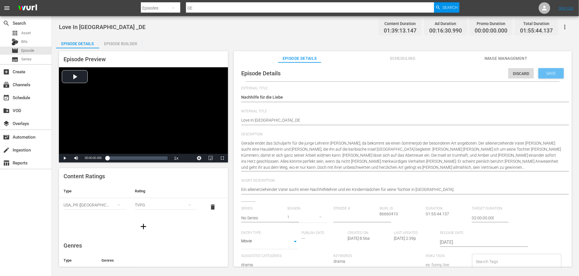
click at [549, 73] on span "Save" at bounding box center [551, 73] width 19 height 5
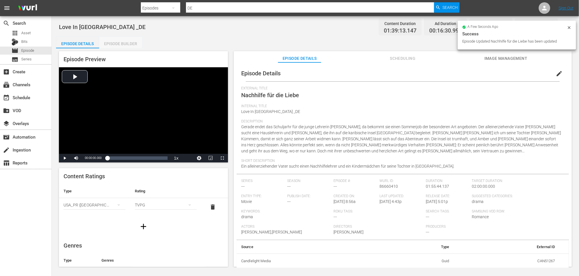
click at [112, 43] on div "Episode Builder" at bounding box center [120, 44] width 43 height 14
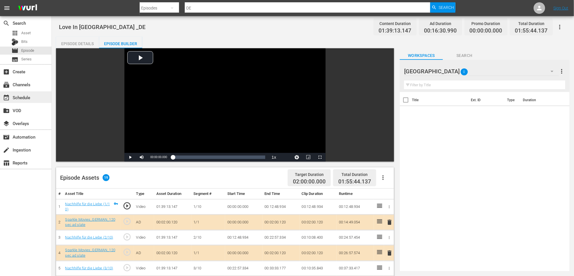
click at [25, 97] on div "event_available Schedule" at bounding box center [16, 96] width 32 height 5
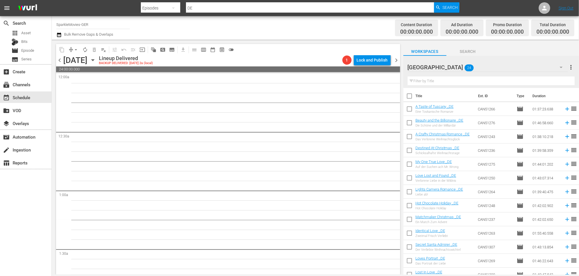
click at [561, 66] on icon "button" at bounding box center [561, 67] width 7 height 7
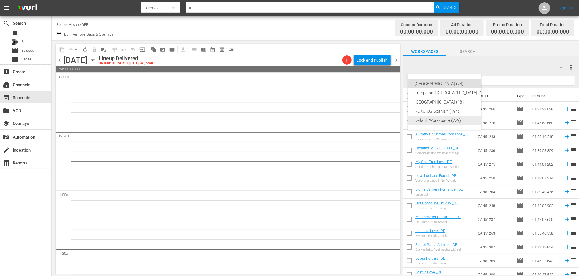
click at [439, 119] on div "Default Workspace (729)" at bounding box center [452, 120] width 74 height 9
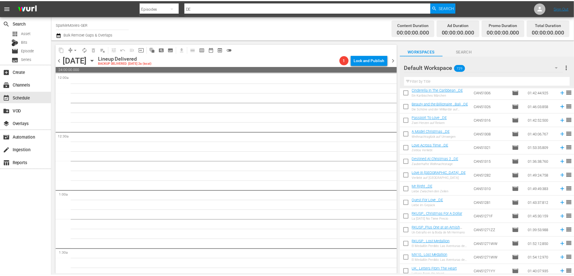
scroll to position [96, 0]
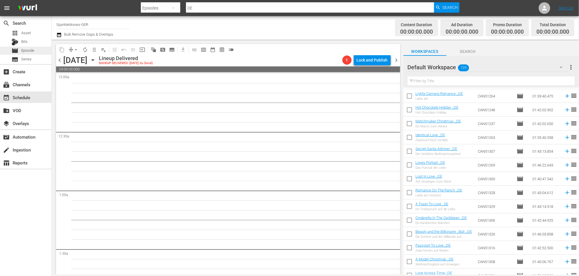
click at [29, 48] on span "Episode" at bounding box center [27, 51] width 13 height 6
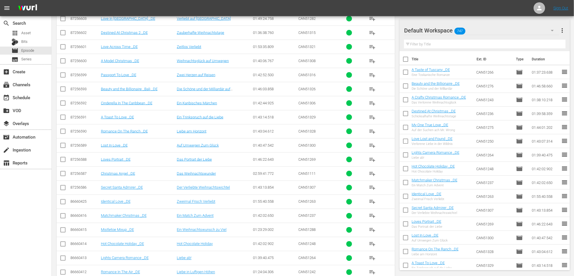
scroll to position [255, 0]
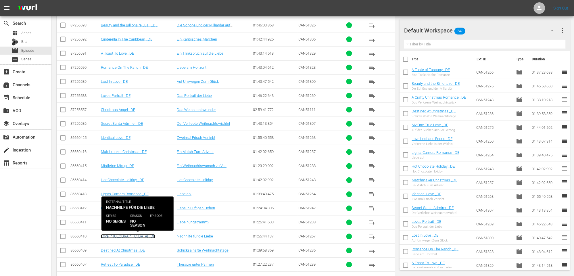
click at [116, 236] on link "Love In [GEOGRAPHIC_DATA] _DE" at bounding box center [128, 236] width 54 height 4
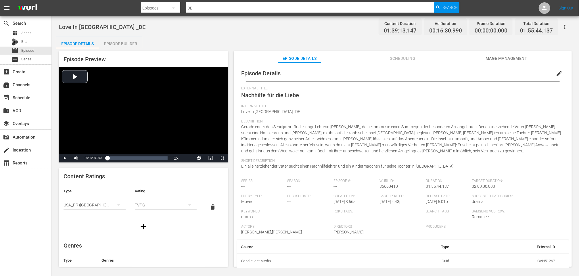
click at [127, 43] on div "Episode Builder" at bounding box center [120, 44] width 43 height 14
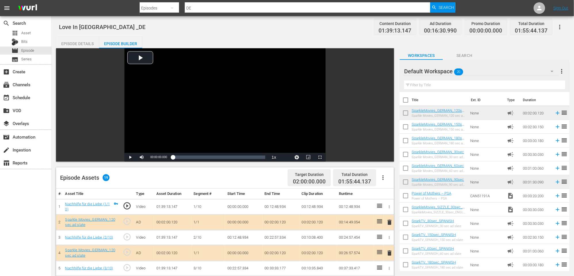
click at [561, 27] on icon "button" at bounding box center [560, 27] width 1 height 5
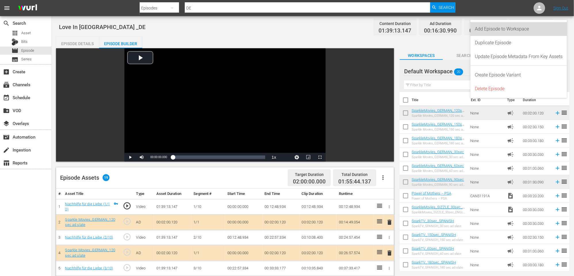
click at [503, 26] on div "Add Episode to Workspace" at bounding box center [520, 29] width 88 height 14
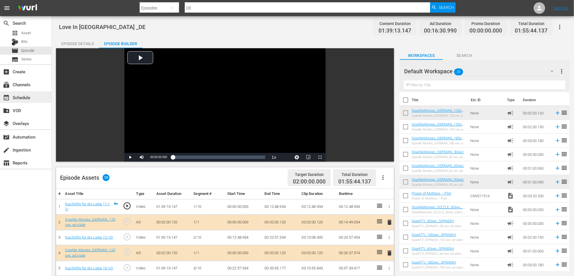
click at [28, 96] on div "event_available Schedule" at bounding box center [16, 96] width 32 height 5
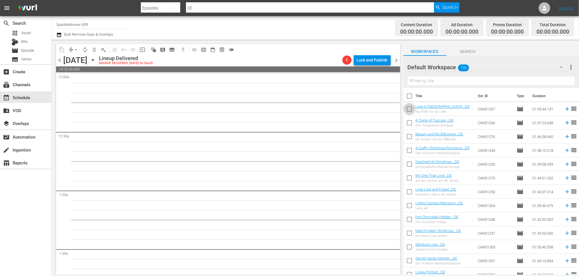
click at [409, 108] on input "checkbox" at bounding box center [410, 110] width 12 height 12
checkbox input "true"
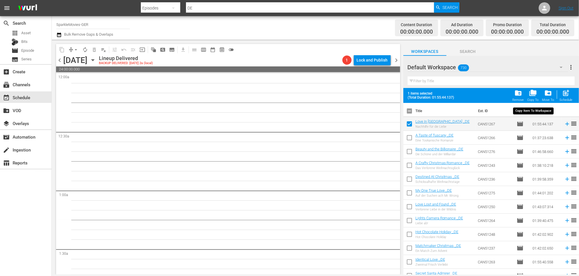
click at [535, 93] on span "folder_copy" at bounding box center [534, 93] width 8 height 8
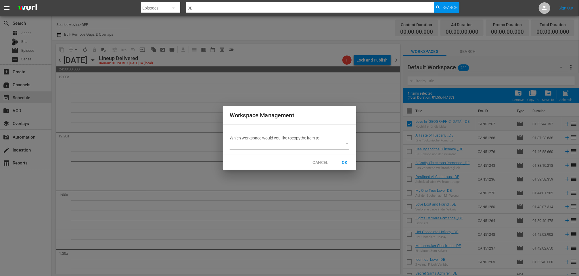
click at [348, 143] on body "menu Search By Episodes Search ID, Title, Description, Keywords, or Category DE…" at bounding box center [289, 138] width 579 height 276
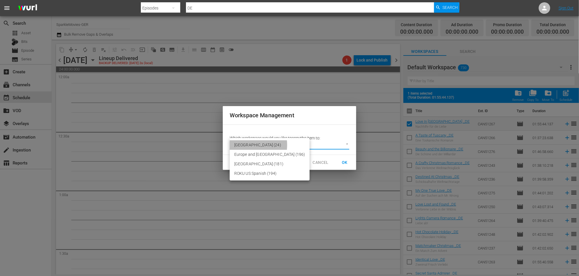
click at [242, 145] on li "[GEOGRAPHIC_DATA] (24)" at bounding box center [270, 144] width 80 height 9
type input "3600"
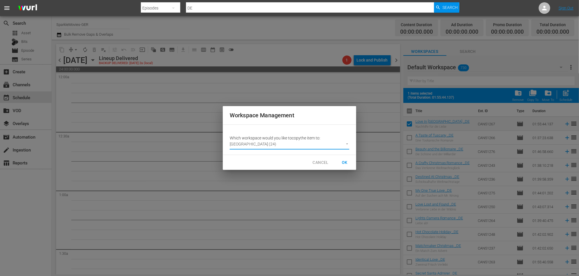
click at [345, 162] on span "OK" at bounding box center [344, 162] width 9 height 7
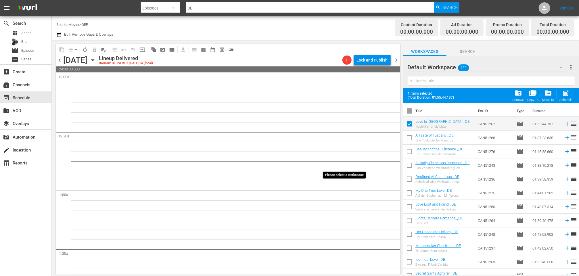
checkbox input "false"
